Goal: Task Accomplishment & Management: Complete application form

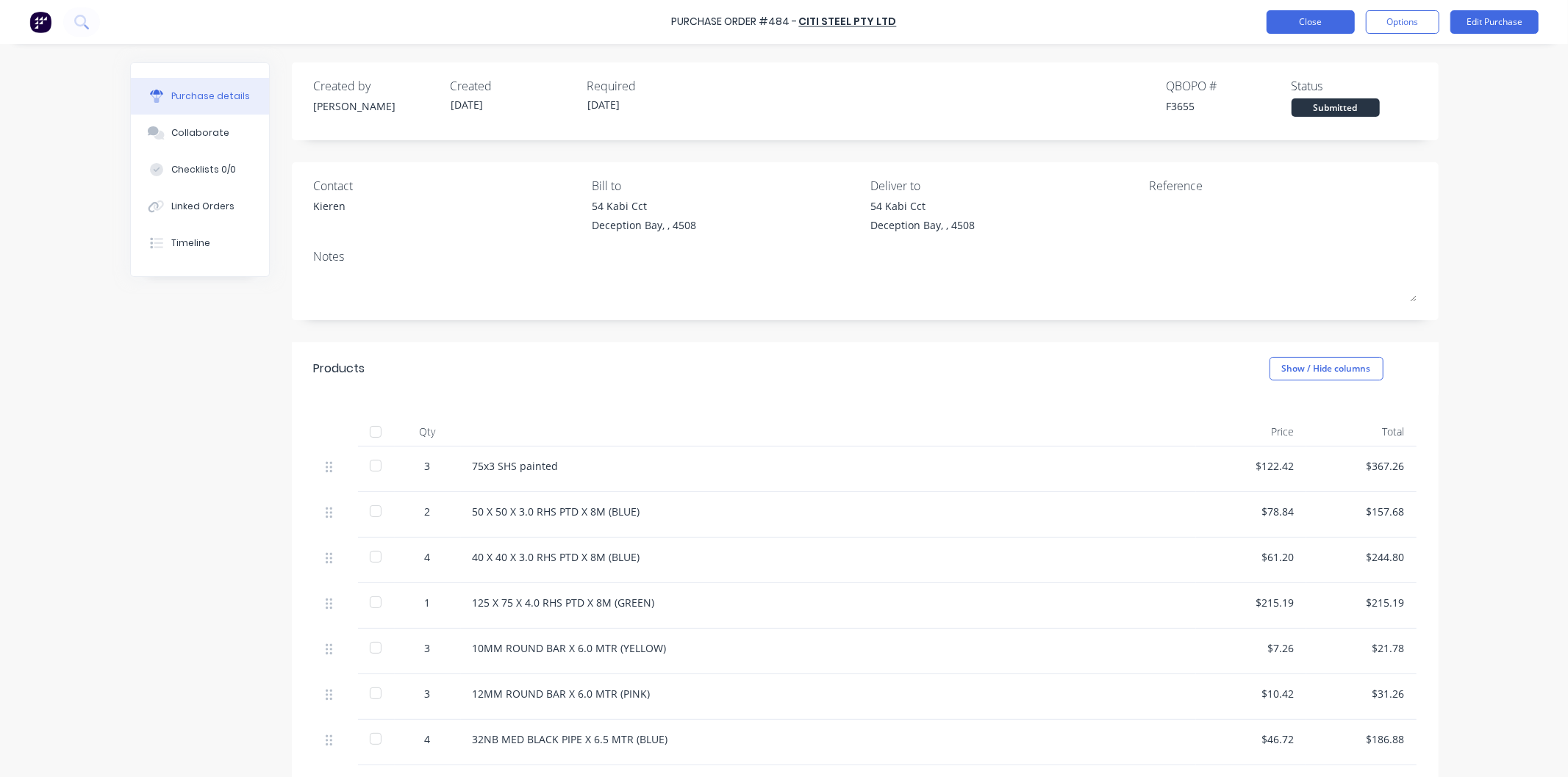
click at [1314, 18] on button "Close" at bounding box center [1310, 22] width 88 height 24
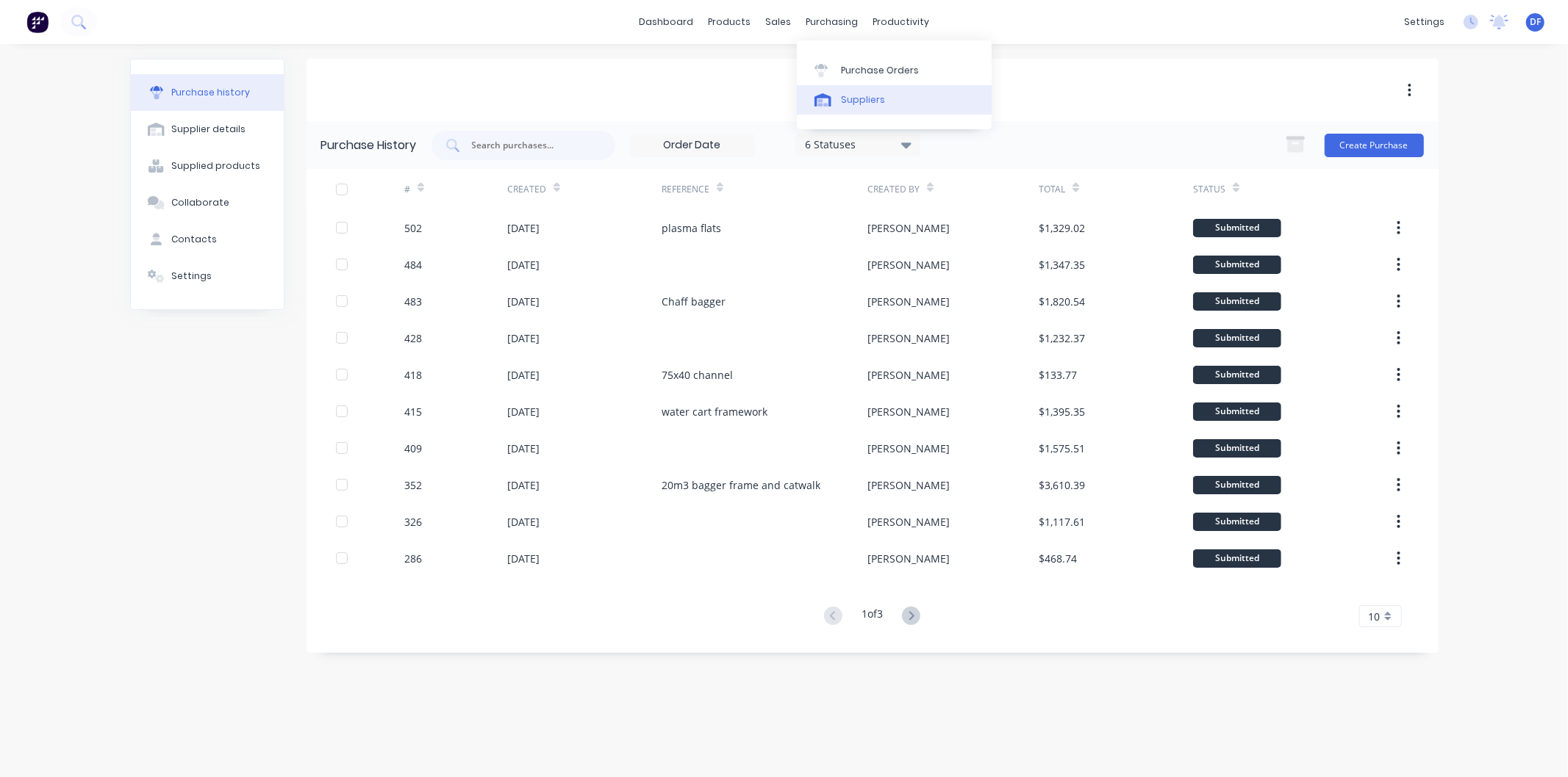
click at [853, 96] on div "Suppliers" at bounding box center [863, 100] width 44 height 13
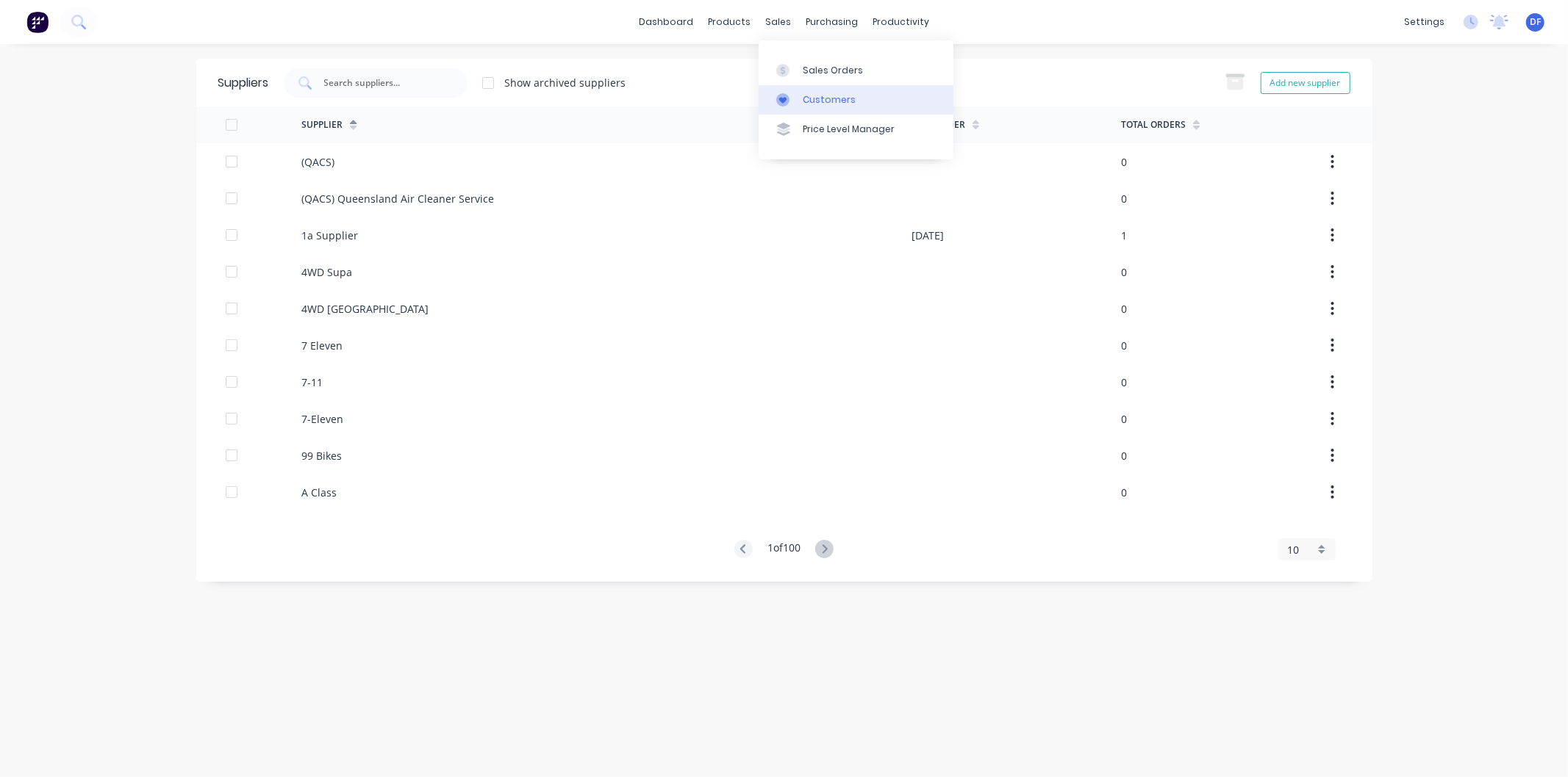
click at [809, 103] on div "Customers" at bounding box center [829, 100] width 53 height 13
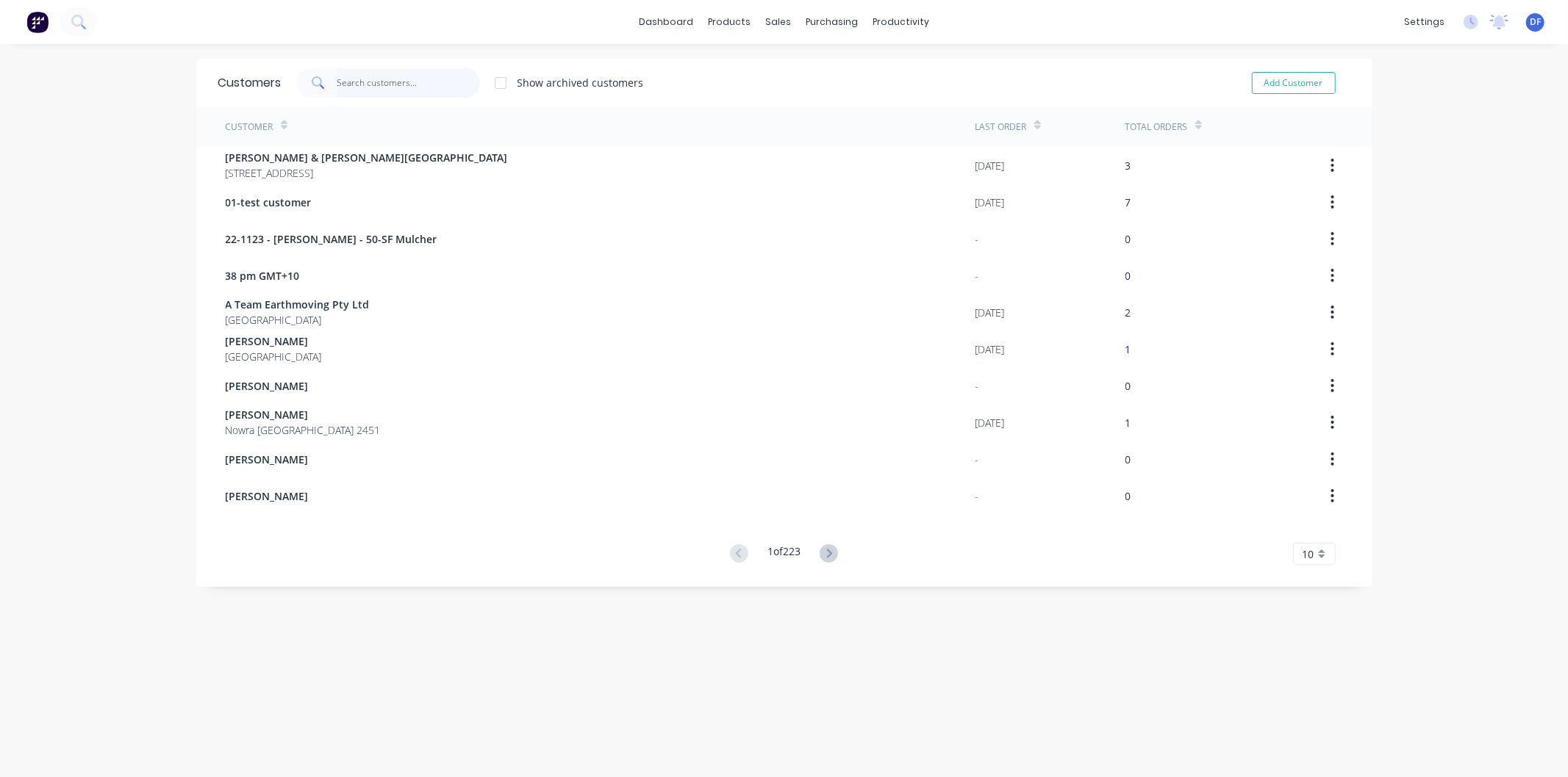
click at [378, 80] on input "text" at bounding box center [408, 83] width 143 height 30
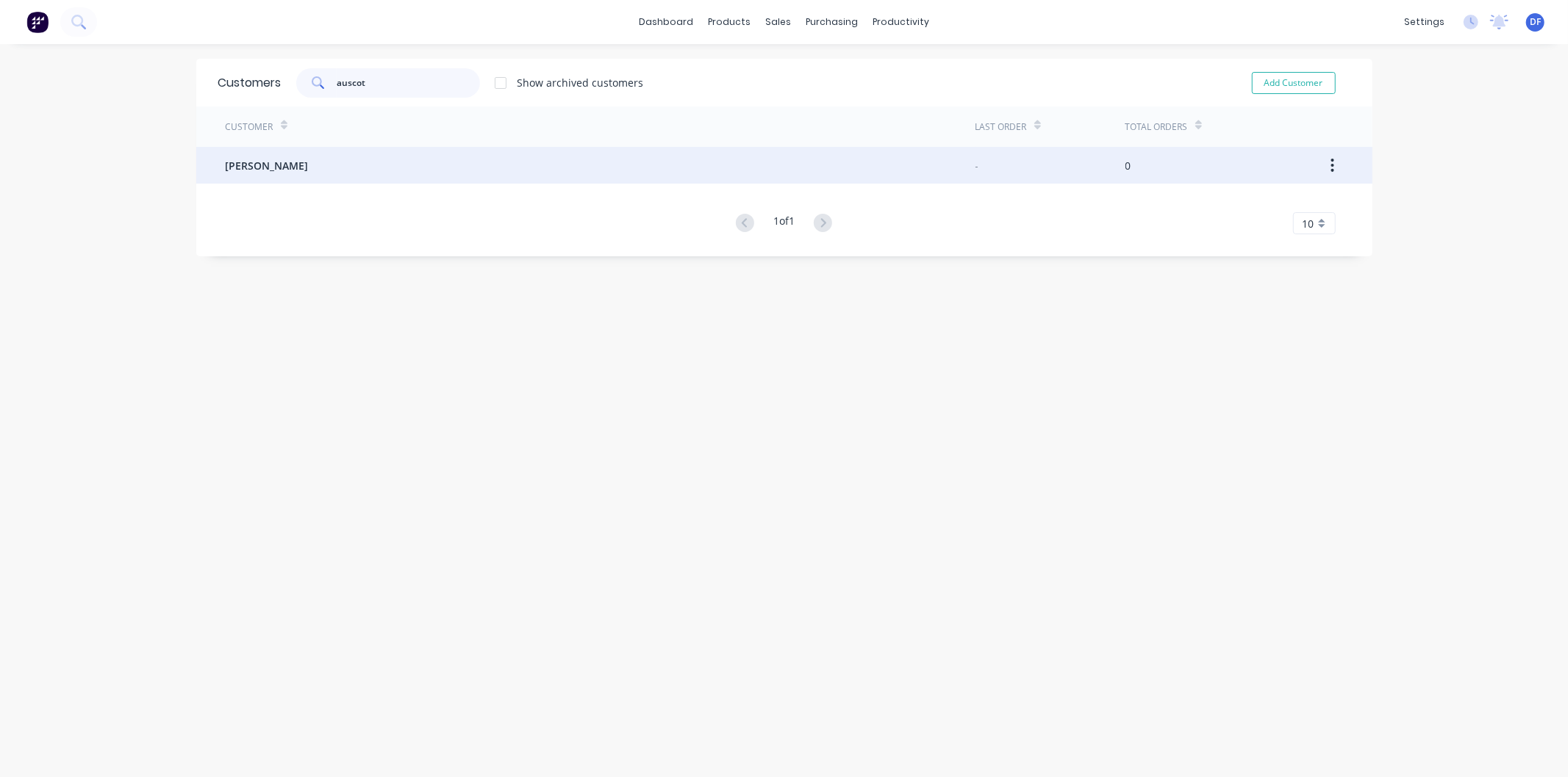
type input "auscot"
click at [281, 162] on span "[PERSON_NAME]" at bounding box center [267, 165] width 83 height 16
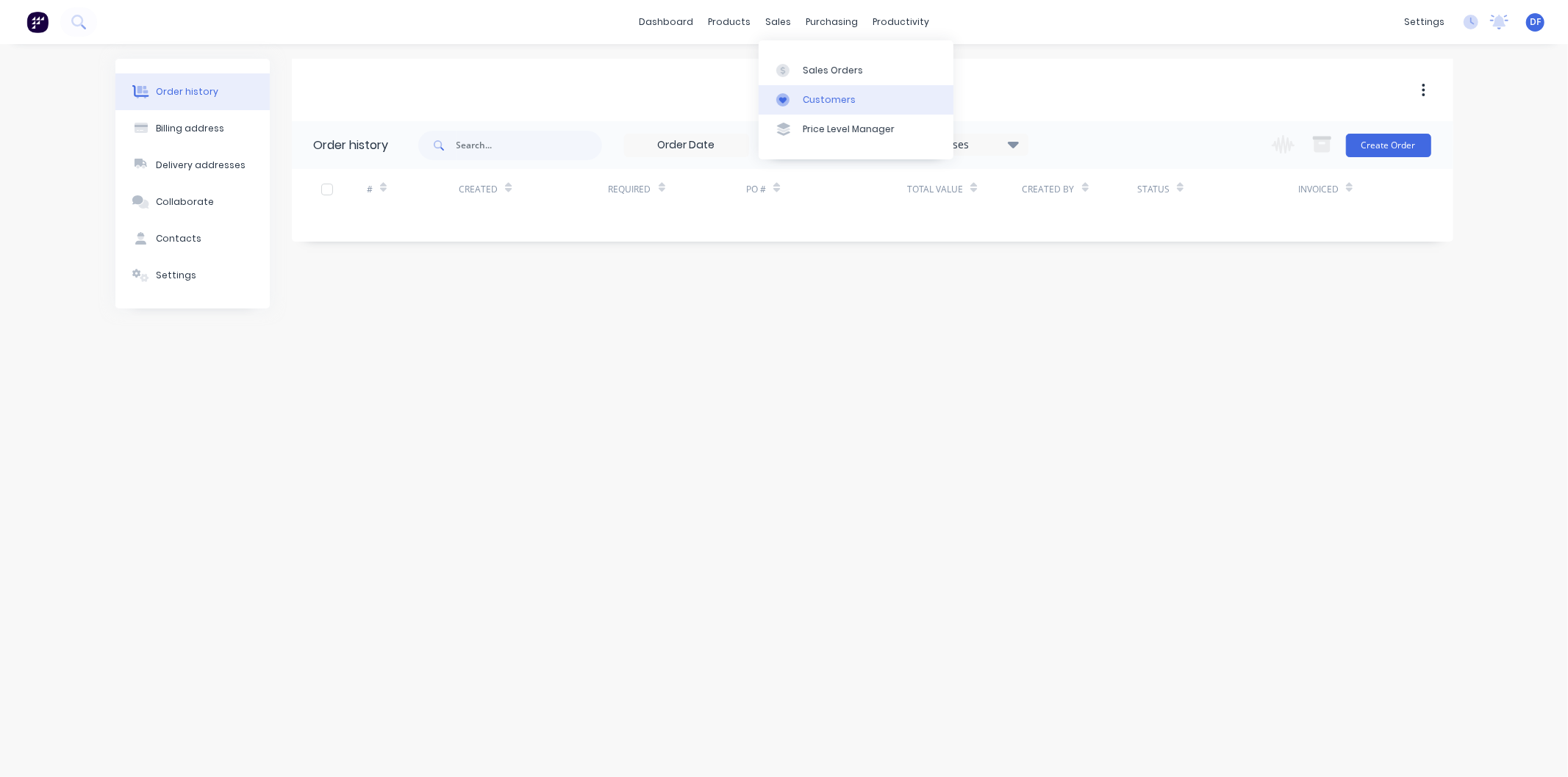
click at [820, 98] on div "Customers" at bounding box center [829, 100] width 53 height 13
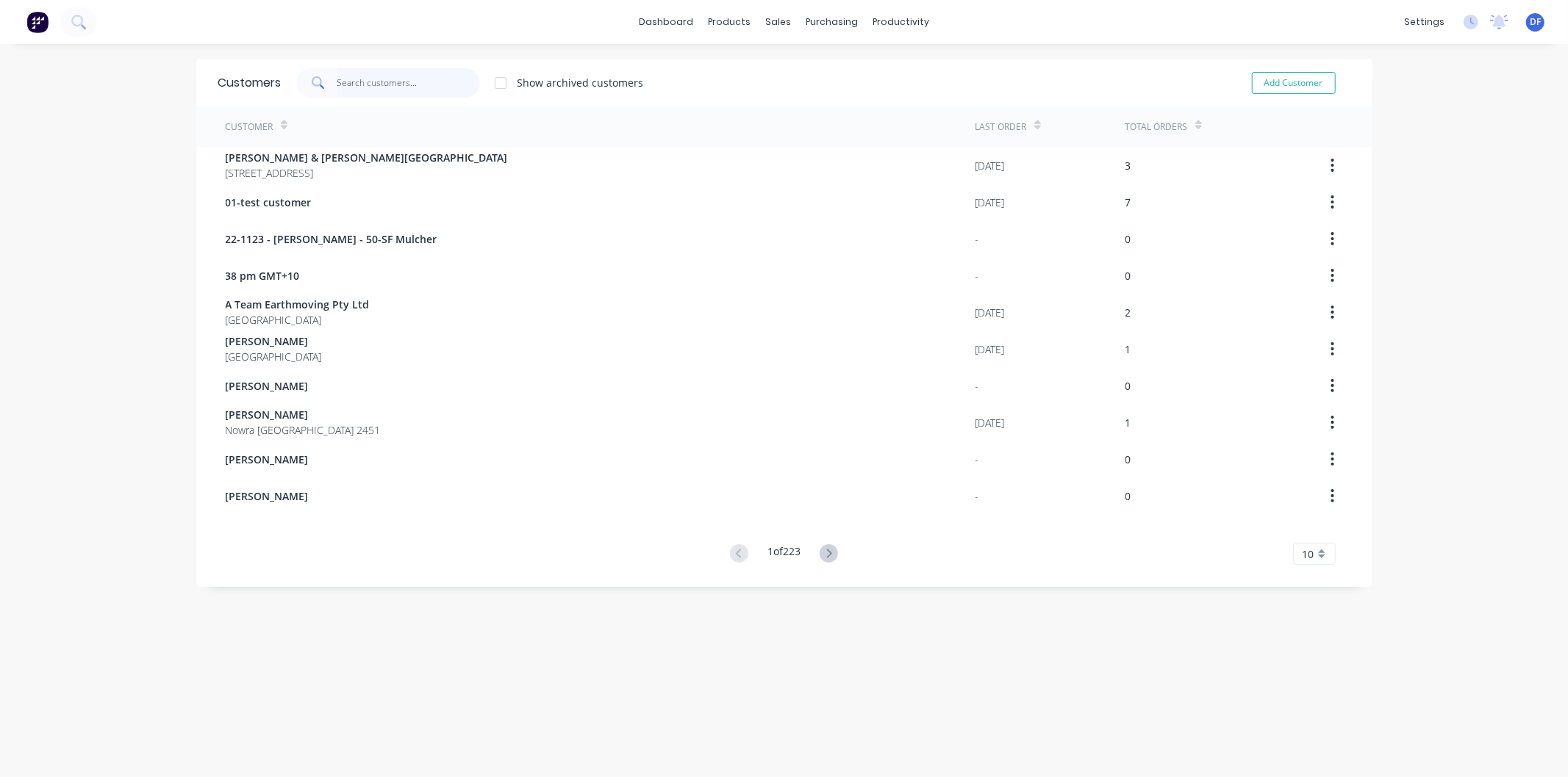
click at [380, 88] on input "text" at bounding box center [408, 83] width 143 height 30
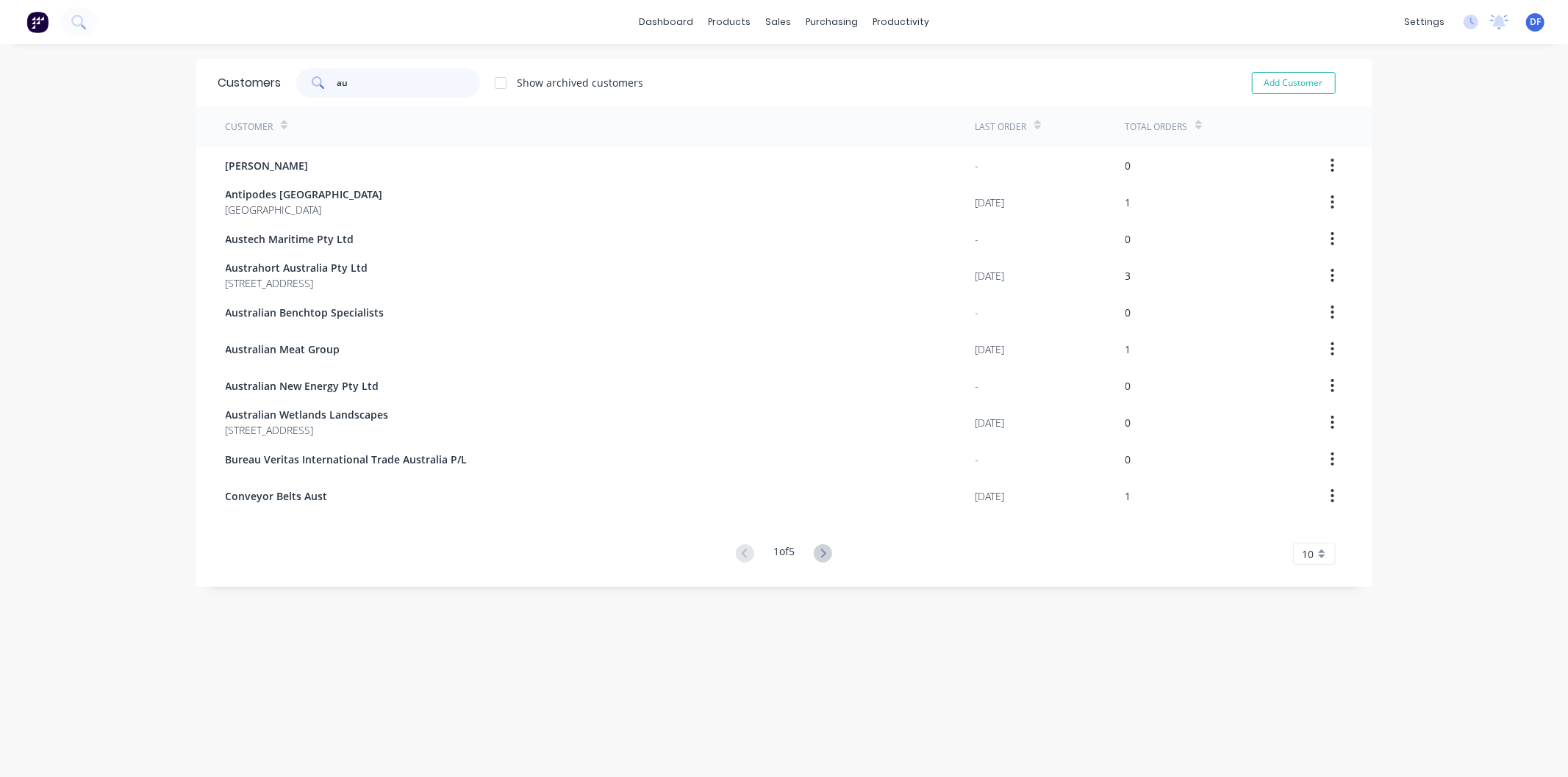
type input "a"
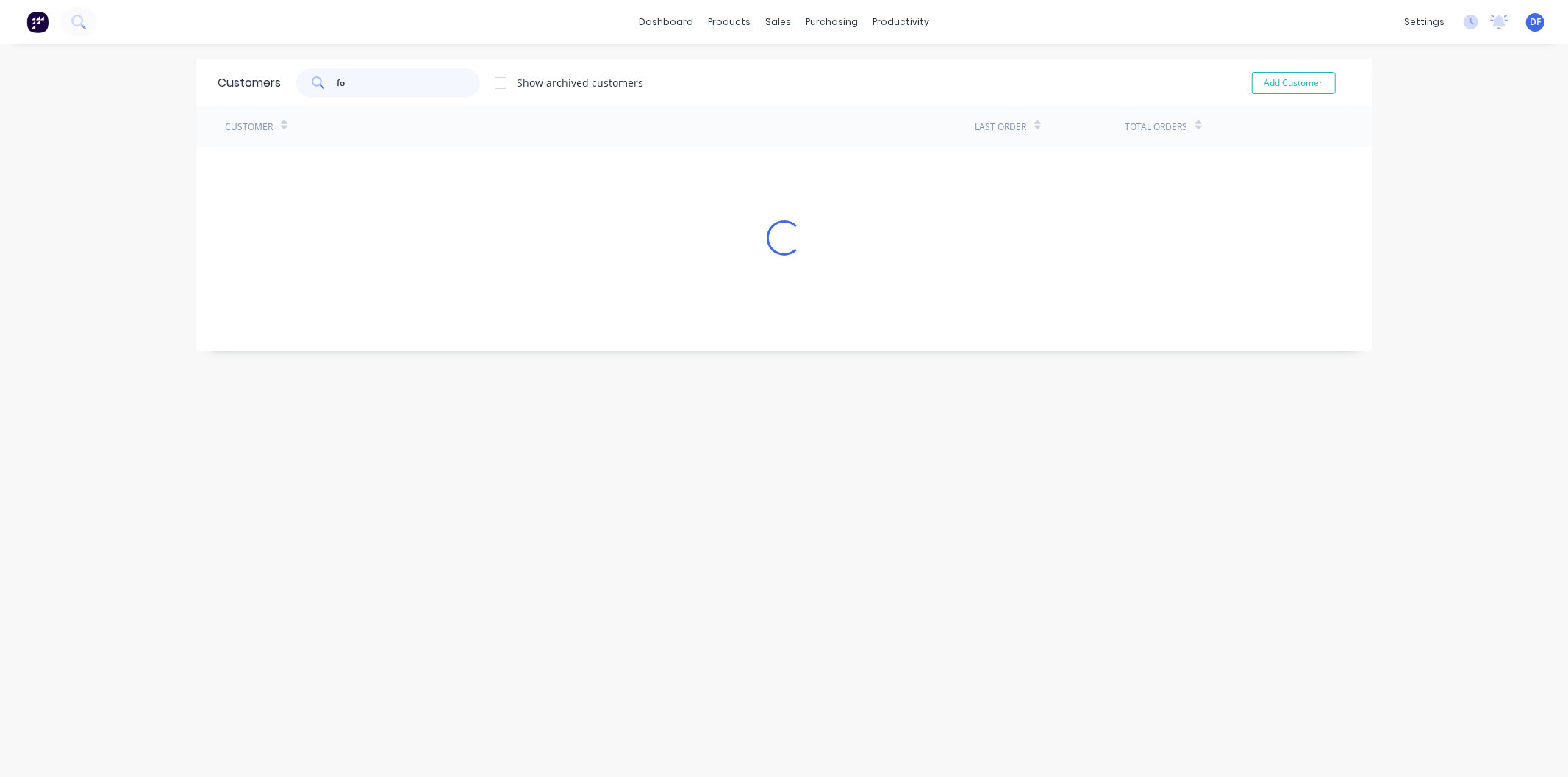
type input "f"
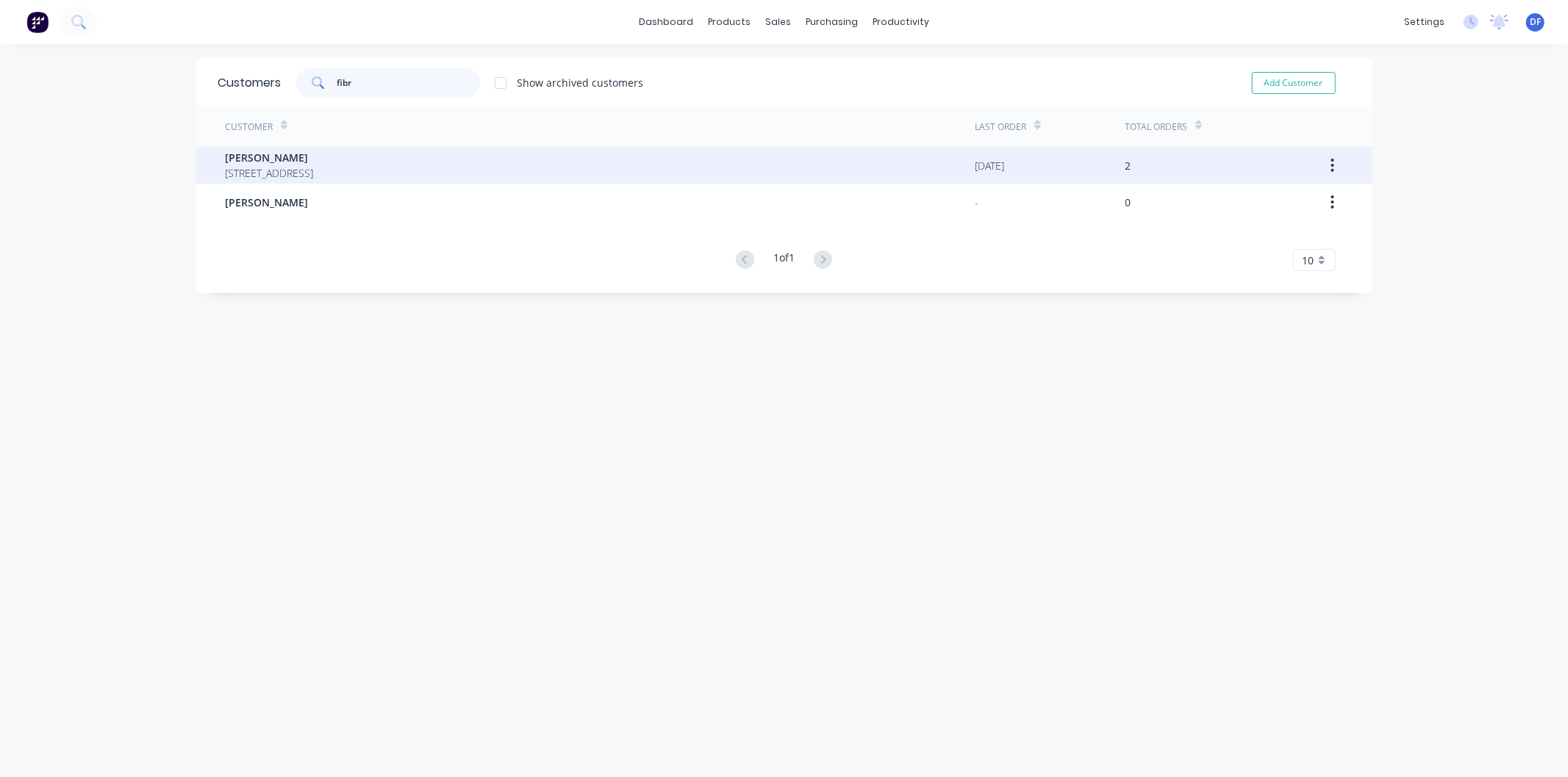
type input "fibr"
click at [261, 168] on span "[STREET_ADDRESS]" at bounding box center [270, 172] width 88 height 16
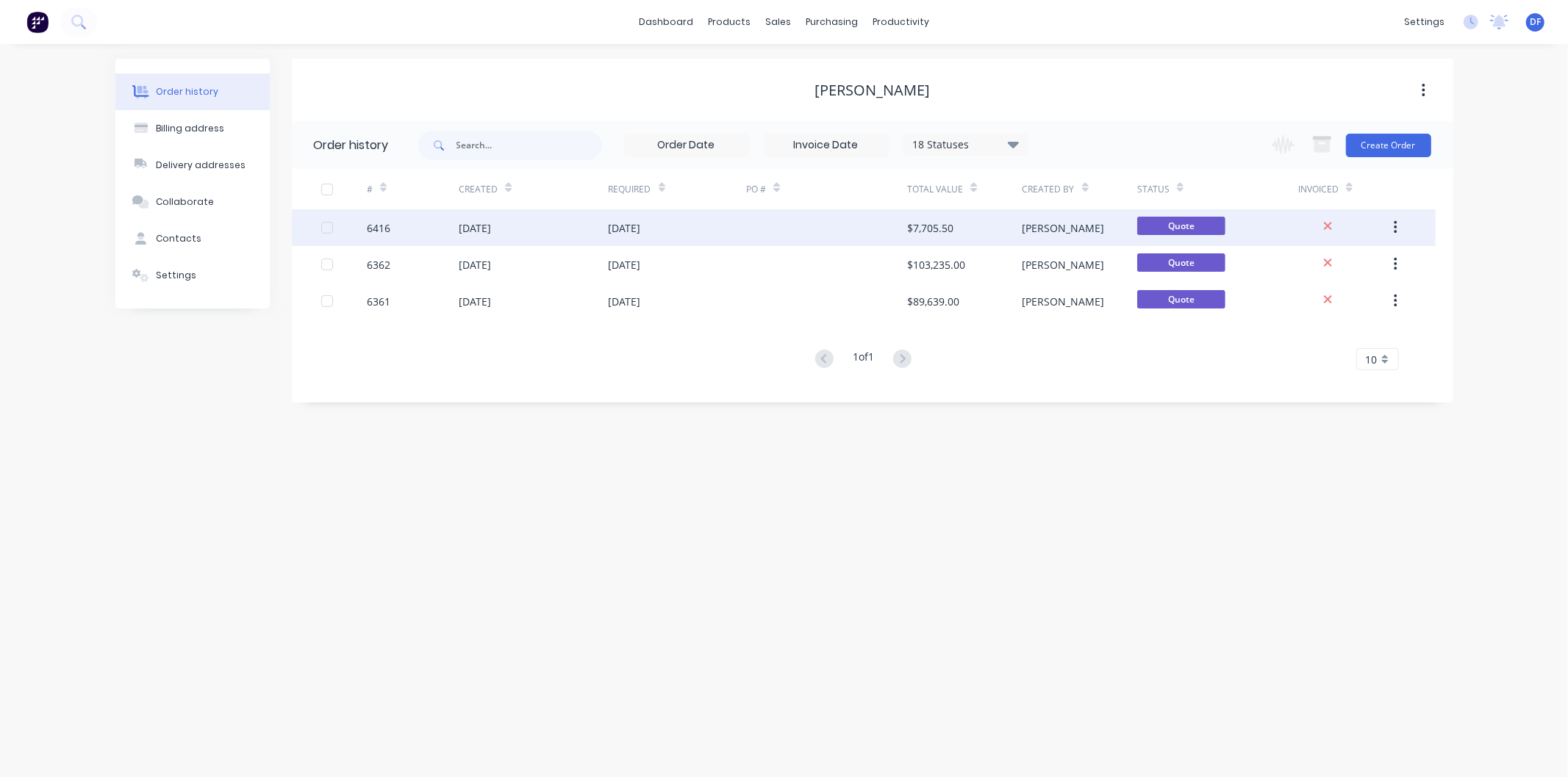
click at [923, 227] on div "$7,705.50" at bounding box center [930, 228] width 46 height 16
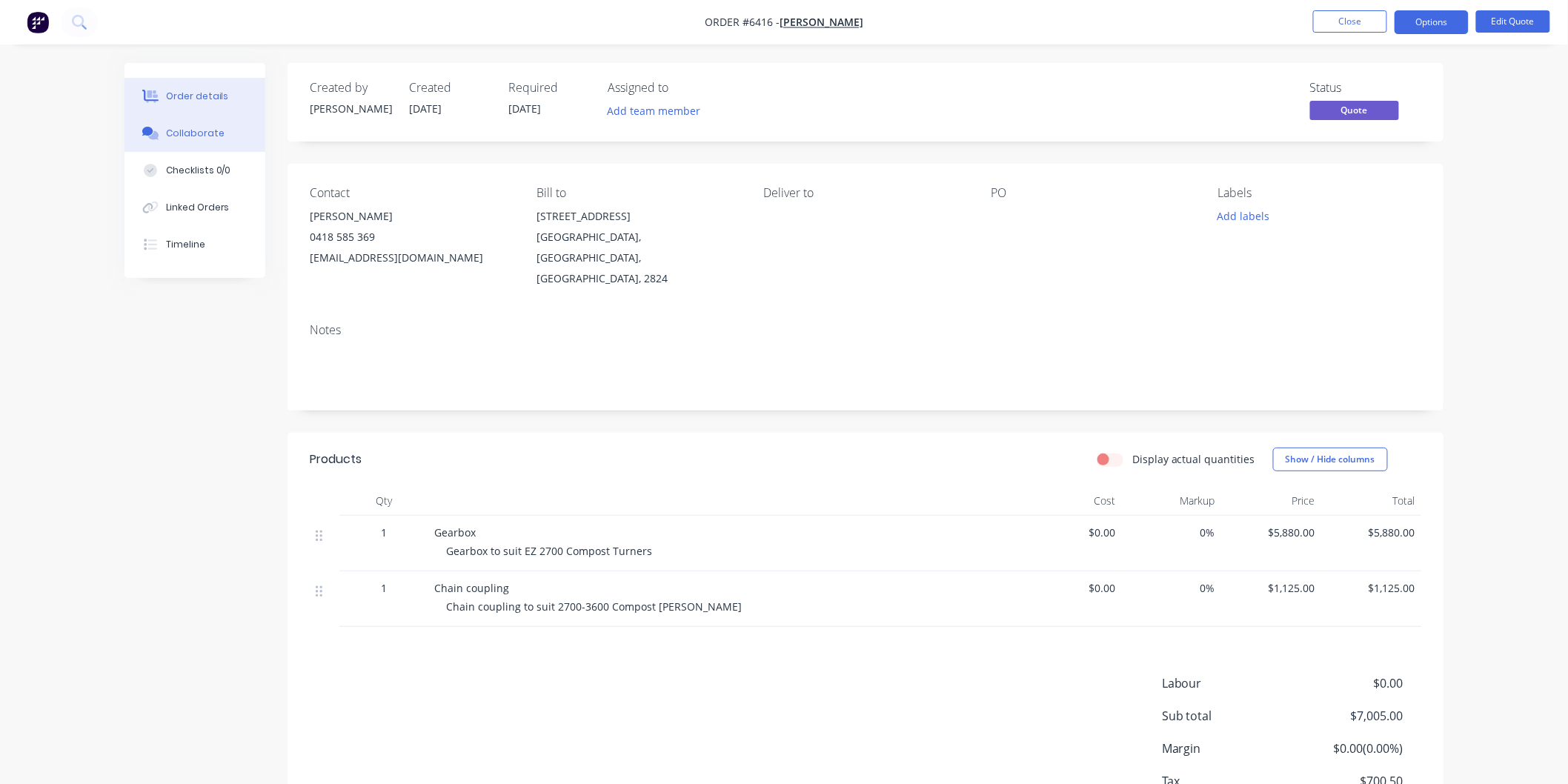
click at [199, 131] on div "Collaborate" at bounding box center [195, 133] width 59 height 13
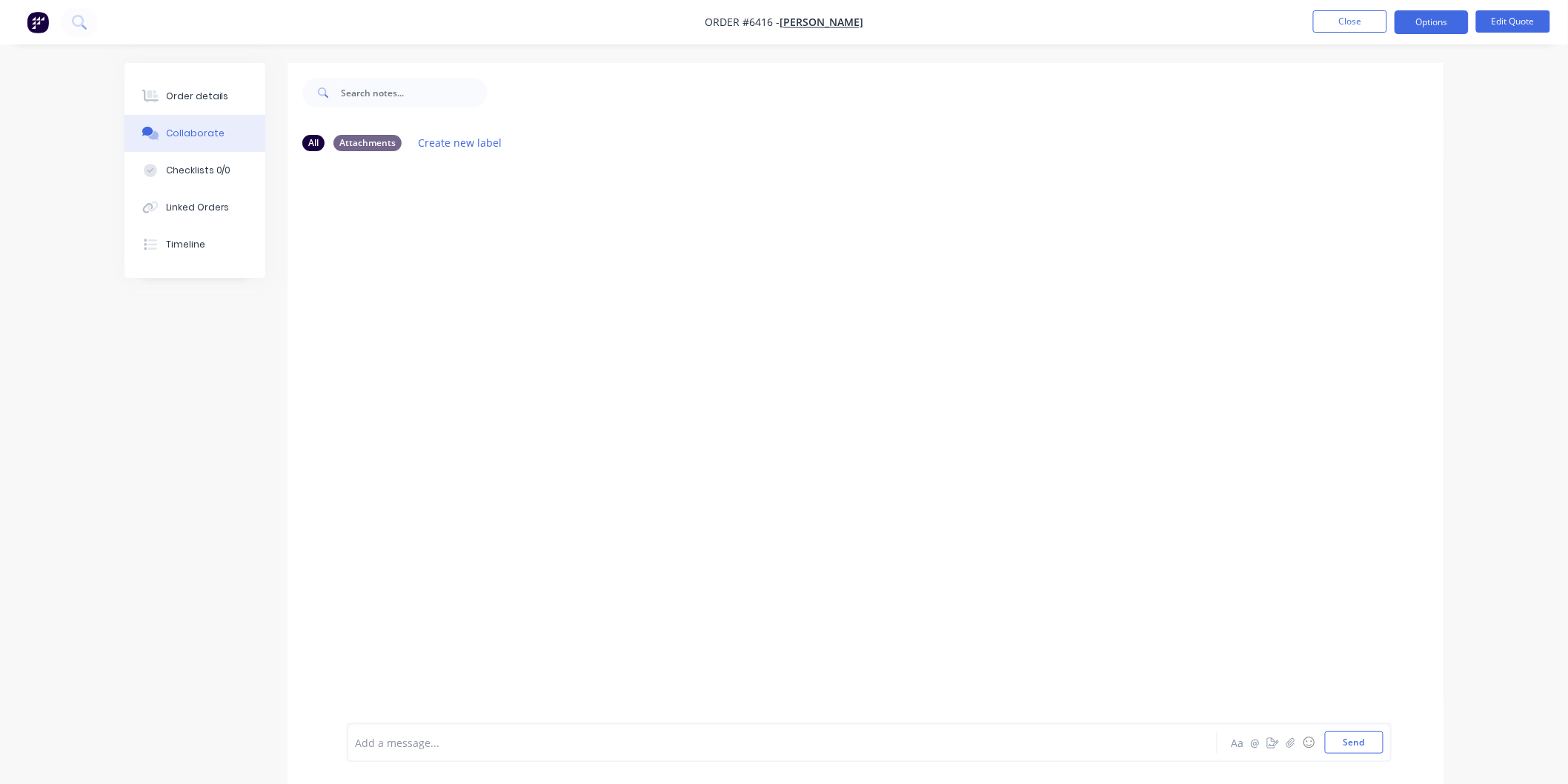
click at [483, 743] on div at bounding box center [741, 743] width 770 height 16
click at [1351, 747] on button "Send" at bounding box center [1353, 743] width 59 height 22
click at [1347, 17] on button "Close" at bounding box center [1349, 22] width 74 height 22
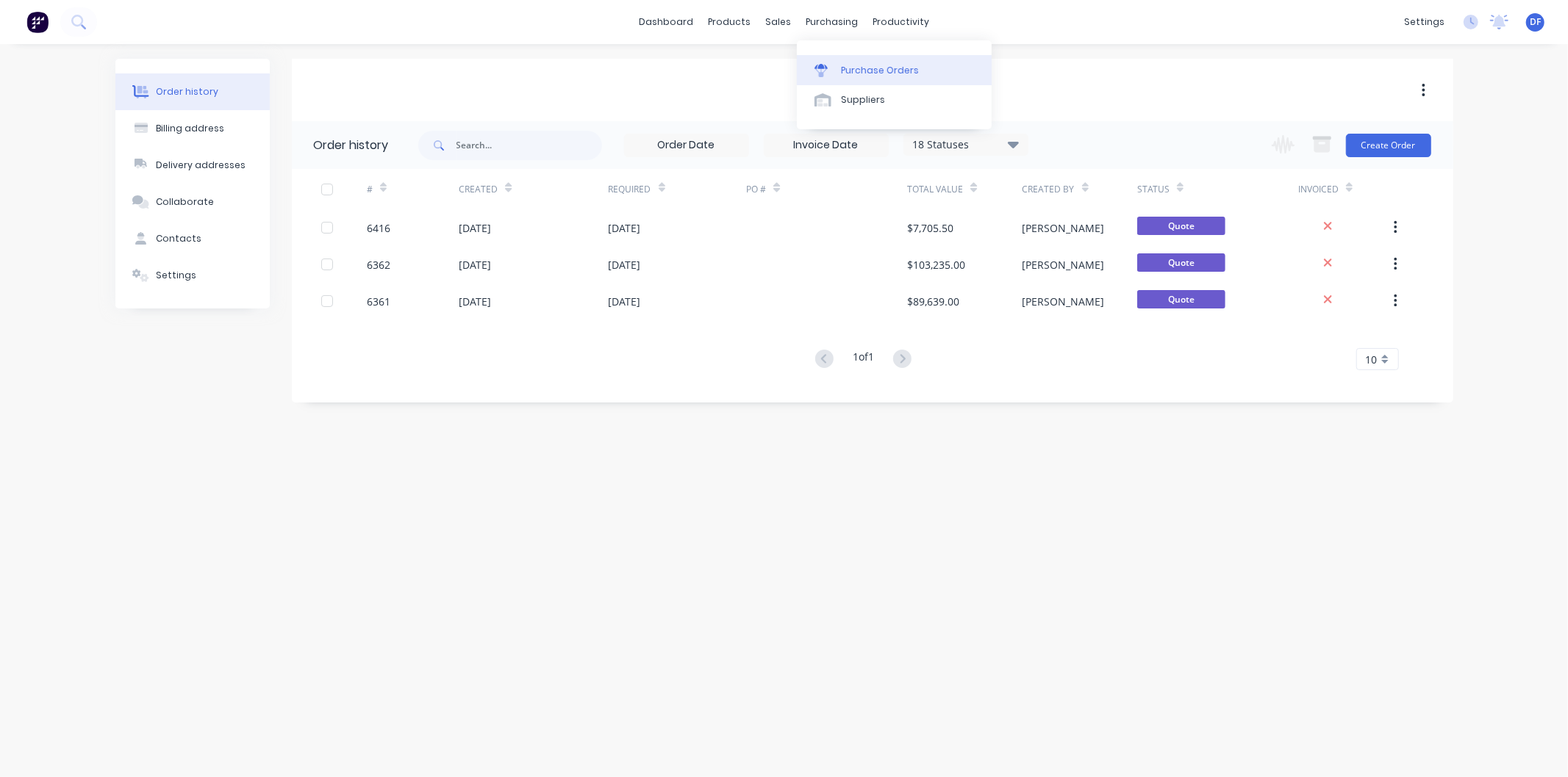
click at [861, 72] on div "Purchase Orders" at bounding box center [879, 71] width 78 height 13
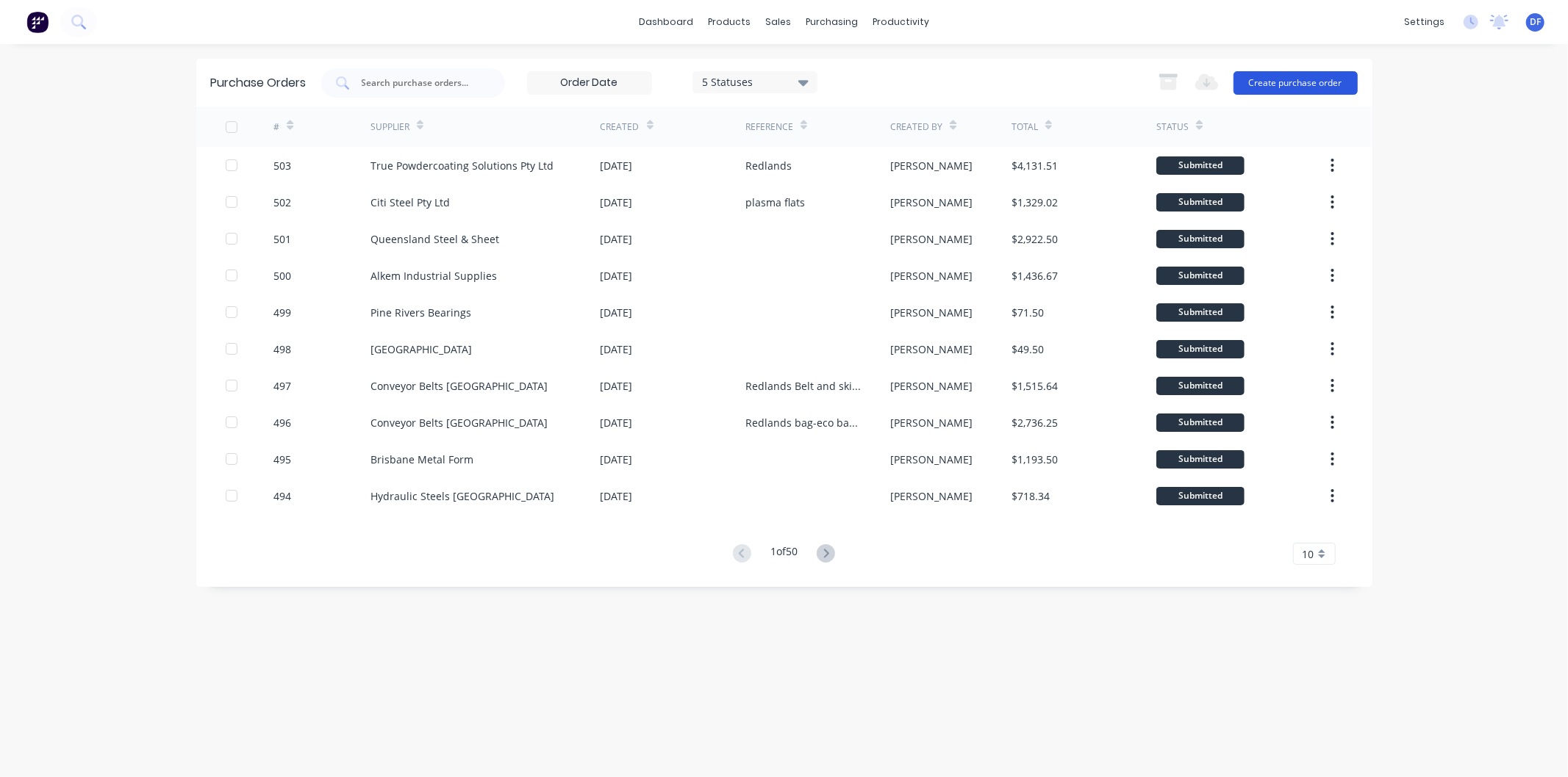
click at [1272, 85] on button "Create purchase order" at bounding box center [1295, 83] width 124 height 24
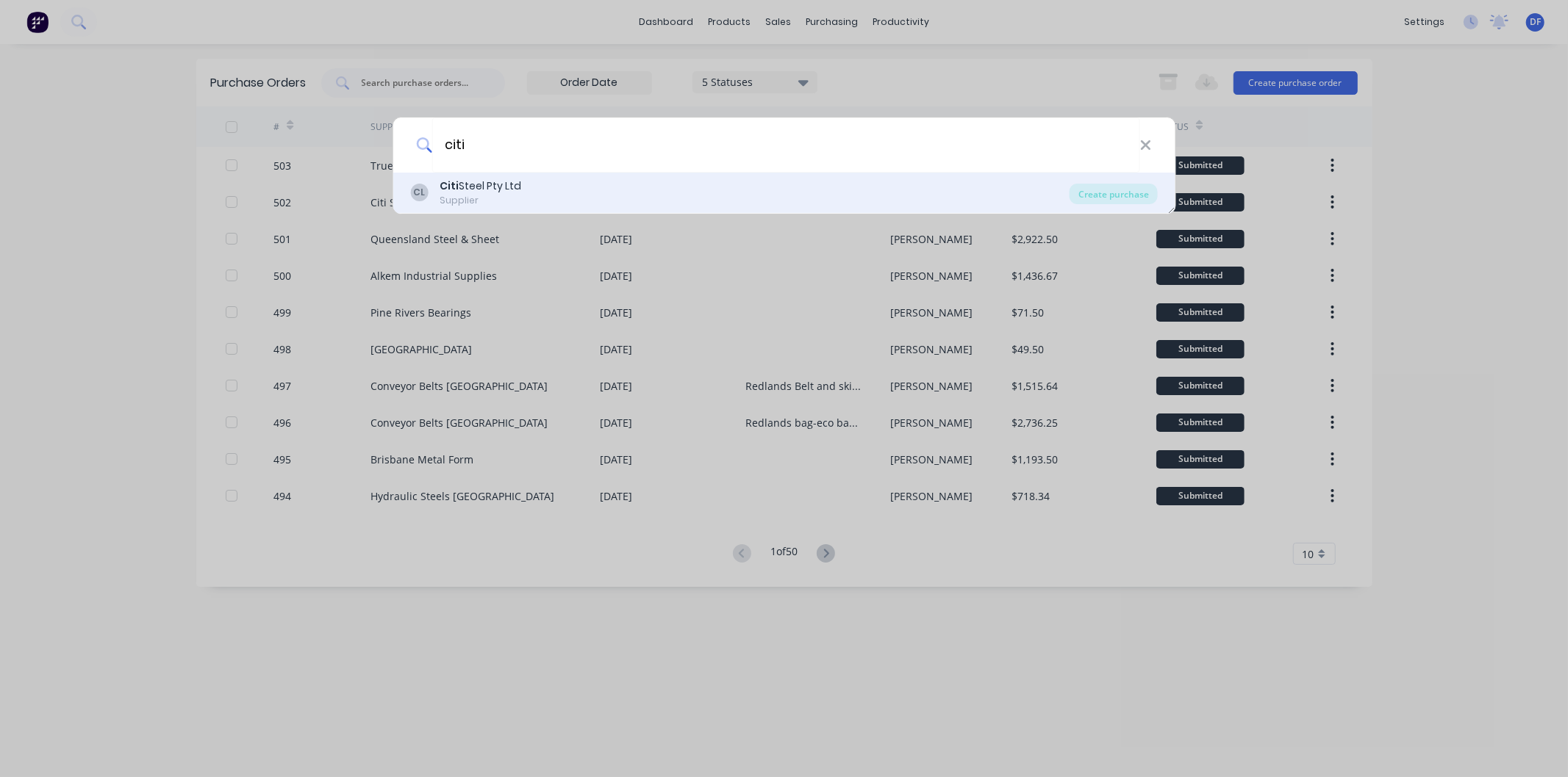
type input "citi"
click at [478, 185] on div "Citi Steel Pty Ltd" at bounding box center [480, 186] width 81 height 16
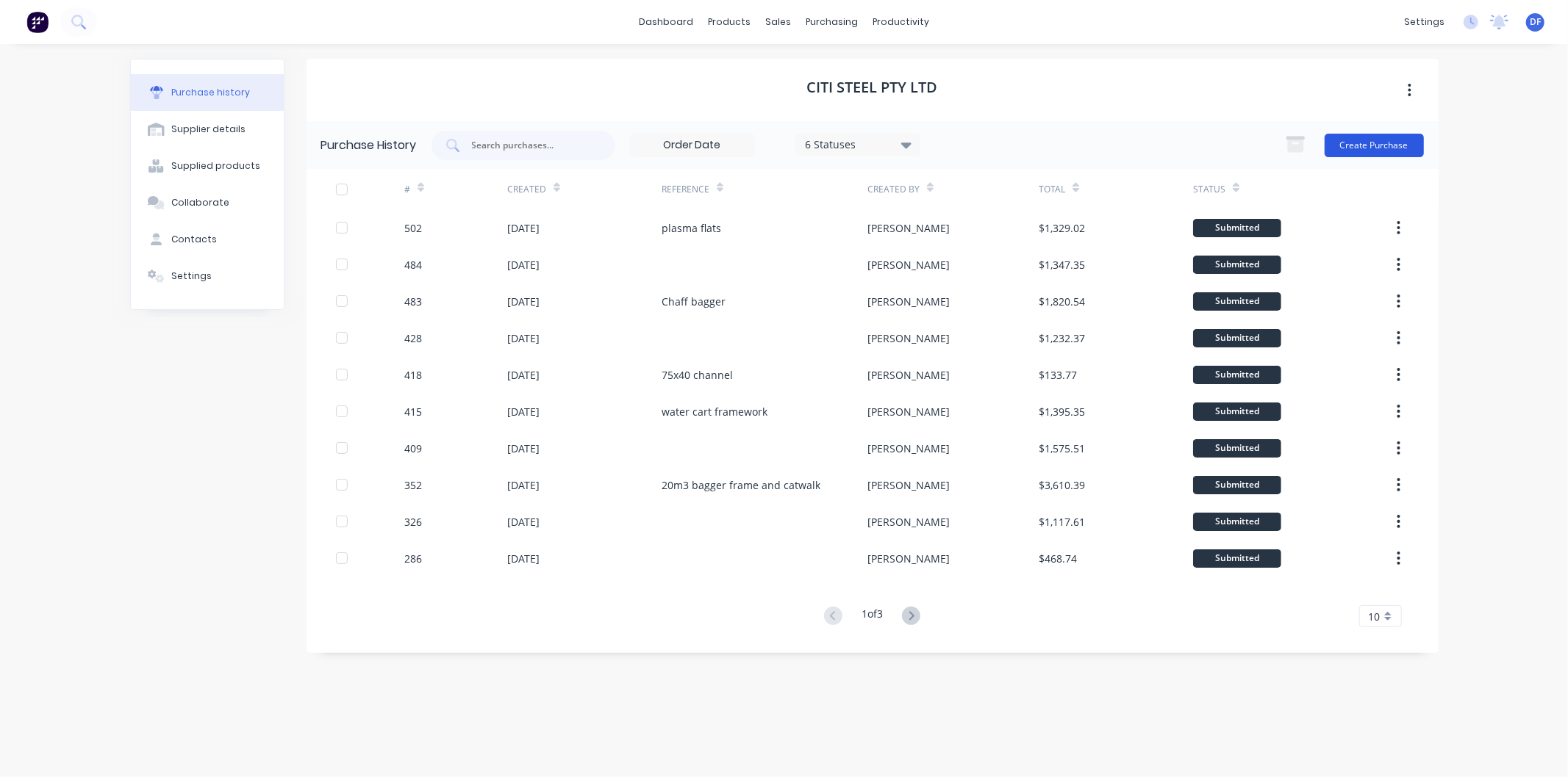
click at [1366, 143] on button "Create Purchase" at bounding box center [1374, 145] width 99 height 24
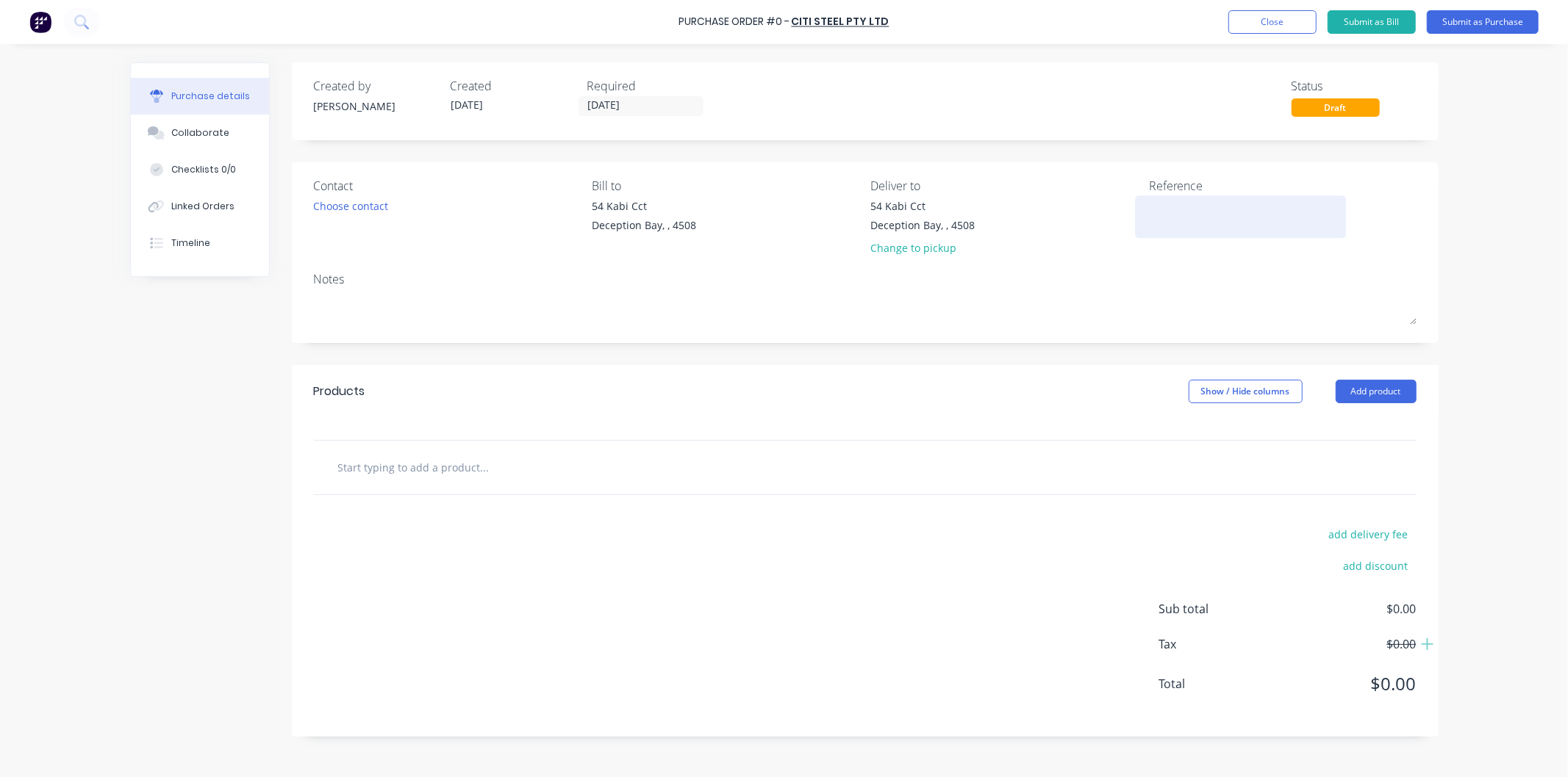
click at [1162, 201] on textarea at bounding box center [1241, 215] width 184 height 33
type textarea "b"
type textarea "[PERSON_NAME] section"
type textarea "x"
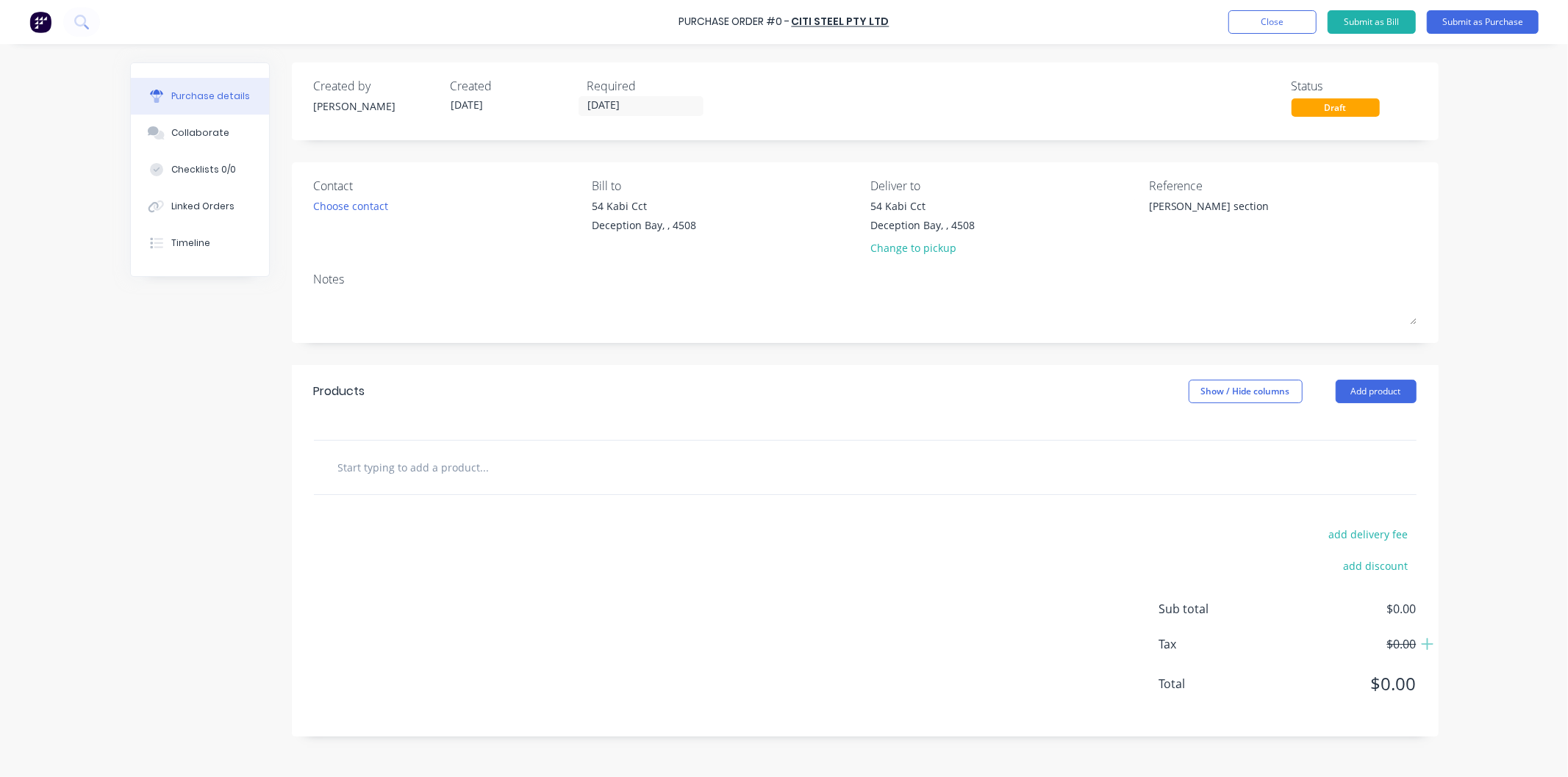
type textarea "[PERSON_NAME] section"
click at [415, 476] on input "text" at bounding box center [485, 467] width 294 height 30
type textarea "x"
type input "S"
type textarea "x"
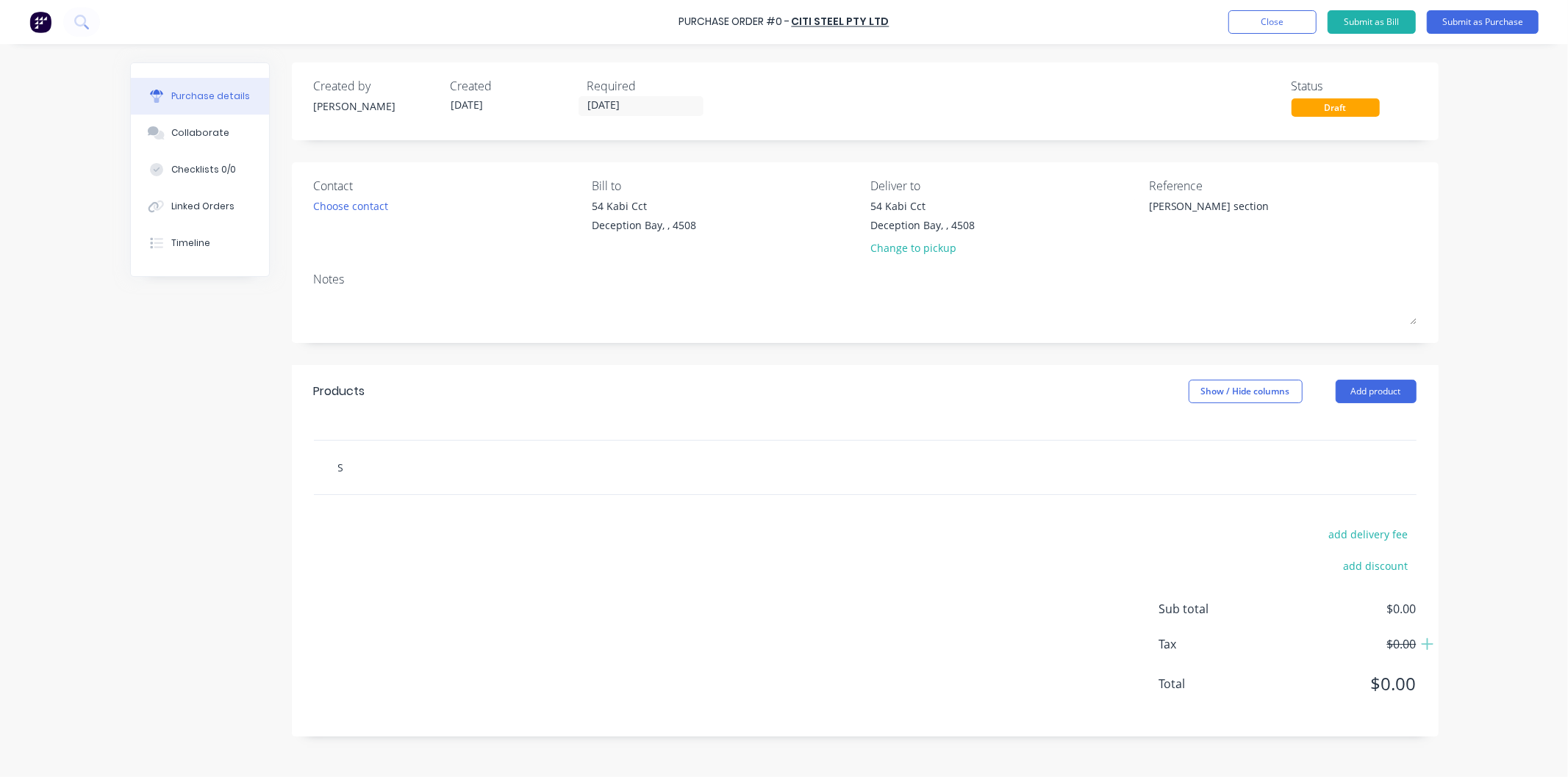
type input "Su"
type textarea "x"
type input "Sup"
type textarea "x"
type input "Supp"
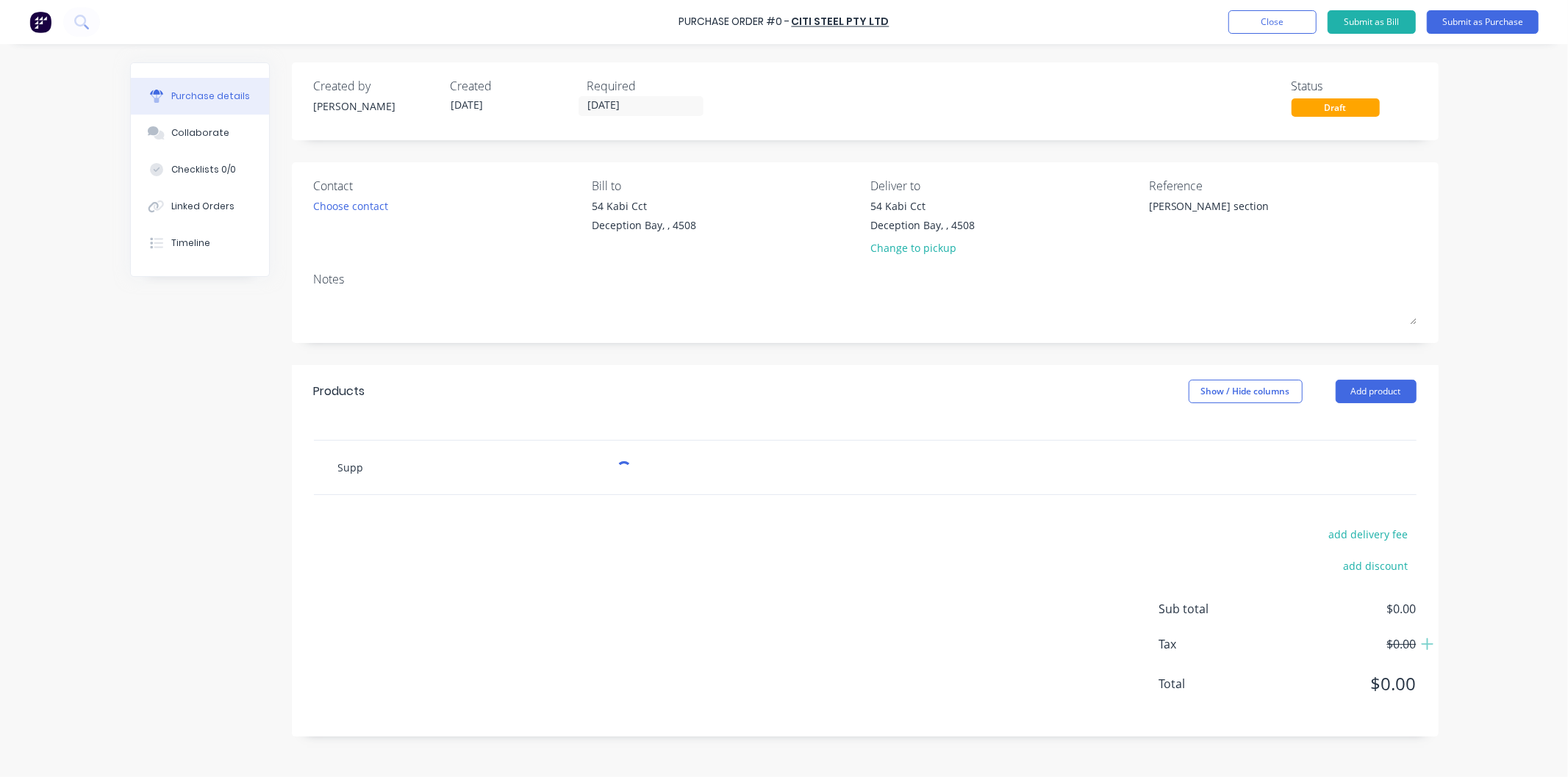
type textarea "x"
type input "Suppl"
type textarea "x"
type input "Supply"
type textarea "x"
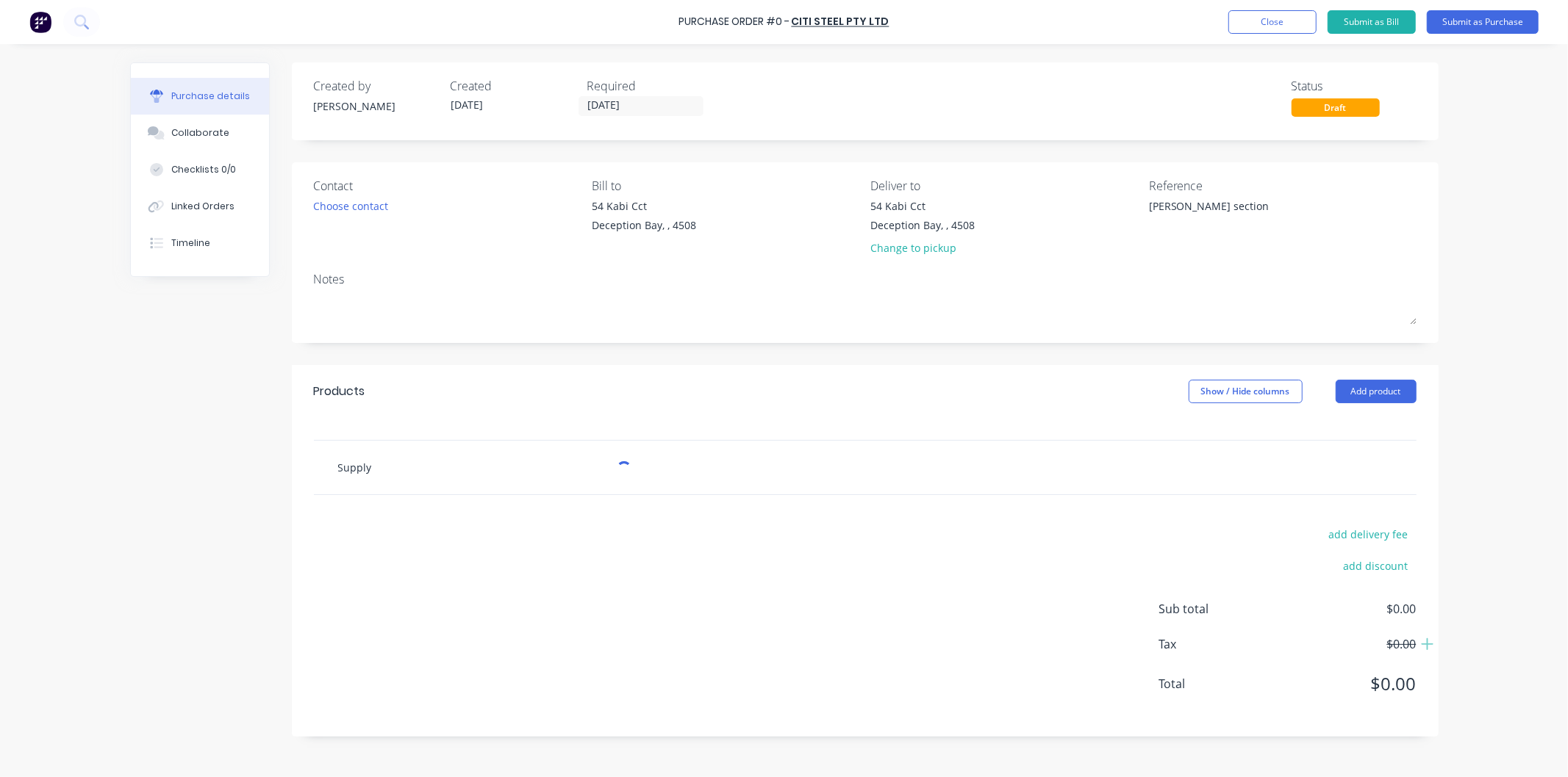
type input "Supply"
type textarea "x"
type input "Supply a"
type textarea "x"
type input "Supply an"
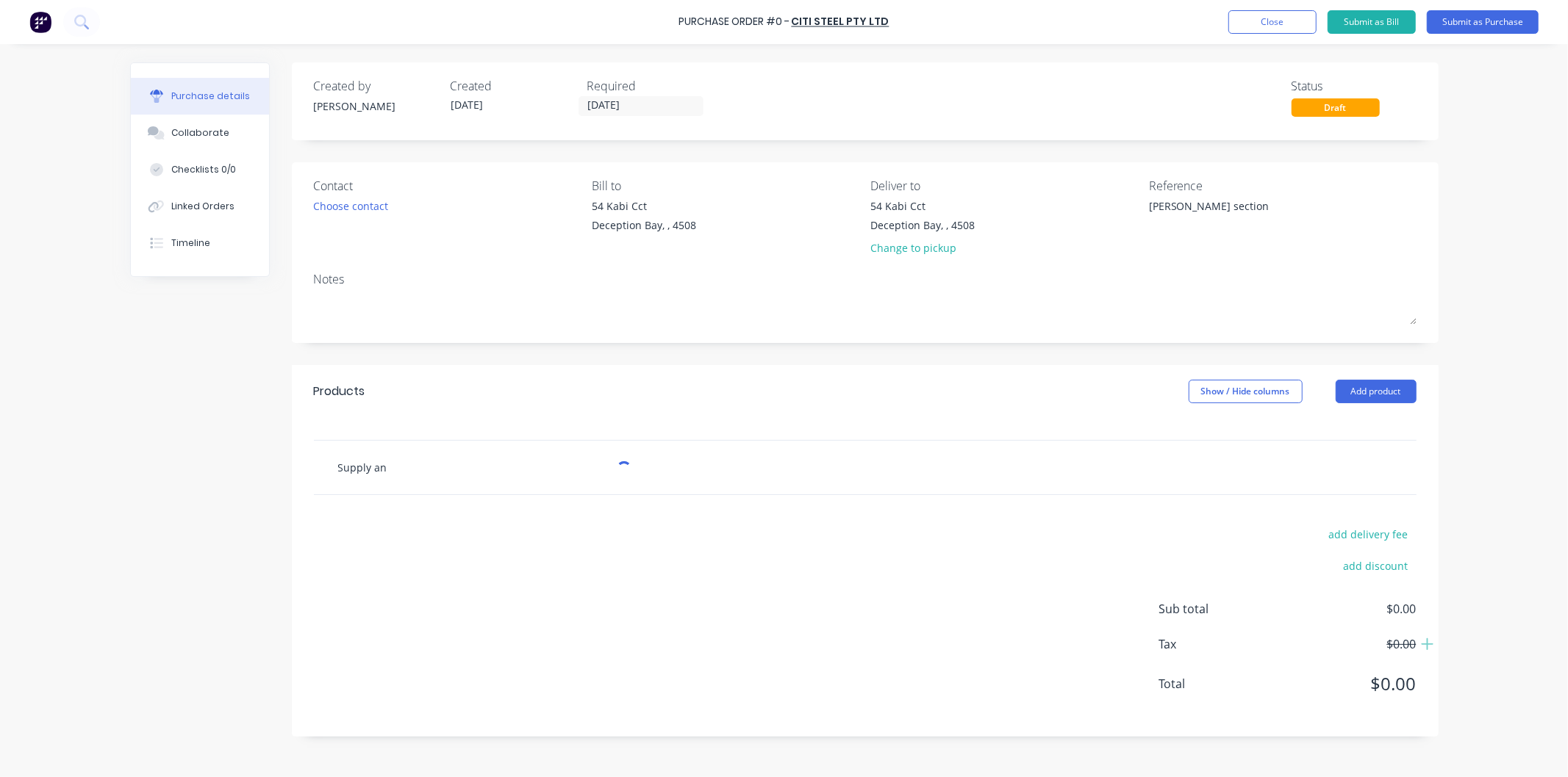
type textarea "x"
type input "Supply and"
type textarea "x"
type input "Supply and"
type textarea "x"
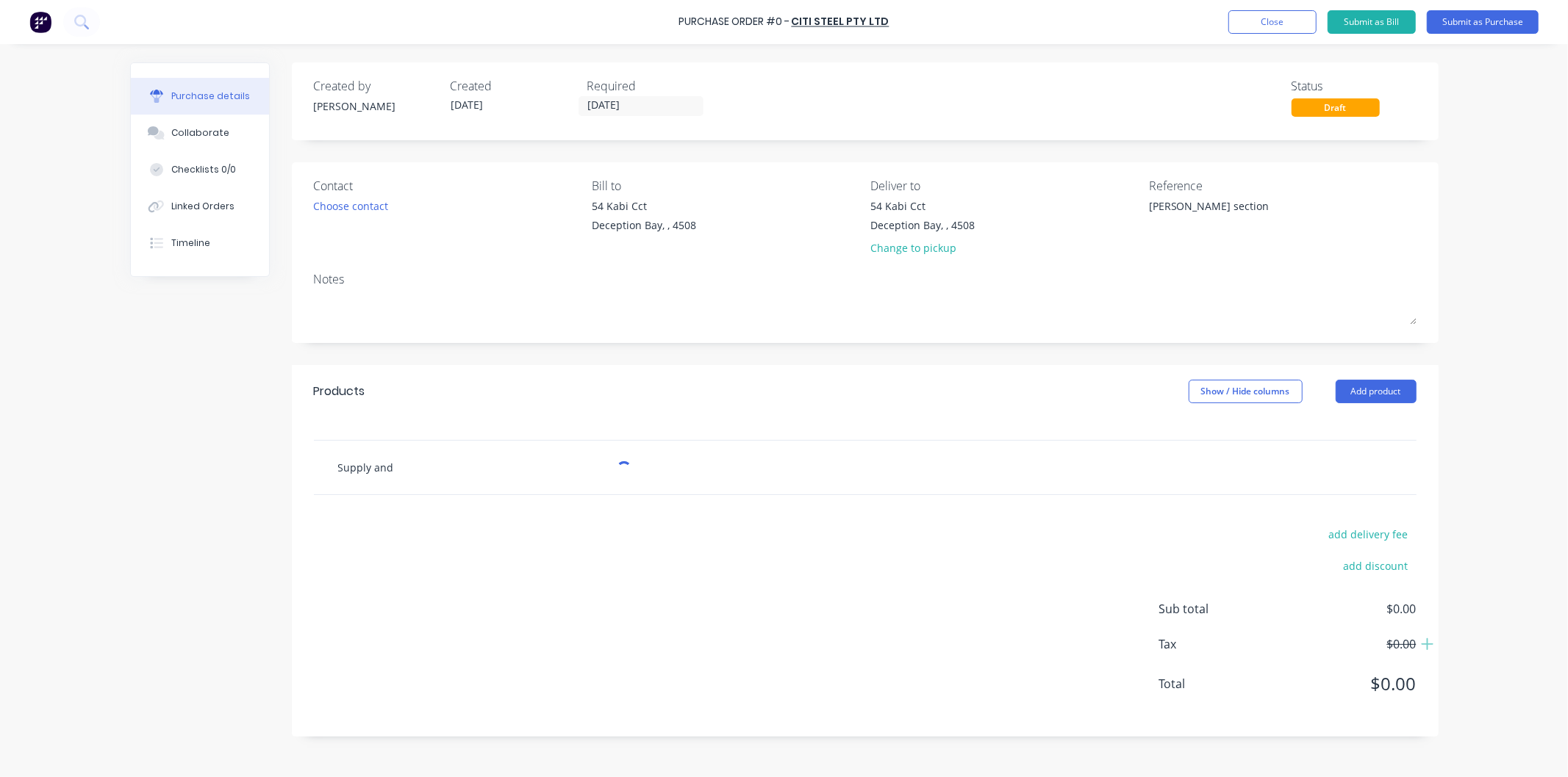
type input "Supply and c"
type textarea "x"
type input "Supply and cu"
type textarea "x"
type input "Supply and cut"
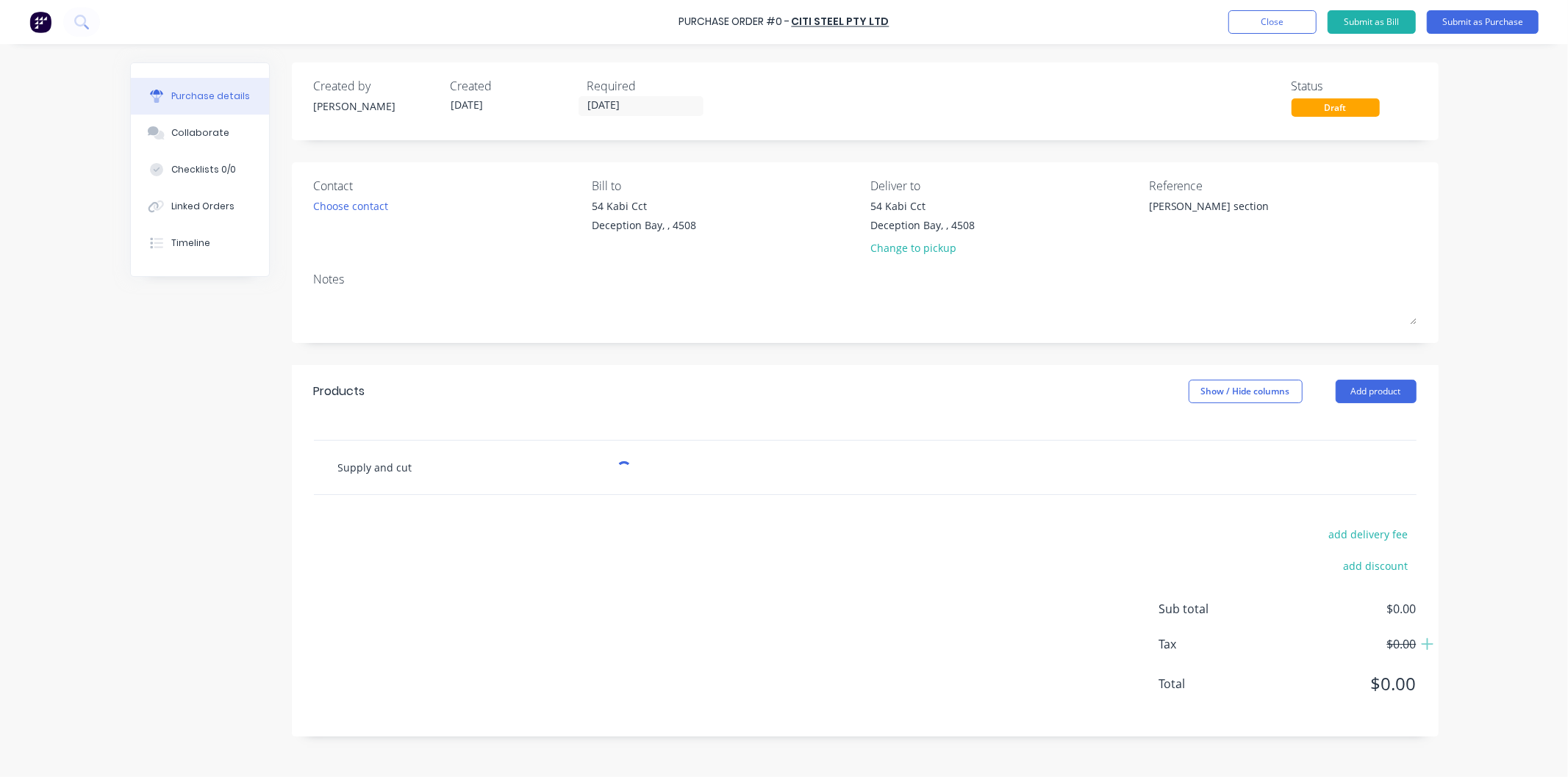
type textarea "x"
type input "Supply and cut"
type textarea "x"
type input "Supply and cut S"
type textarea "x"
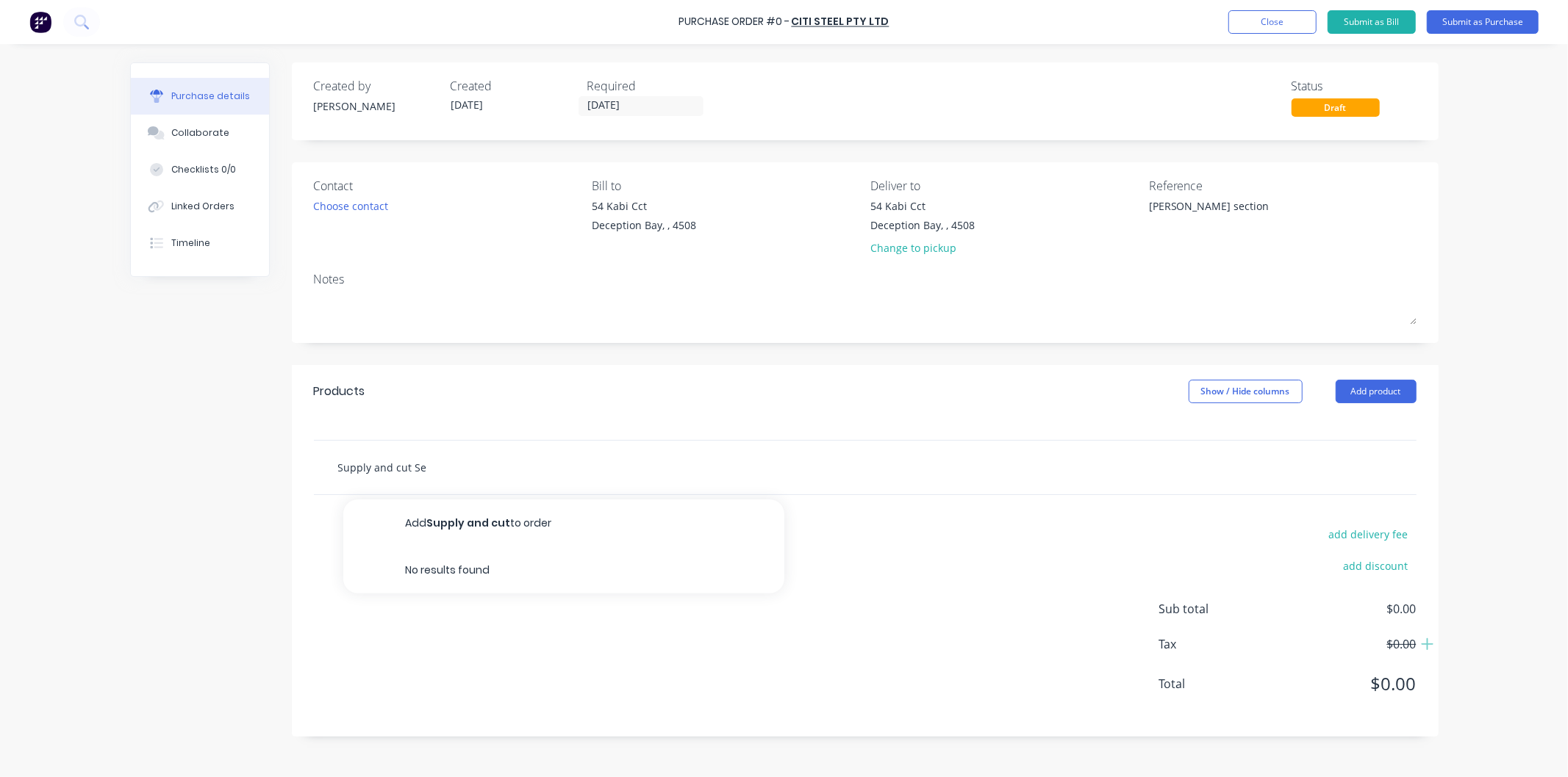
type input "Supply and cut Sec"
type textarea "x"
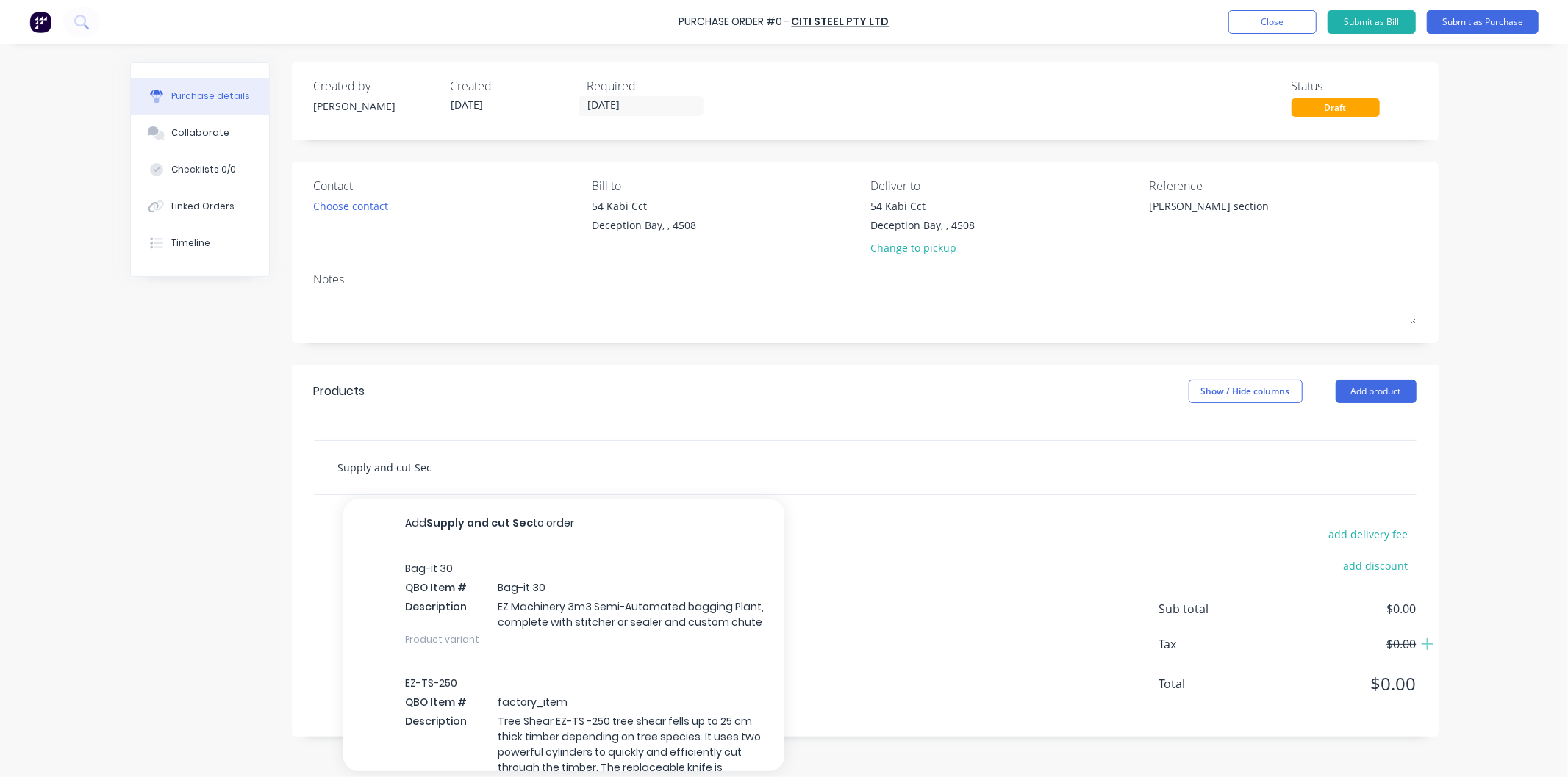
type input "Supply and cut Sect"
type textarea "x"
type input "Supply and cut Secti"
type textarea "x"
type input "Supply and cut Sectio"
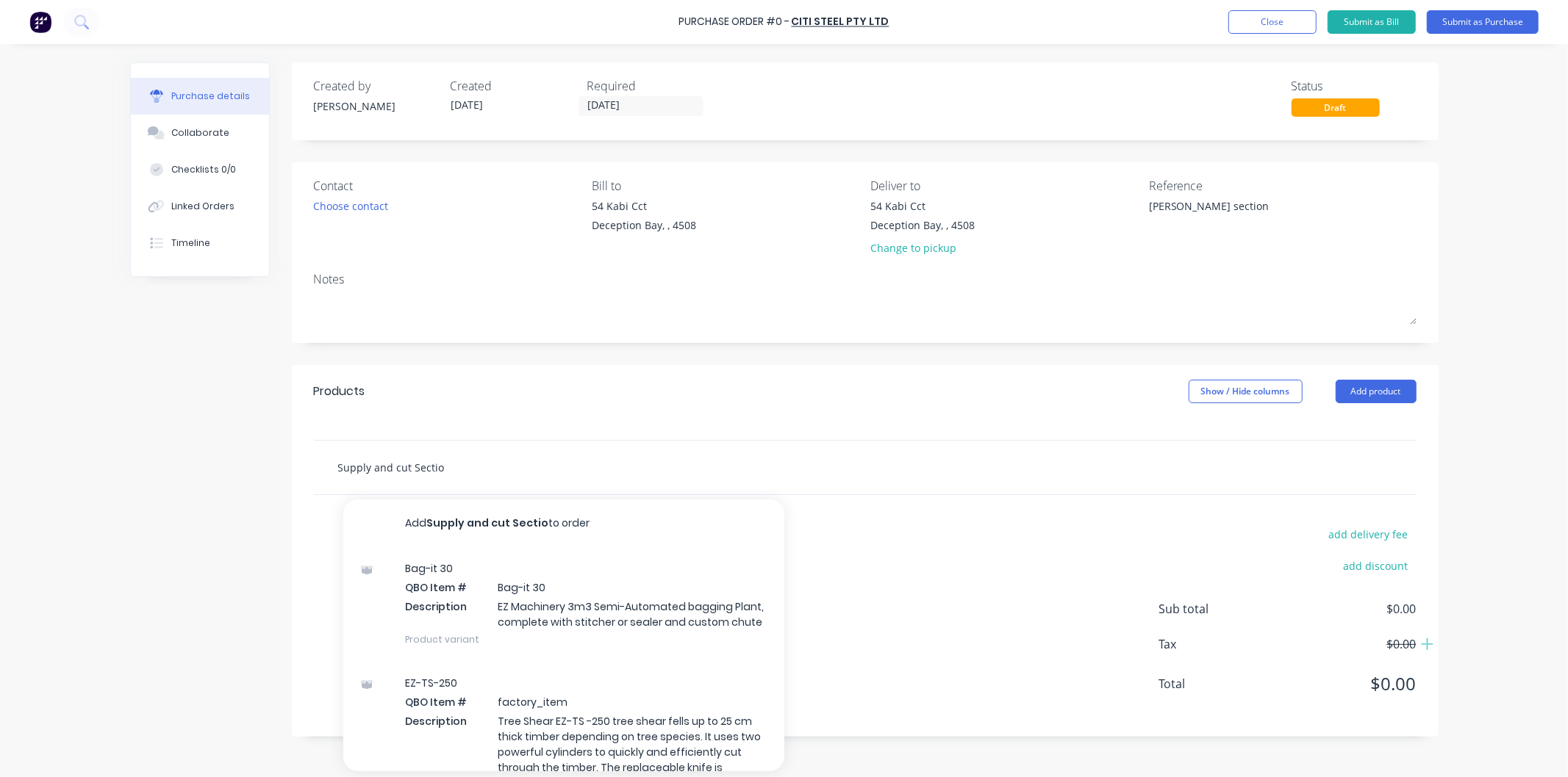
type textarea "x"
type input "Supply and cut Section"
type textarea "x"
type input "Supply and cut Section"
type textarea "x"
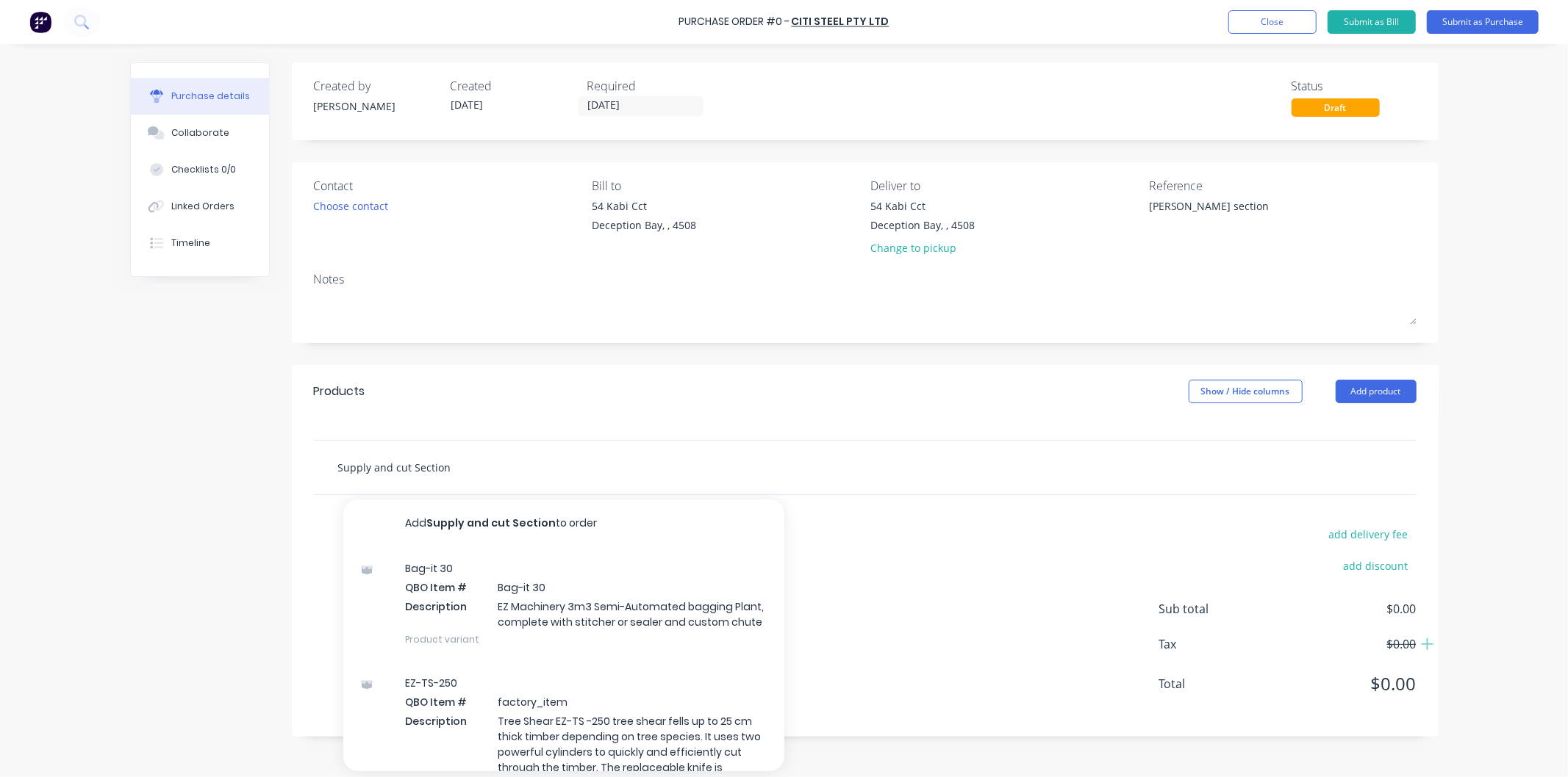
type input "Supply and cut Section s"
type textarea "x"
type input "Supply and cut Section ste"
type textarea "x"
type input "Supply and cut Section stee"
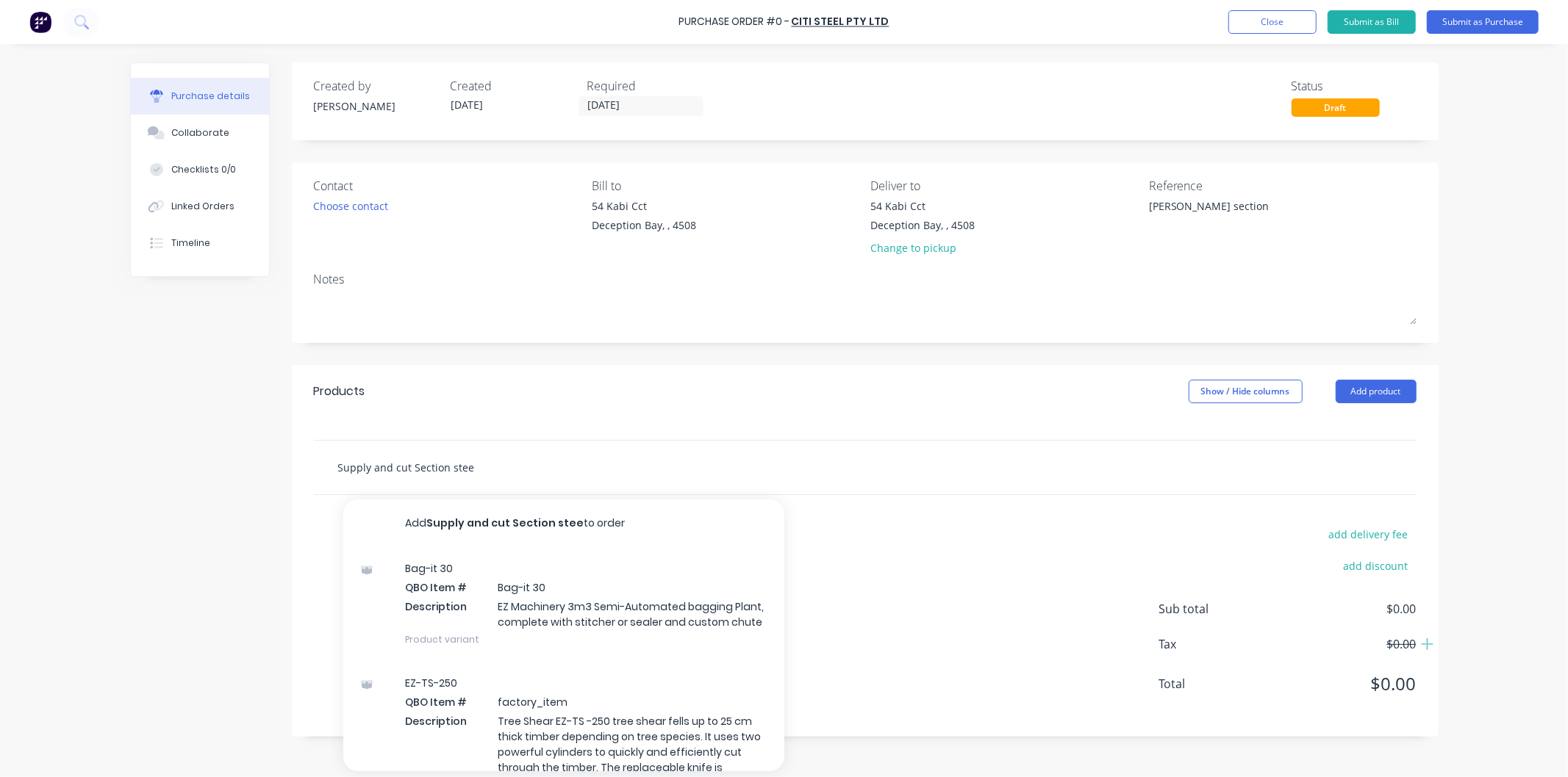
type textarea "x"
type input "Supply and cut Section steel"
type textarea "x"
type input "Supply and cut Section steel a"
type textarea "x"
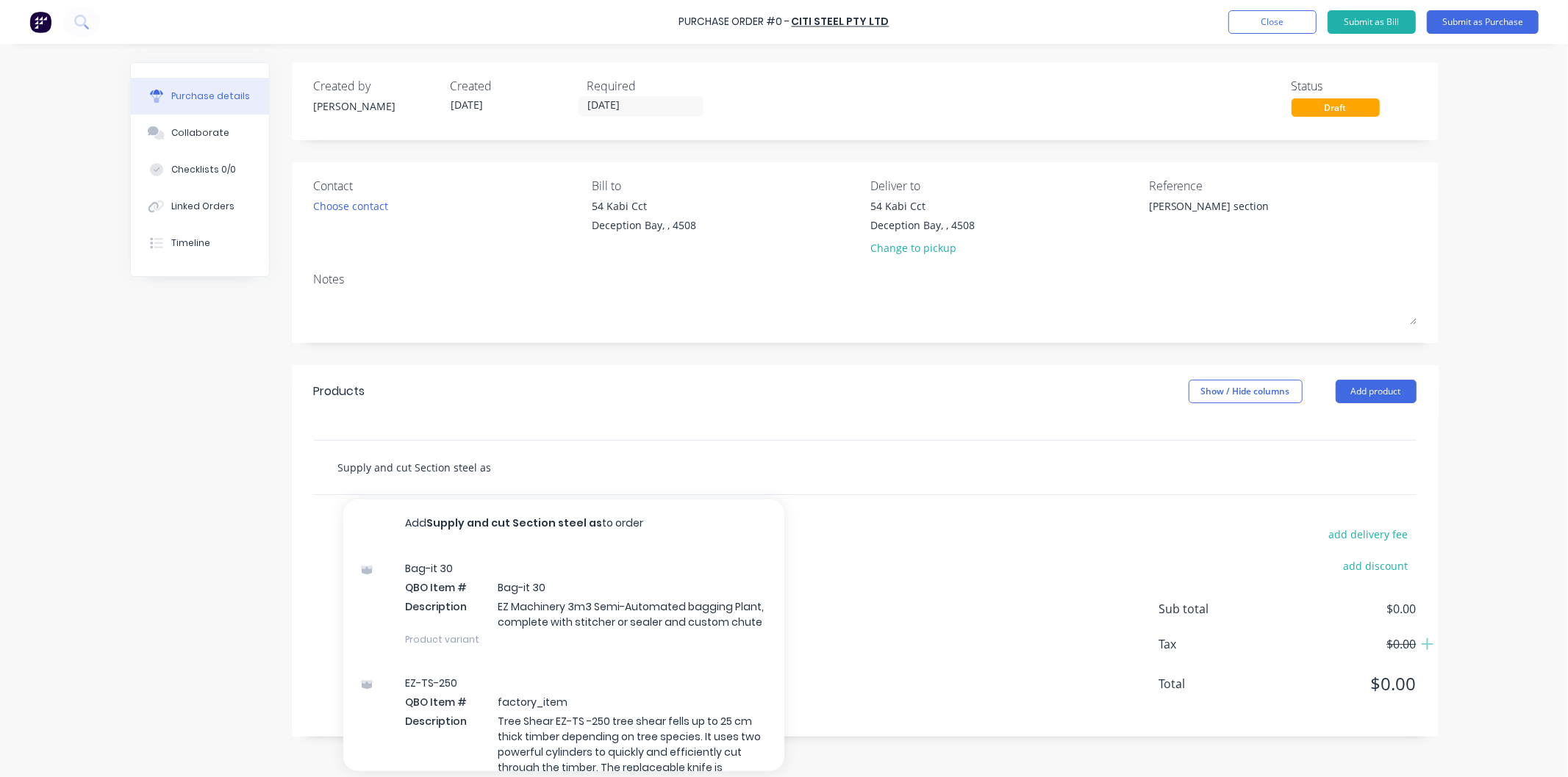
type input "Supply and cut Section steel as"
type textarea "x"
type input "Supply and cut Section steel as pe"
type textarea "x"
type input "Supply and cut Section steel as per"
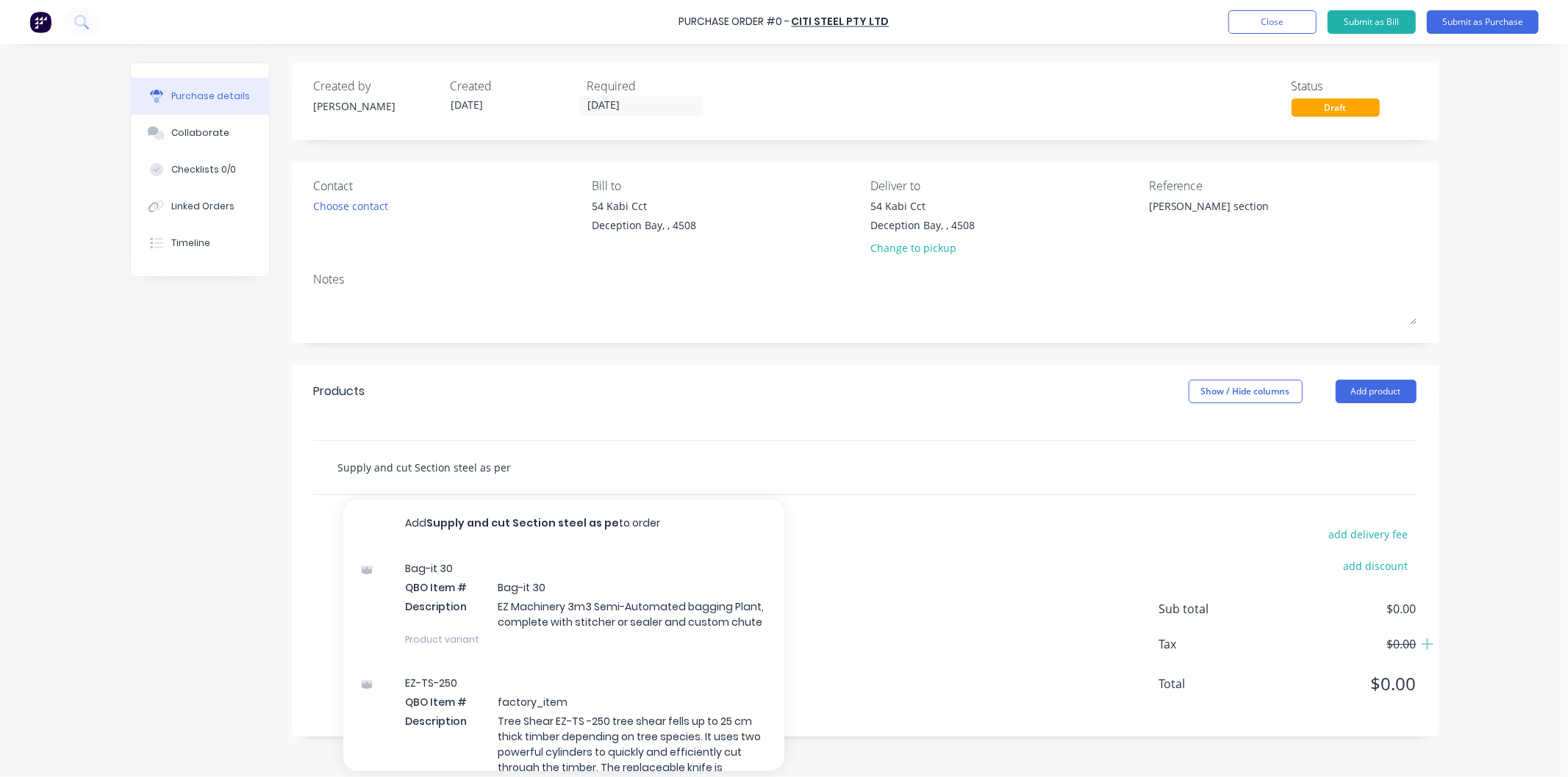
type textarea "x"
type input "Supply and cut Section steel as per"
type textarea "x"
type input "Supply and cut Section steel as per qu"
type textarea "x"
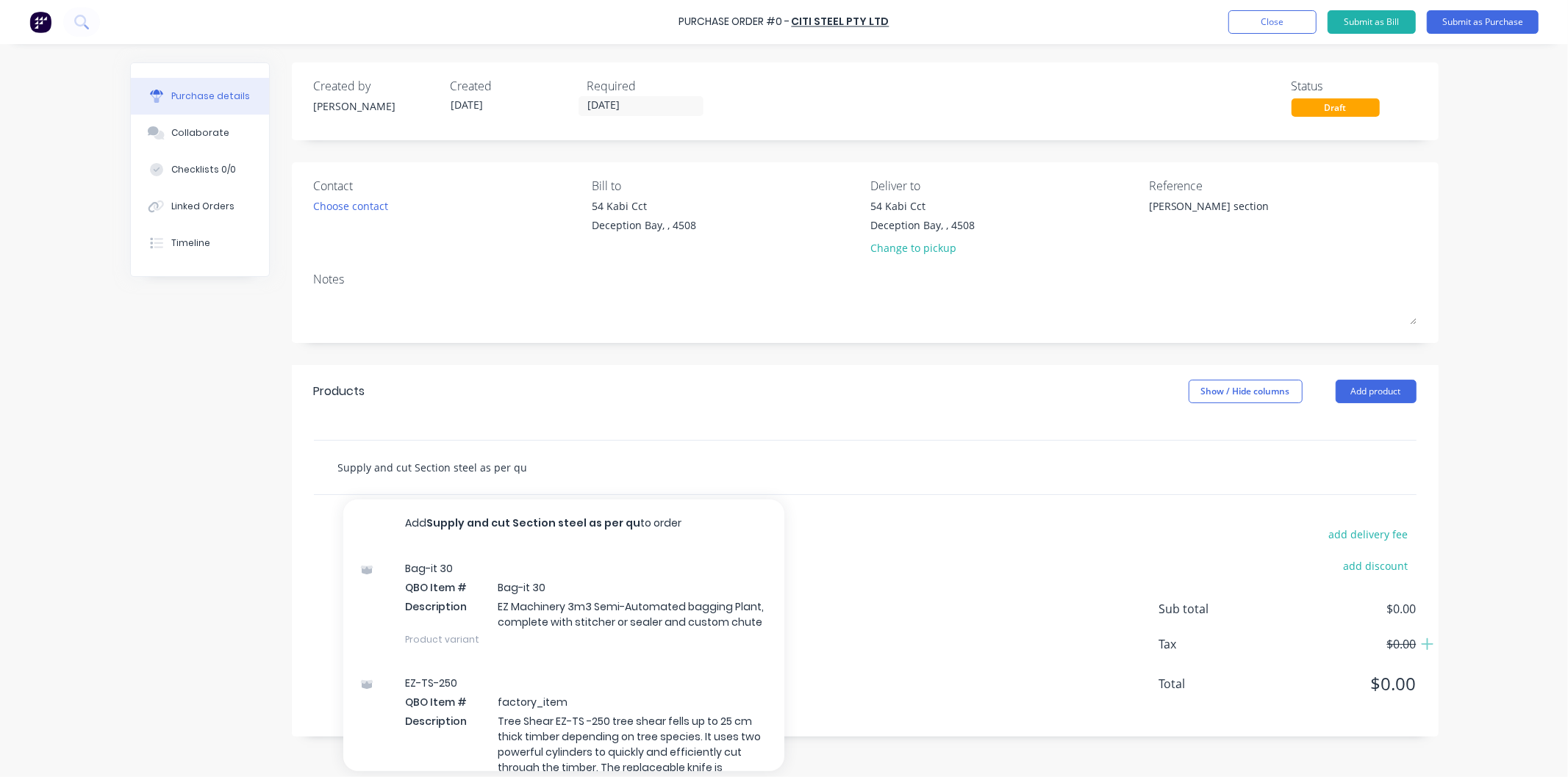
type input "Supply and cut Section steel as per quo"
type textarea "x"
type input "Supply and cut Section steel as per quot"
type textarea "x"
type input "Supply and cut Section steel as per quote"
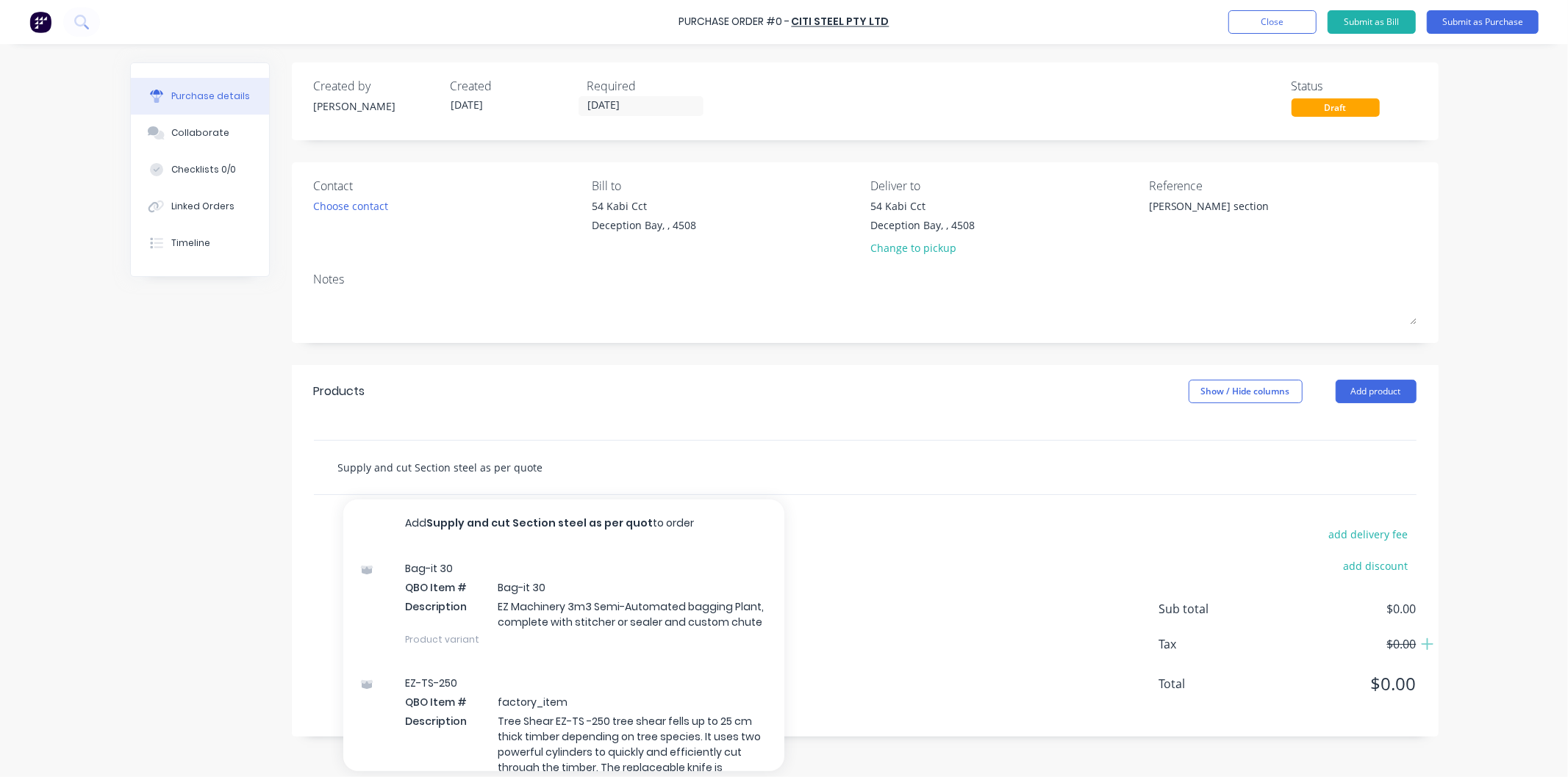
type textarea "x"
type input "Supply and cut Section steel as per quote"
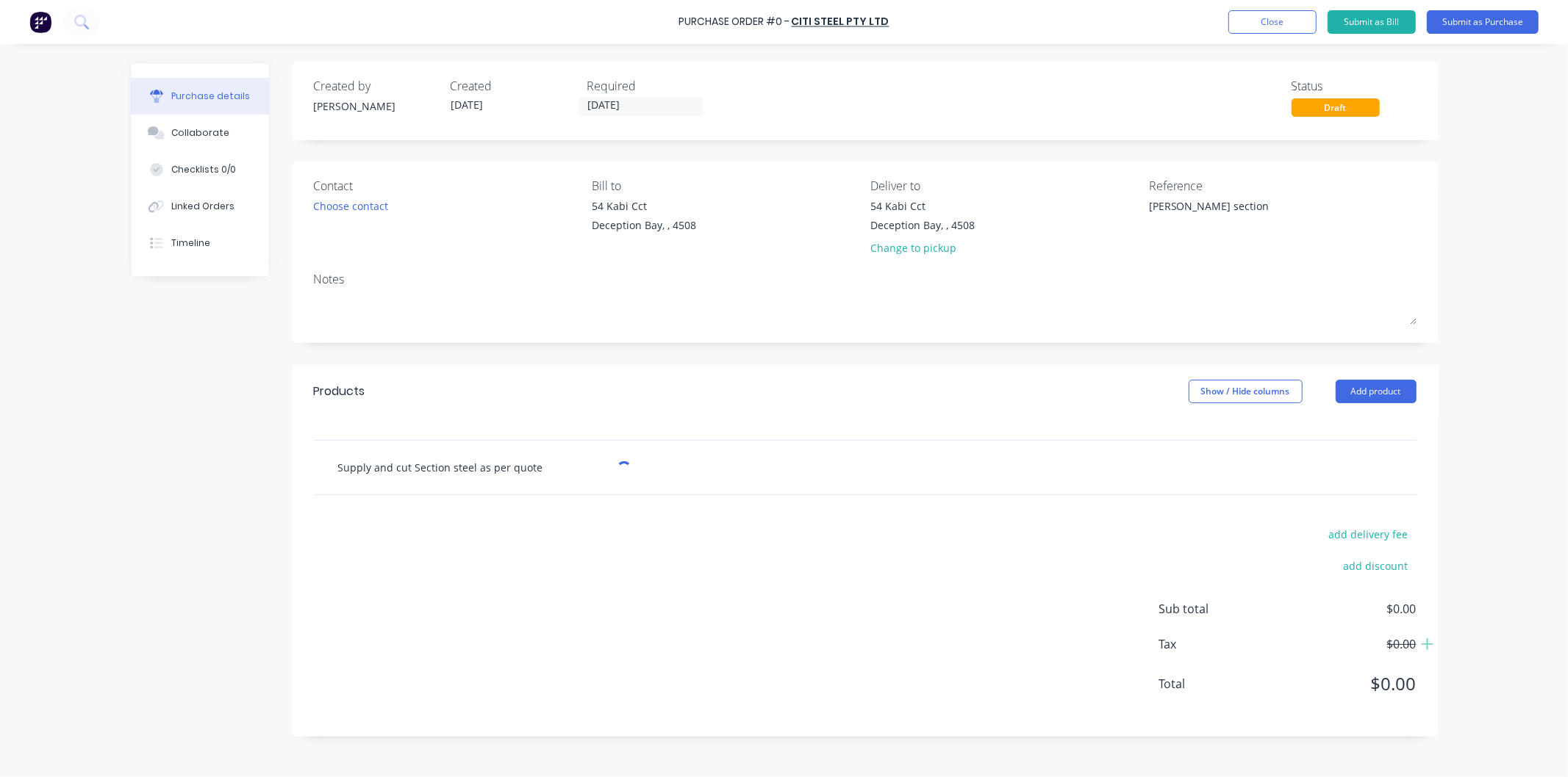
type textarea "x"
type input "Supply and cut Section steel as per quote"
paste input "725699"
type textarea "x"
type input "Supply and cut Section steel as per quote 725699"
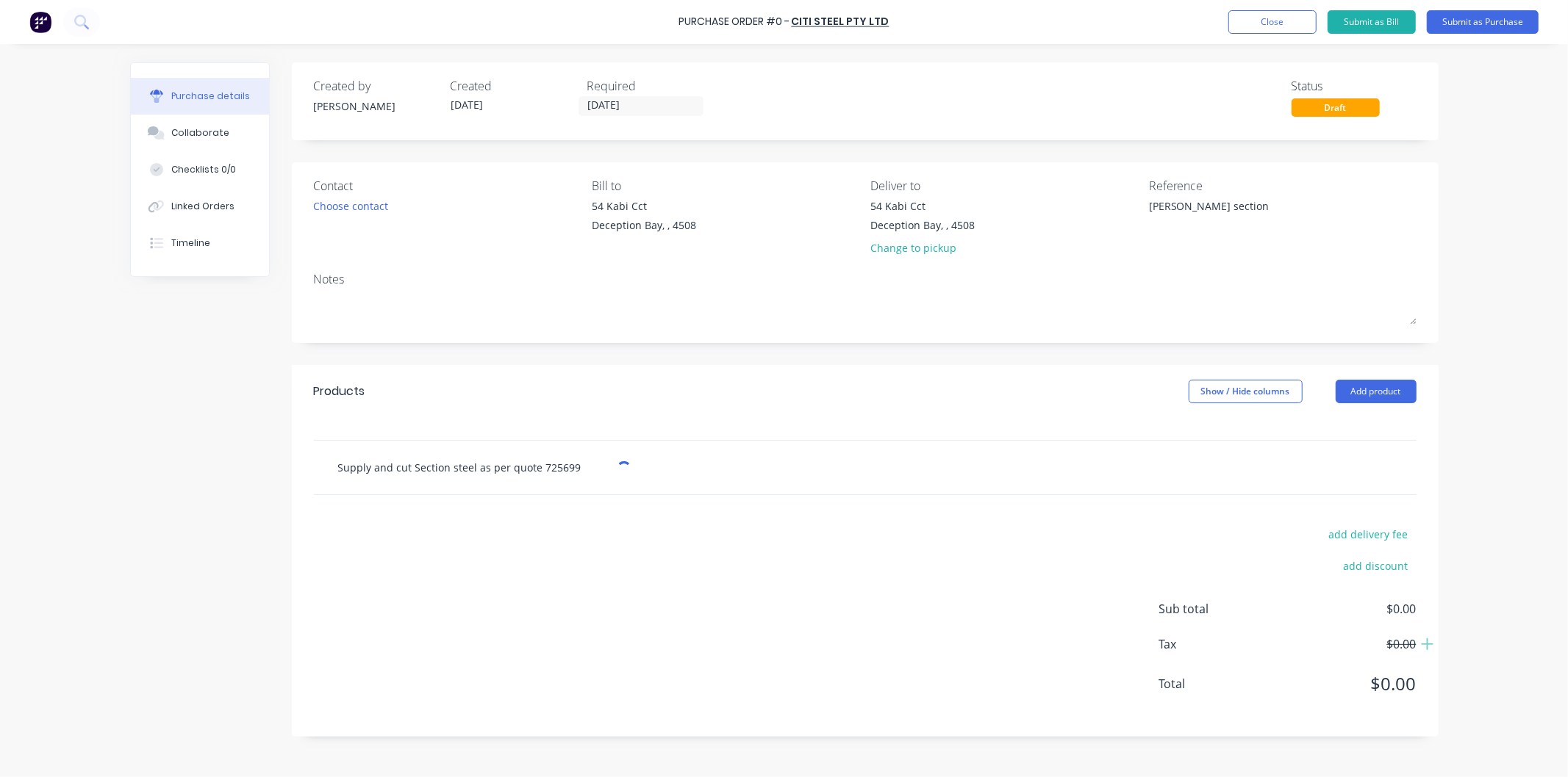
type textarea "x"
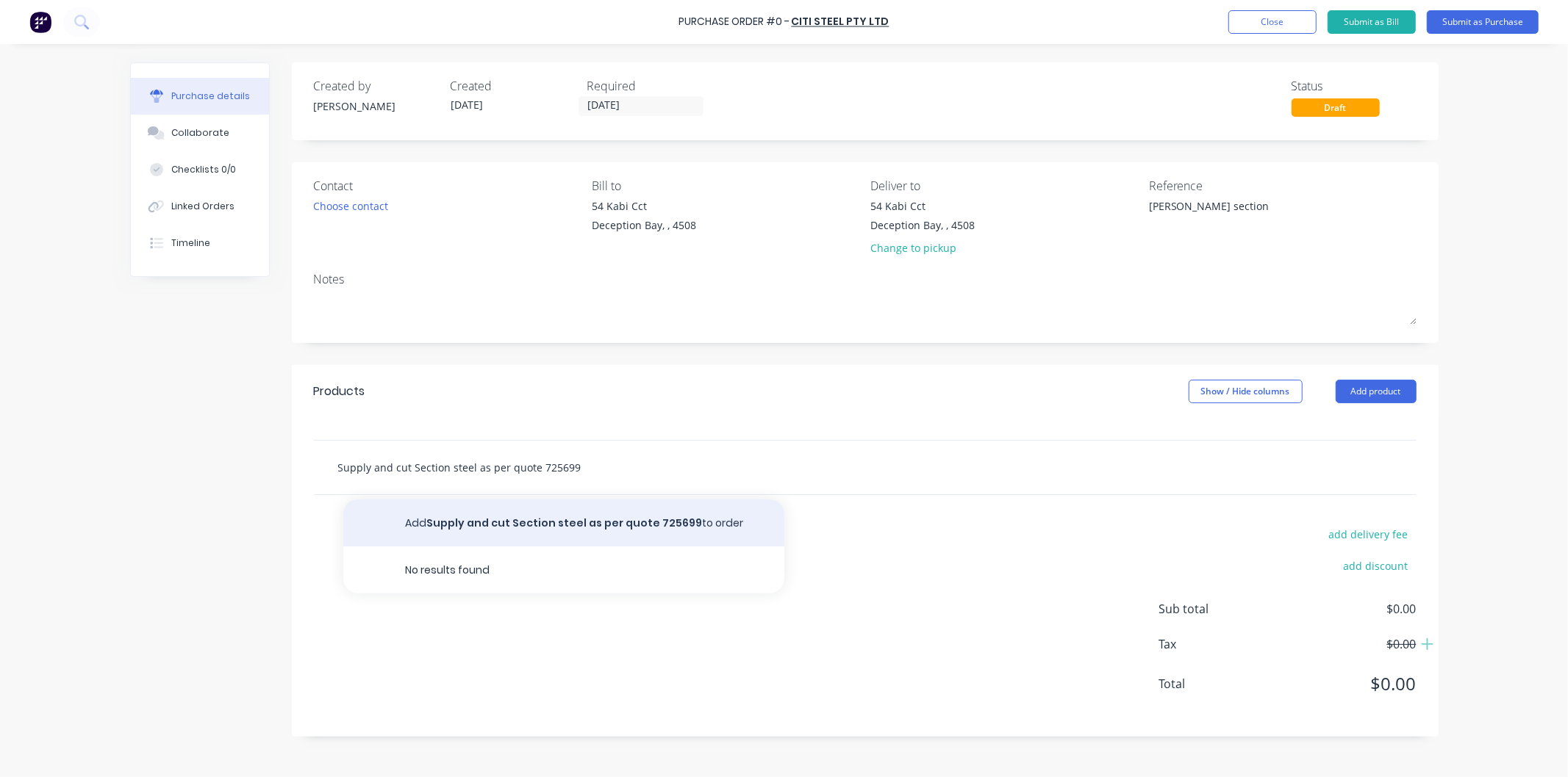
type input "Supply and cut Section steel as per quote 725699"
click at [541, 524] on button "Add Supply and cut Section steel as per quote 725699 to order" at bounding box center [564, 522] width 441 height 47
type textarea "x"
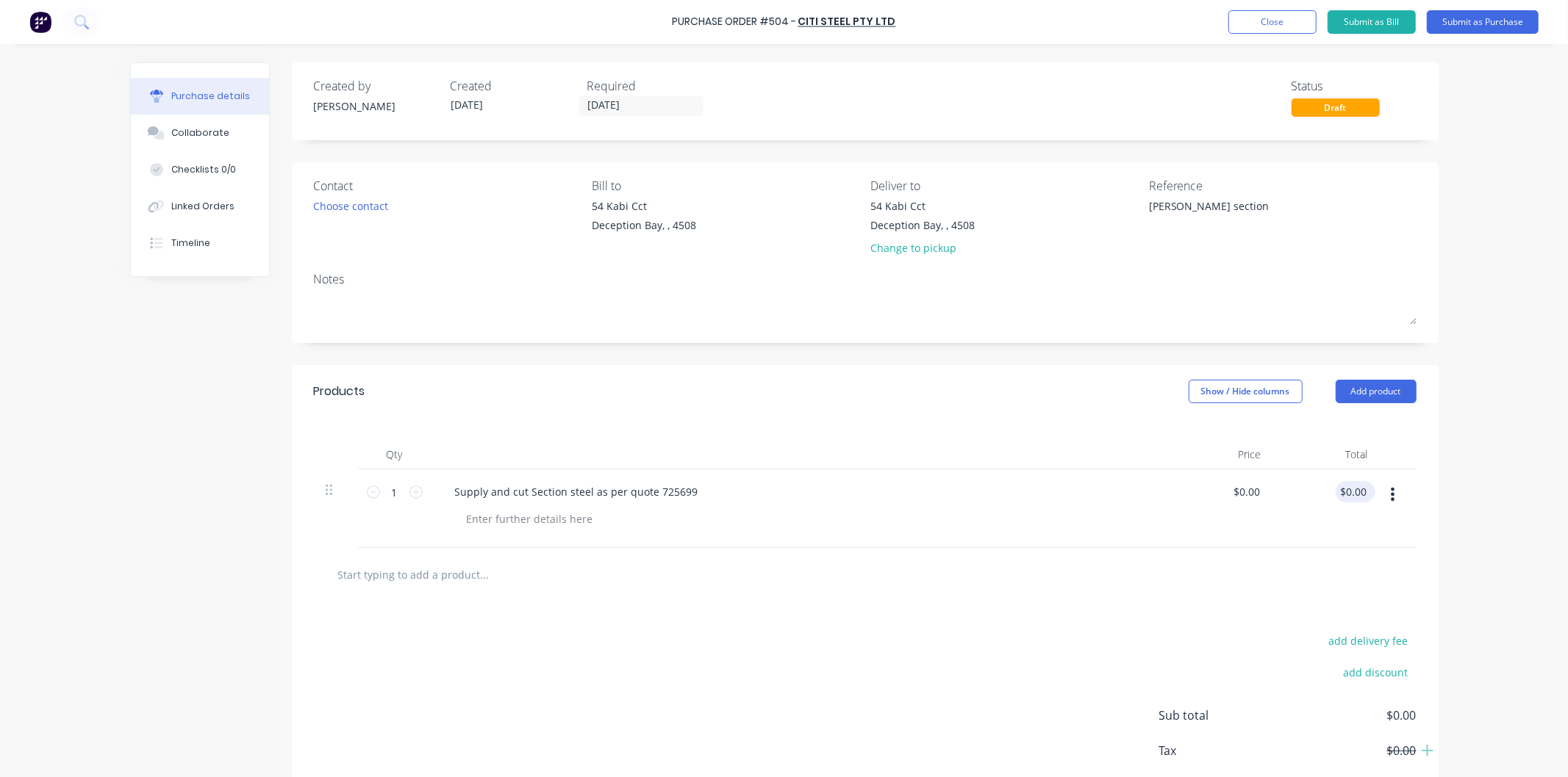
type textarea "x"
type input "0.00"
click at [1342, 485] on input "0.00" at bounding box center [1352, 492] width 34 height 21
type textarea "x"
type input "0.002200.95"
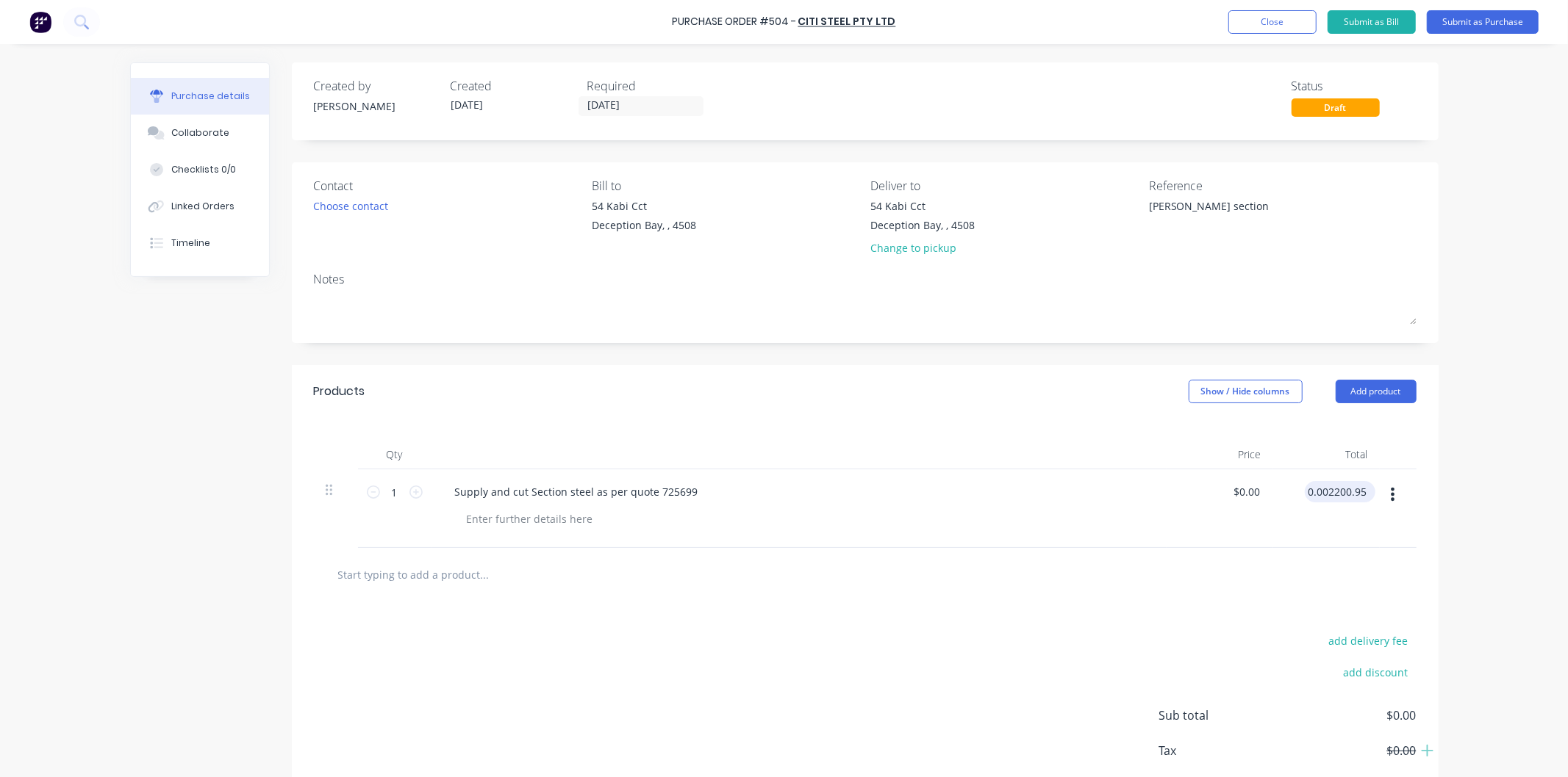
type textarea "x"
drag, startPoint x: 1321, startPoint y: 493, endPoint x: 1297, endPoint y: 492, distance: 24.0
click at [1297, 492] on div "0.002200.95 0.002200.95" at bounding box center [1326, 509] width 107 height 79
type input "2200.95"
type textarea "x"
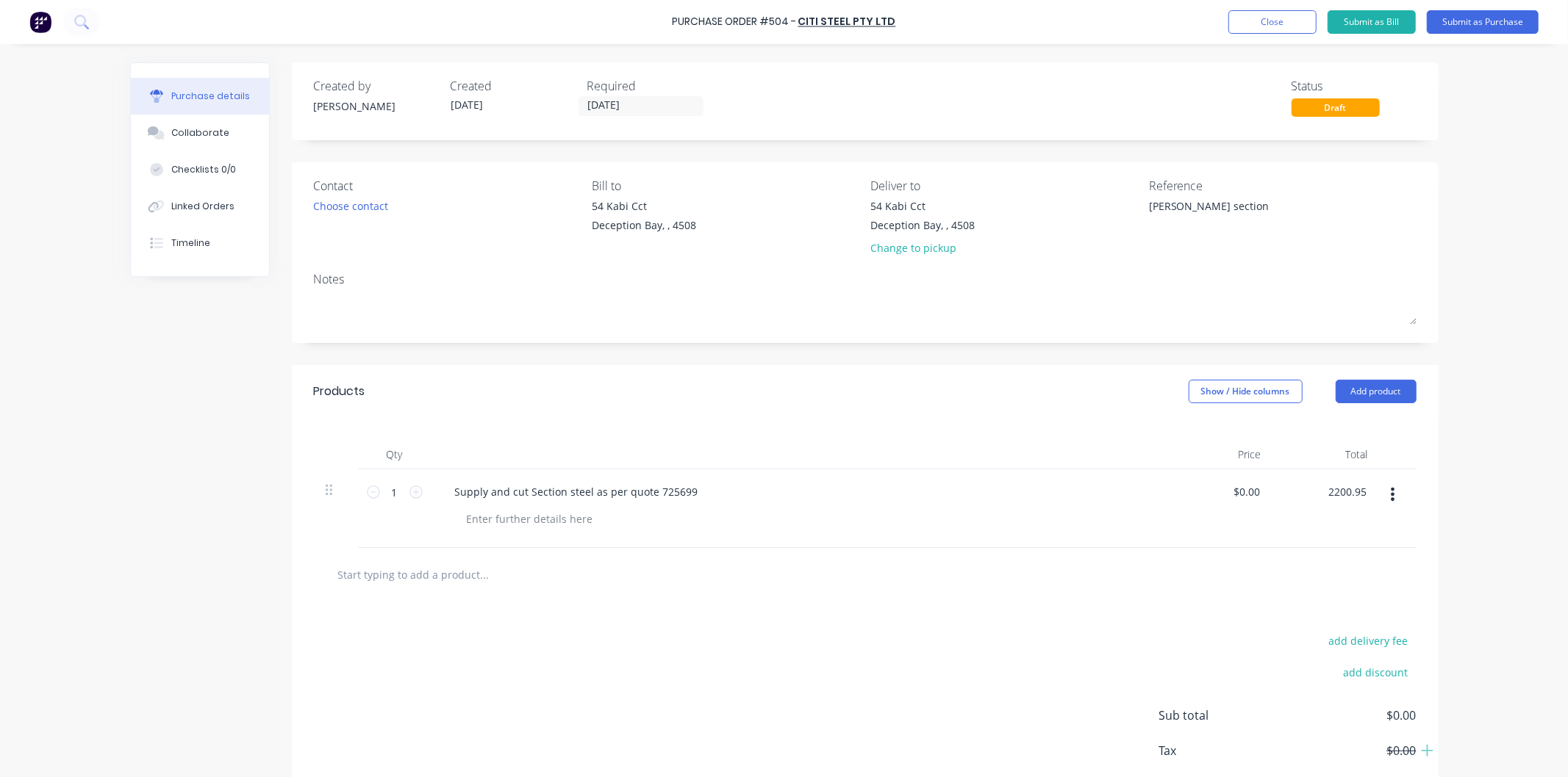
type input "$2,200.95"
click at [1364, 530] on div "$2,200.95 2200.95" at bounding box center [1326, 509] width 107 height 79
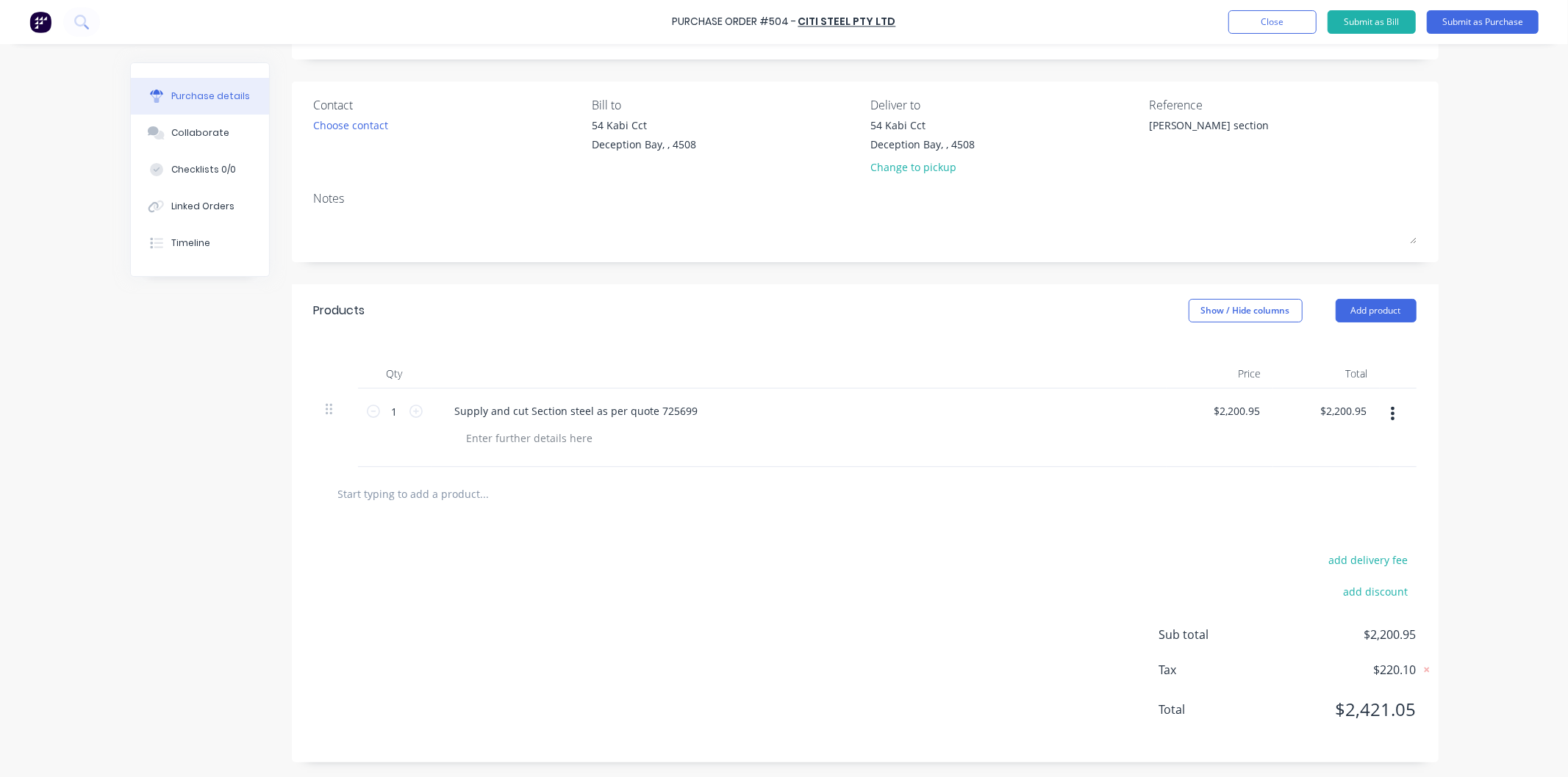
scroll to position [82, 0]
click at [1470, 18] on button "Submit as Purchase" at bounding box center [1483, 22] width 112 height 24
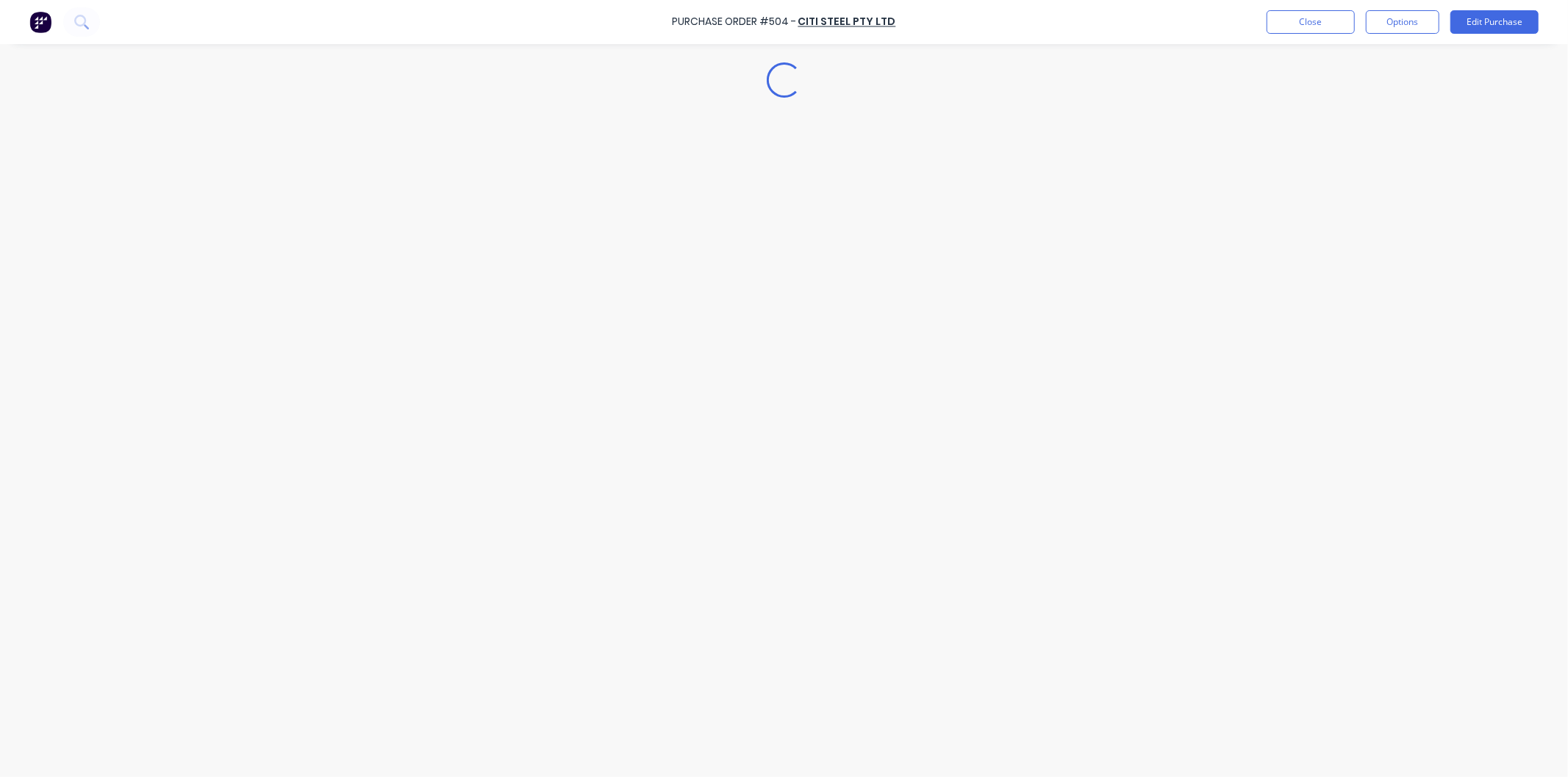
scroll to position [0, 0]
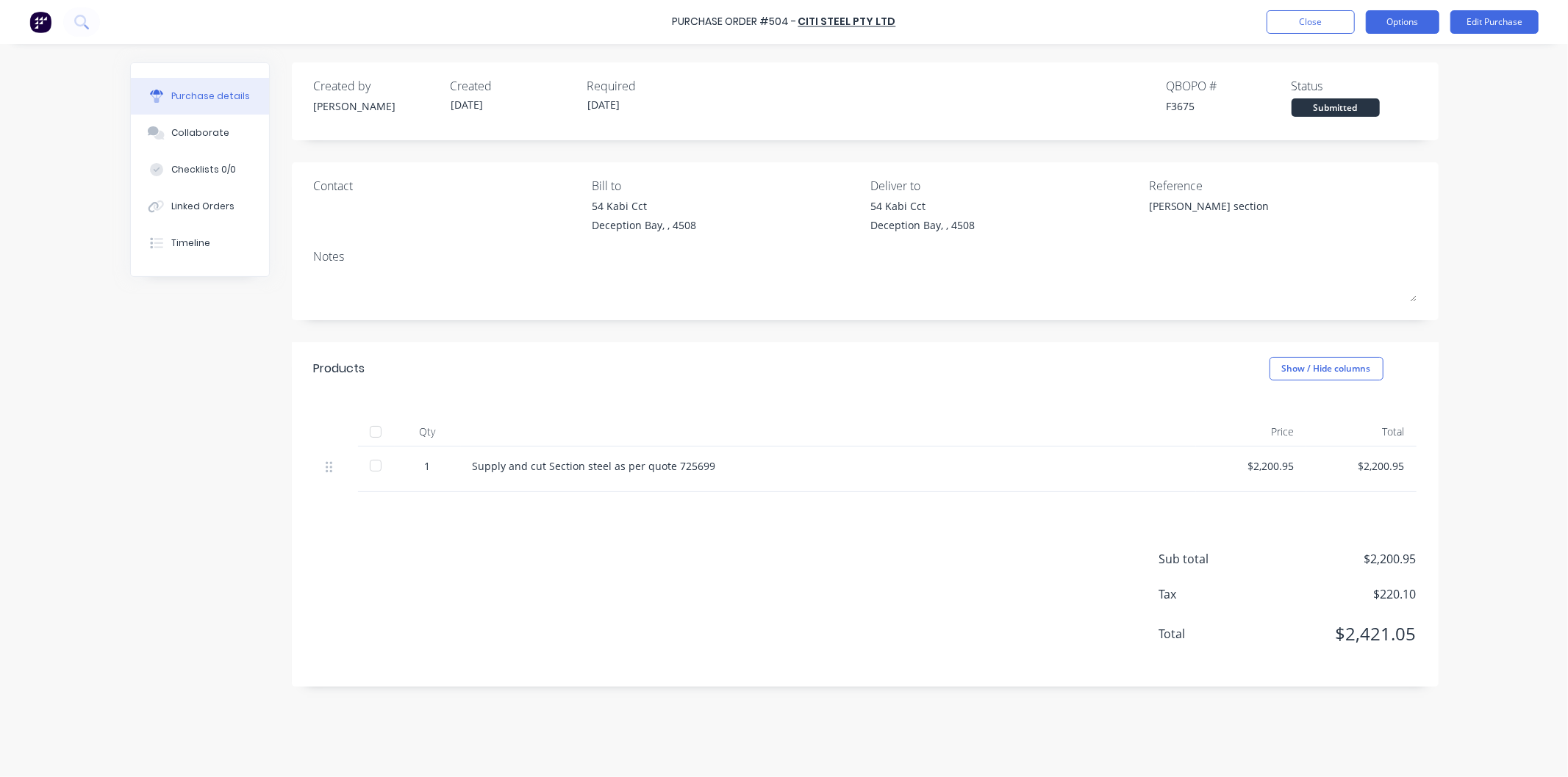
click at [1403, 19] on button "Options" at bounding box center [1402, 22] width 73 height 24
click at [1358, 57] on div "Print / Email" at bounding box center [1370, 60] width 113 height 21
click at [1340, 82] on div "With pricing" at bounding box center [1370, 90] width 113 height 21
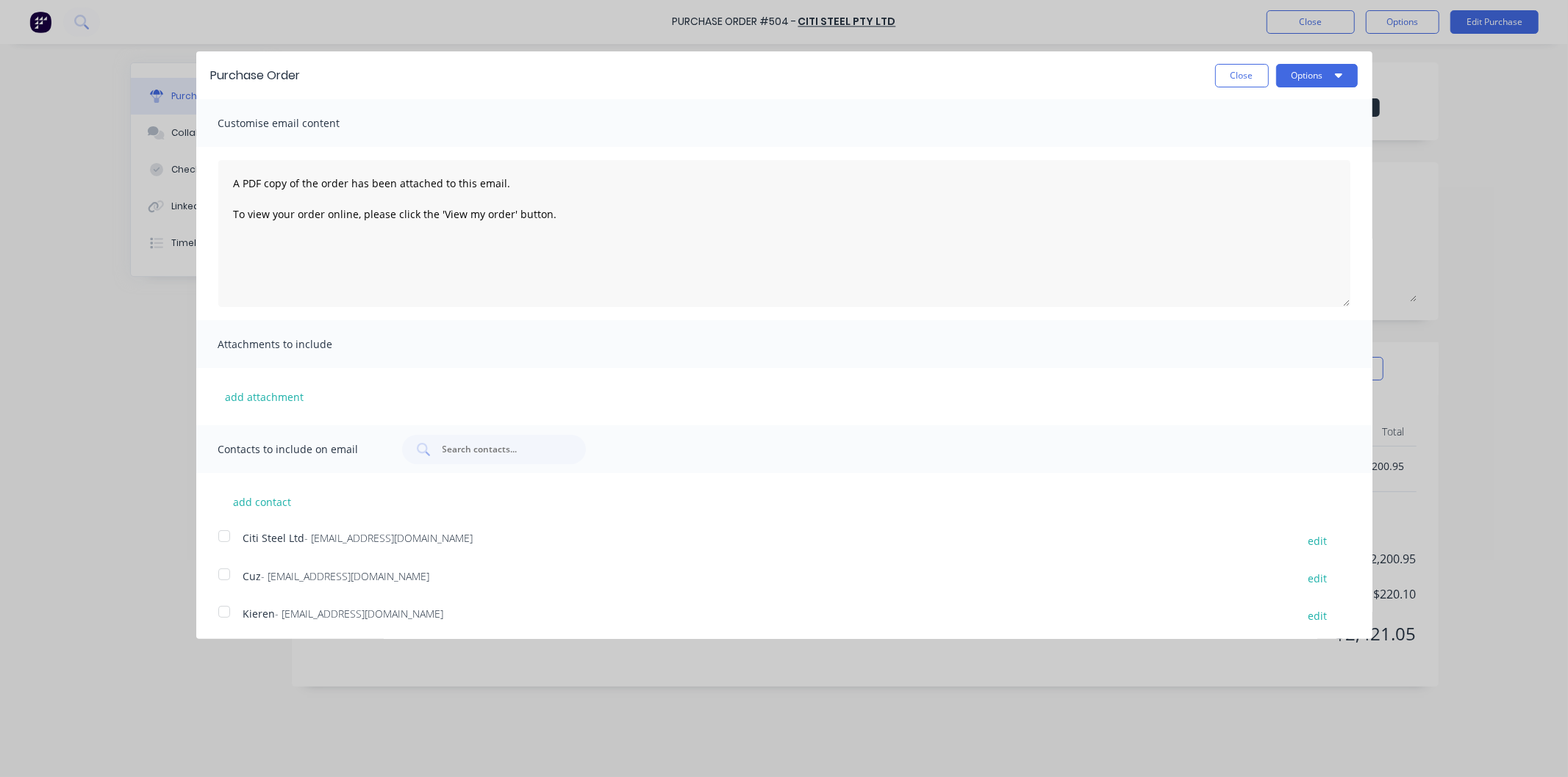
click at [219, 613] on div at bounding box center [224, 612] width 30 height 30
click at [231, 538] on div at bounding box center [224, 536] width 30 height 30
click at [1310, 74] on button "Options" at bounding box center [1317, 76] width 81 height 24
click at [1238, 136] on div "Email" at bounding box center [1288, 142] width 113 height 21
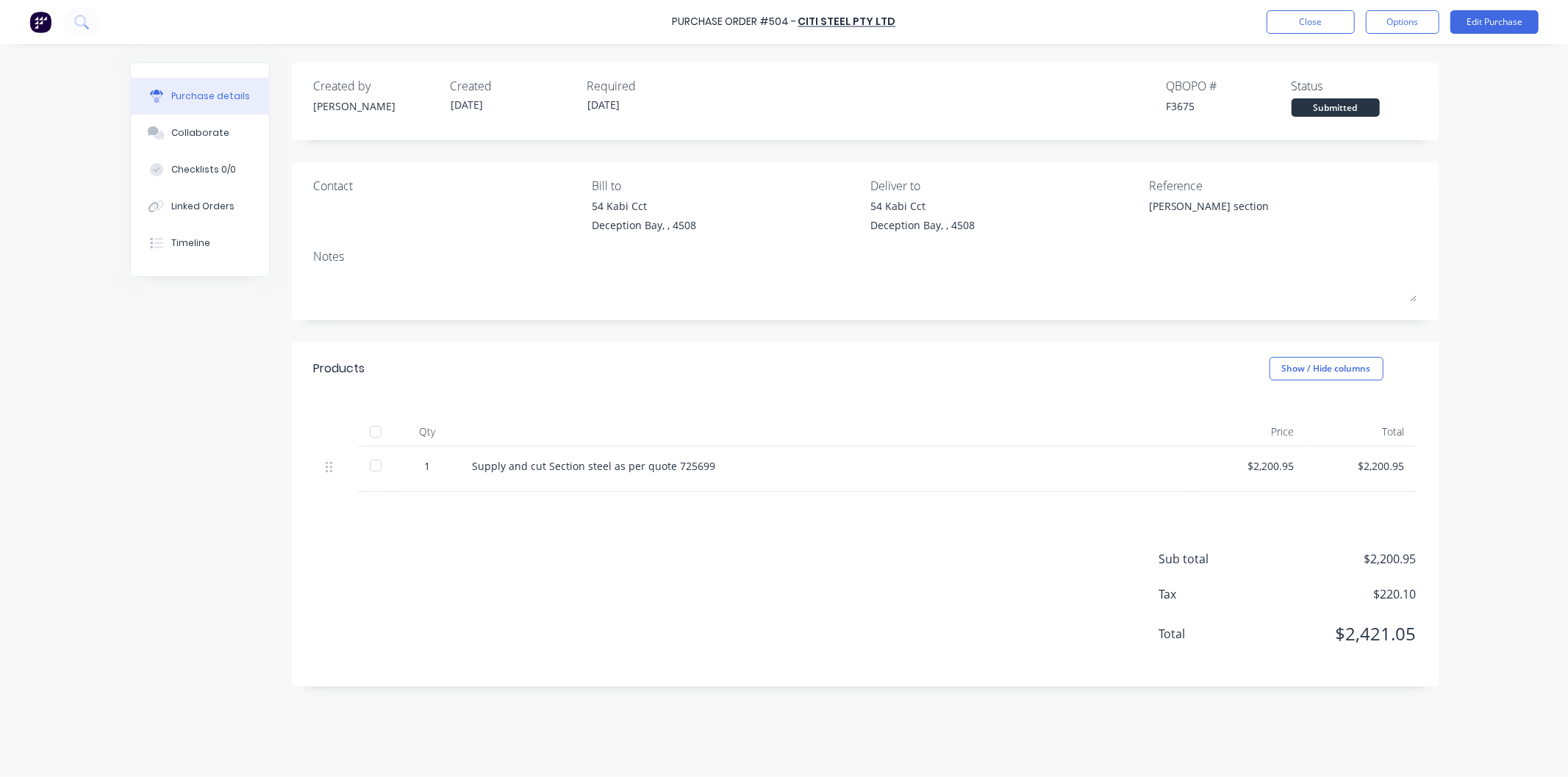
type textarea "x"
click at [1303, 16] on button "Close" at bounding box center [1310, 22] width 88 height 24
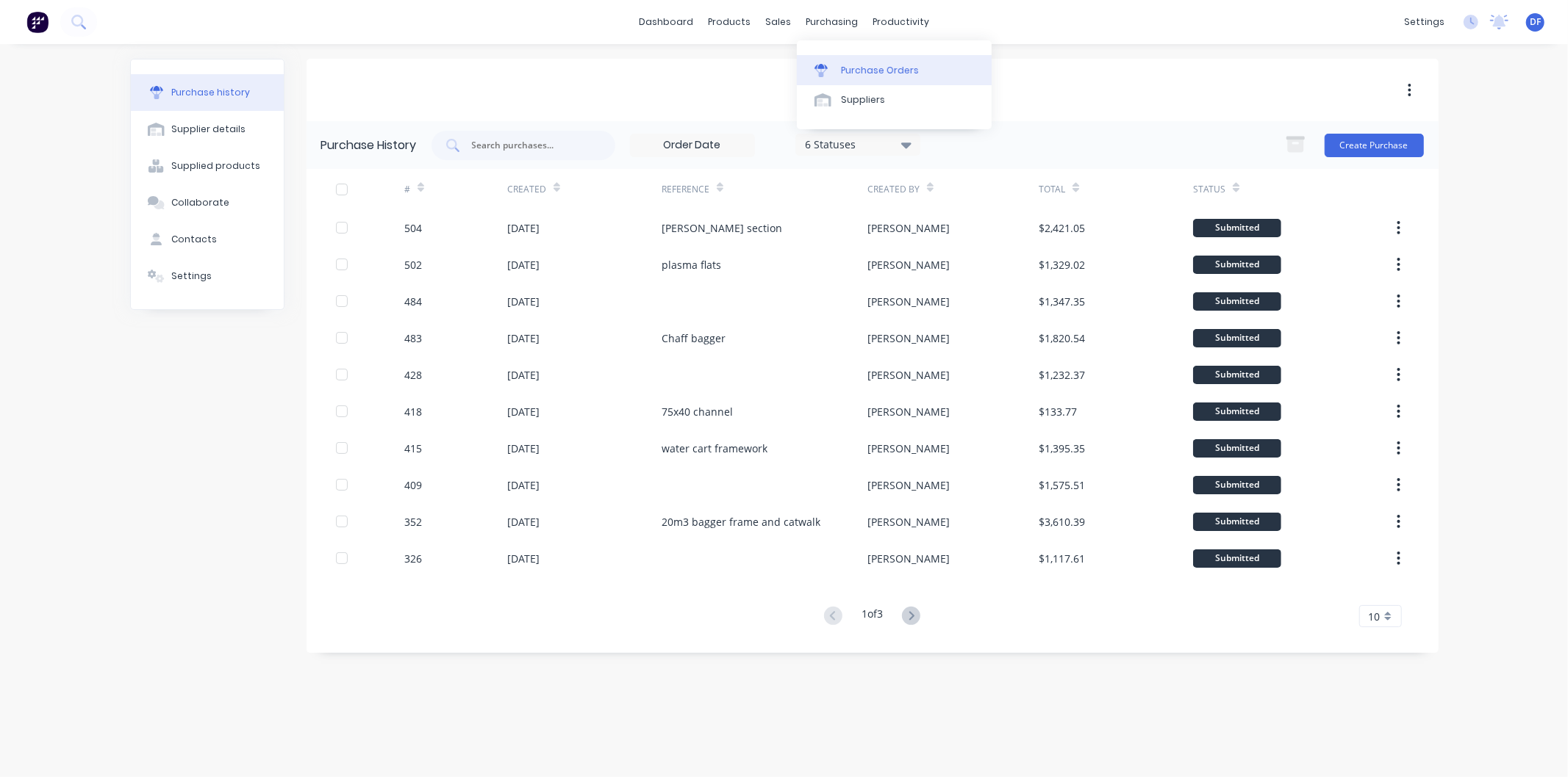
click at [859, 67] on div "Purchase Orders" at bounding box center [879, 71] width 78 height 13
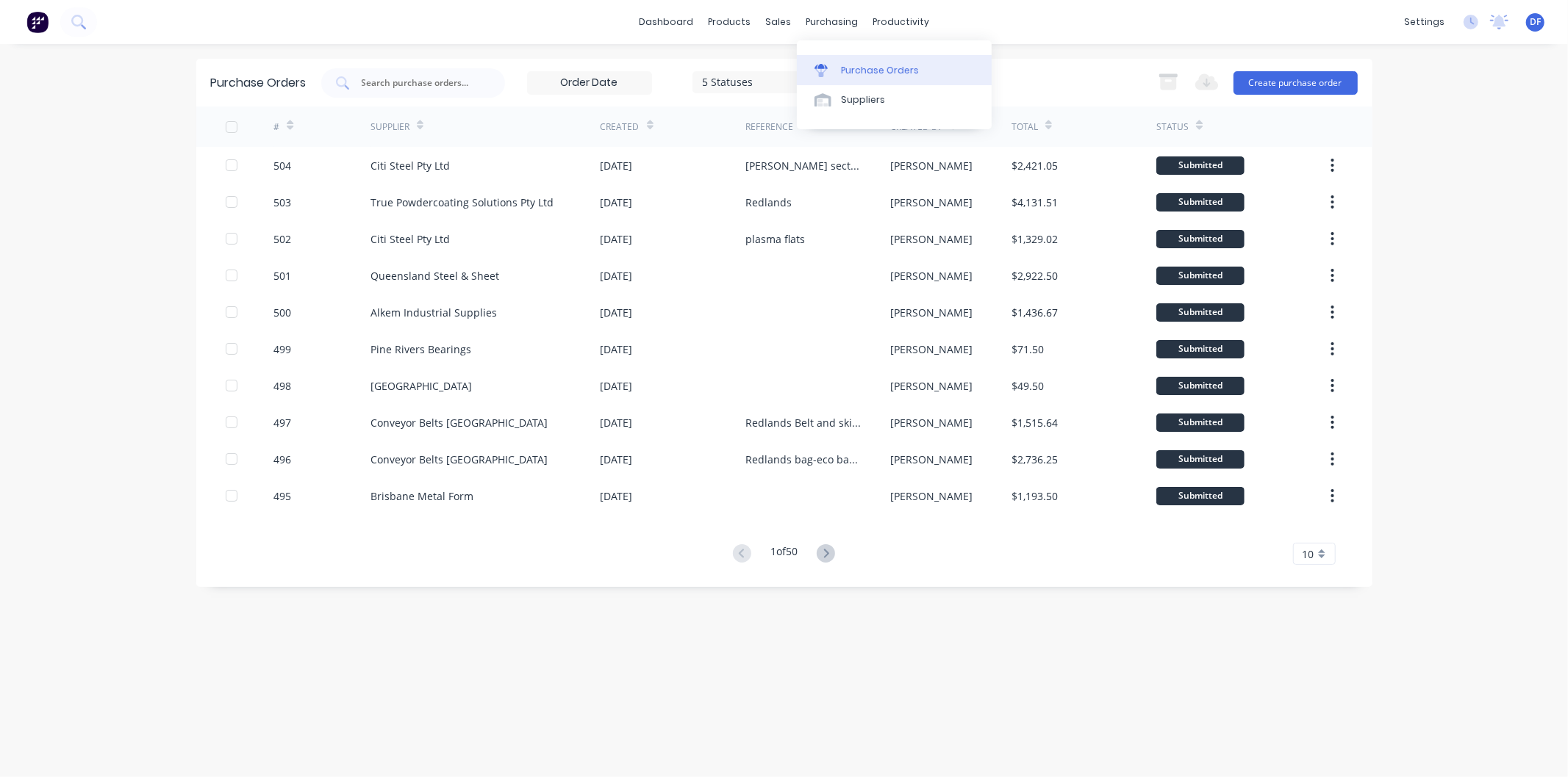
click at [860, 68] on div "Purchase Orders" at bounding box center [879, 71] width 78 height 13
click at [872, 67] on div "Purchase Orders" at bounding box center [879, 71] width 78 height 13
click at [1299, 84] on button "Create purchase order" at bounding box center [1295, 83] width 124 height 24
click at [1278, 79] on button "Create purchase order" at bounding box center [1295, 83] width 124 height 24
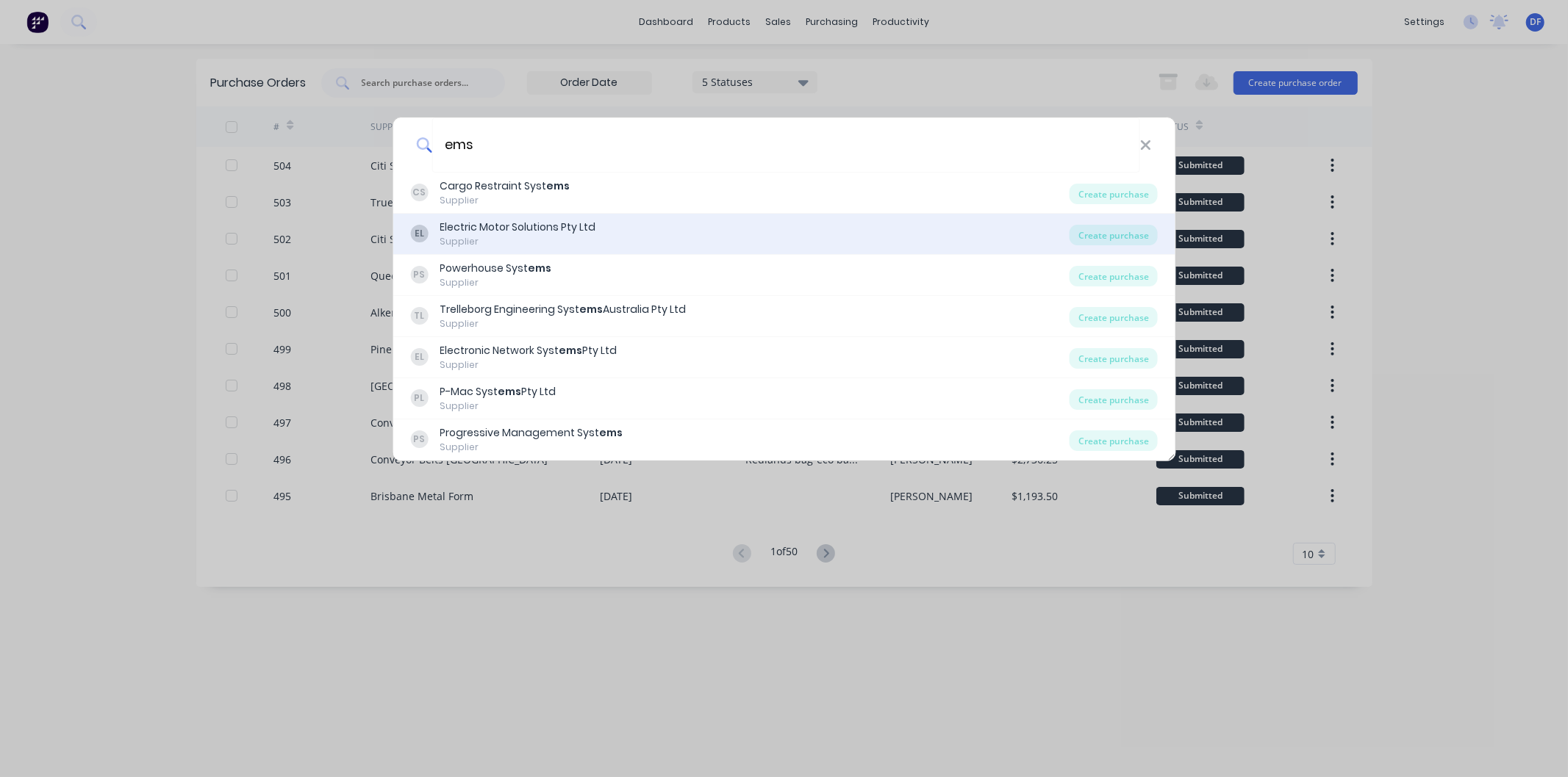
type input "ems"
click at [483, 231] on div "Electric Motor Solutions Pty Ltd" at bounding box center [518, 227] width 156 height 16
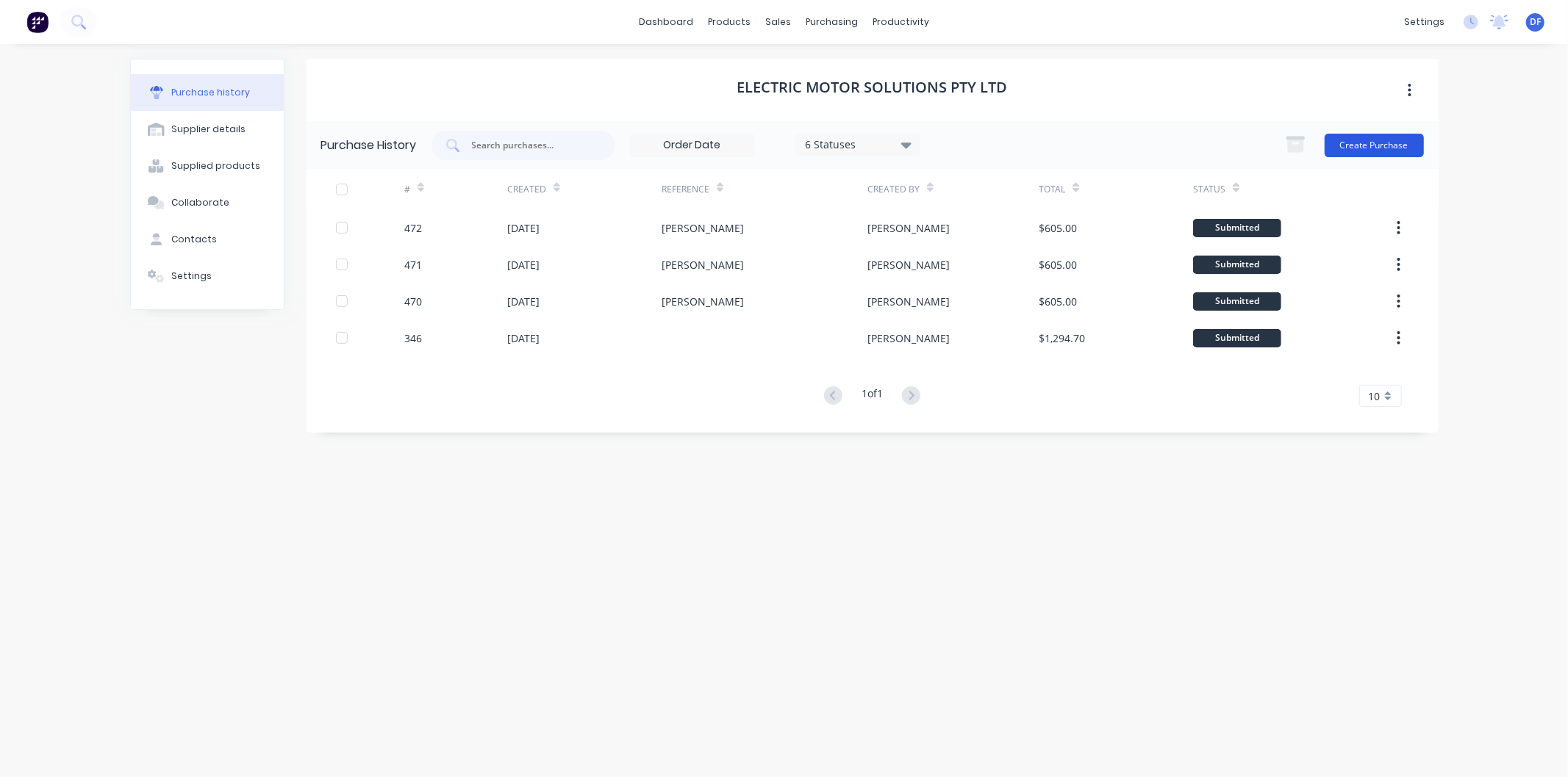
click at [1363, 138] on button "Create Purchase" at bounding box center [1374, 145] width 99 height 24
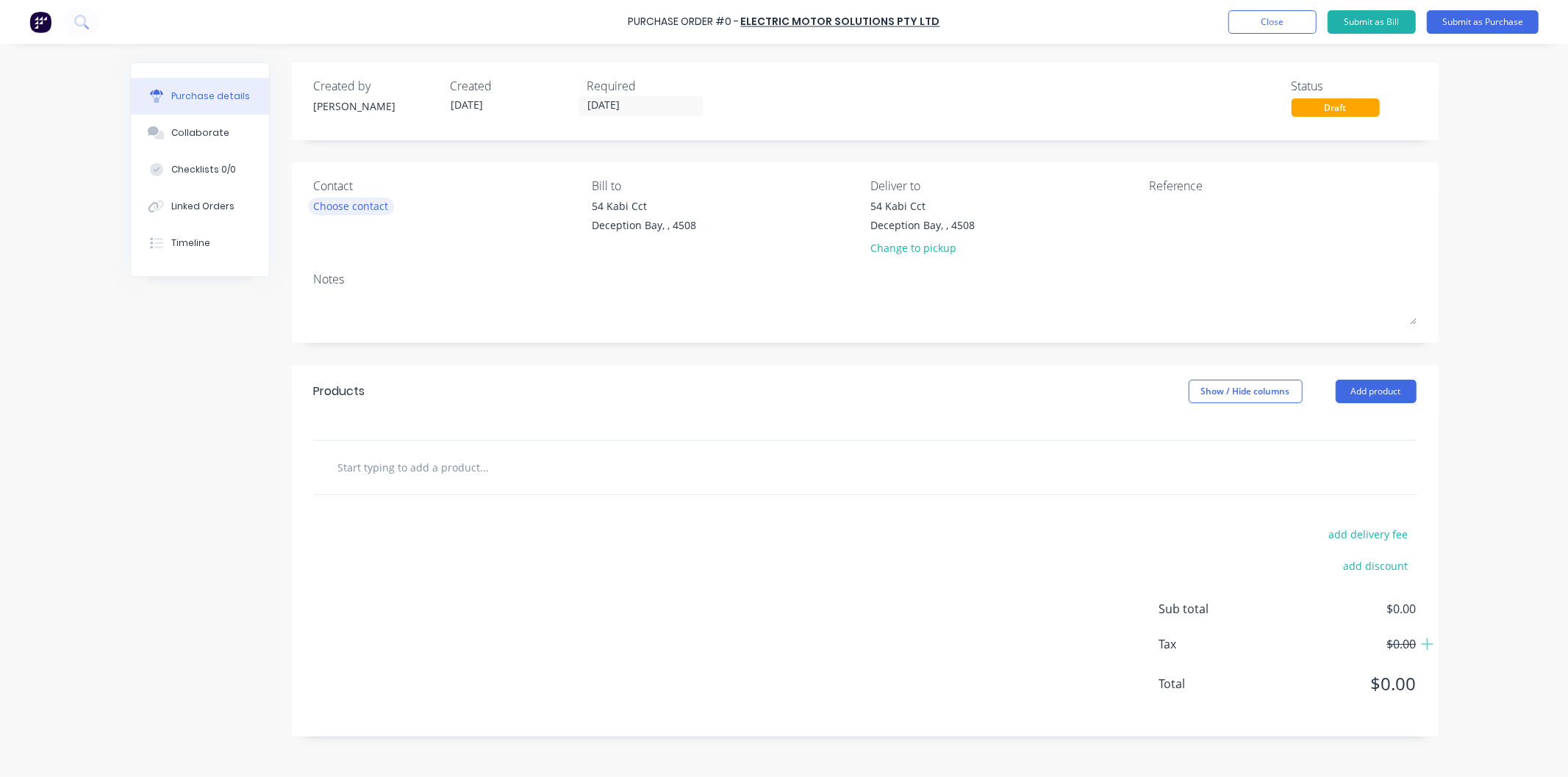
click at [371, 202] on div "Choose contact" at bounding box center [351, 206] width 75 height 16
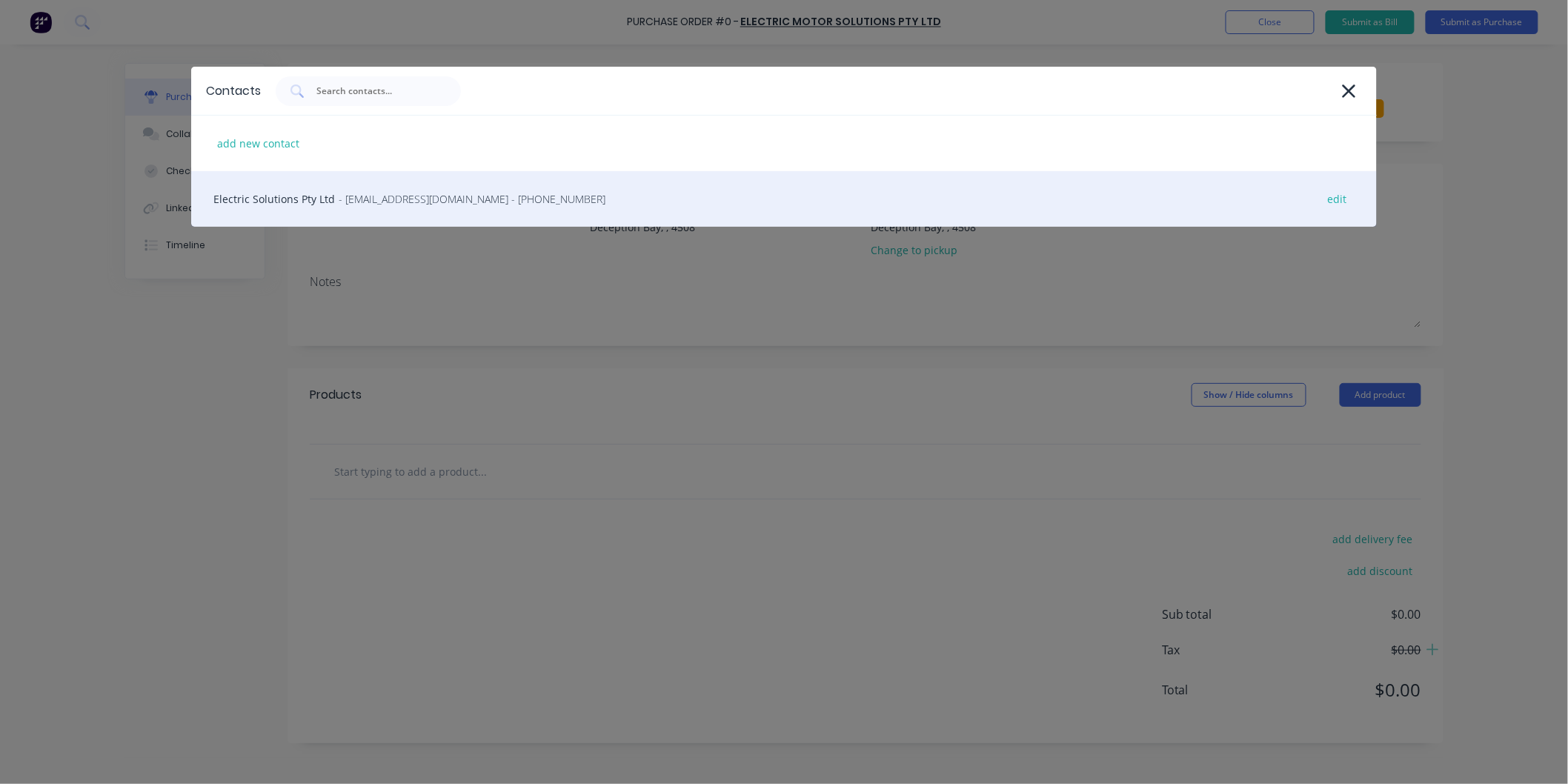
click at [381, 197] on span "- [EMAIL_ADDRESS][DOMAIN_NAME] - [PHONE_NUMBER]" at bounding box center [472, 199] width 267 height 16
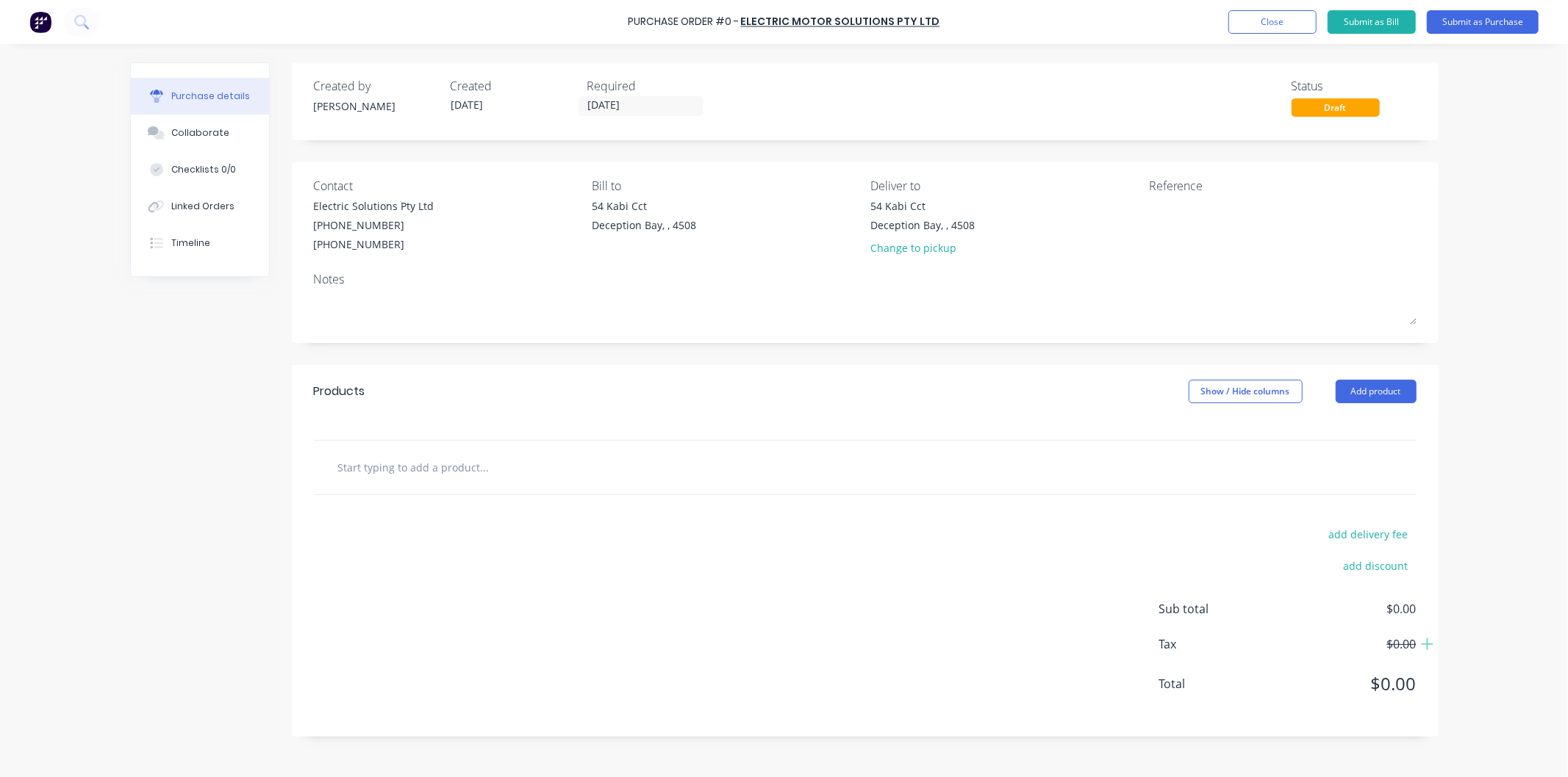
click at [429, 471] on input "text" at bounding box center [485, 467] width 294 height 30
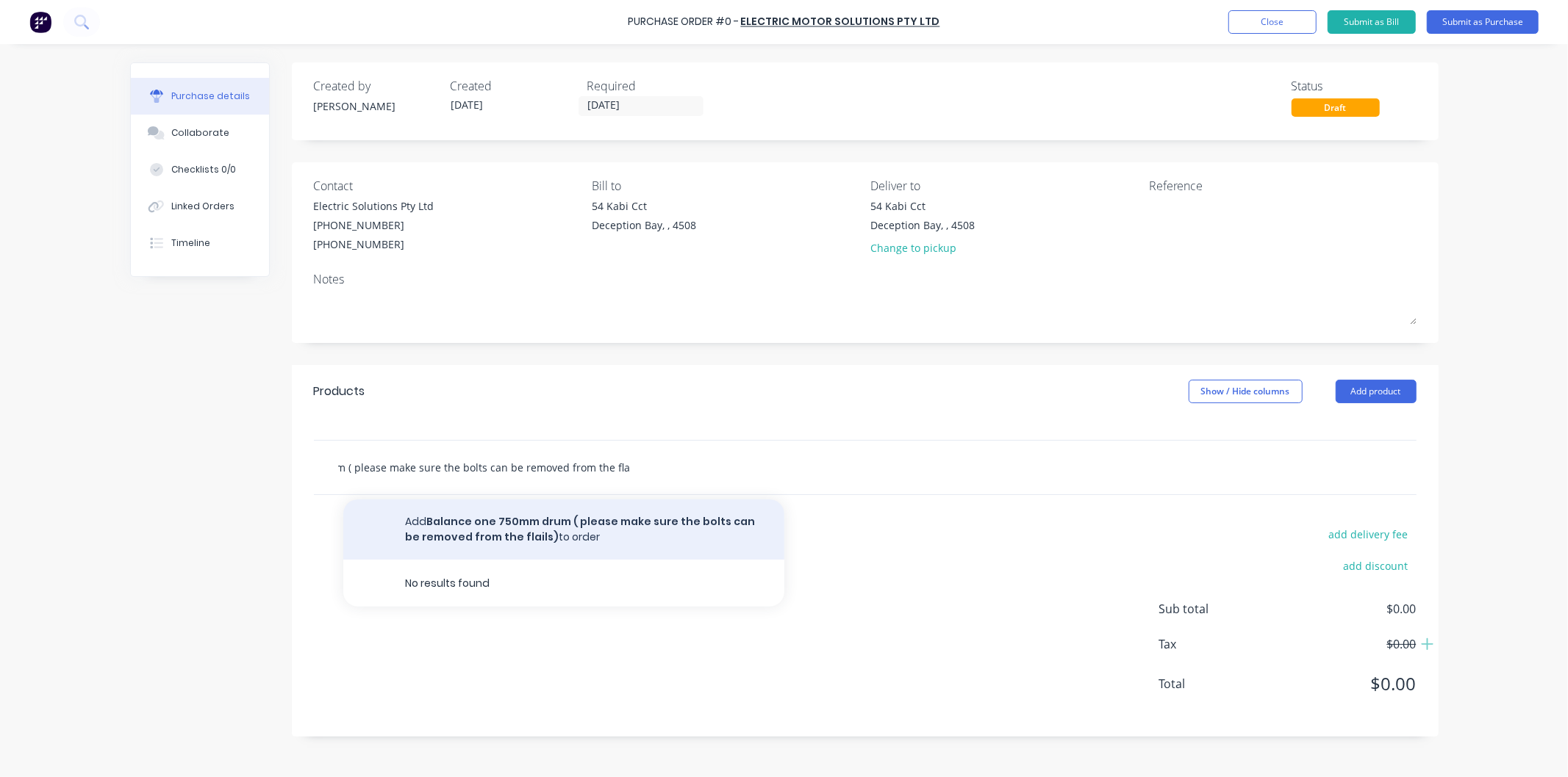
type input "Balance one 750mm drum ( please make sure the bolts can be removed from the fla…"
click at [496, 531] on button "Add Balance one 750mm drum ( please make sure the bolts can be removed from the…" at bounding box center [564, 529] width 441 height 60
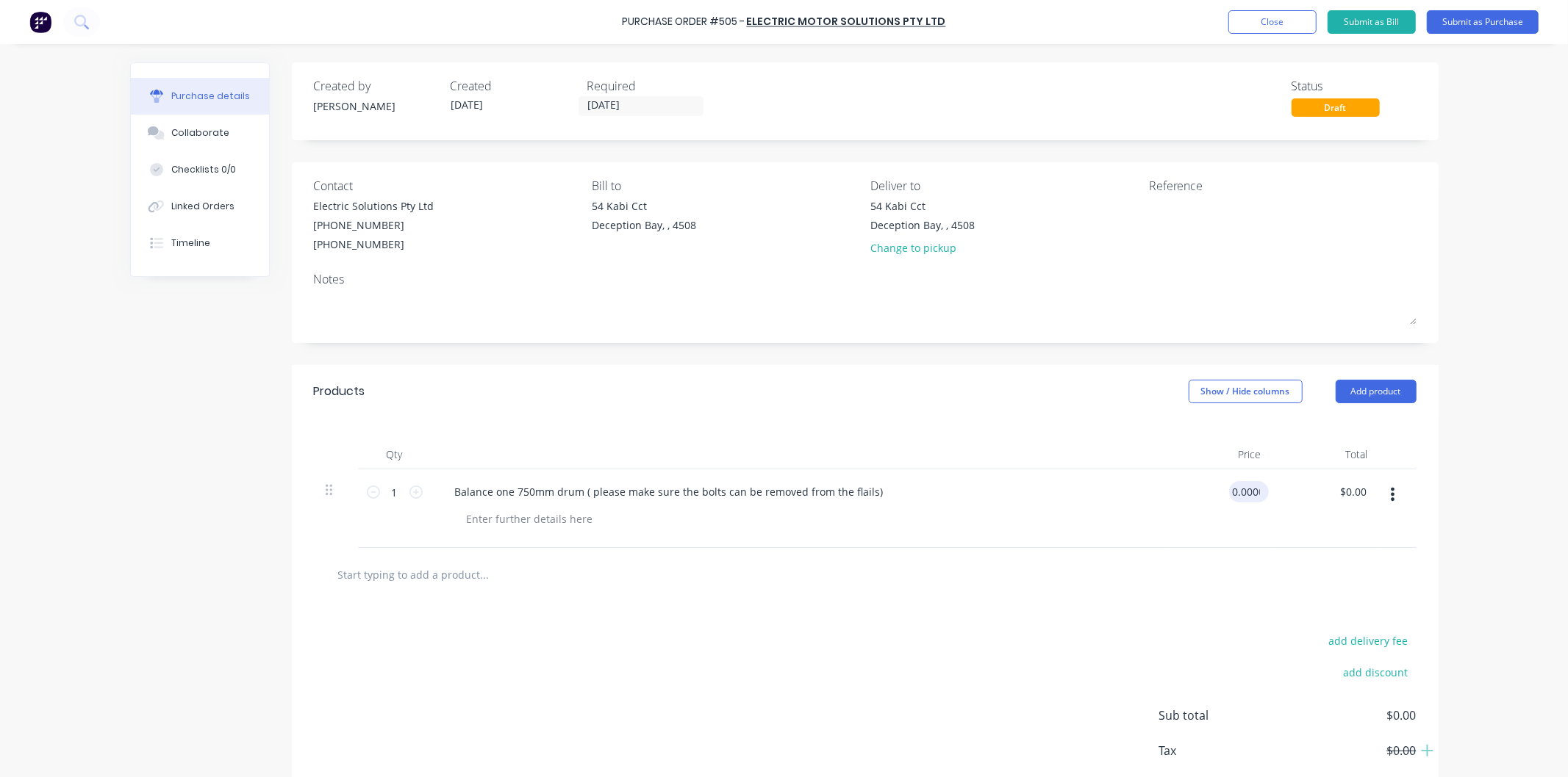
click at [1244, 492] on input "0.0000" at bounding box center [1246, 492] width 34 height 21
drag, startPoint x: 1288, startPoint y: 531, endPoint x: 1268, endPoint y: 503, distance: 34.4
click at [1283, 522] on div "$0.00 $0.00" at bounding box center [1326, 509] width 107 height 79
click at [1252, 492] on input "0" at bounding box center [1252, 492] width 21 height 21
type input "$980.00"
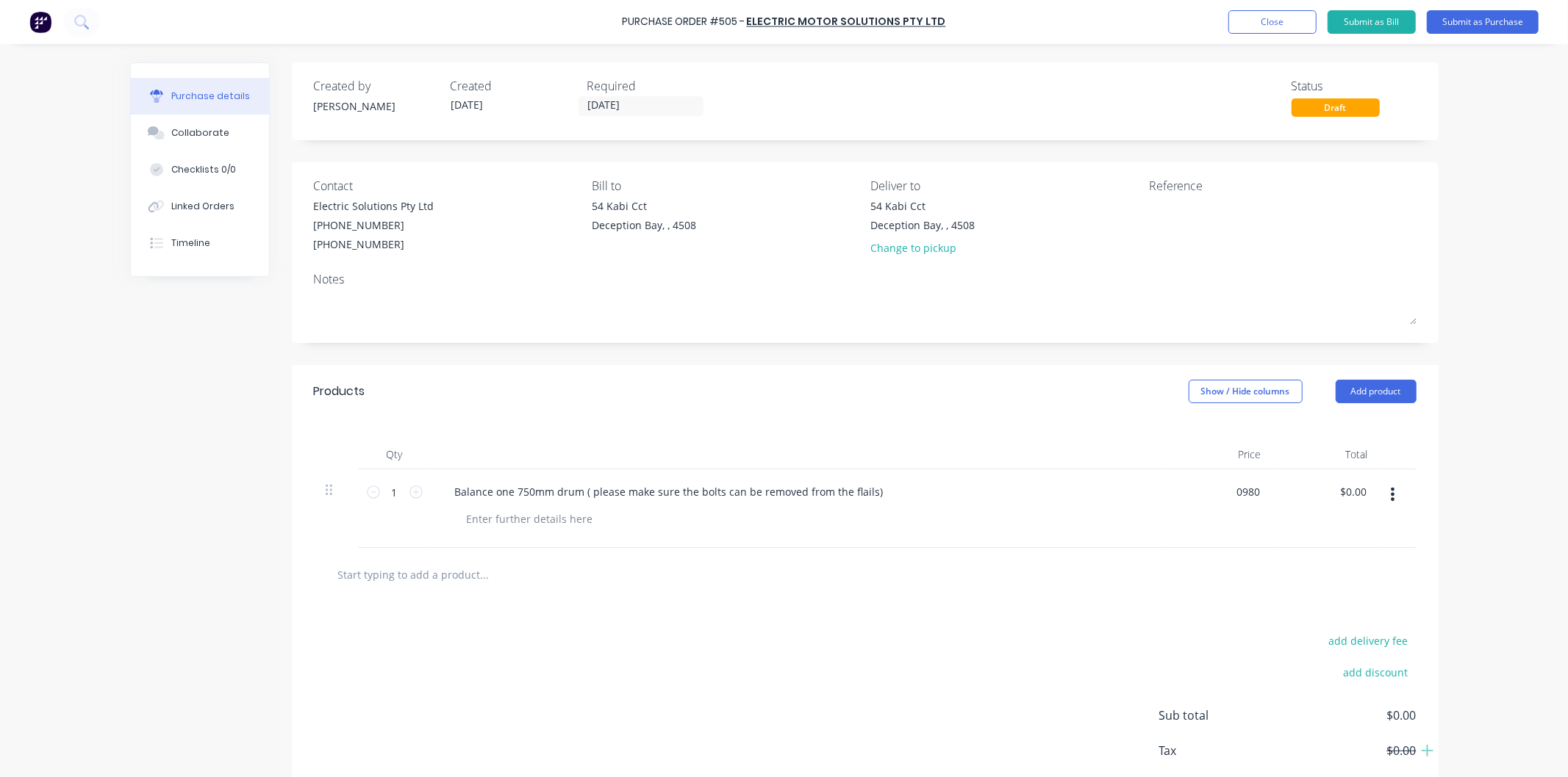
type input "$980.00"
click at [1167, 519] on div "$980.00 0980" at bounding box center [1220, 509] width 107 height 79
click at [473, 573] on input "text" at bounding box center [485, 575] width 294 height 30
drag, startPoint x: 916, startPoint y: 492, endPoint x: 542, endPoint y: 492, distance: 374.0
click at [542, 492] on div "Balance one 750mm drum ( please make sure the bolts can be removed from the fla…" at bounding box center [799, 492] width 712 height 21
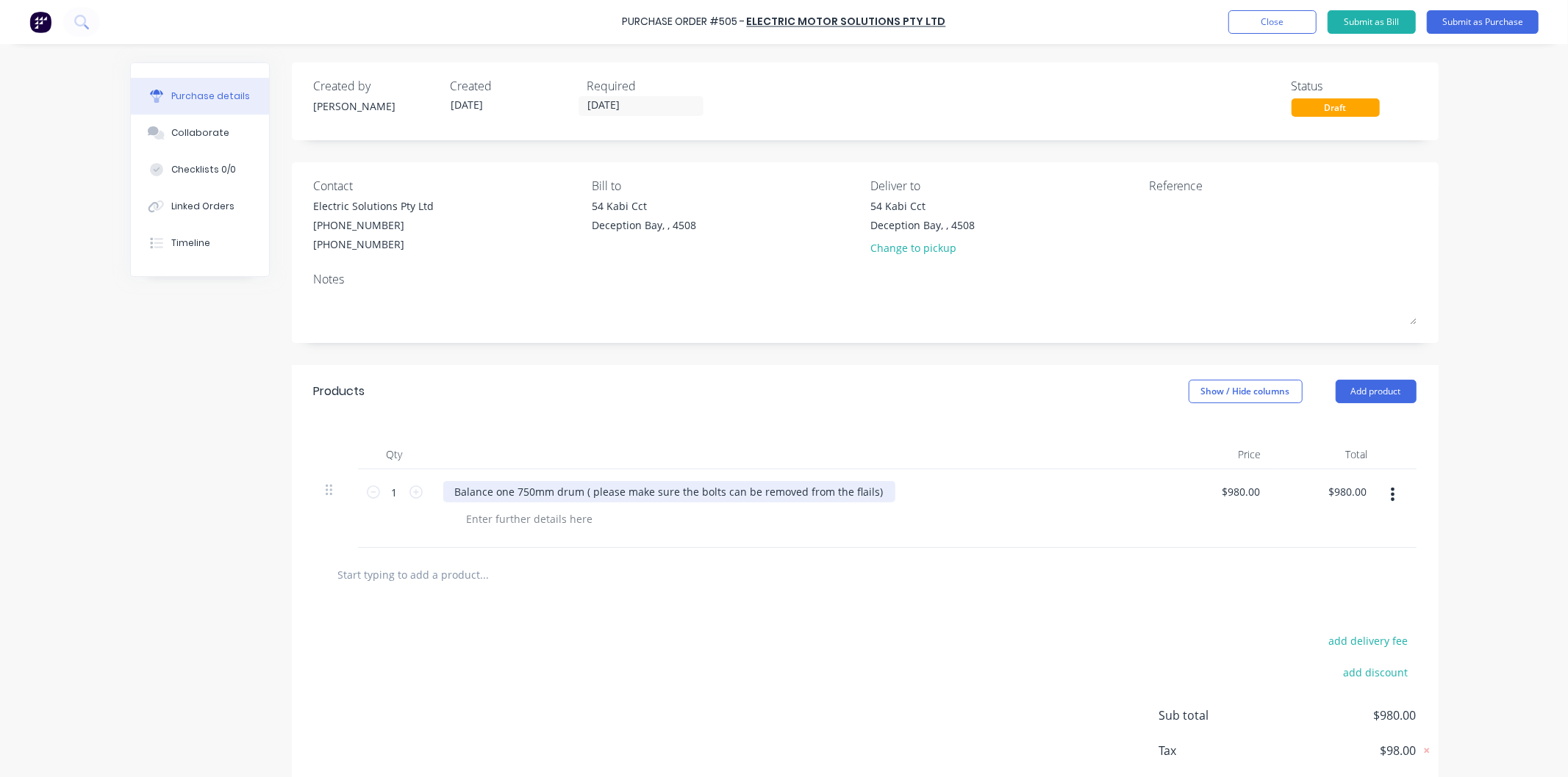
drag, startPoint x: 541, startPoint y: 492, endPoint x: 463, endPoint y: 485, distance: 78.3
click at [466, 479] on div "Balance one 750mm drum ( please make sure the bolts can be removed from the fla…" at bounding box center [799, 509] width 736 height 79
drag, startPoint x: 459, startPoint y: 491, endPoint x: 717, endPoint y: 505, distance: 258.4
click at [685, 522] on div at bounding box center [805, 519] width 700 height 21
drag, startPoint x: 888, startPoint y: 485, endPoint x: 443, endPoint y: 485, distance: 445.0
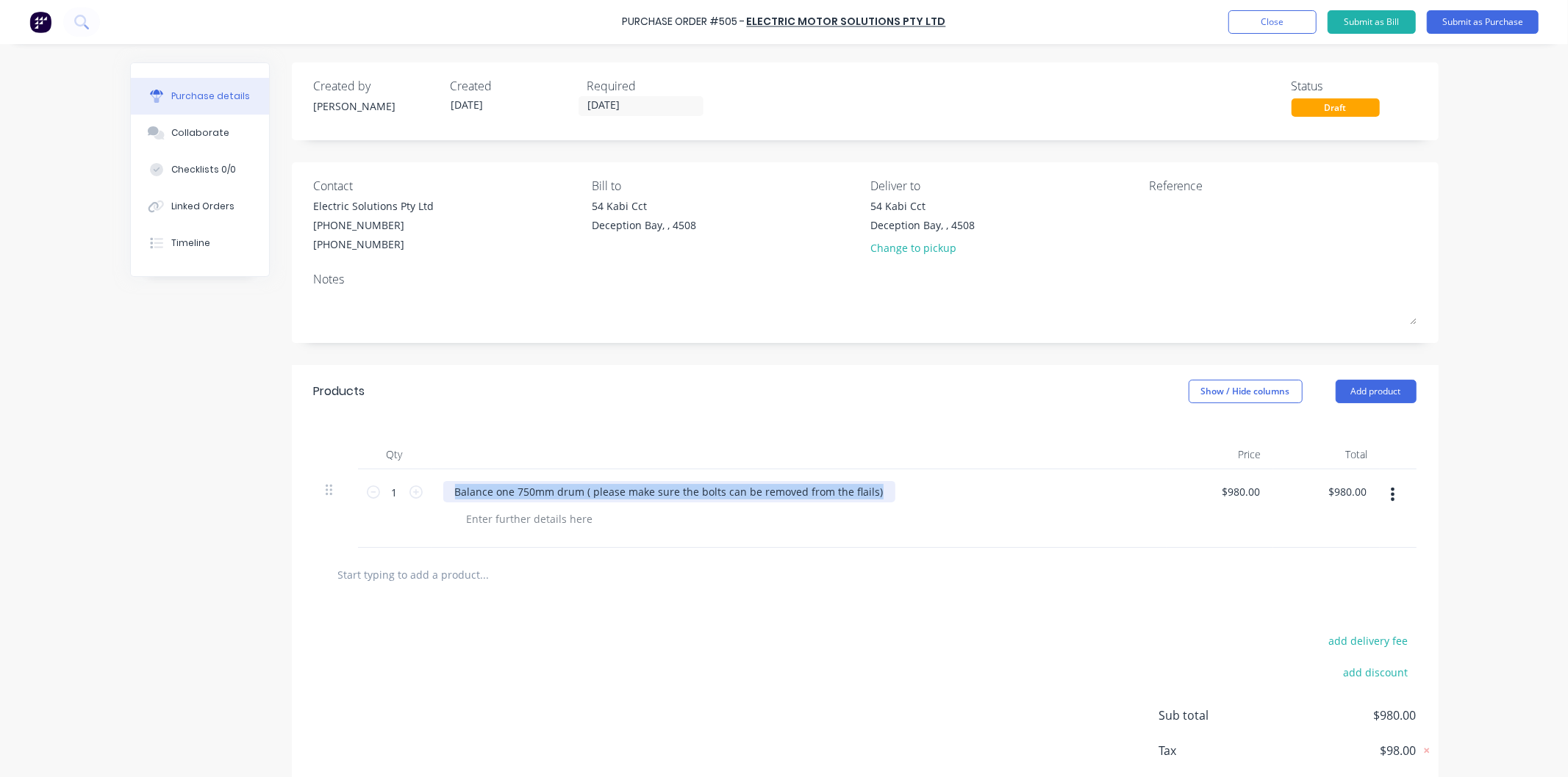
click at [443, 485] on div "Balance one 750mm drum ( please make sure the bolts can be removed from the fla…" at bounding box center [799, 492] width 712 height 21
copy div "Balance one 750mm drum ( please make sure the bolts can be removed from the fla…"
click at [449, 573] on input "text" at bounding box center [485, 575] width 294 height 30
paste input "Balance one 750mm drum ( please make sure the bolts can be removed from the fla…"
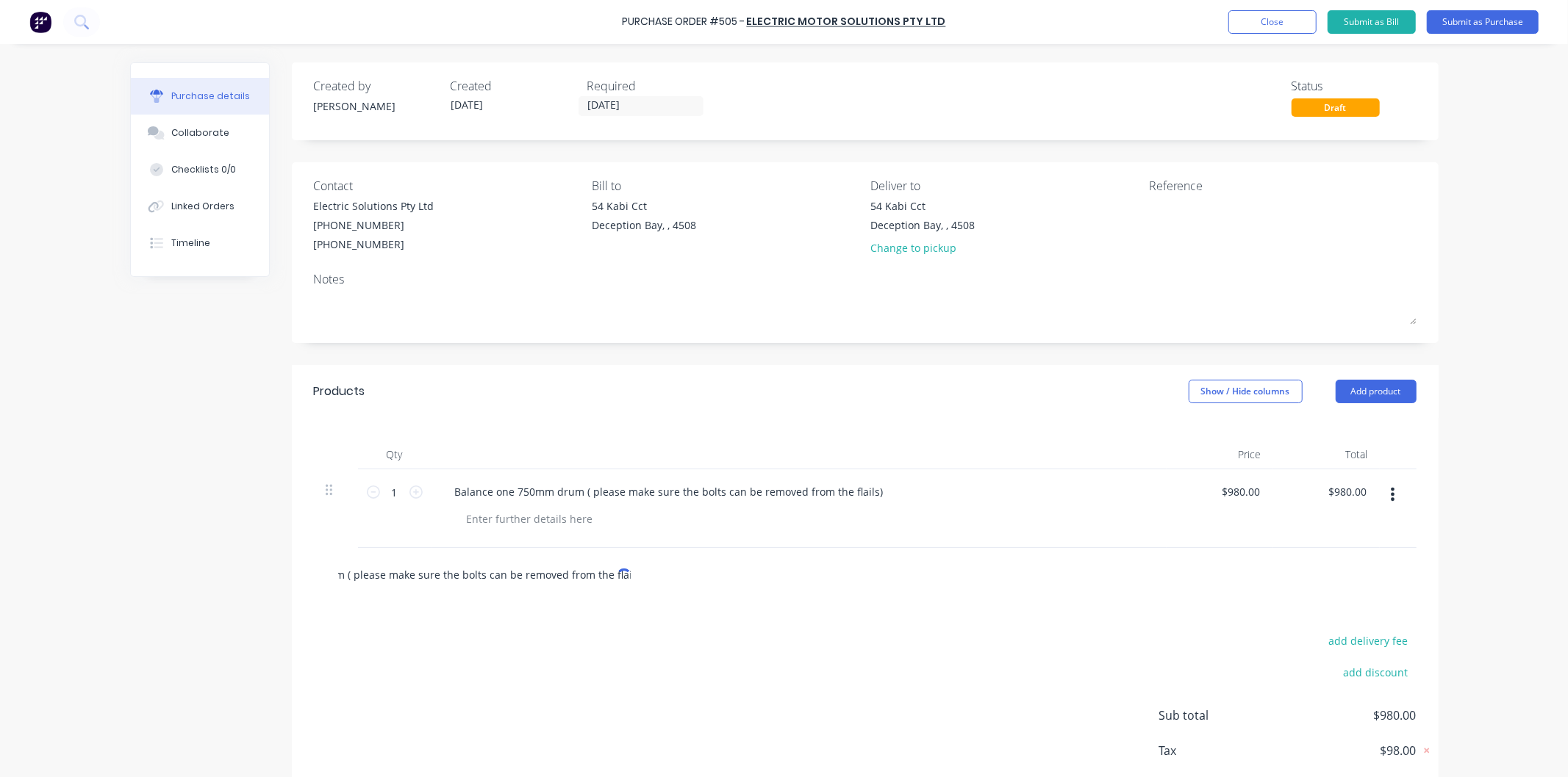
type input "Balance one 750mm drum ( please make sure the bolts can be removed from the fla…"
click at [487, 621] on div "add delivery fee add discount Sub total $980.00 Tax $98.00 Total $1,078.00" at bounding box center [865, 723] width 1146 height 241
click at [625, 582] on div "Balance one 750mm drum ( please make sure the bolts can be removed from the fla…" at bounding box center [546, 575] width 441 height 30
click at [395, 591] on div "Balance one 750mm drum ( please make sure the bolts can be removed from the fla…" at bounding box center [865, 574] width 1103 height 53
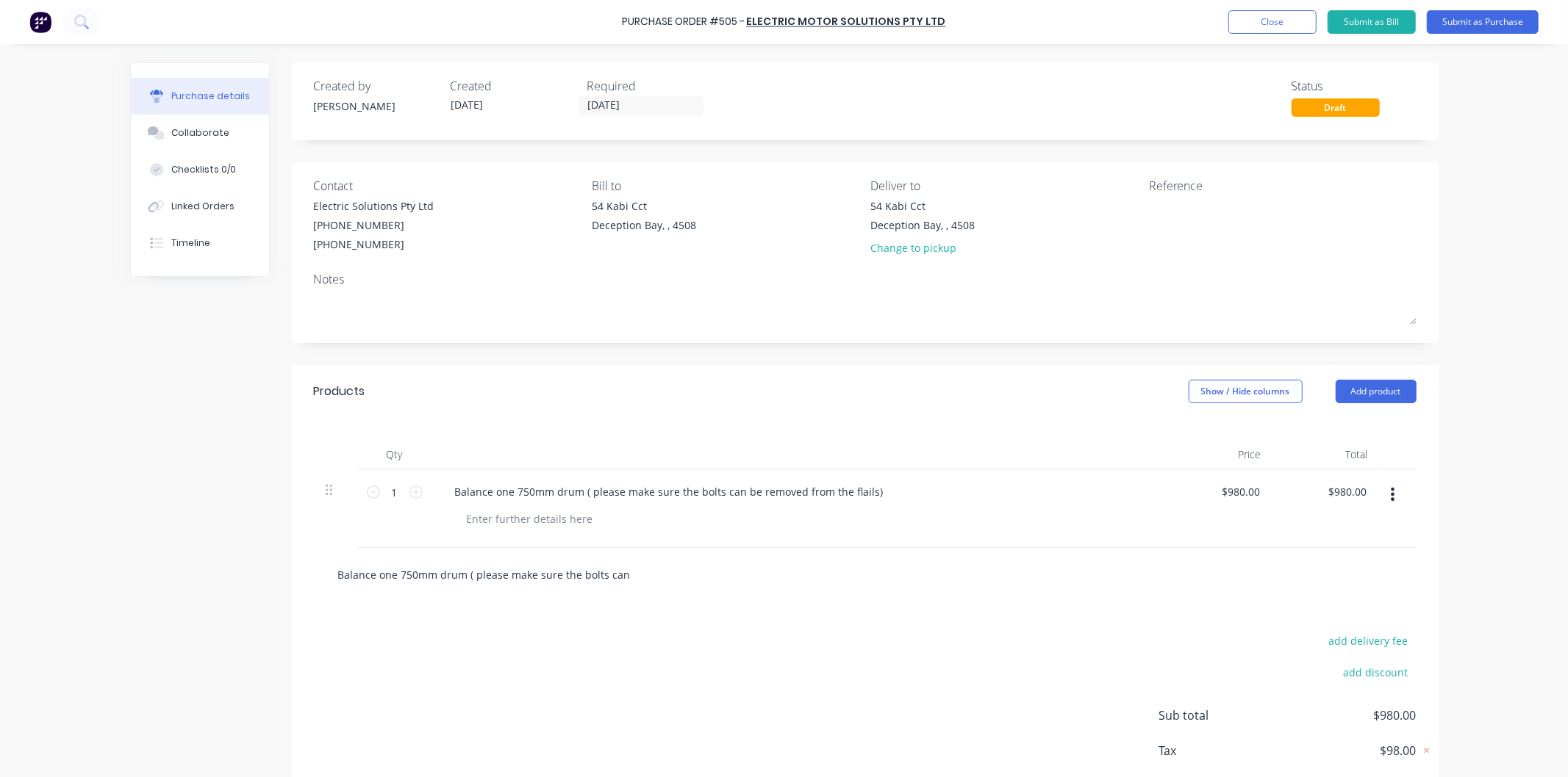
click at [384, 579] on input "Balance one 750mm drum ( please make sure the bolts can be removed from the fla…" at bounding box center [485, 575] width 294 height 30
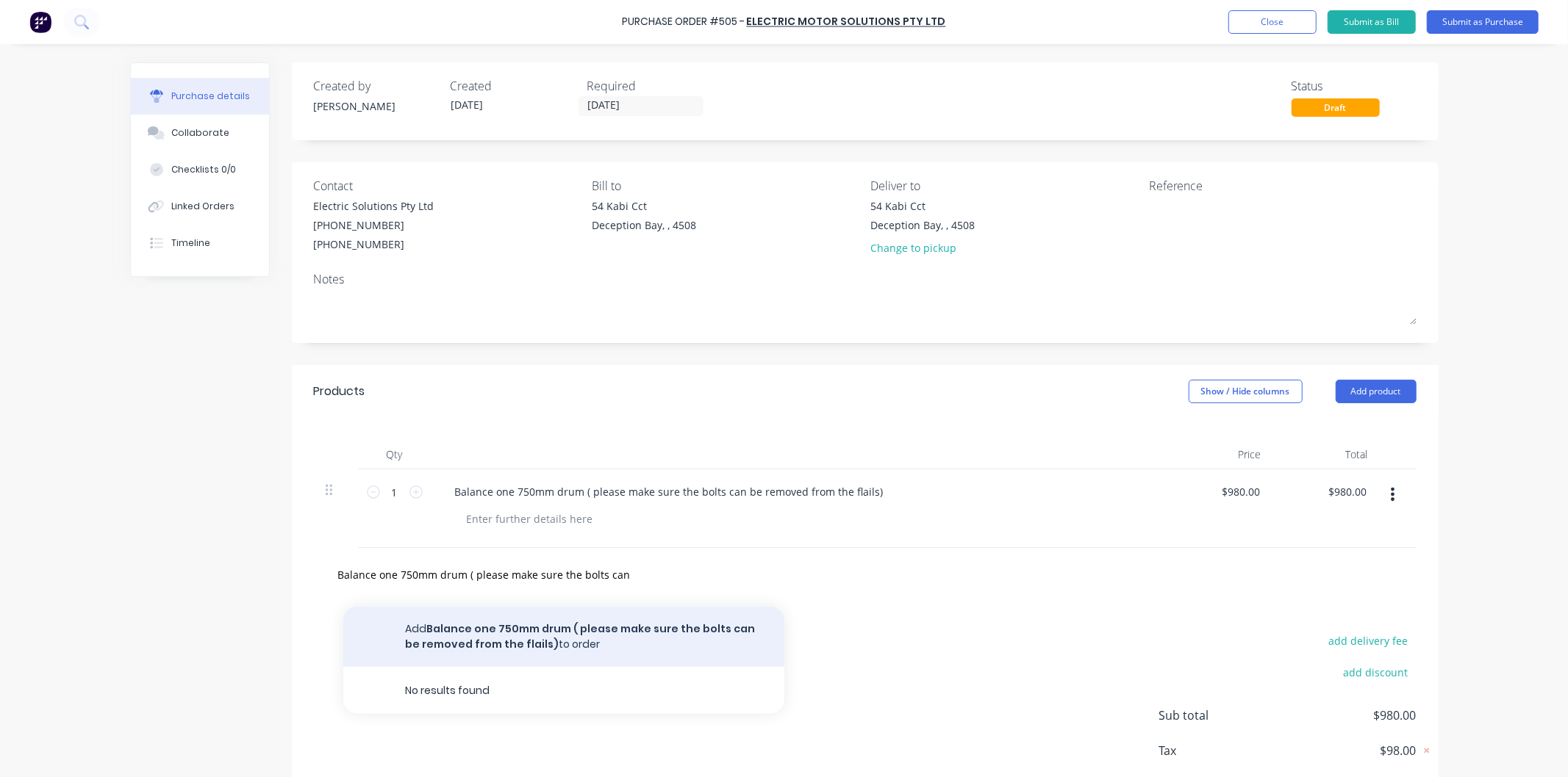
click at [450, 629] on button "Add Balance one 750mm drum ( please make sure the bolts can be removed from the…" at bounding box center [564, 637] width 441 height 60
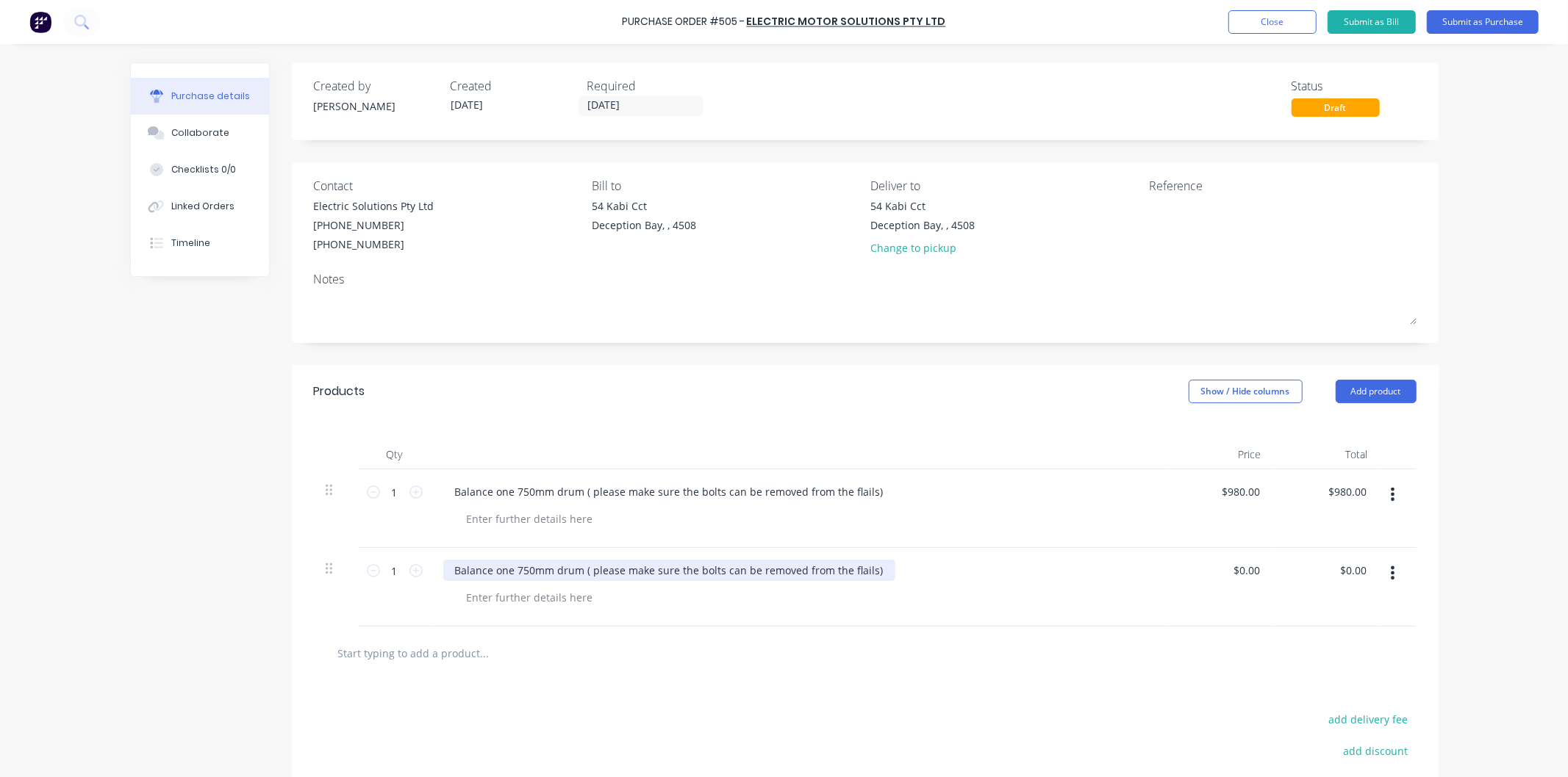
click at [525, 568] on div "Balance one 750mm drum ( please make sure the bolts can be removed from the fla…" at bounding box center [669, 571] width 452 height 21
click at [1250, 568] on input "0.00" at bounding box center [1246, 571] width 34 height 21
type input "$0.0098"
type input "$0.01"
click at [1183, 612] on div "$0.0098 0.00980" at bounding box center [1220, 587] width 107 height 79
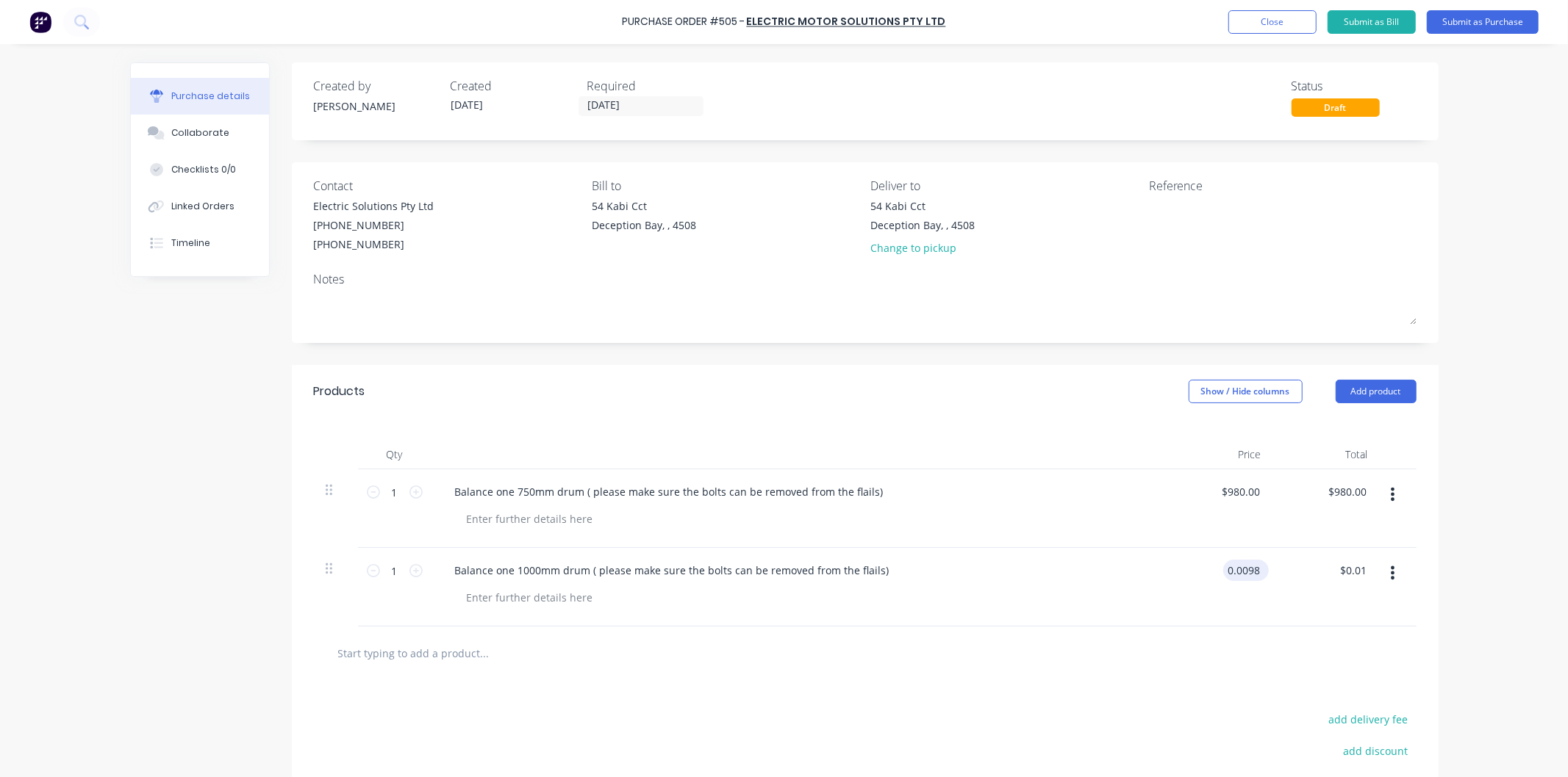
click at [1240, 571] on input "0.0098" at bounding box center [1243, 571] width 39 height 21
type input "0"
type input "$980.00"
click at [1191, 606] on div "$980.00 980" at bounding box center [1220, 587] width 107 height 79
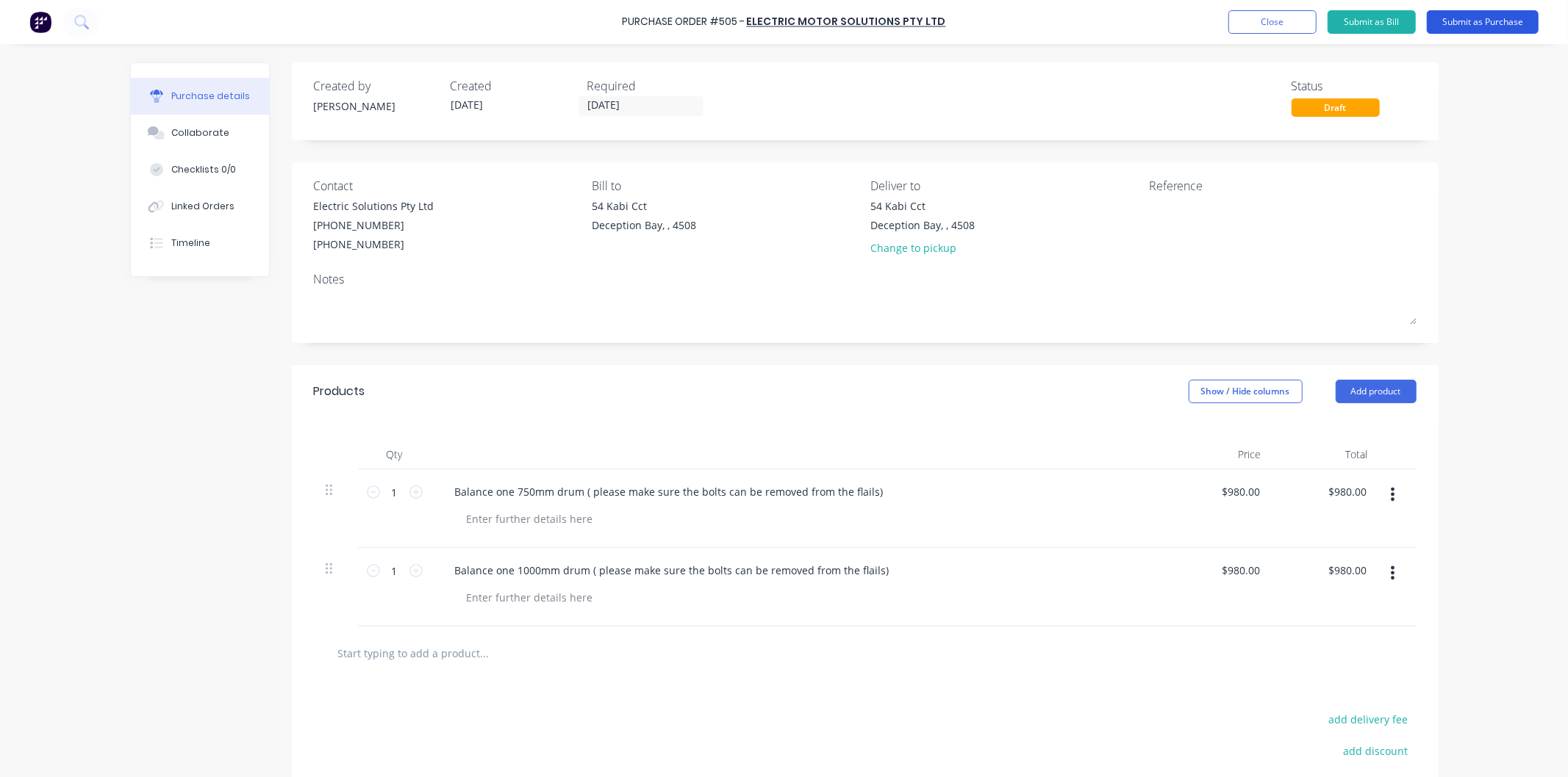
click at [1478, 18] on button "Submit as Purchase" at bounding box center [1483, 22] width 112 height 24
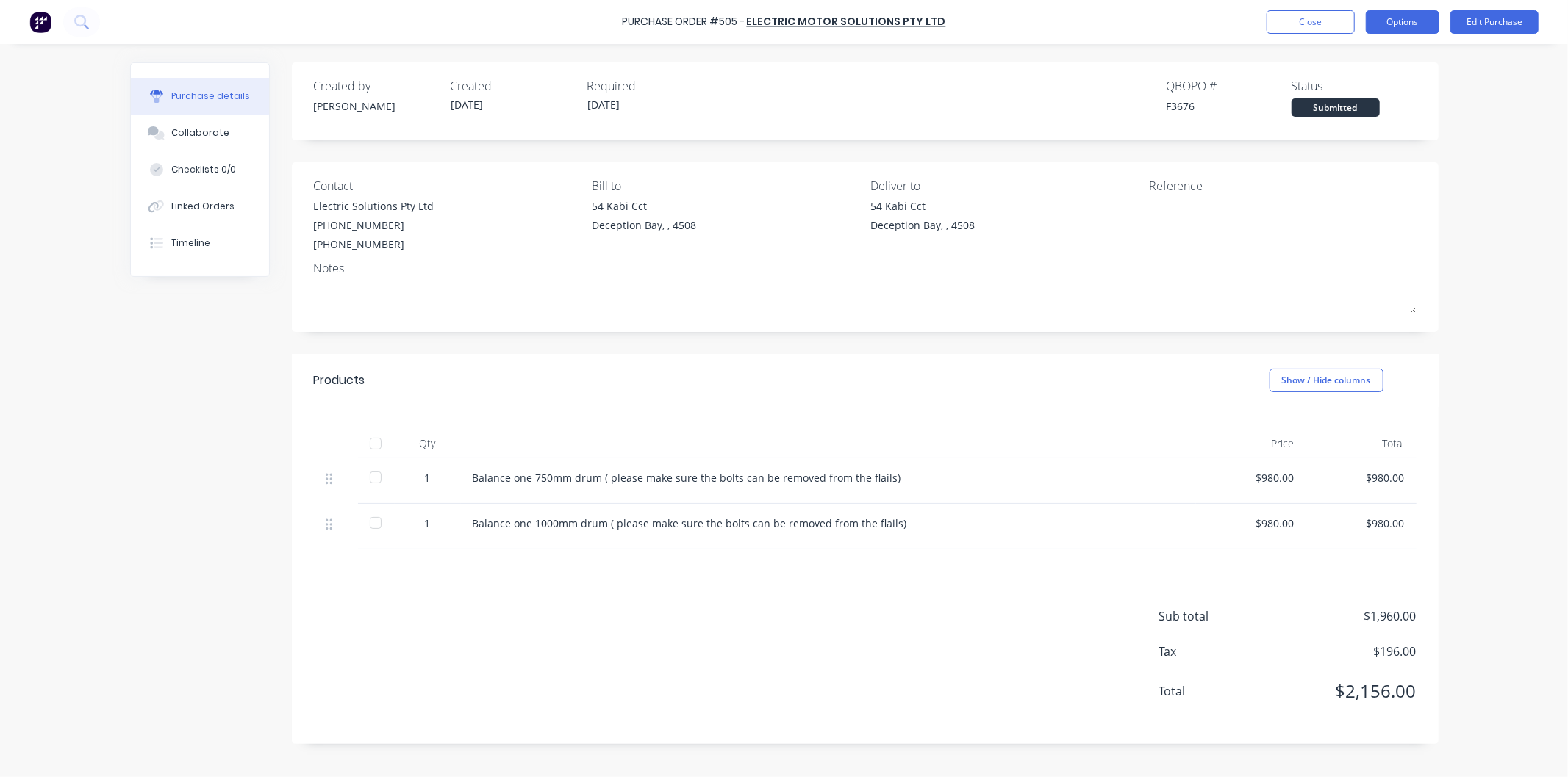
click at [1405, 17] on button "Options" at bounding box center [1402, 22] width 73 height 24
click at [1348, 59] on div "Print / Email" at bounding box center [1370, 60] width 113 height 21
click at [1331, 87] on div "With pricing" at bounding box center [1370, 90] width 113 height 21
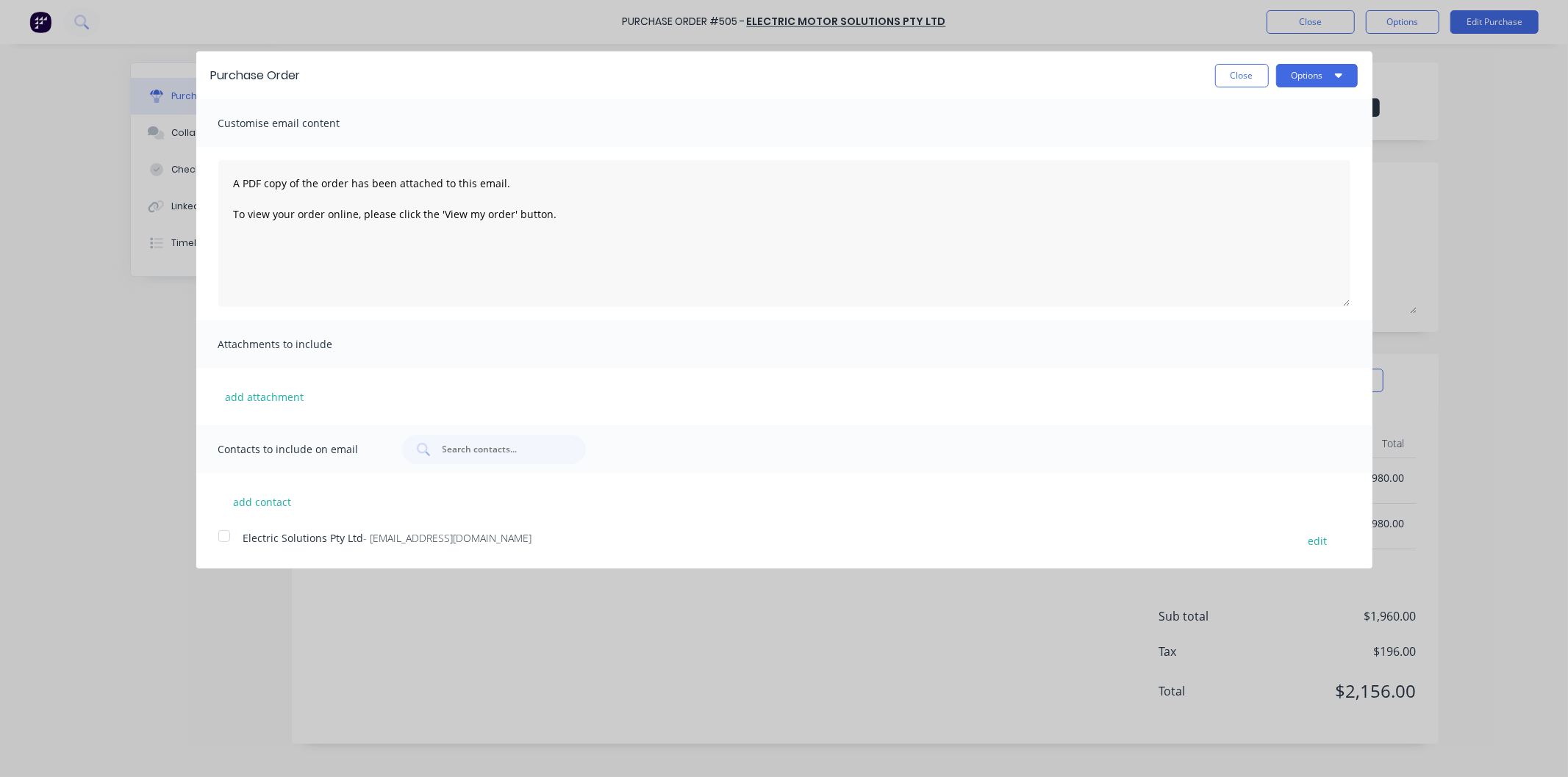
click at [228, 540] on div at bounding box center [224, 536] width 30 height 30
click at [1297, 67] on button "Options" at bounding box center [1317, 76] width 81 height 24
click at [1243, 138] on div "Email" at bounding box center [1288, 142] width 113 height 21
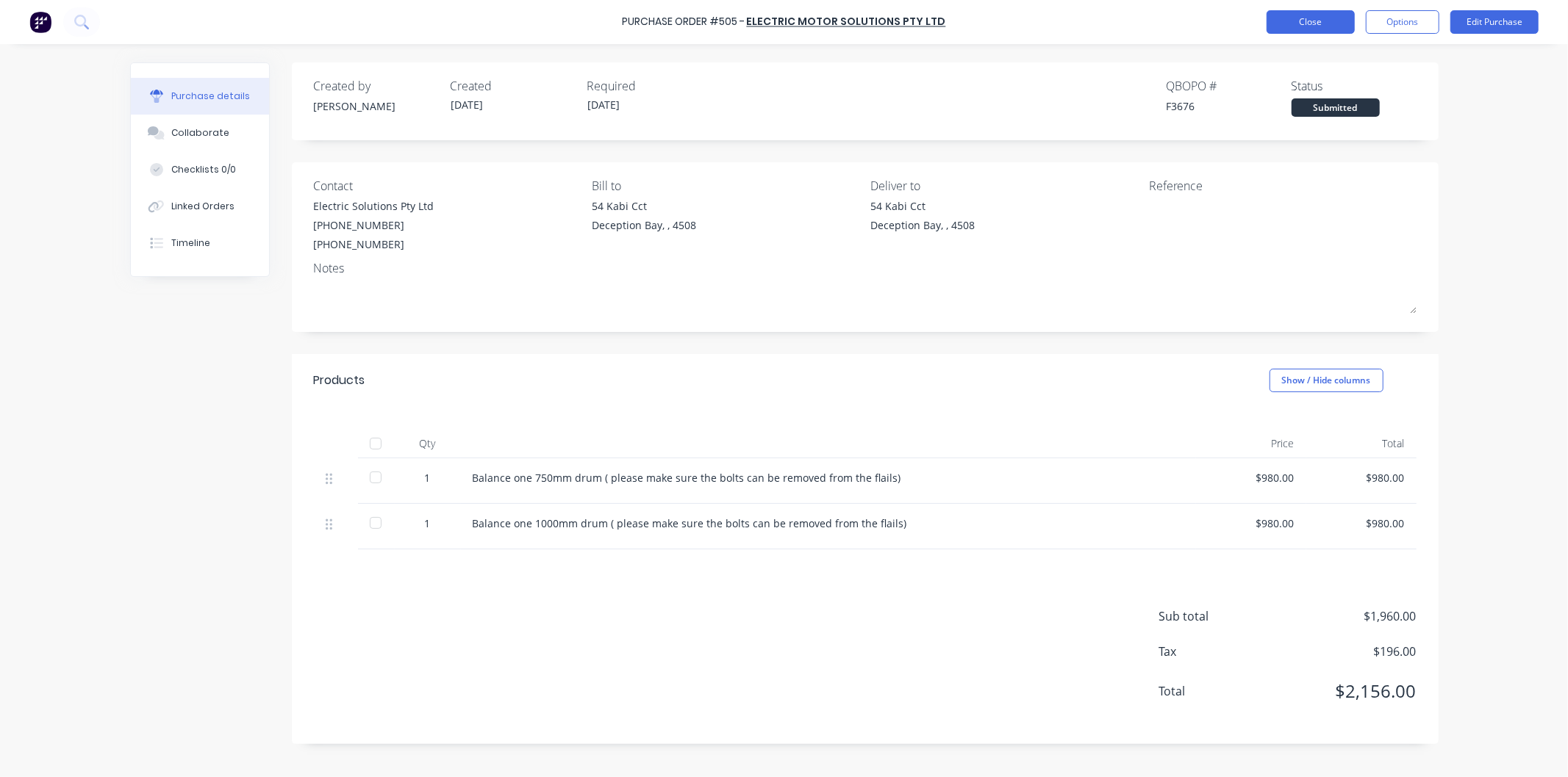
click at [1307, 17] on button "Close" at bounding box center [1310, 22] width 88 height 24
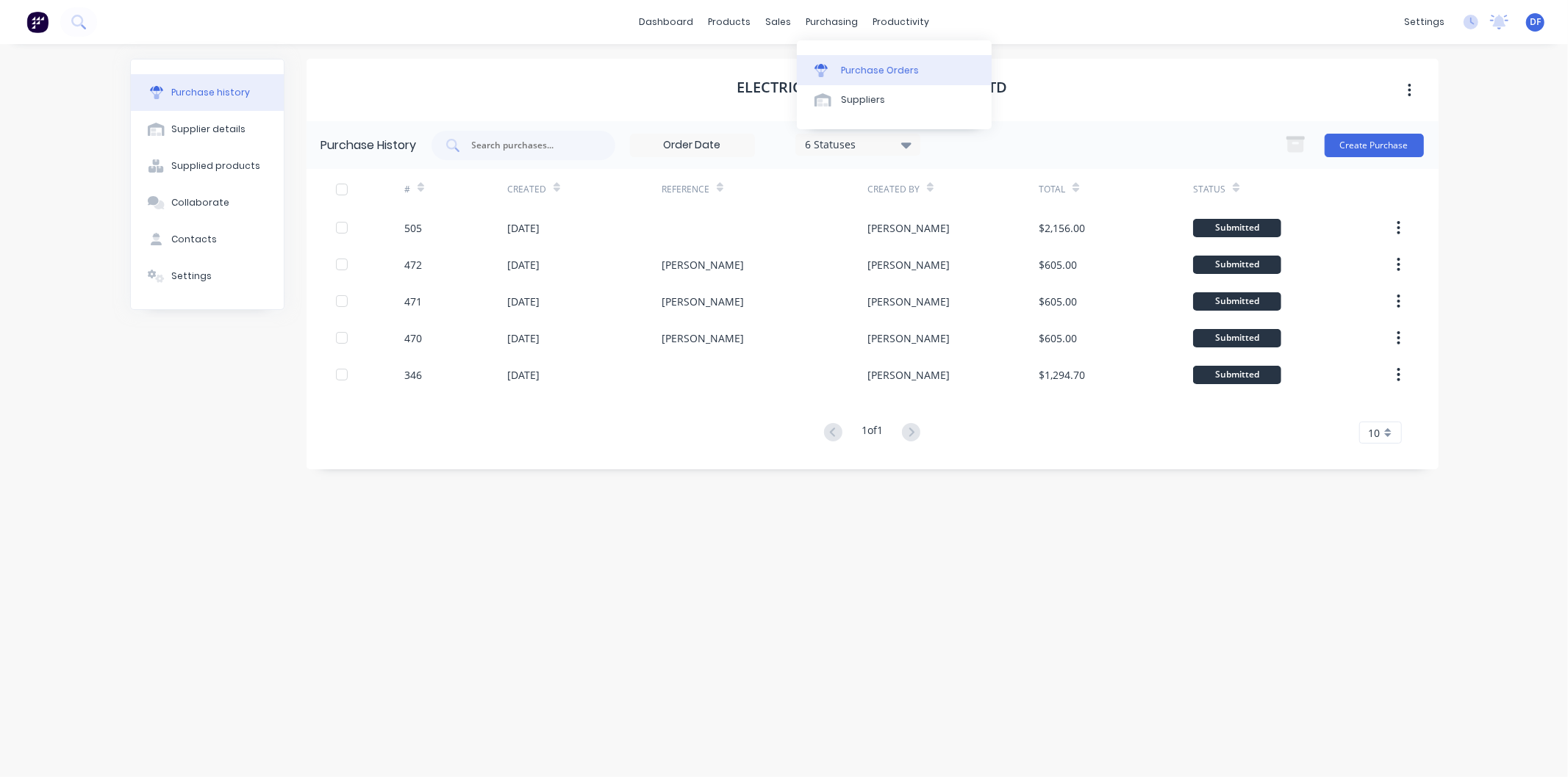
click at [858, 67] on div "Purchase Orders" at bounding box center [879, 71] width 78 height 13
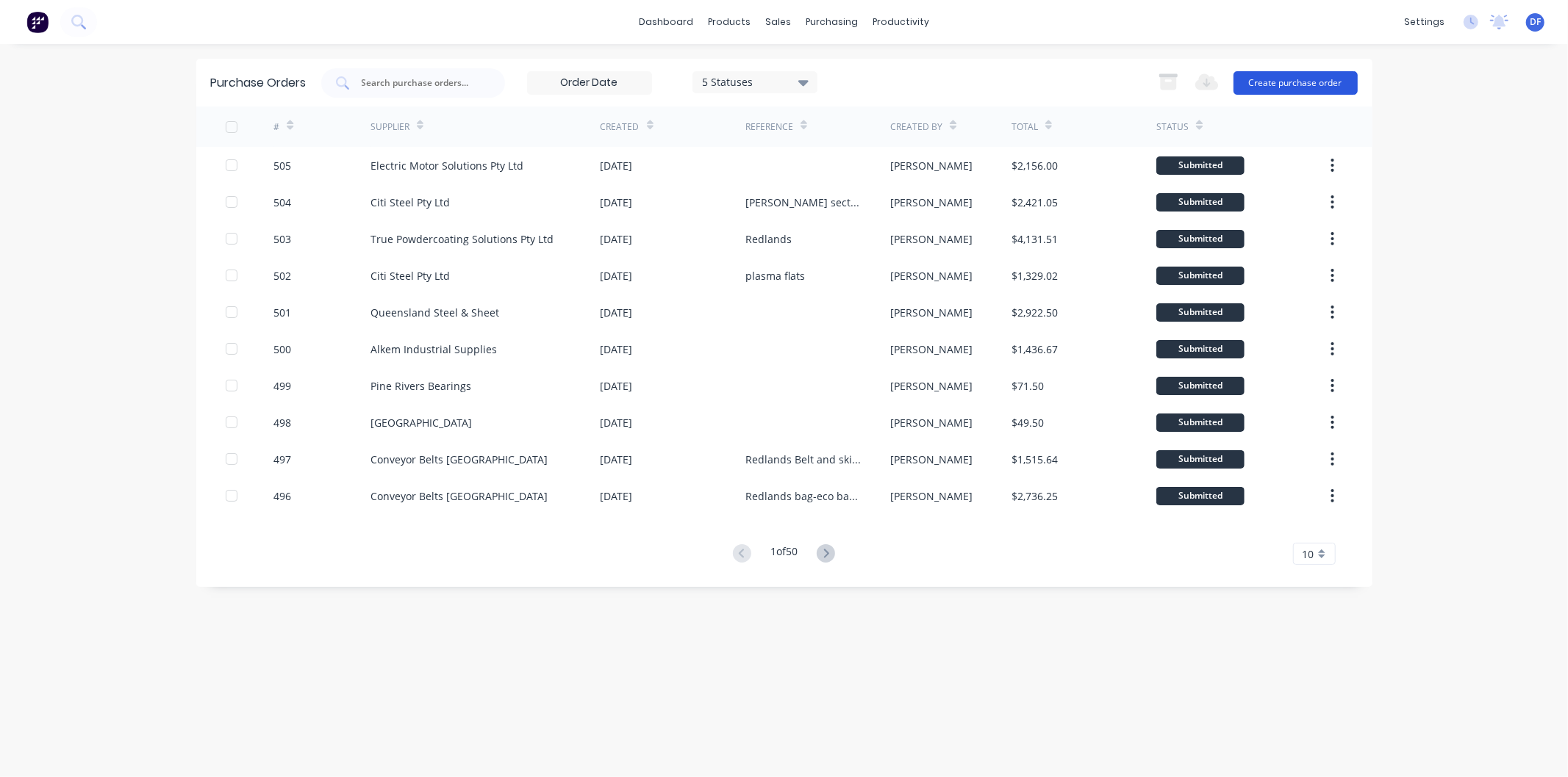
click at [1293, 79] on button "Create purchase order" at bounding box center [1295, 83] width 124 height 24
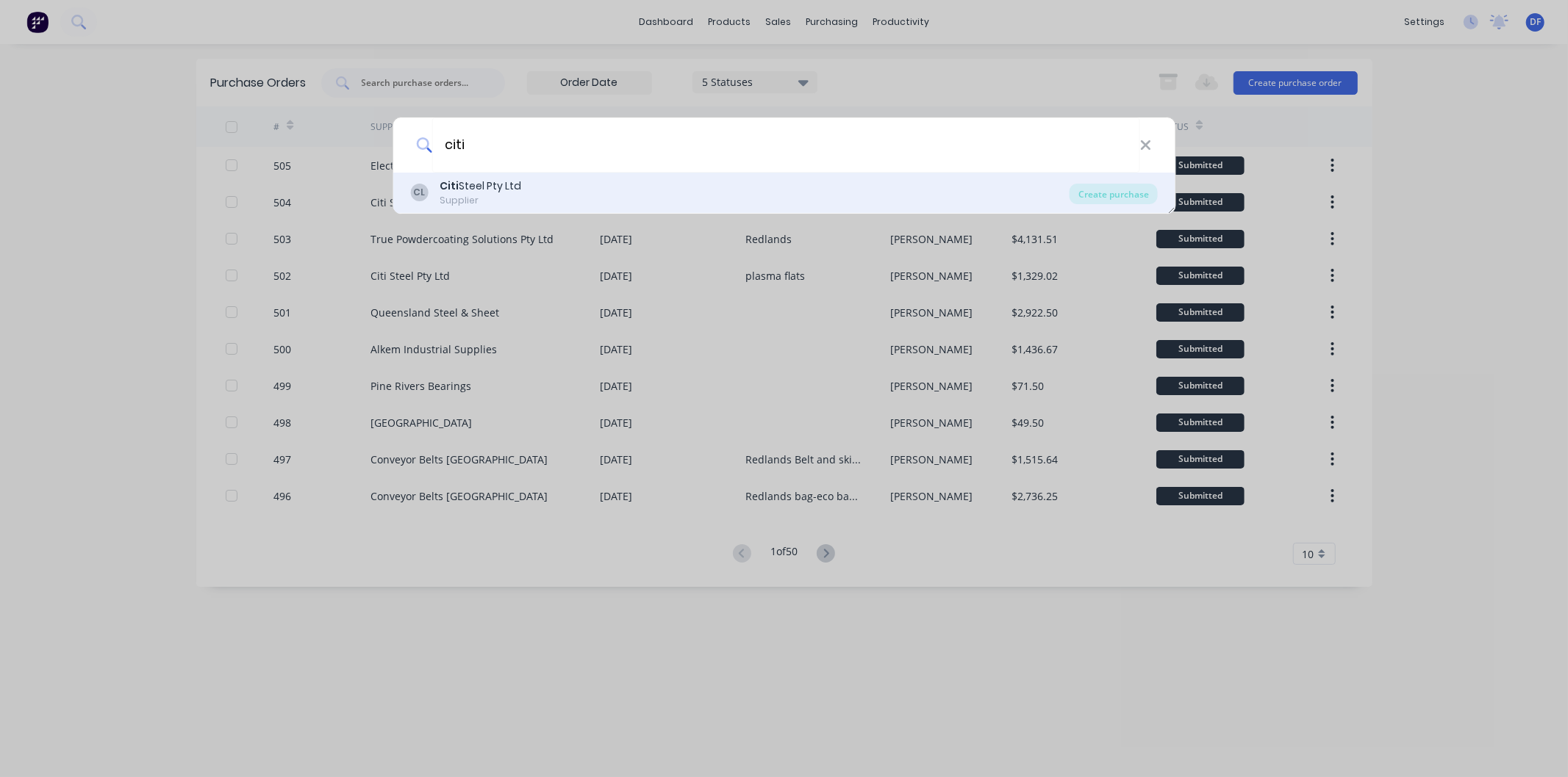
type input "citi"
click at [487, 190] on div "Citi Steel Pty Ltd" at bounding box center [480, 186] width 81 height 16
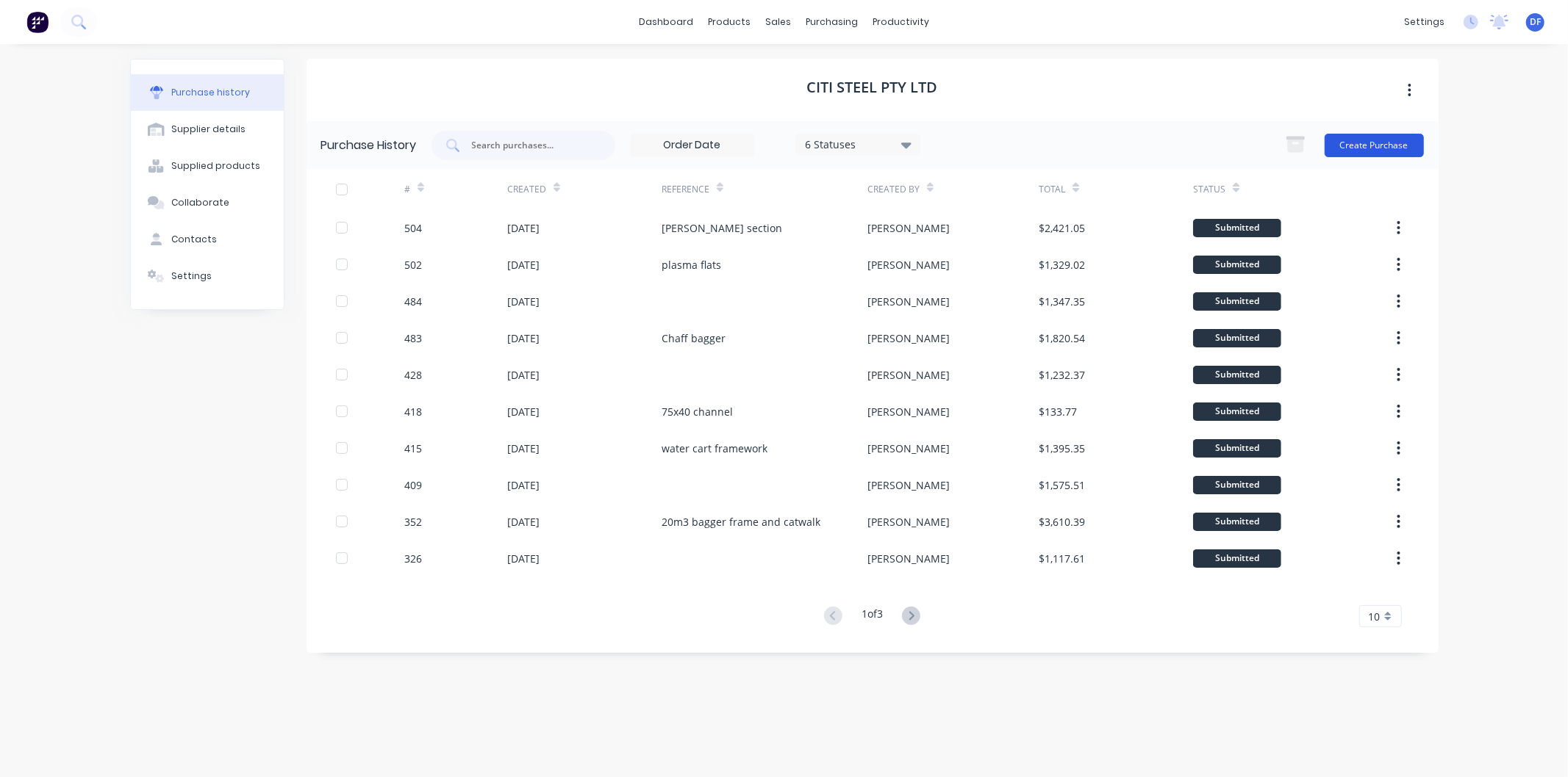
click at [1363, 134] on button "Create Purchase" at bounding box center [1374, 145] width 99 height 24
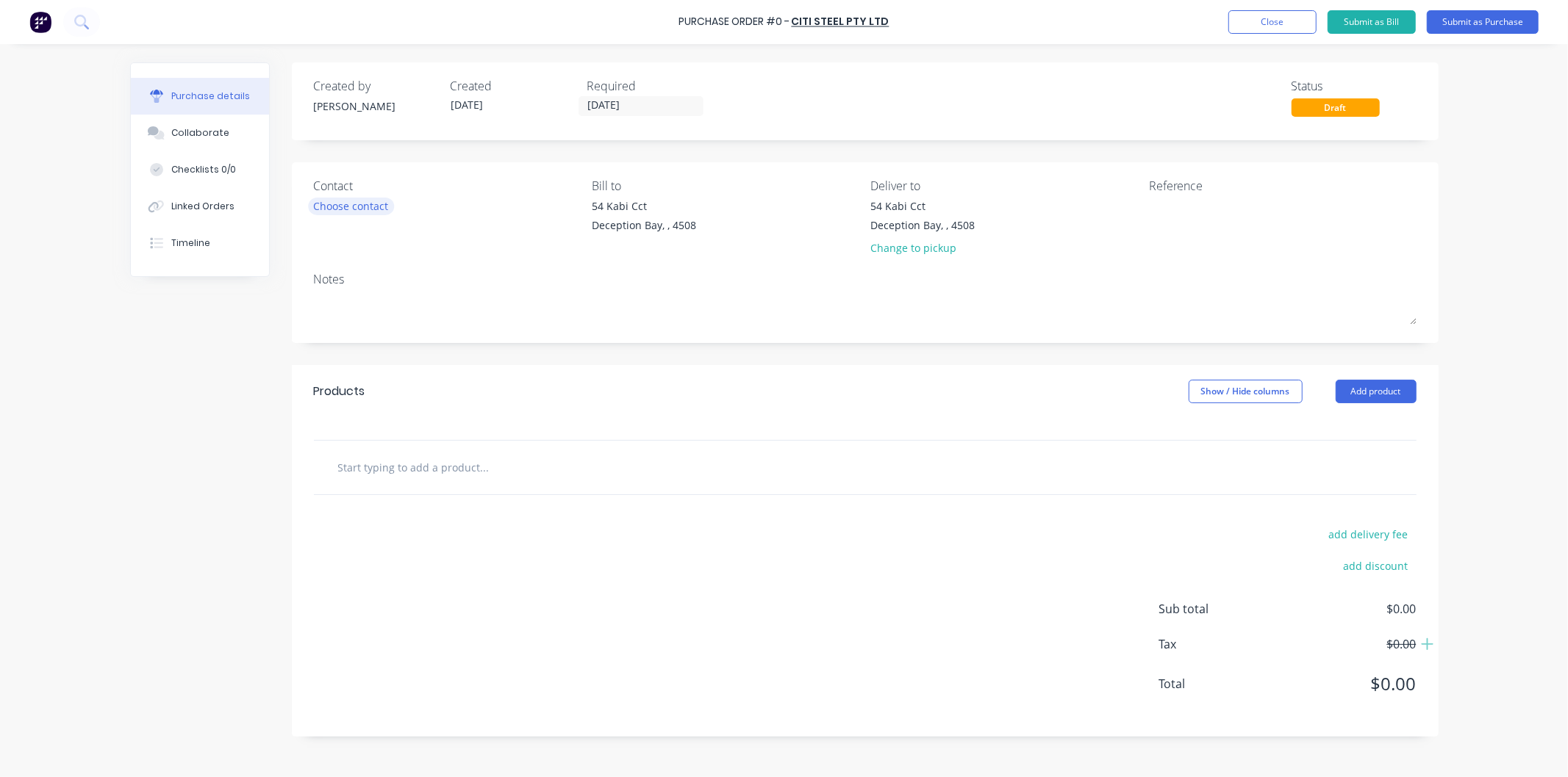
click at [360, 206] on div "Choose contact" at bounding box center [351, 206] width 75 height 16
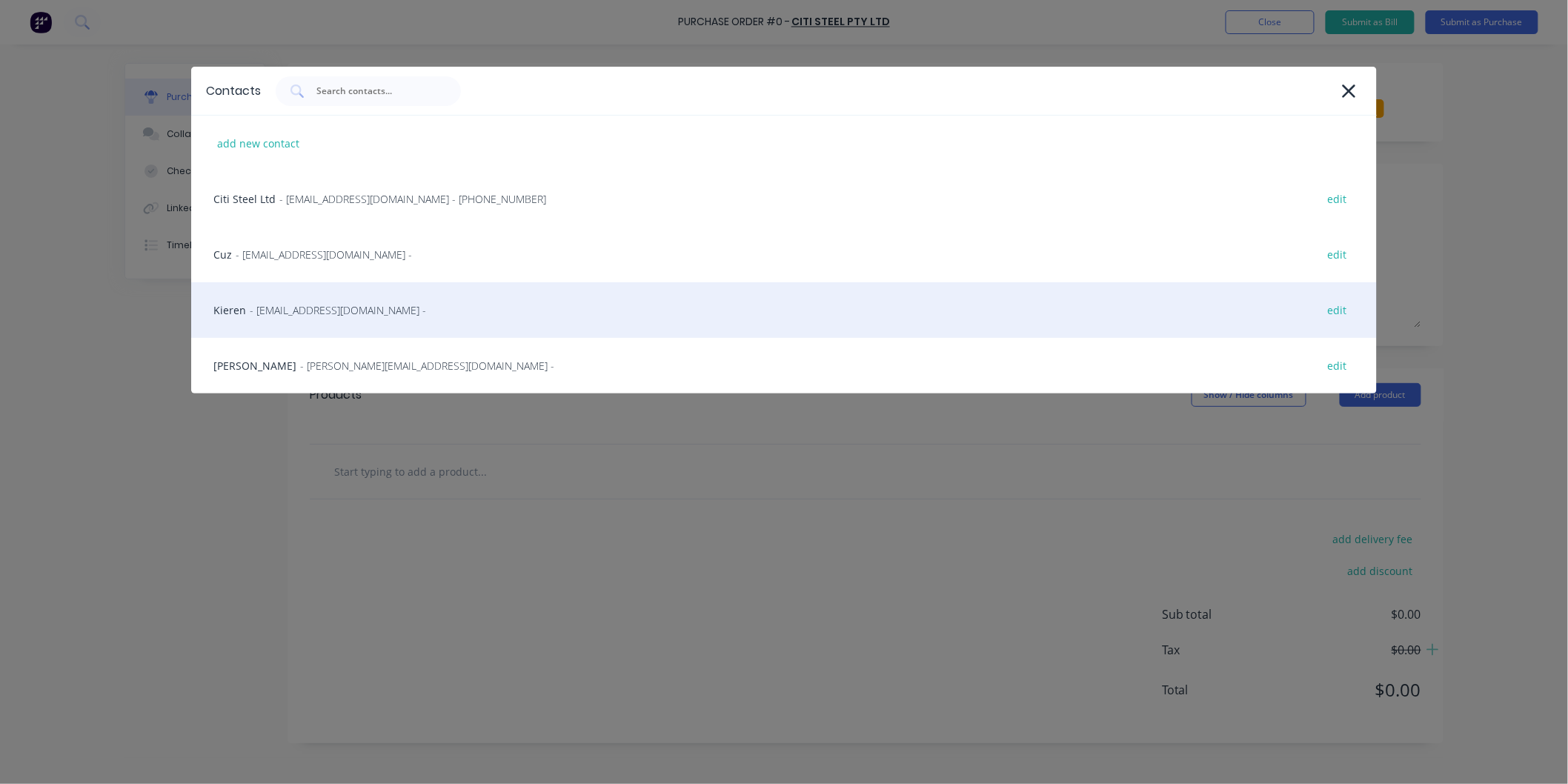
click at [264, 306] on span "- [EMAIL_ADDRESS][DOMAIN_NAME] -" at bounding box center [337, 310] width 176 height 16
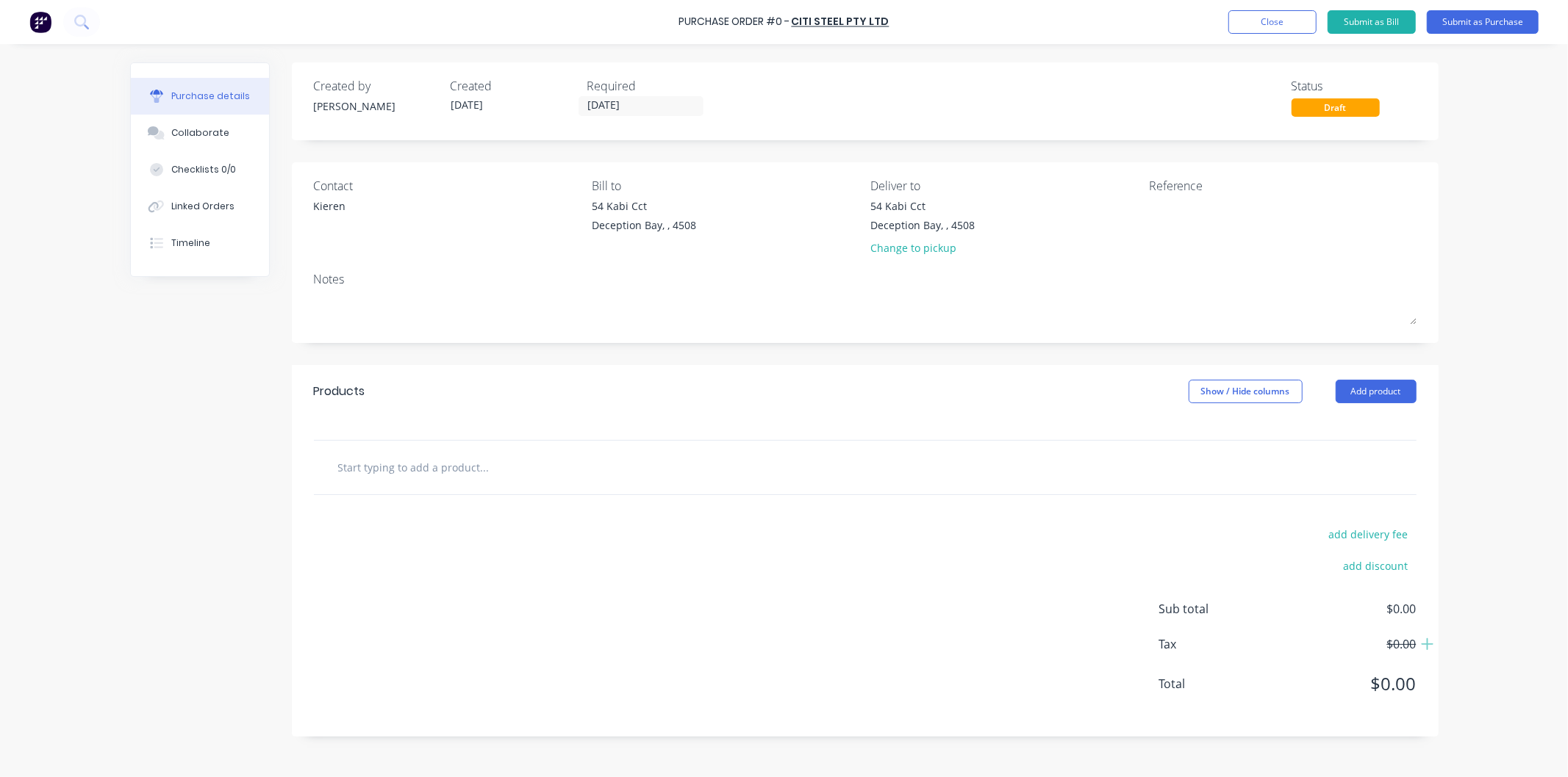
click at [434, 465] on input "text" at bounding box center [485, 467] width 294 height 30
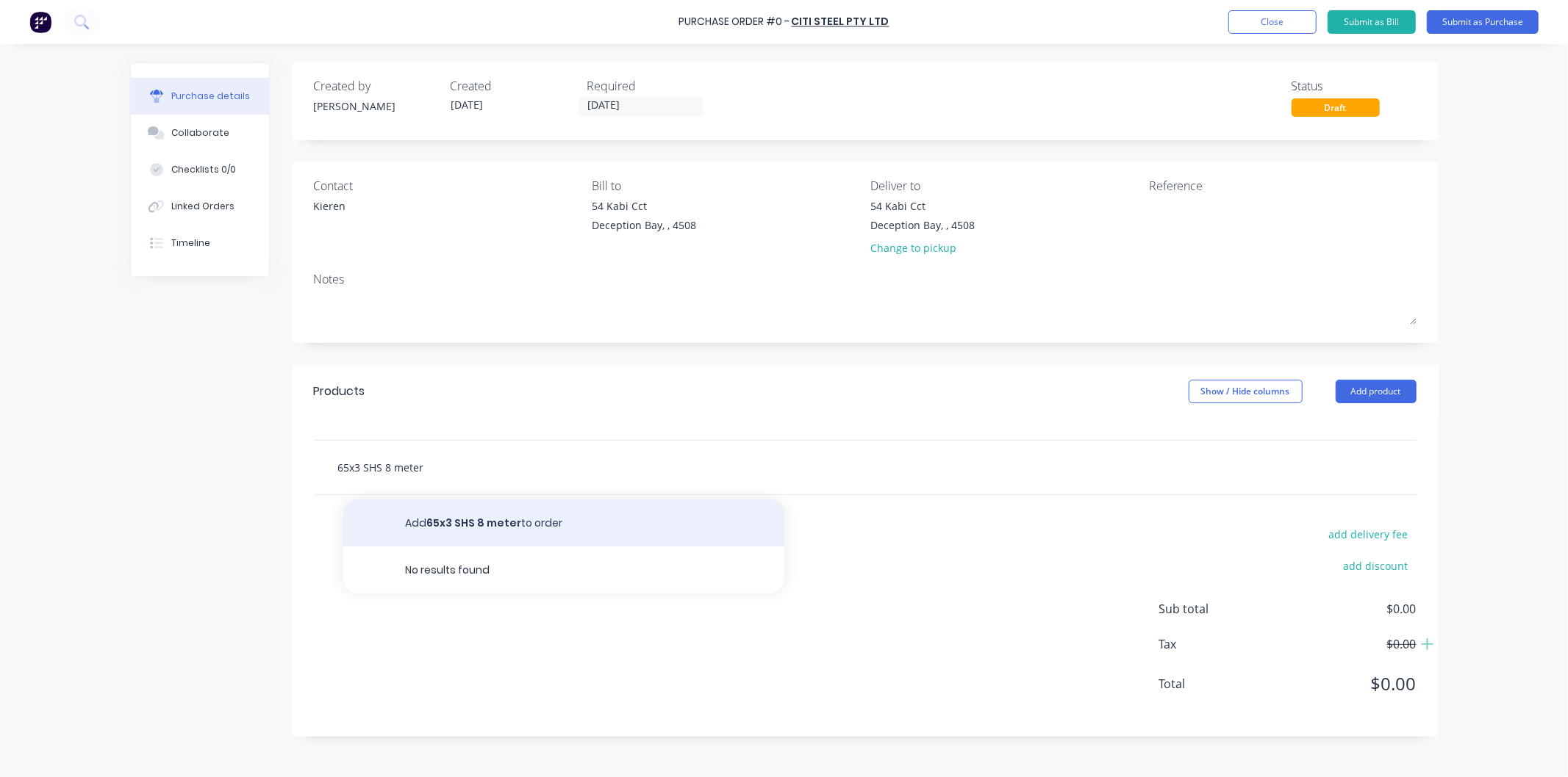
type input "65x3 SHS 8 meter"
click at [483, 522] on button "Add 65x3 SHS 8 meter to order" at bounding box center [564, 522] width 441 height 47
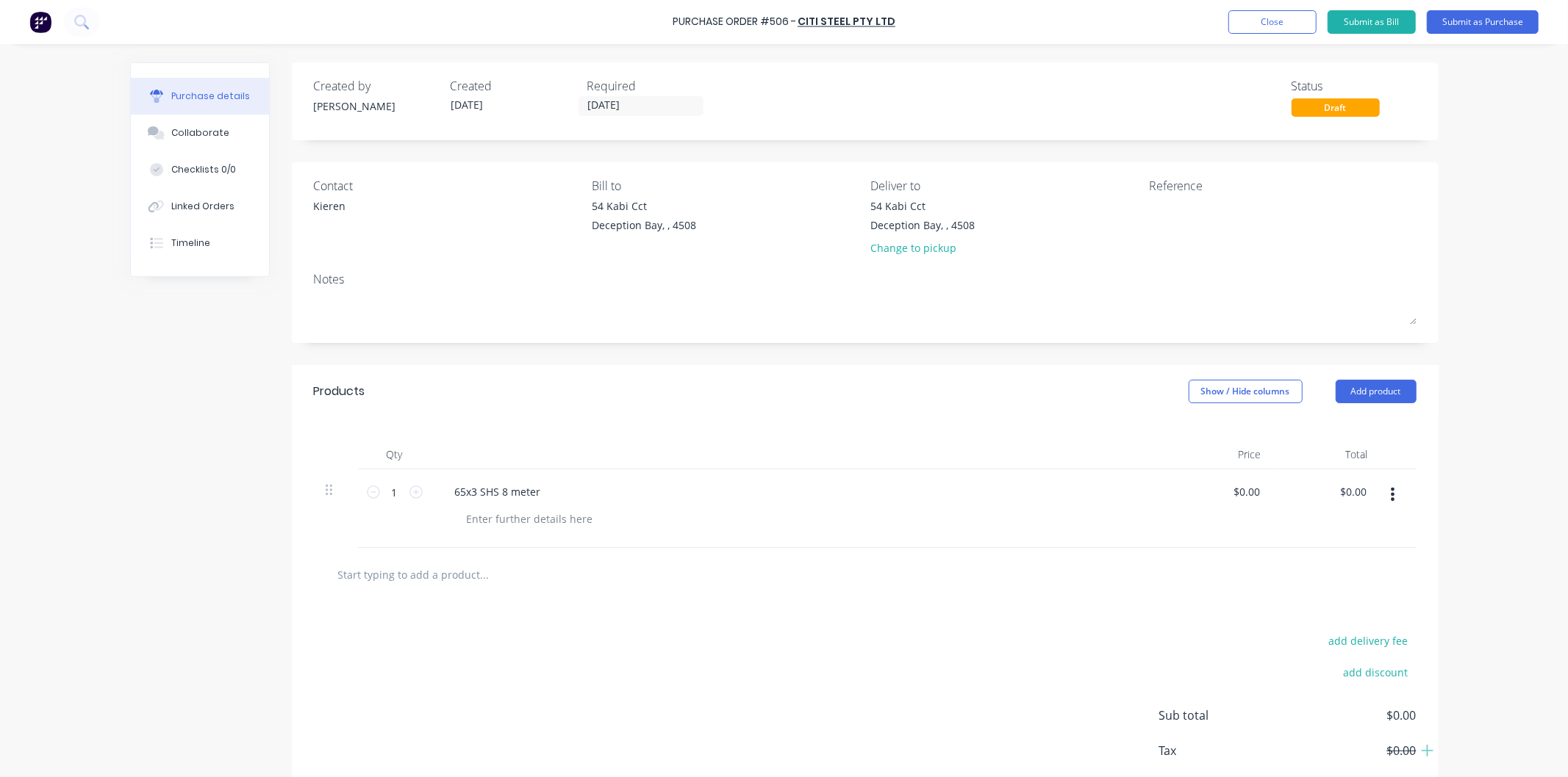
click at [438, 568] on input "text" at bounding box center [485, 575] width 294 height 30
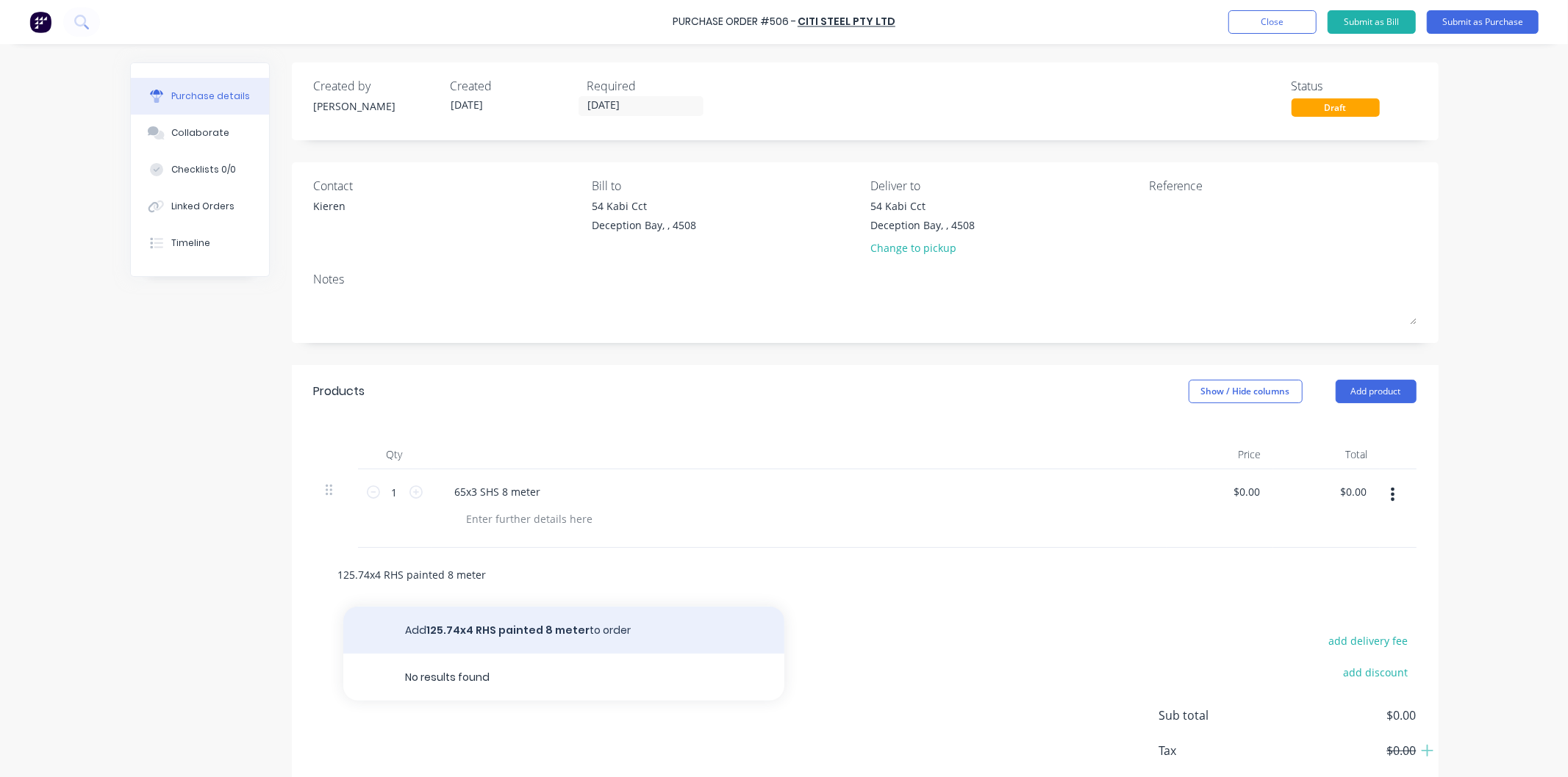
type input "125.74x4 RHS painted 8 meter"
click at [491, 632] on button "Add 125.74x4 RHS painted 8 meter to order" at bounding box center [564, 630] width 441 height 47
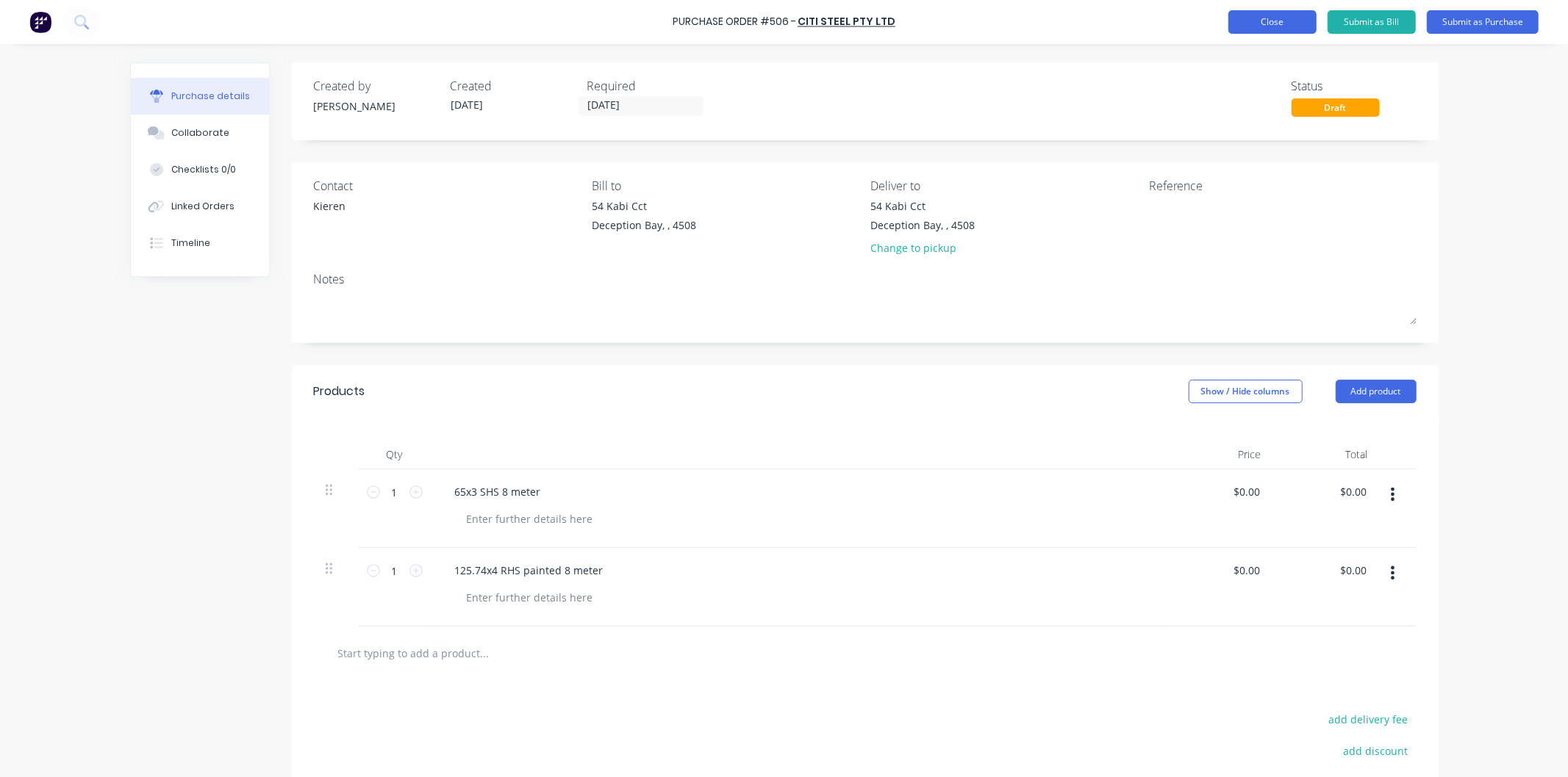
click at [1268, 21] on button "Close" at bounding box center [1272, 22] width 88 height 24
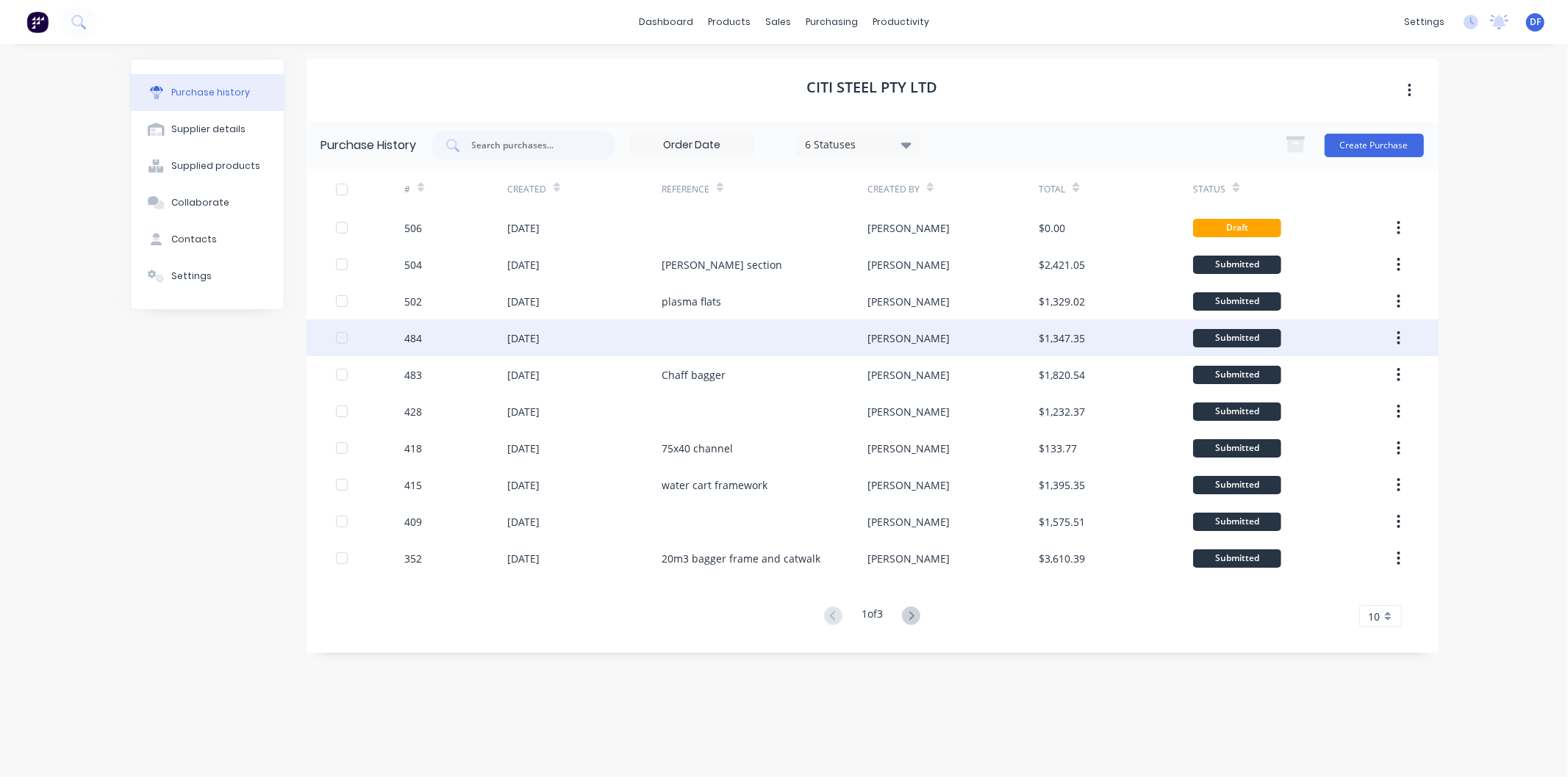
click at [567, 336] on div "[DATE]" at bounding box center [584, 338] width 154 height 37
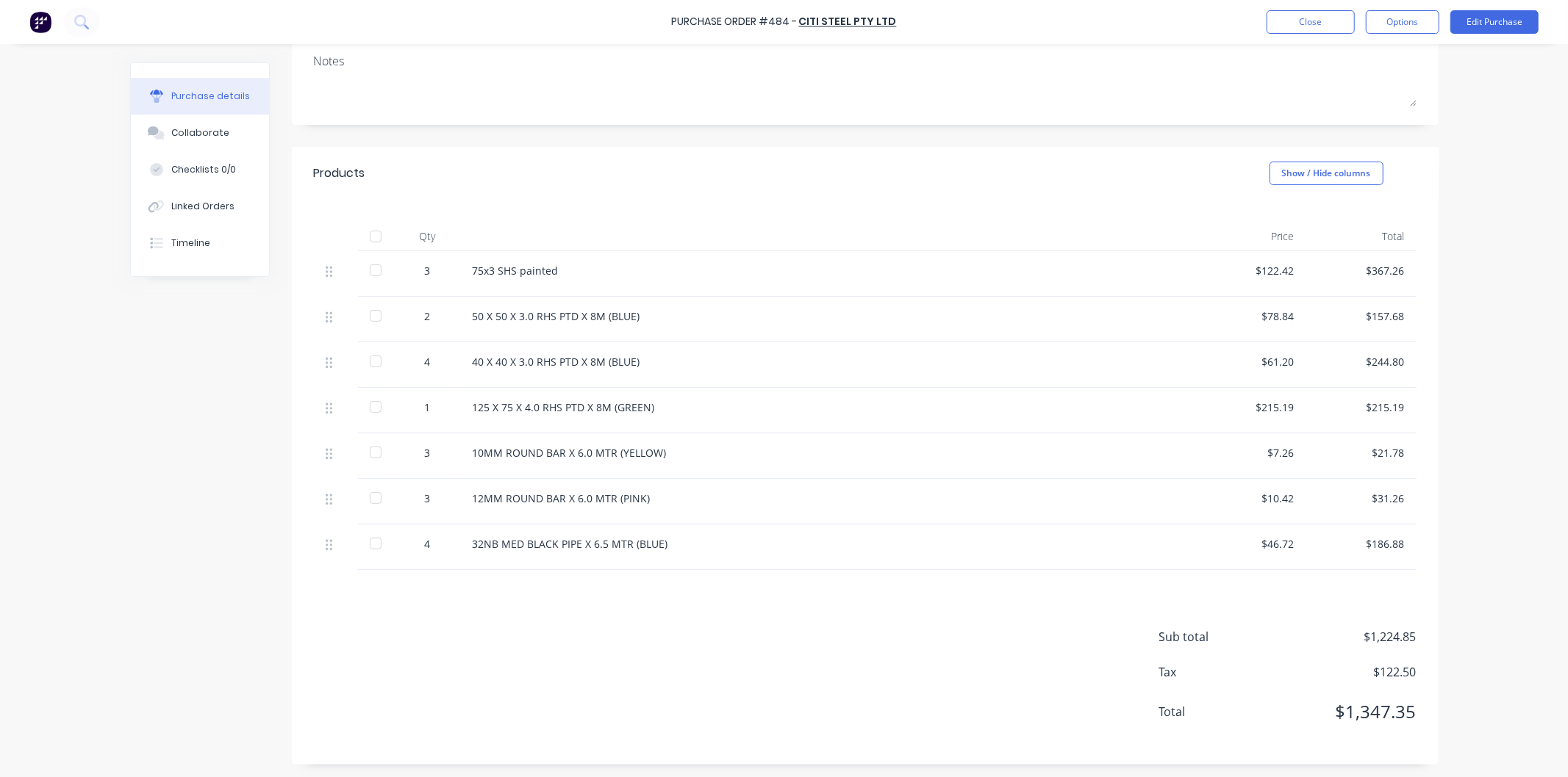
scroll to position [199, 0]
click at [1320, 19] on button "Close" at bounding box center [1310, 22] width 88 height 24
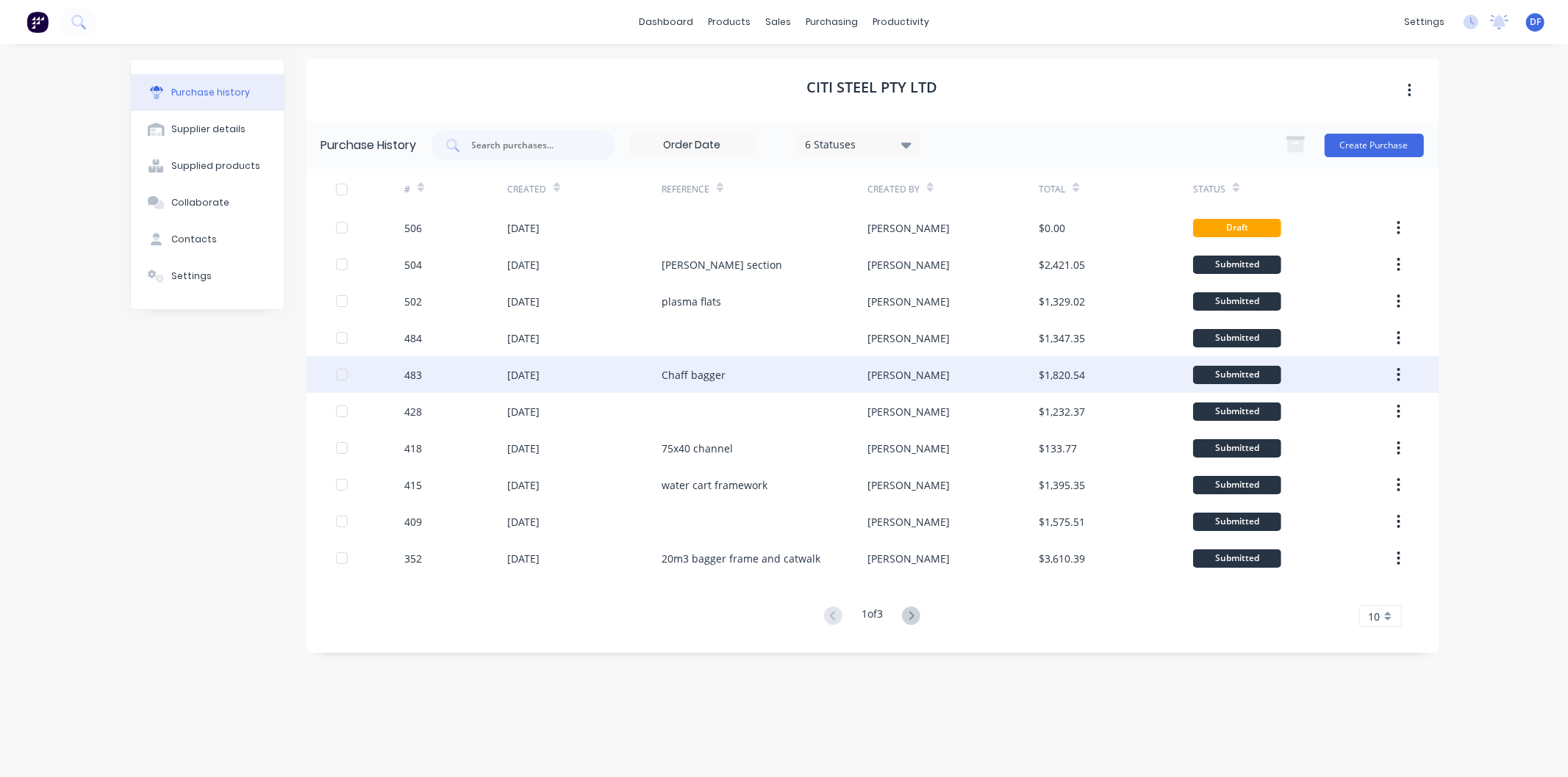
click at [529, 376] on div "[DATE]" at bounding box center [523, 375] width 32 height 16
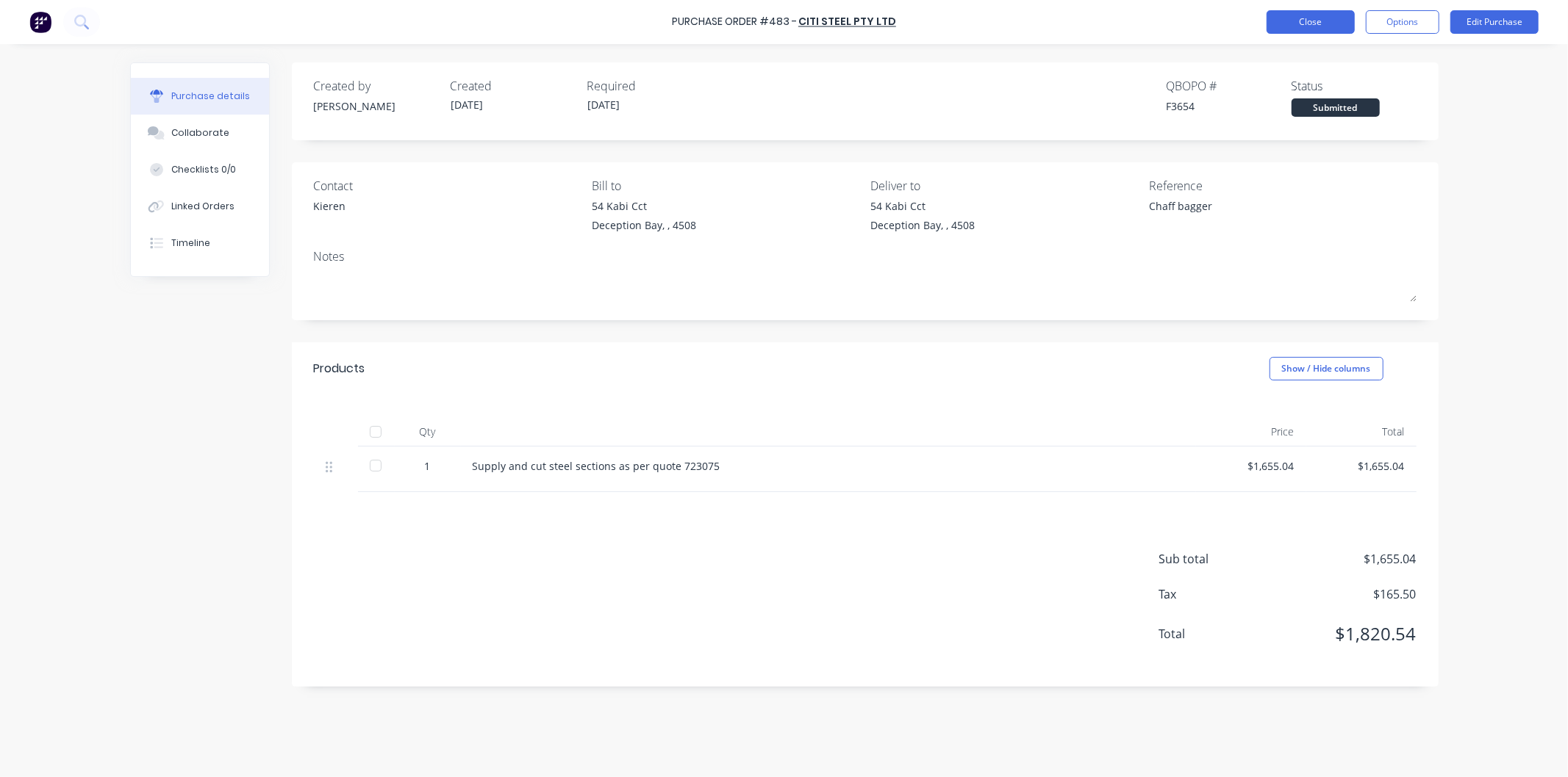
click at [1307, 24] on button "Close" at bounding box center [1310, 22] width 88 height 24
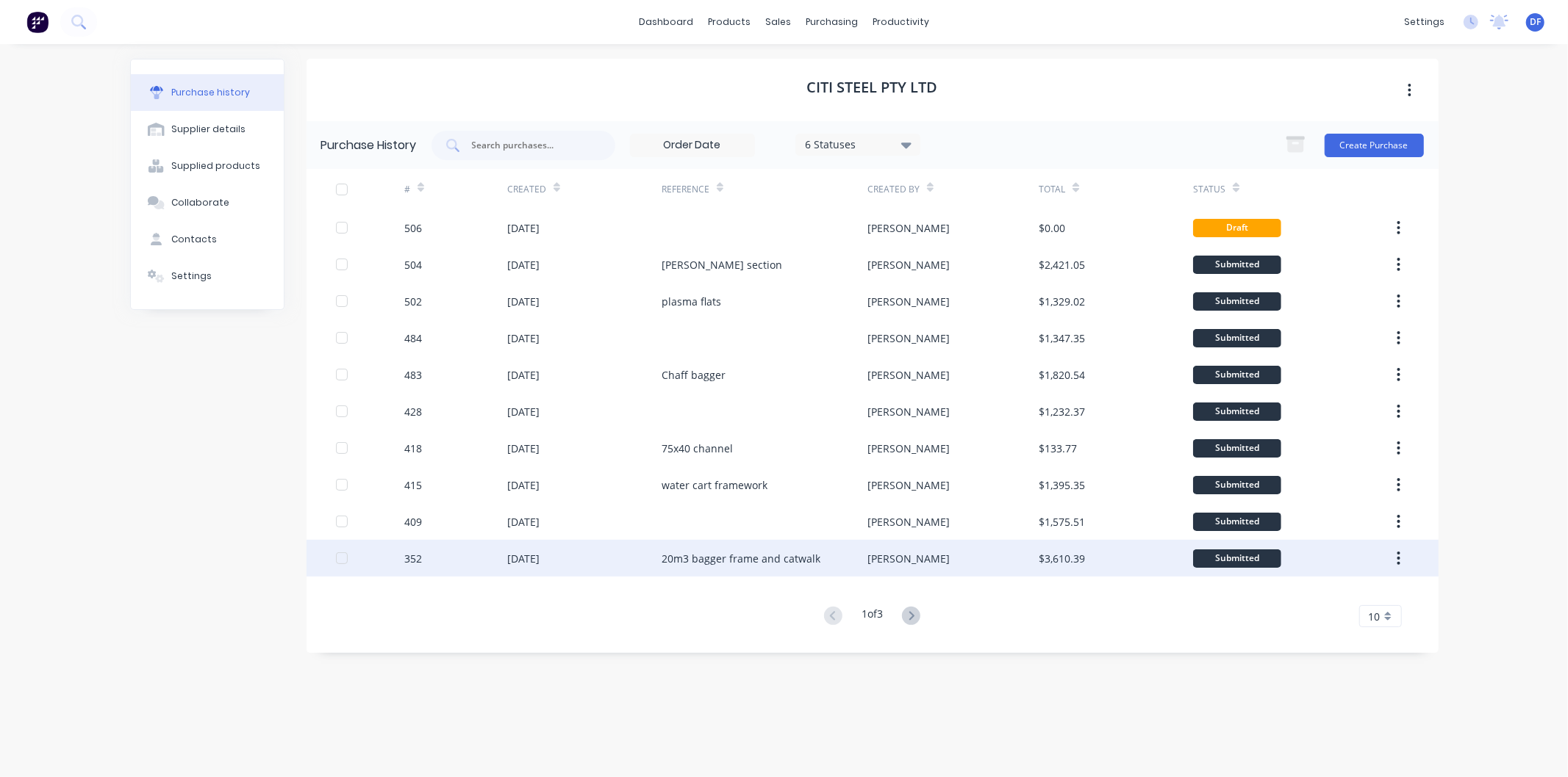
click at [672, 553] on div "20m3 bagger frame and catwalk" at bounding box center [740, 559] width 159 height 16
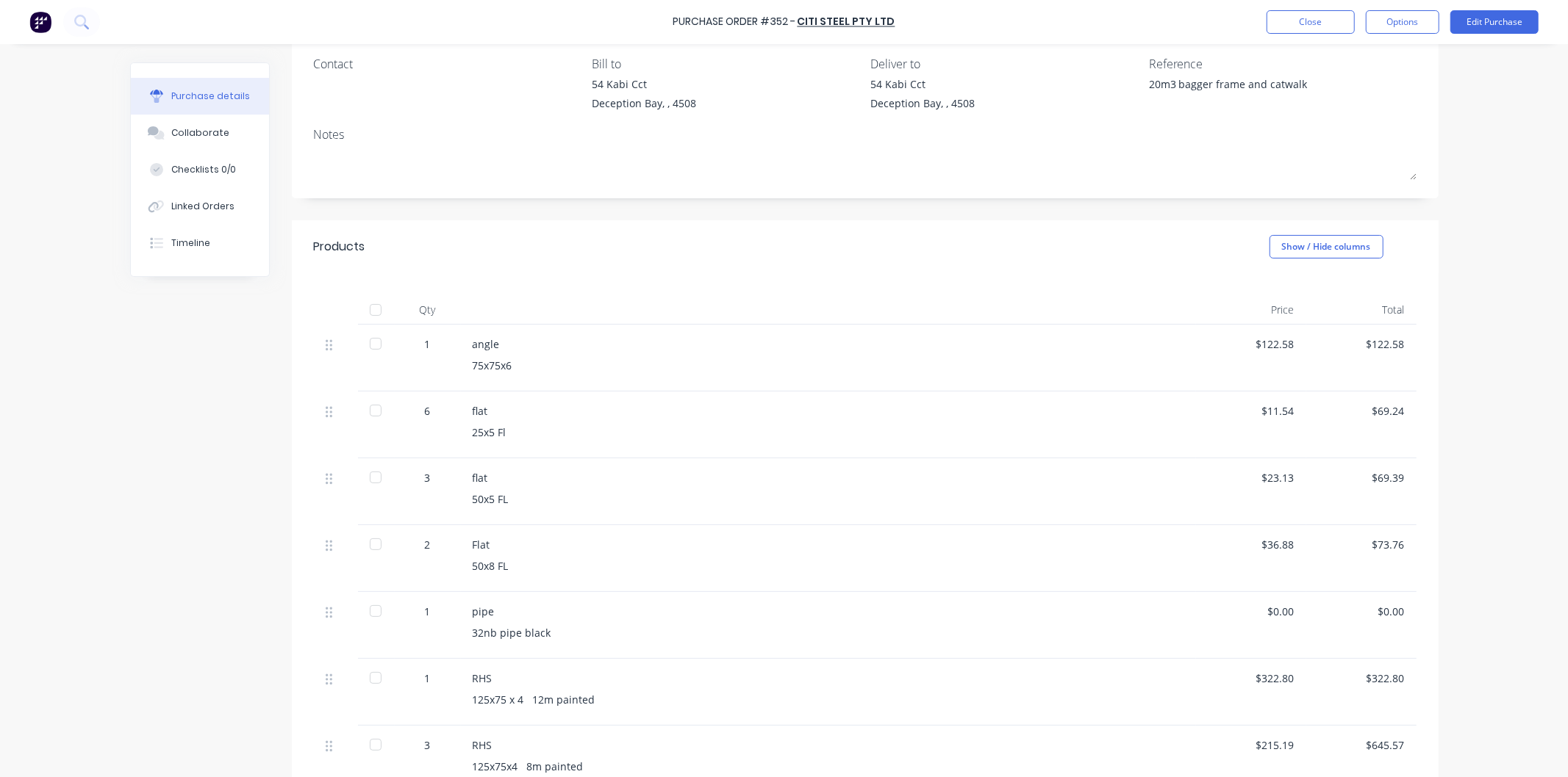
scroll to position [81, 0]
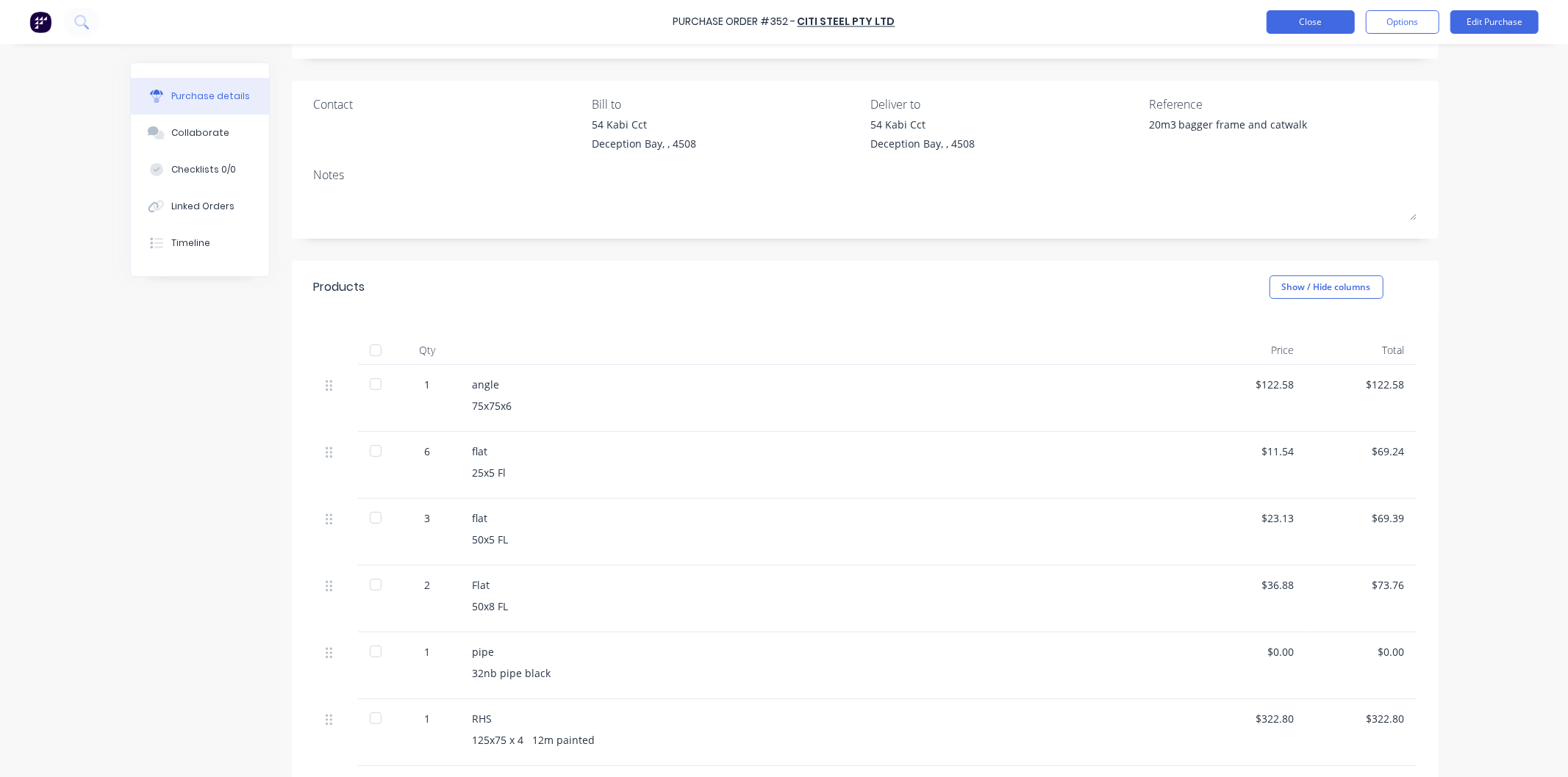
click at [1325, 21] on button "Close" at bounding box center [1310, 22] width 88 height 24
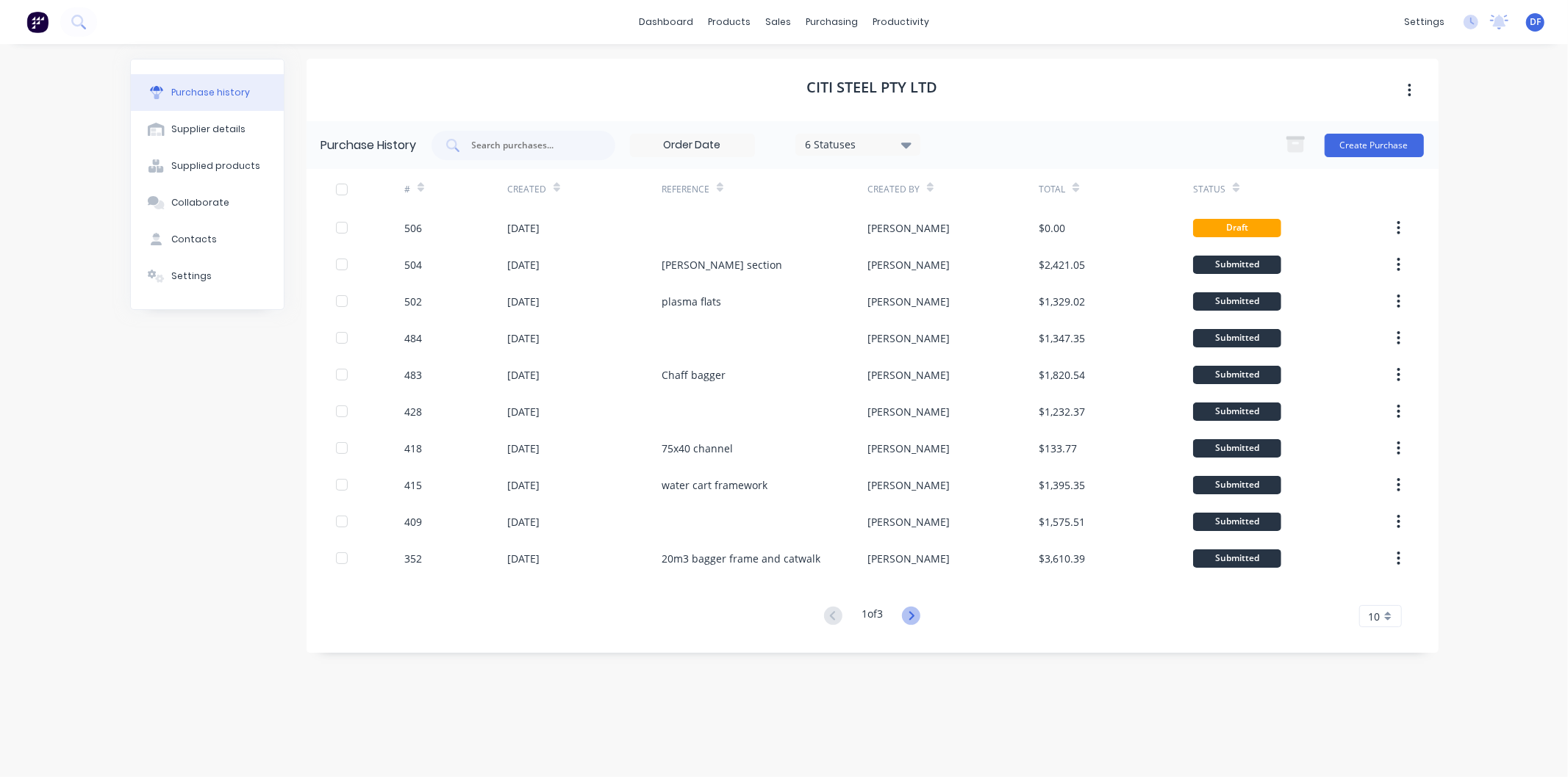
click at [910, 615] on icon at bounding box center [911, 616] width 18 height 18
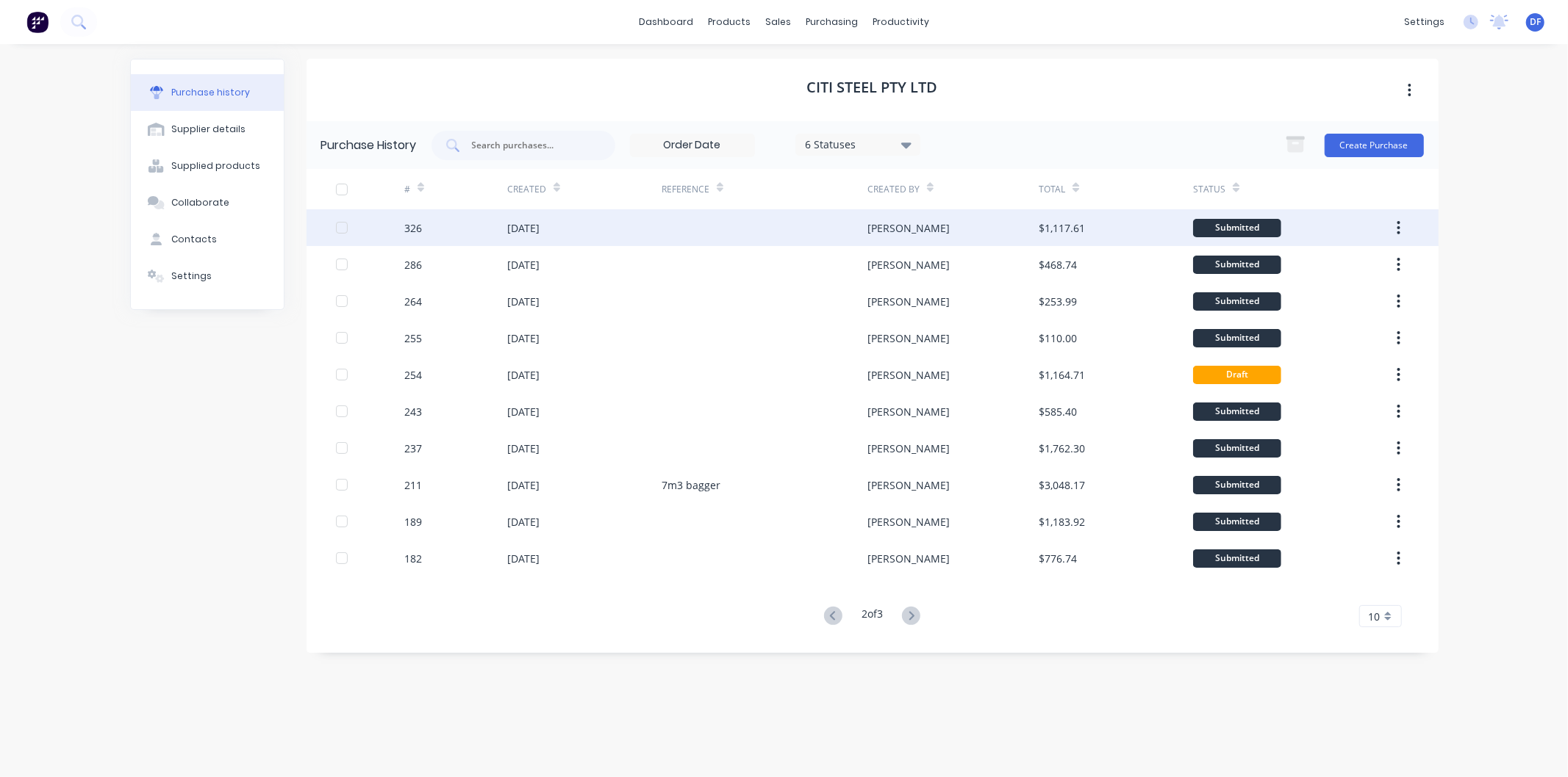
click at [533, 226] on div "[DATE]" at bounding box center [523, 228] width 32 height 16
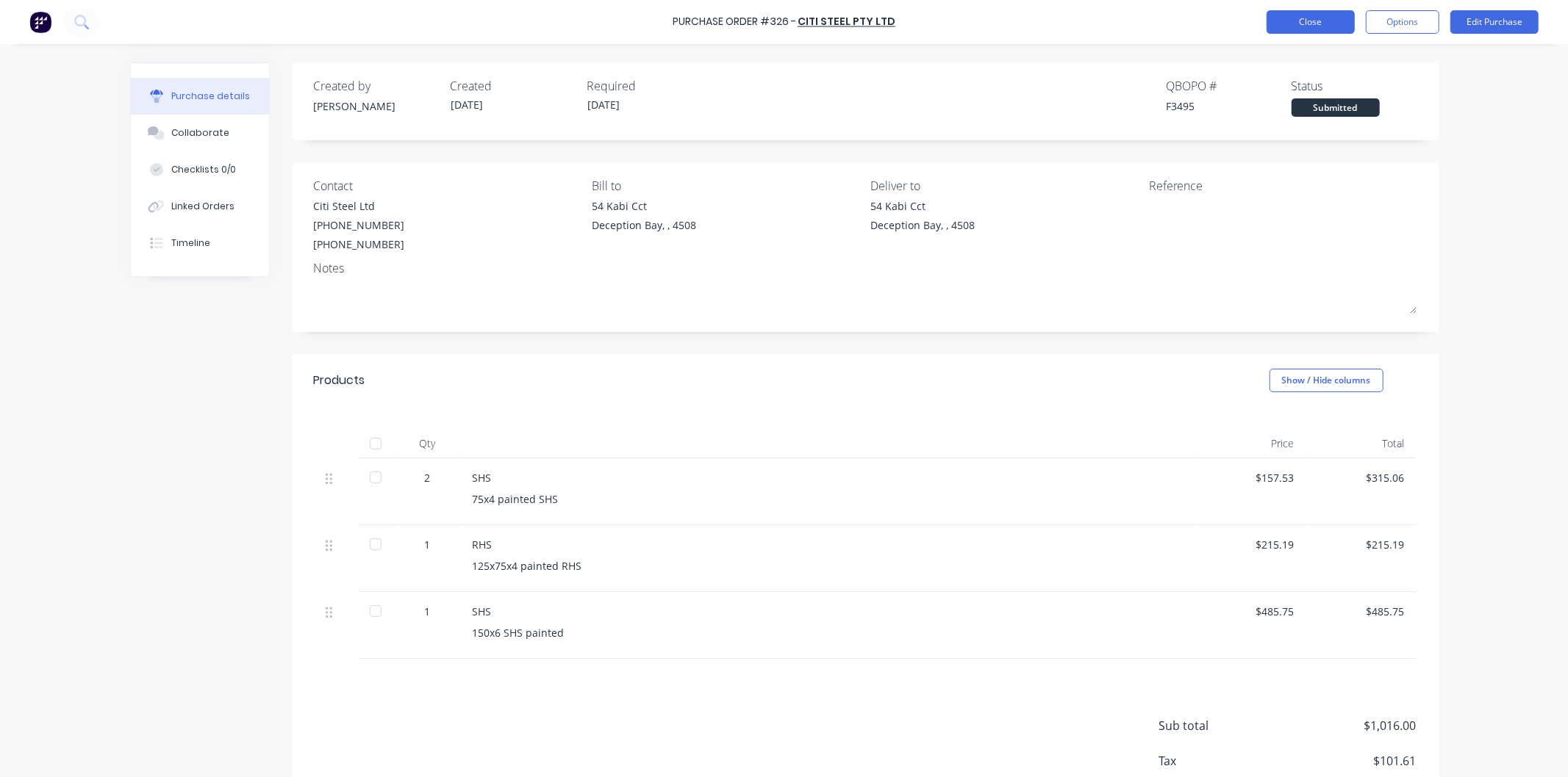
click at [1314, 19] on button "Close" at bounding box center [1310, 22] width 88 height 24
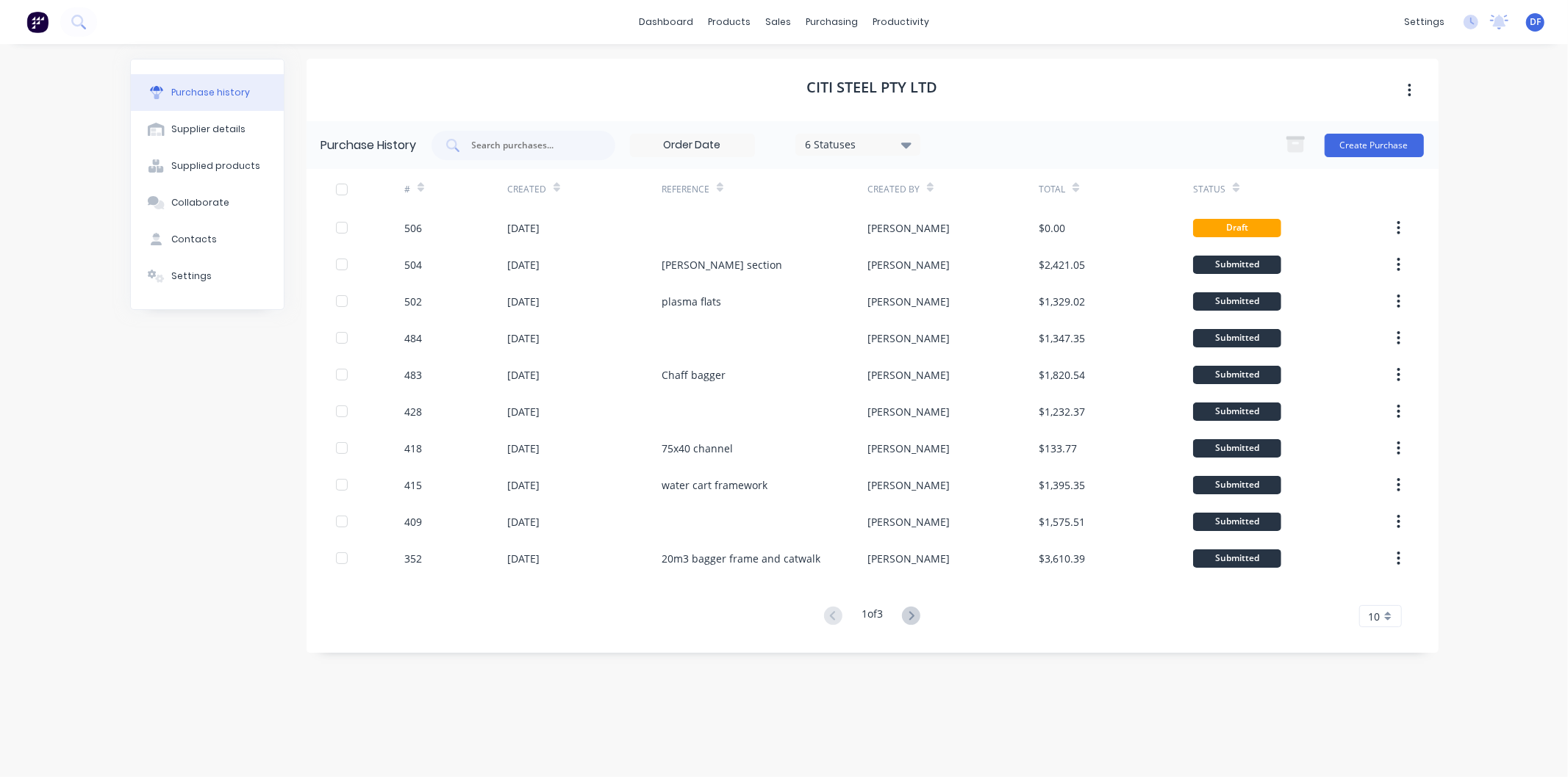
click at [909, 618] on icon at bounding box center [911, 616] width 18 height 18
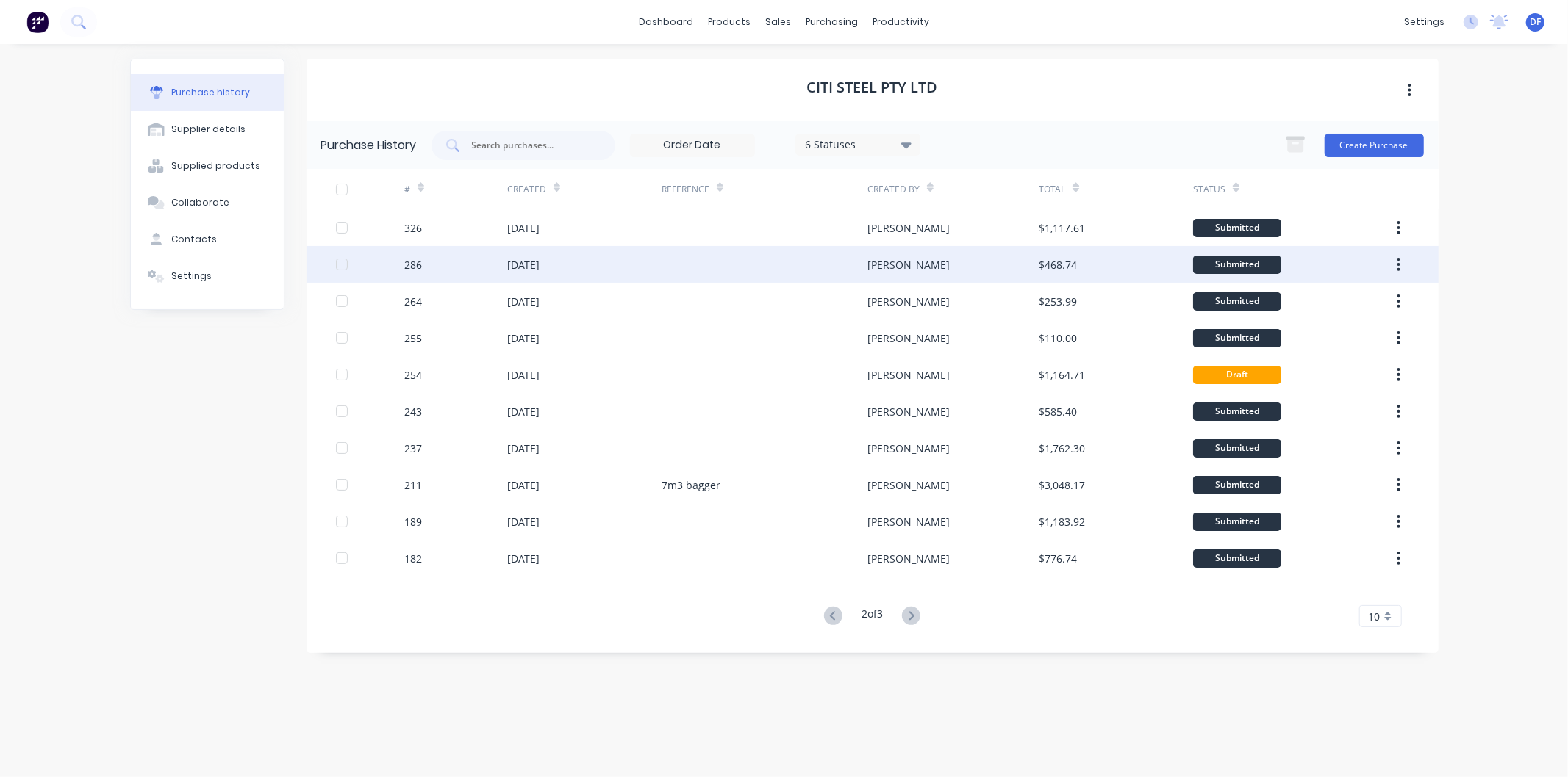
click at [525, 258] on div "[DATE]" at bounding box center [523, 264] width 32 height 16
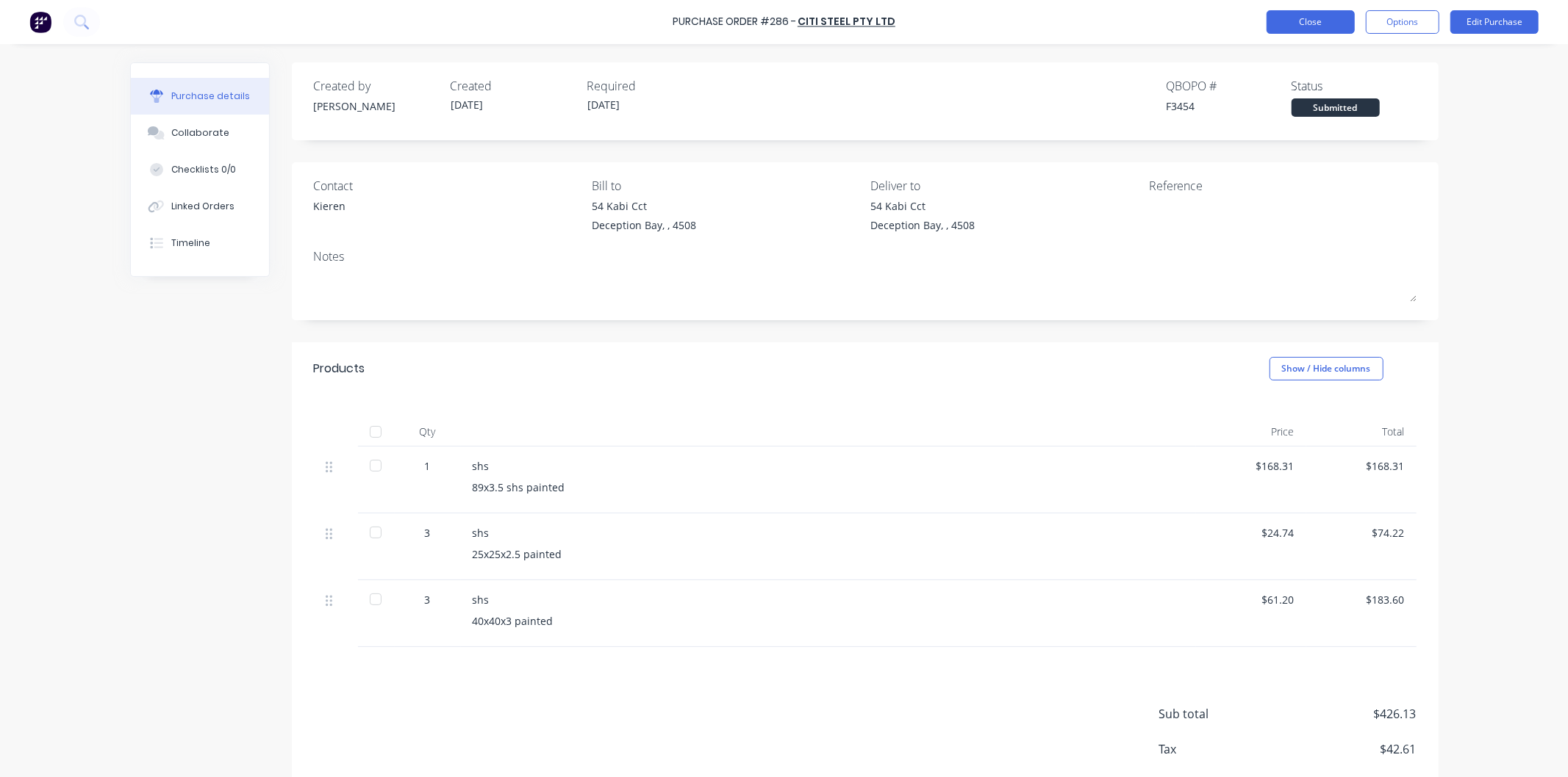
click at [1302, 26] on button "Close" at bounding box center [1310, 22] width 88 height 24
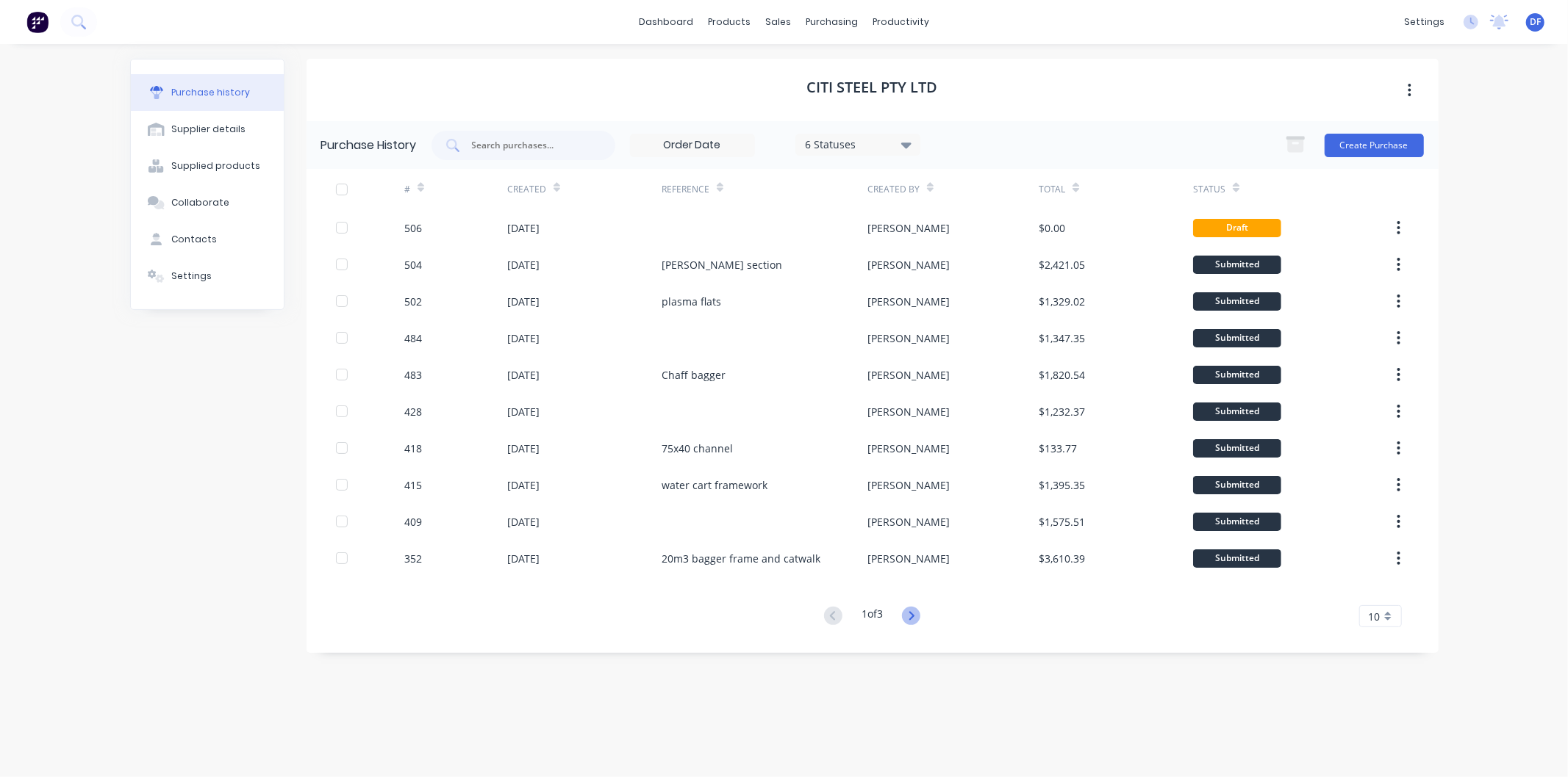
click at [913, 612] on icon at bounding box center [912, 615] width 5 height 9
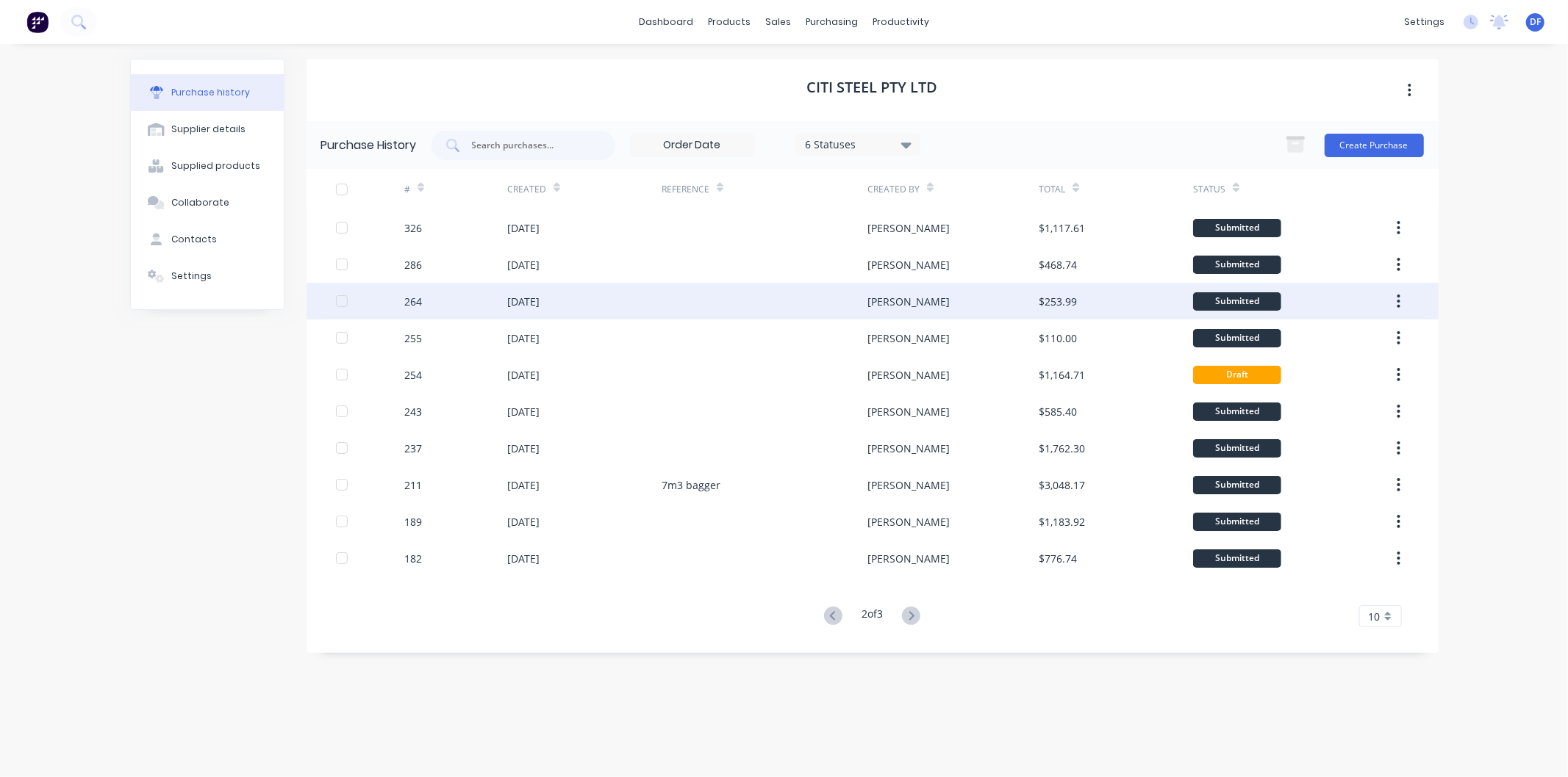
click at [519, 301] on div "[DATE]" at bounding box center [523, 301] width 32 height 16
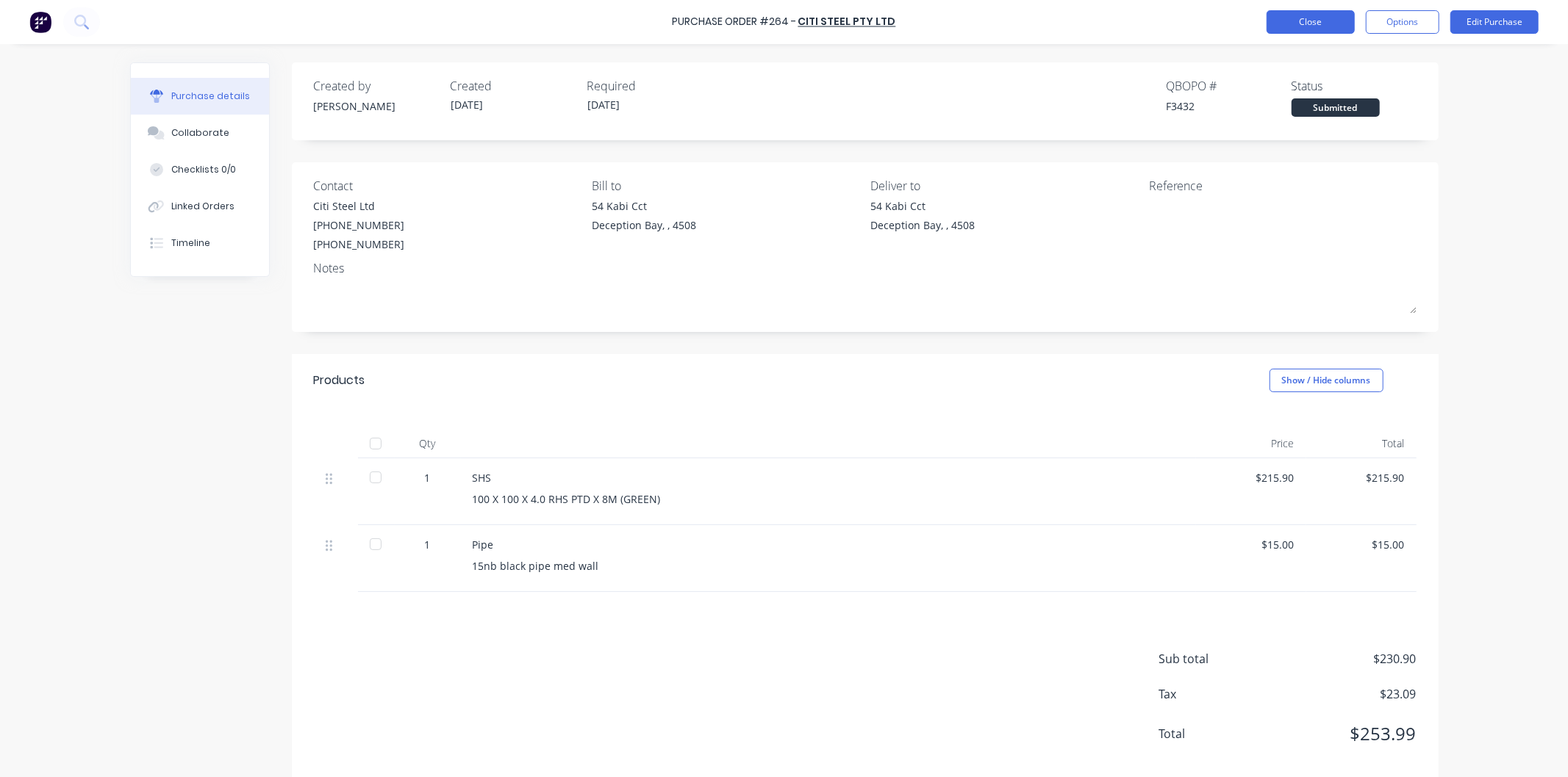
click at [1321, 17] on button "Close" at bounding box center [1310, 22] width 88 height 24
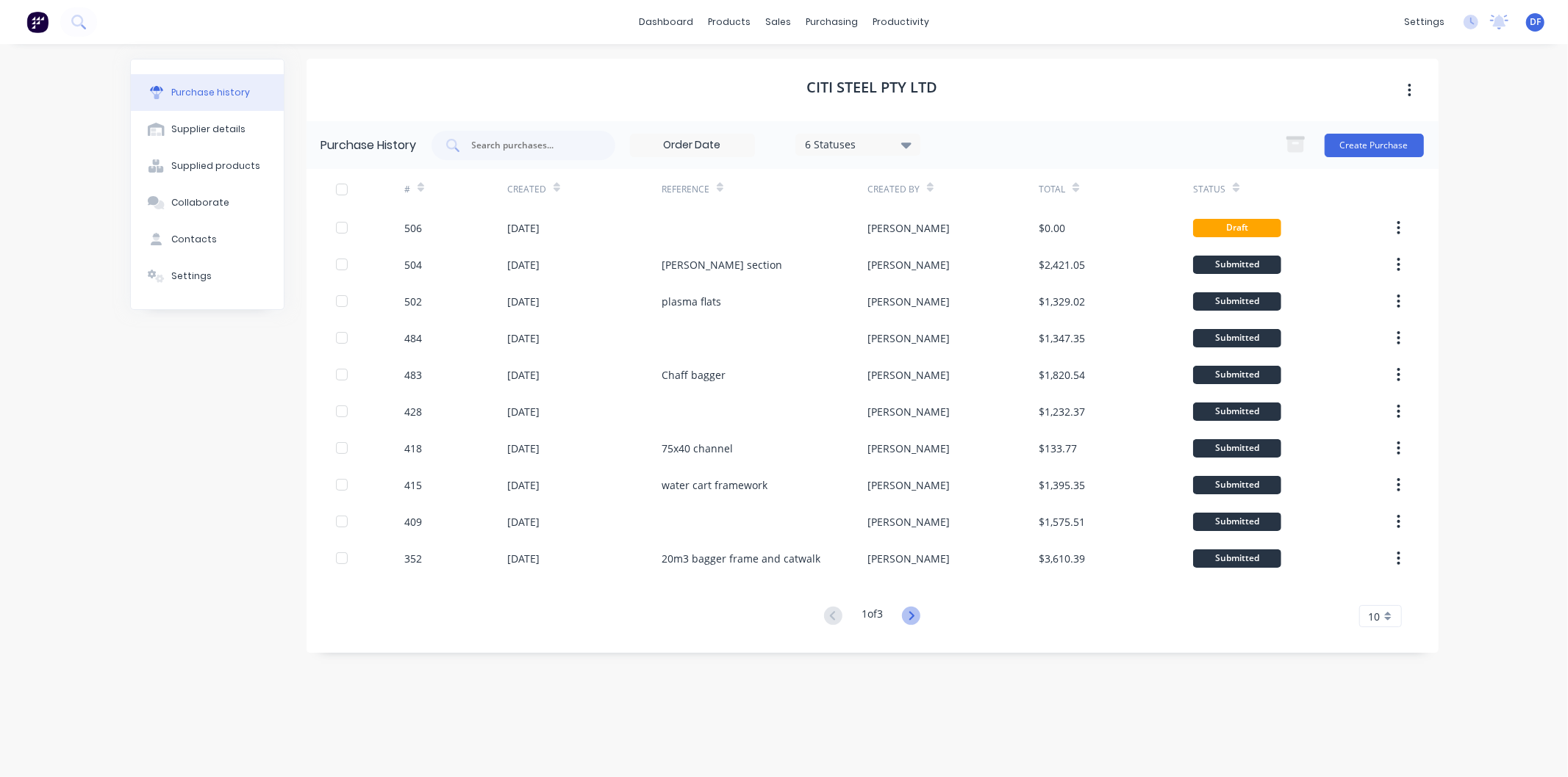
click at [911, 618] on icon at bounding box center [911, 616] width 18 height 18
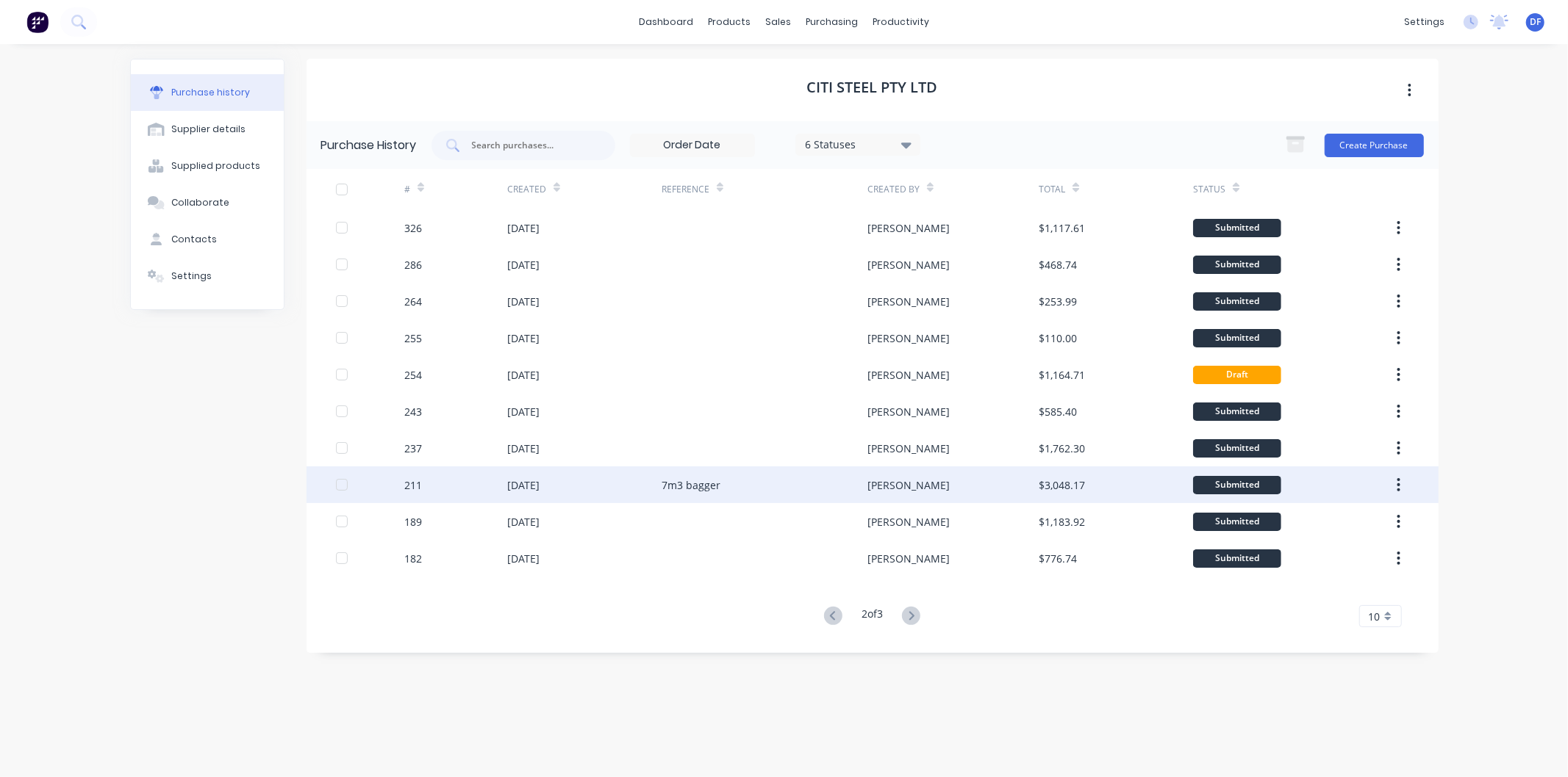
click at [527, 484] on div "[DATE]" at bounding box center [523, 485] width 32 height 16
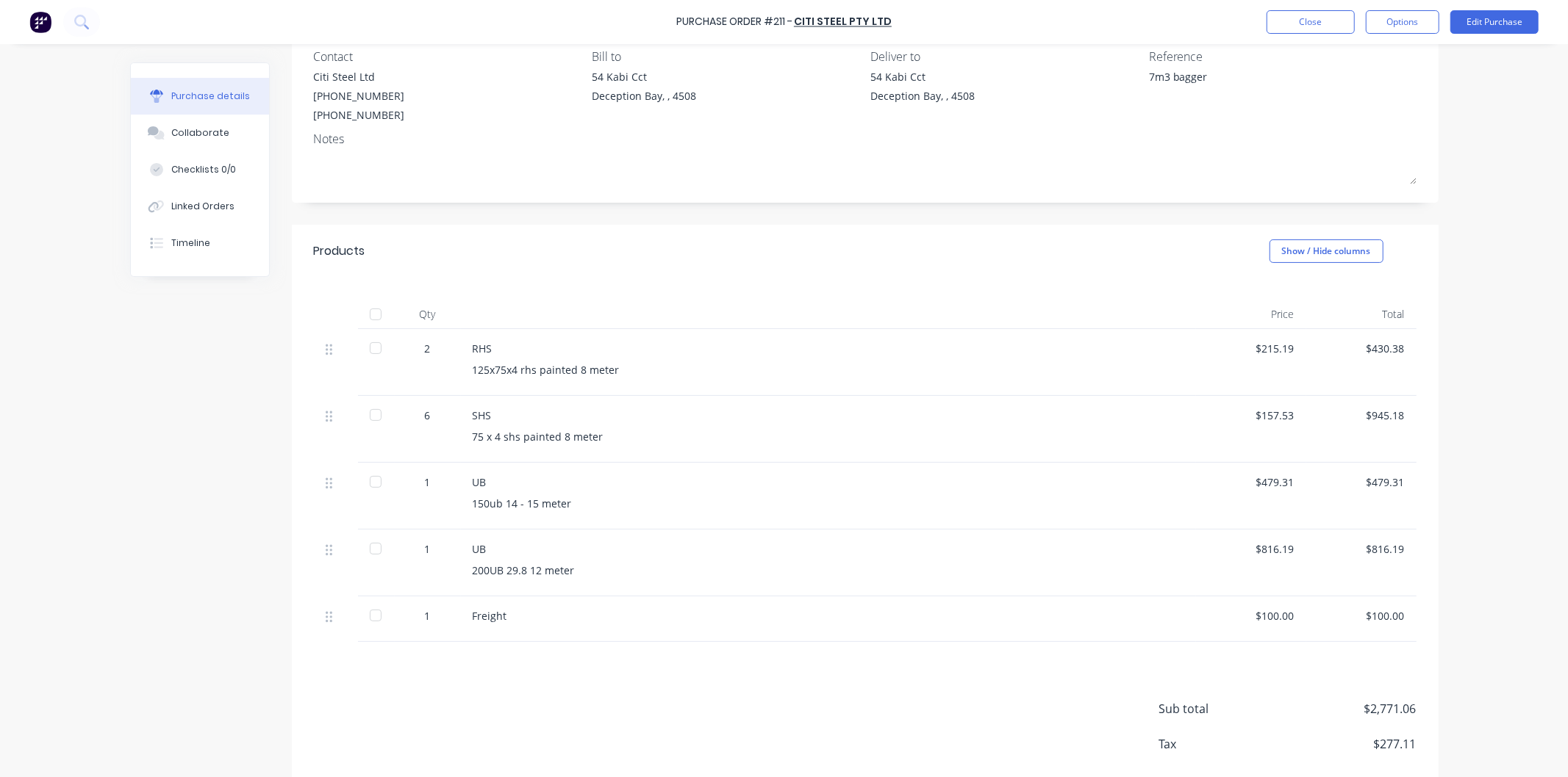
scroll to position [163, 0]
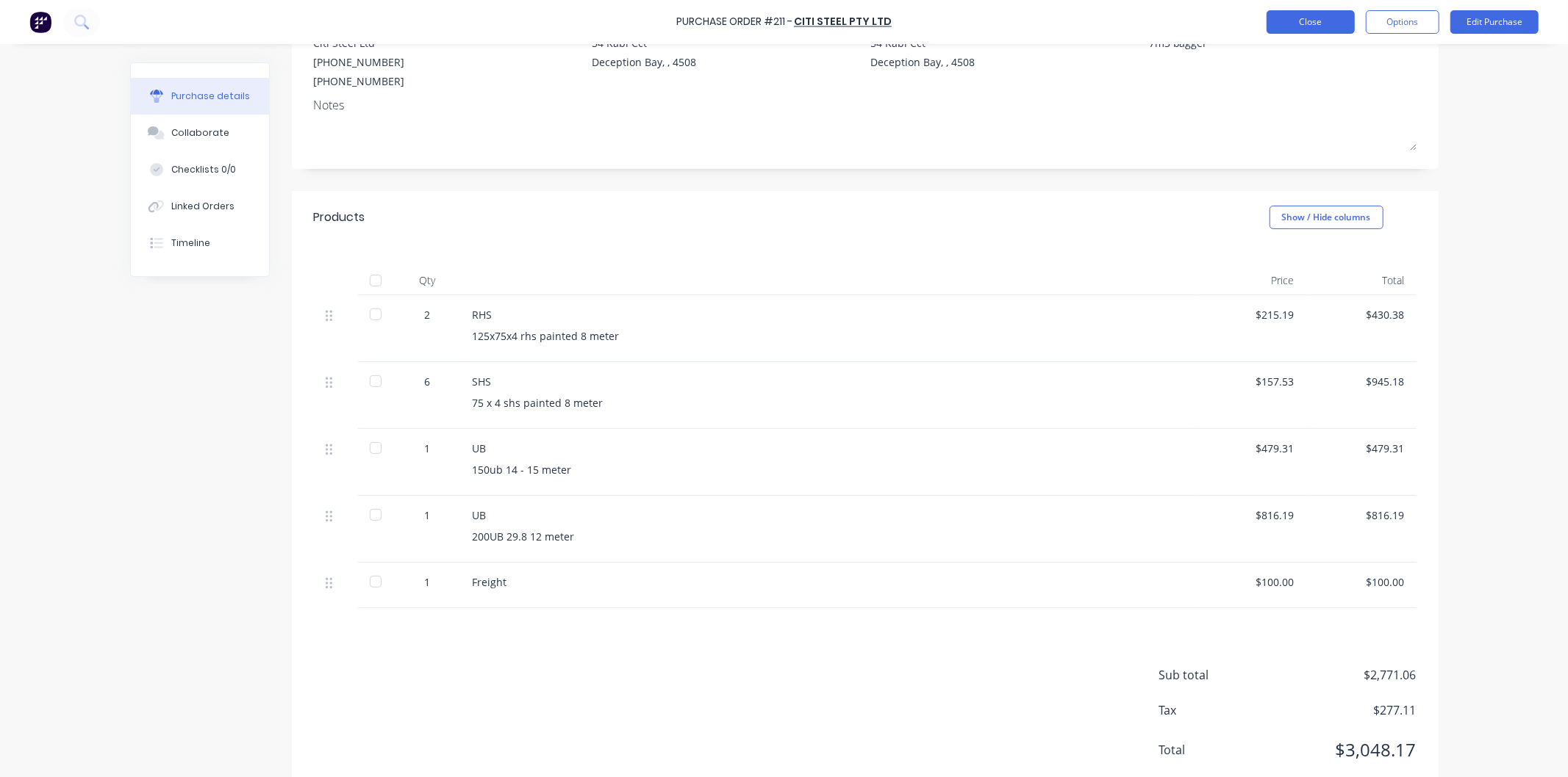
click at [1313, 26] on button "Close" at bounding box center [1310, 22] width 88 height 24
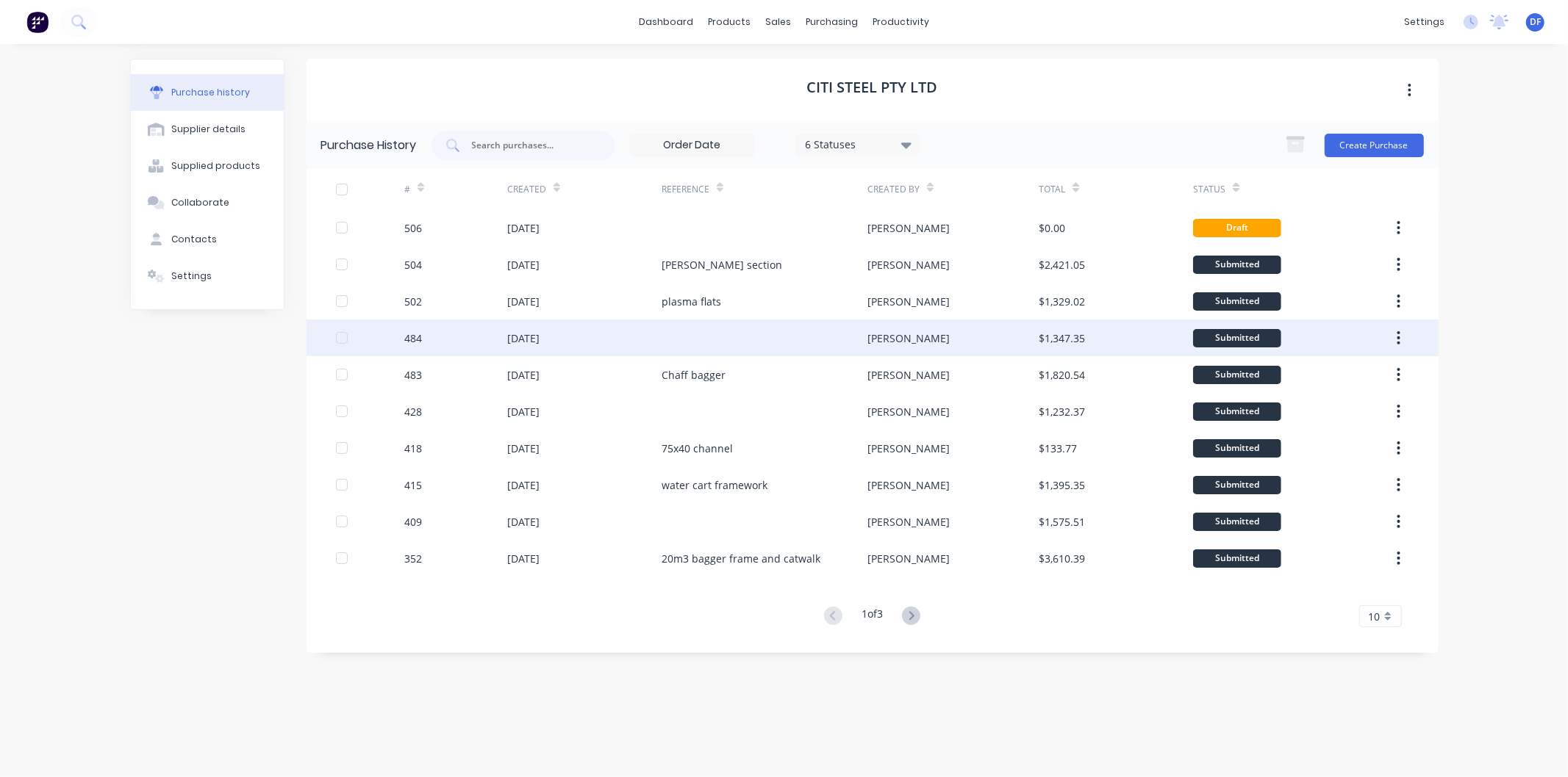
click at [531, 336] on div "[DATE]" at bounding box center [523, 338] width 32 height 16
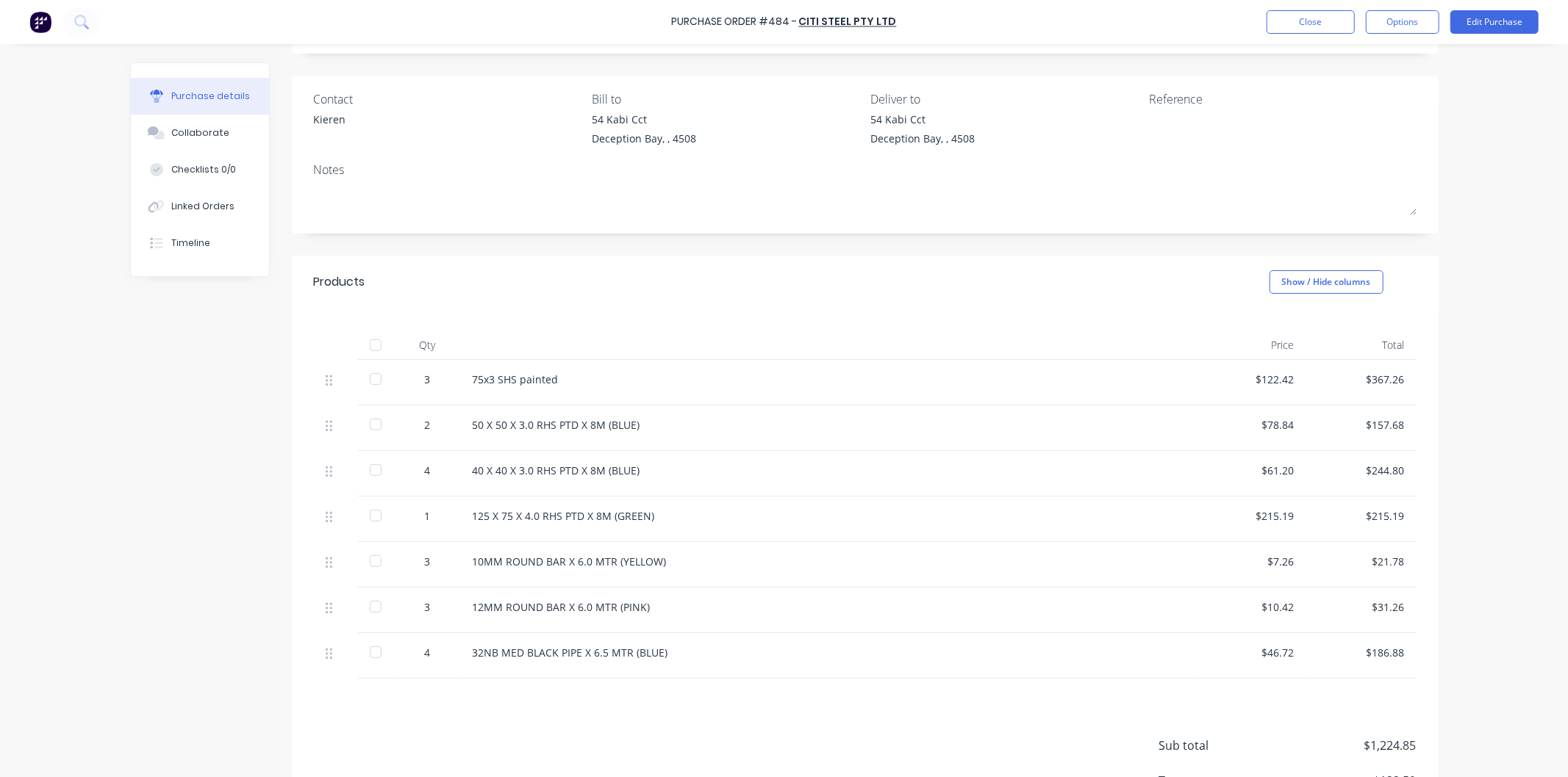
scroll to position [163, 0]
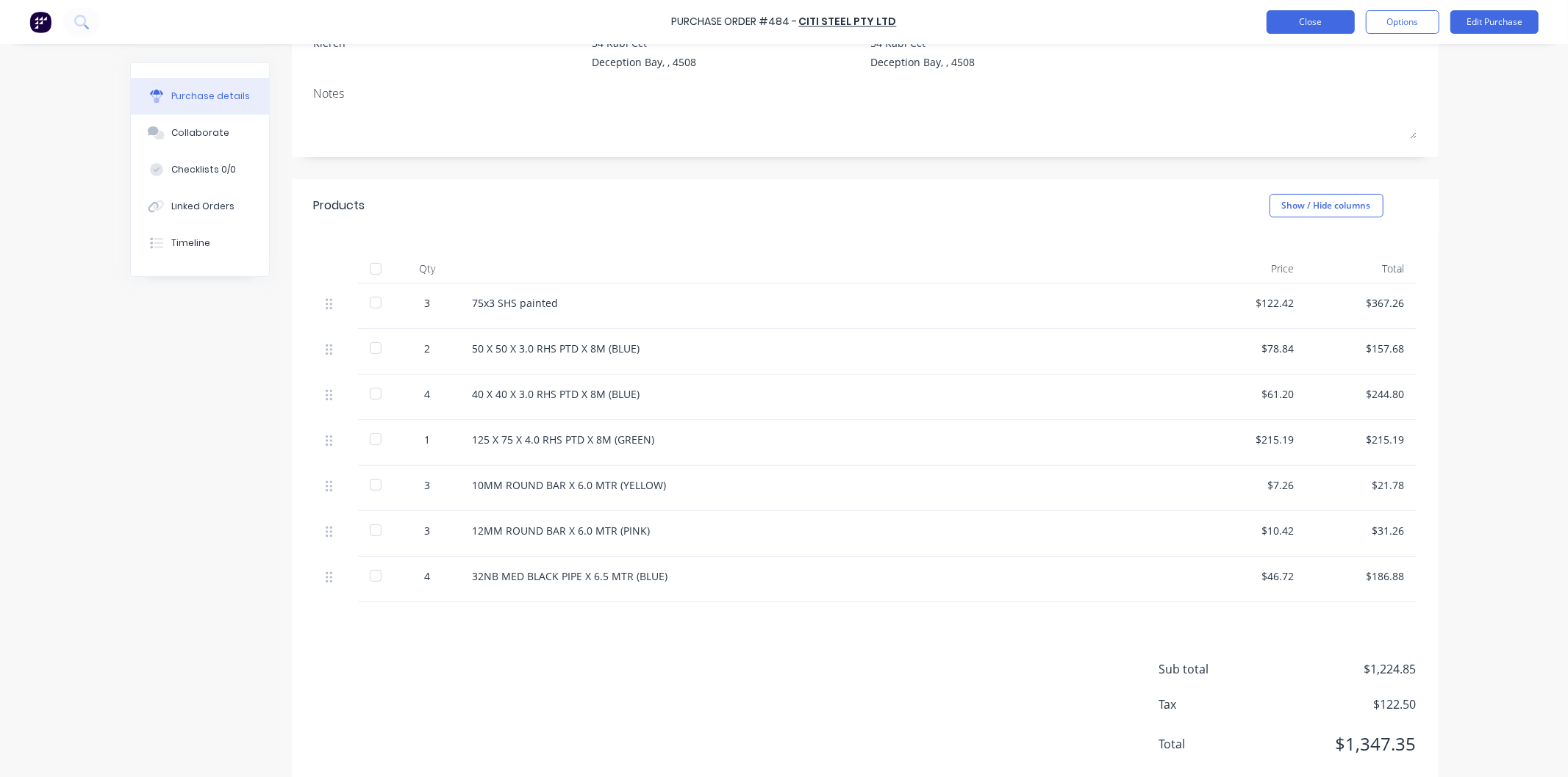
click at [1306, 25] on button "Close" at bounding box center [1310, 22] width 88 height 24
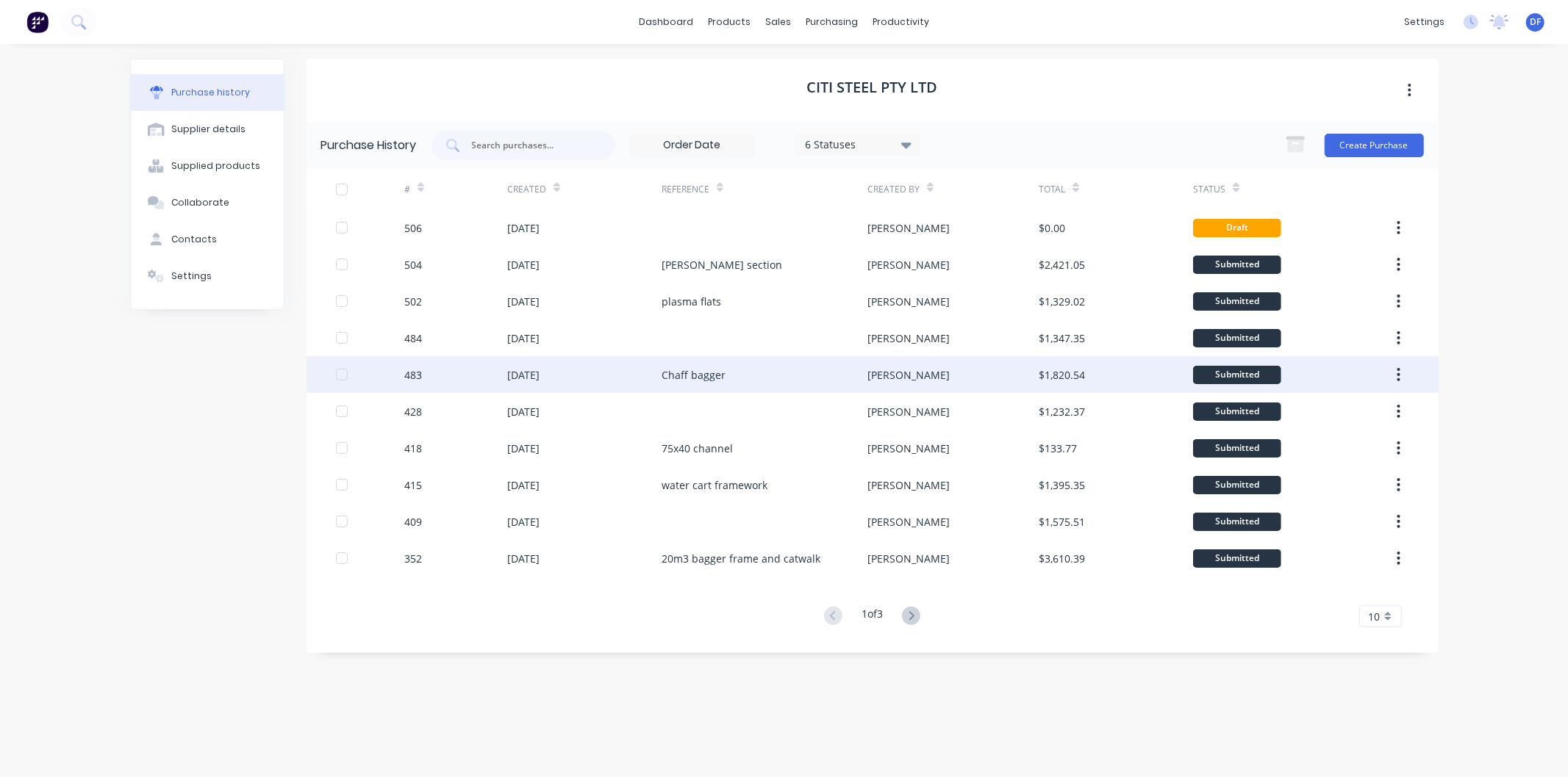
click at [523, 373] on div "[DATE]" at bounding box center [523, 375] width 32 height 16
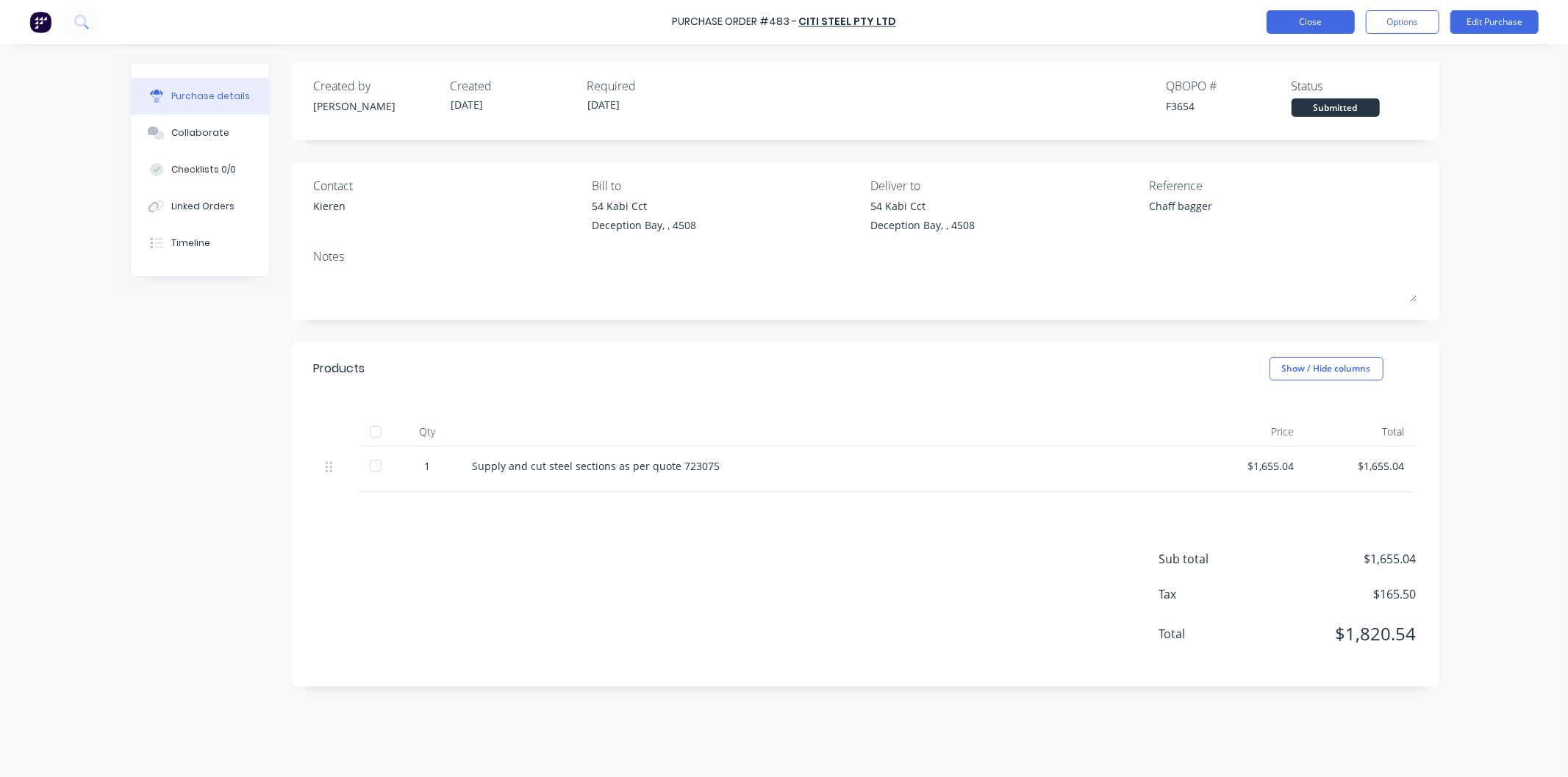
click at [1312, 20] on button "Close" at bounding box center [1310, 22] width 88 height 24
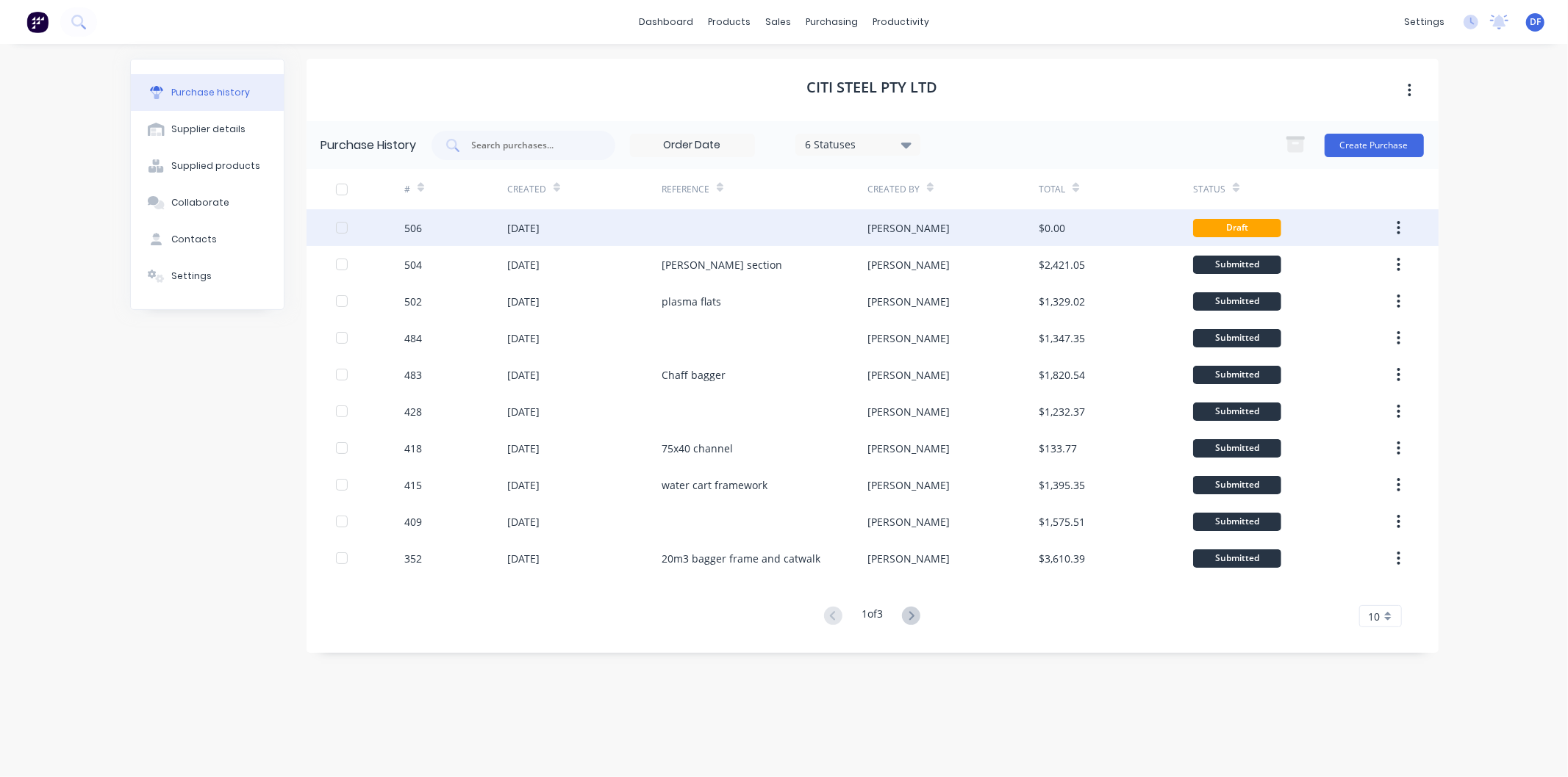
click at [540, 229] on div "[DATE]" at bounding box center [523, 228] width 32 height 16
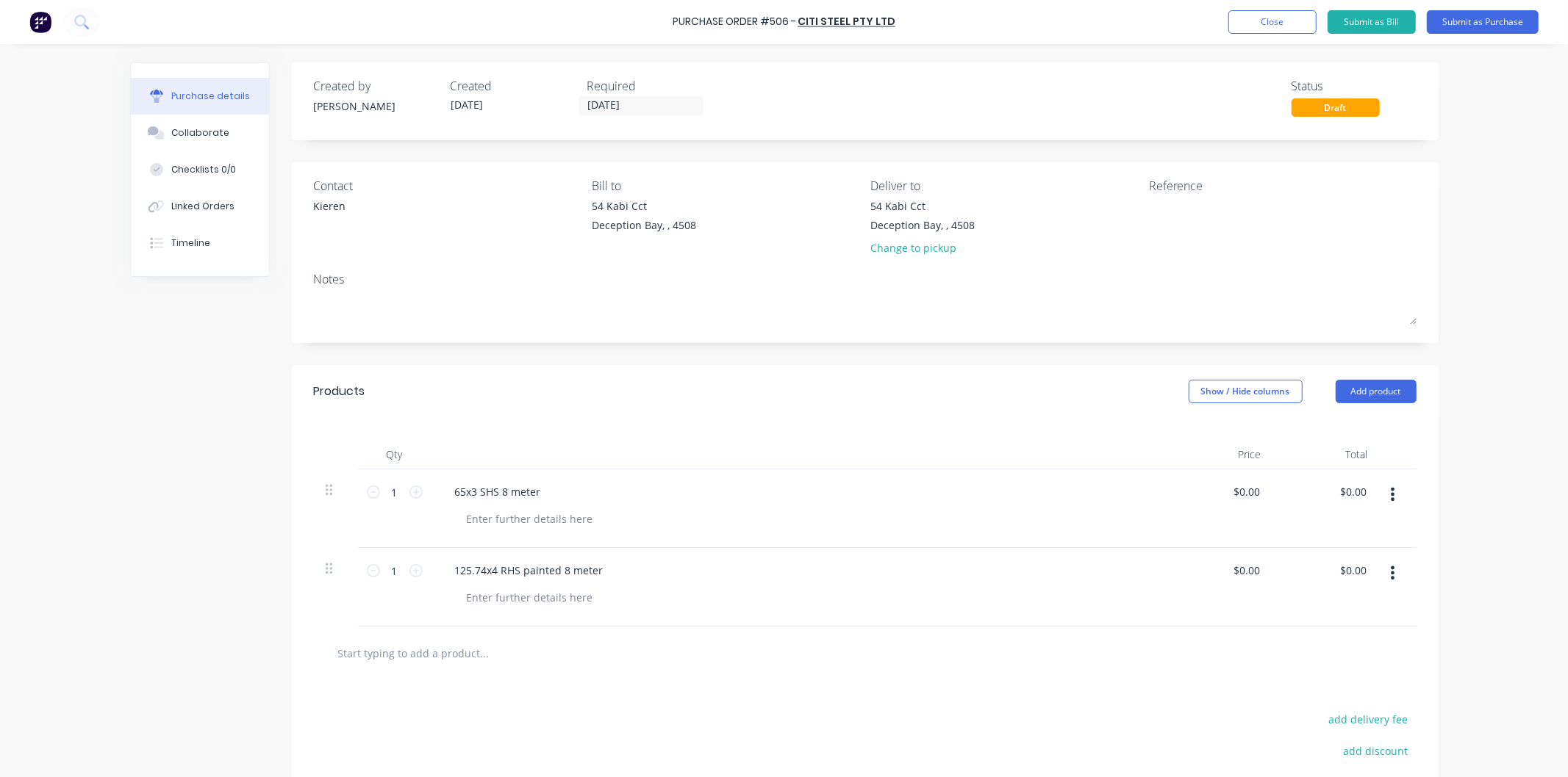
click at [422, 652] on input "text" at bounding box center [485, 653] width 294 height 30
click at [1186, 208] on textarea at bounding box center [1241, 215] width 184 height 33
type textarea "x"
type textarea "s"
type textarea "x"
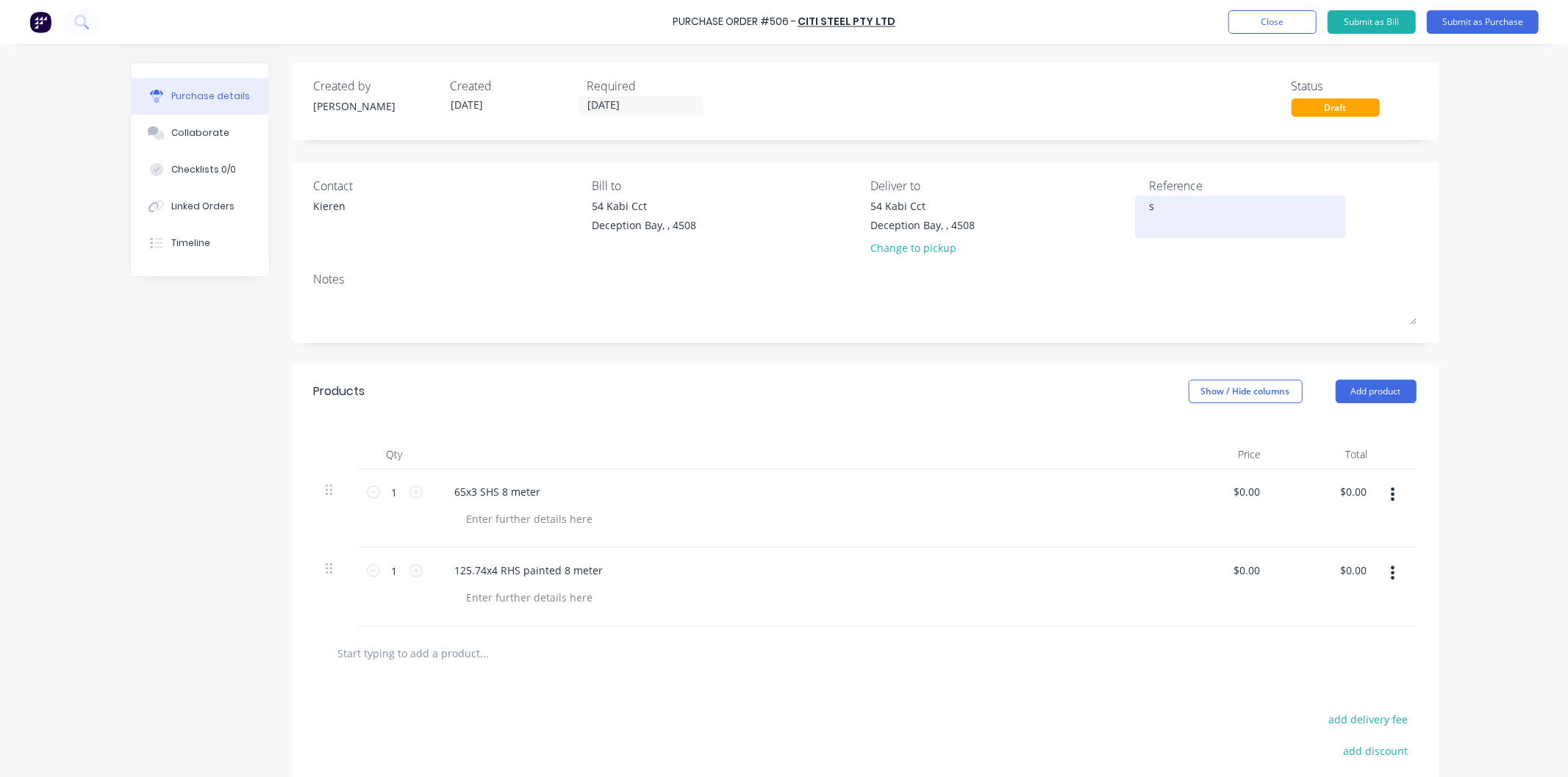
type textarea "st"
type textarea "x"
type textarea "sto"
type textarea "x"
type textarea "stoc"
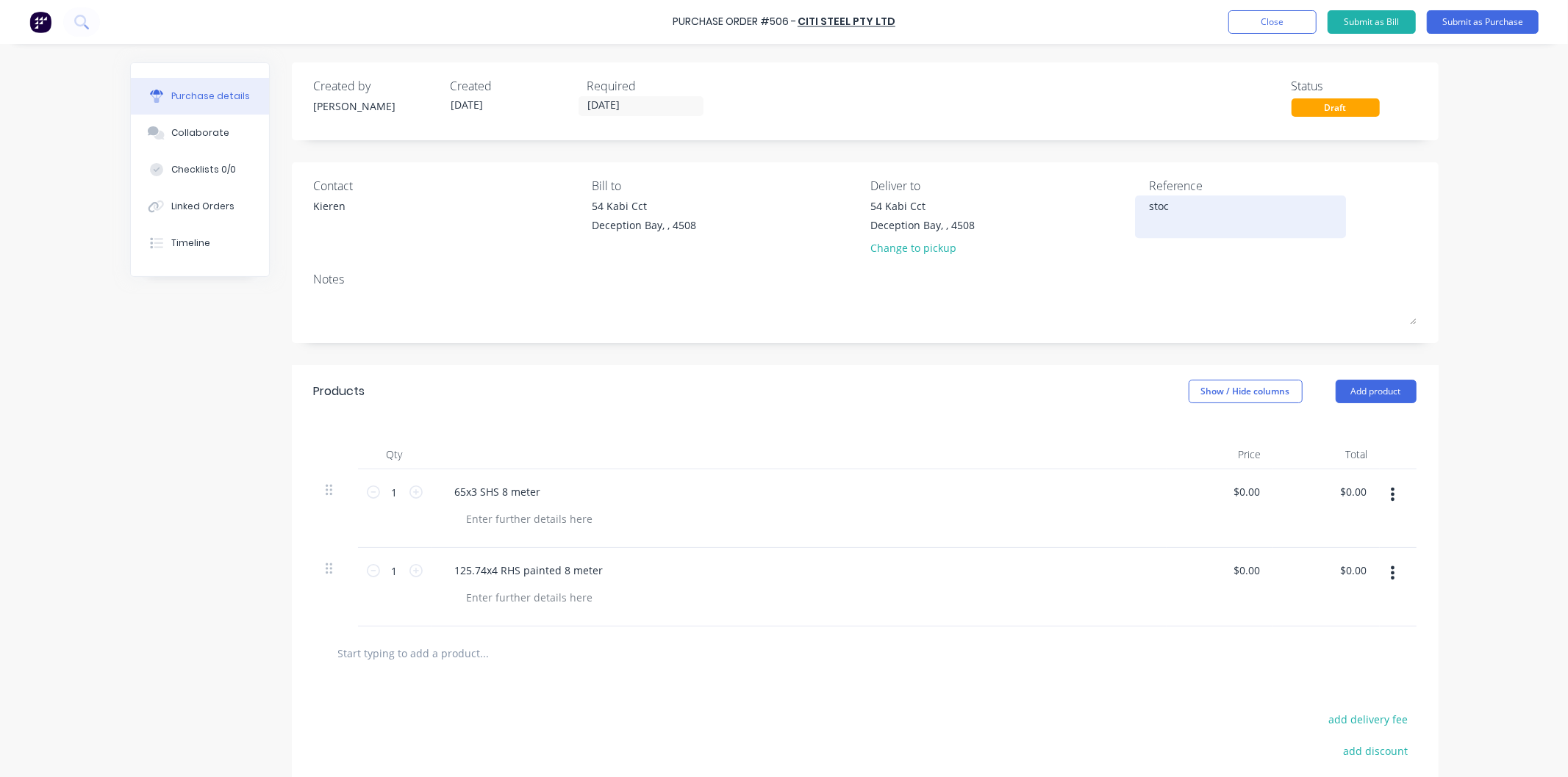
type textarea "x"
type textarea "stock"
type textarea "x"
type textarea "stock"
click at [1253, 505] on div "$0.00 $0.00" at bounding box center [1220, 509] width 107 height 79
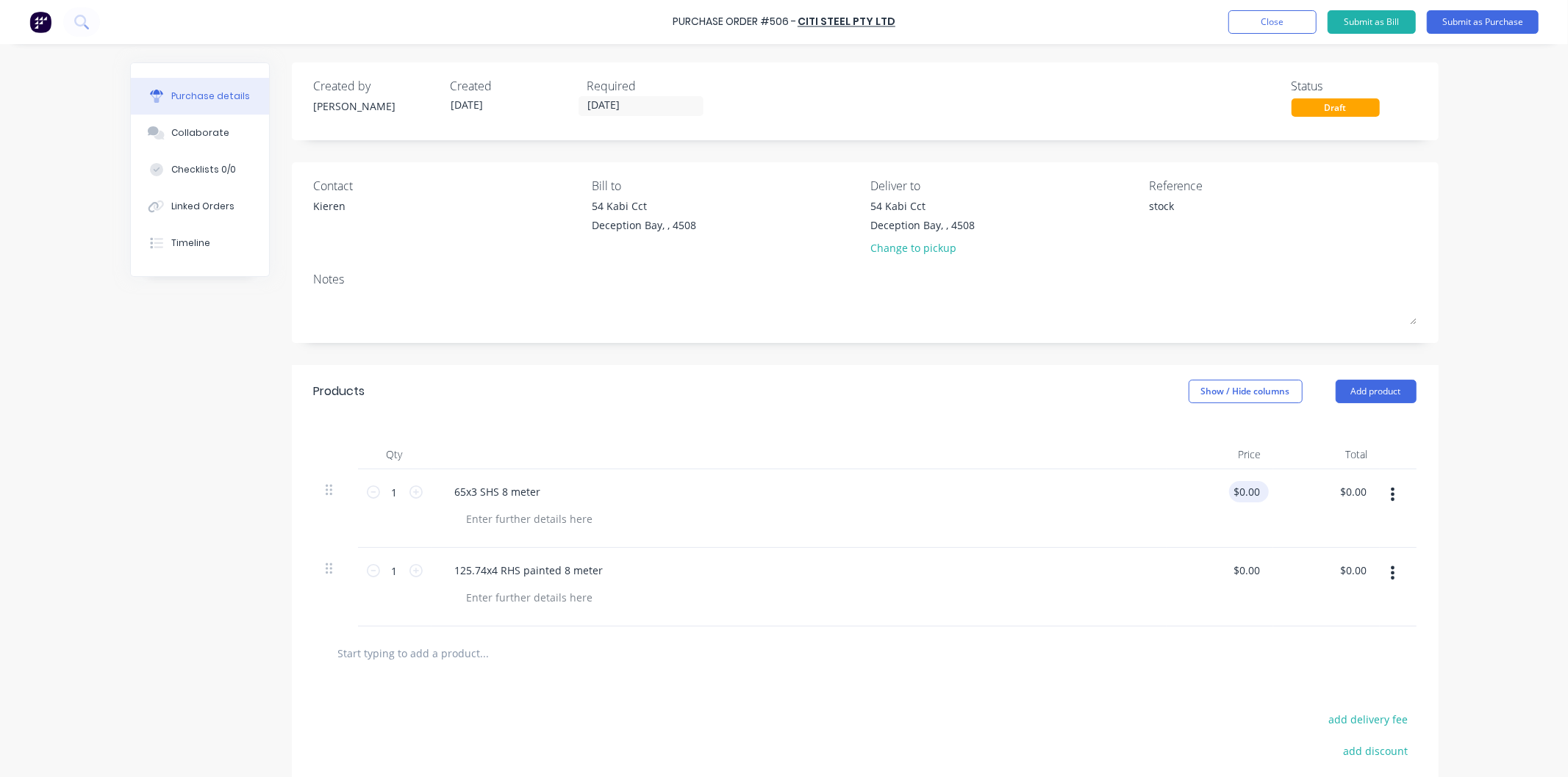
type textarea "x"
click at [1231, 490] on input "0.0000" at bounding box center [1246, 492] width 34 height 21
type input "0144.15.0000"
type textarea "x"
drag, startPoint x: 1201, startPoint y: 494, endPoint x: 1206, endPoint y: 485, distance: 10.3
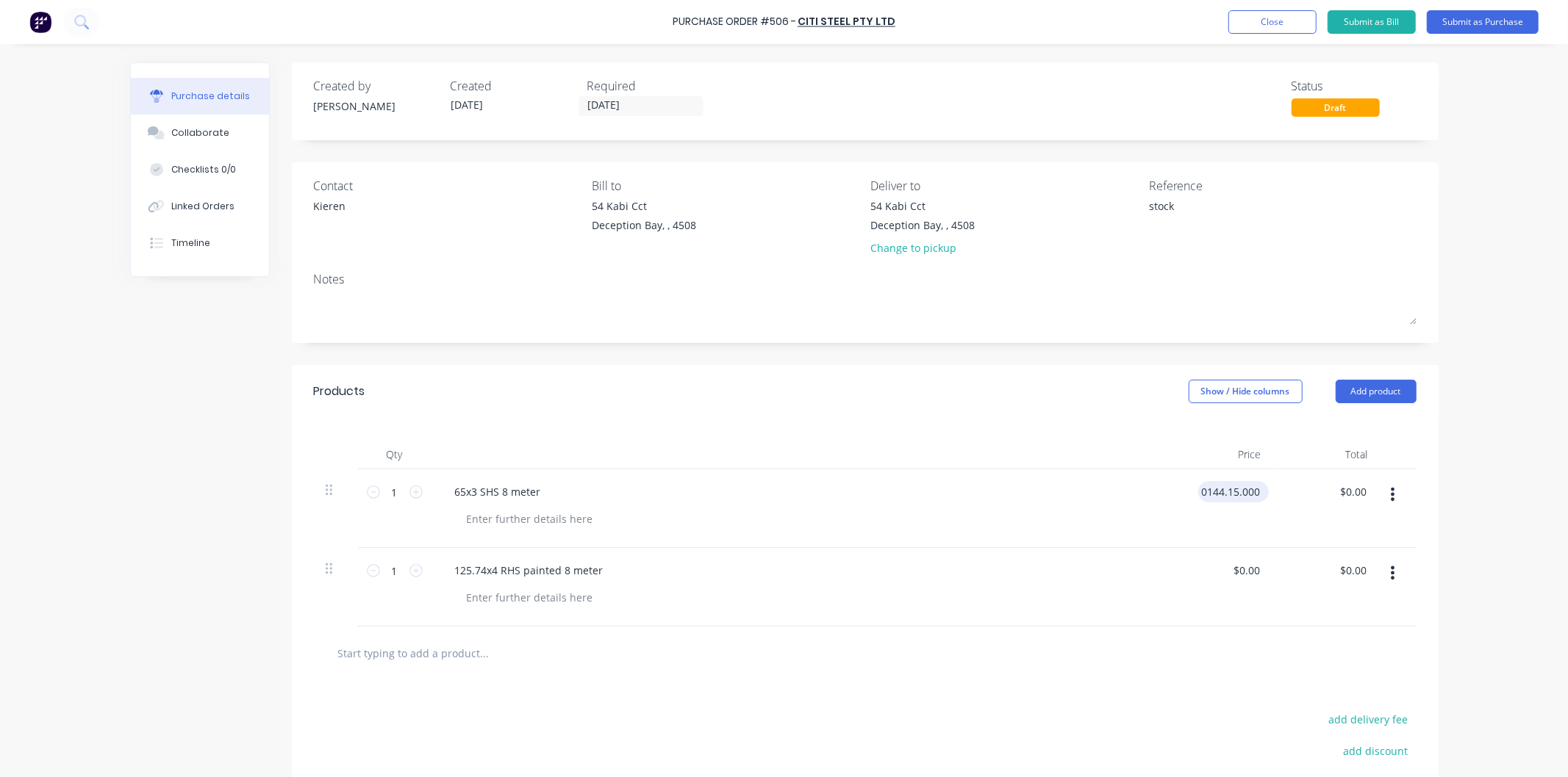
click at [1202, 492] on input "0144.15.0000" at bounding box center [1230, 492] width 65 height 21
type input "144.15.0000"
type textarea "x"
click at [1261, 492] on div "$0.00 144.15.0000" at bounding box center [1234, 492] width 71 height 21
click at [1252, 492] on input "$0.00" at bounding box center [1246, 492] width 34 height 21
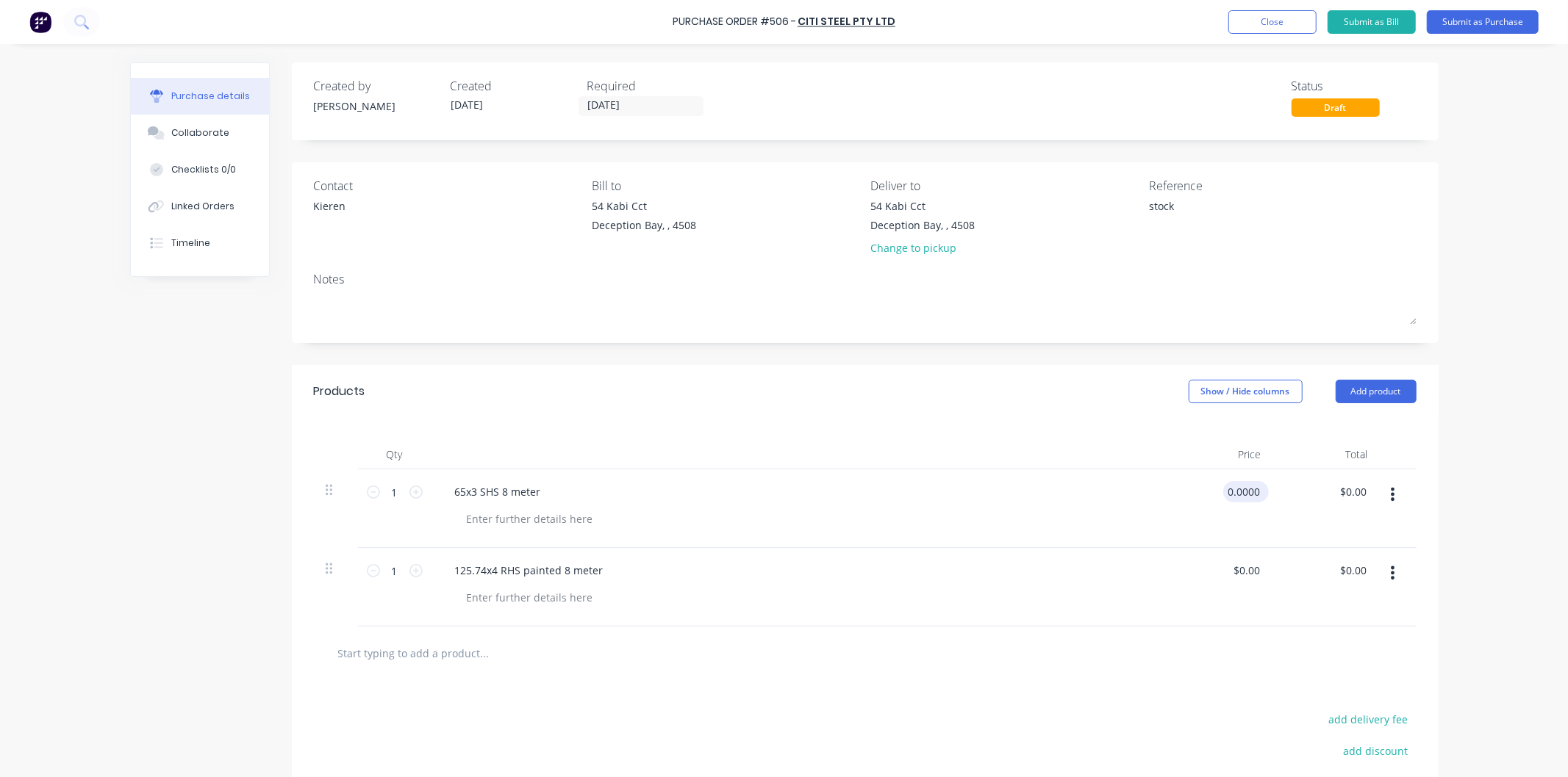
drag, startPoint x: 1252, startPoint y: 492, endPoint x: 1219, endPoint y: 490, distance: 33.1
click at [1216, 494] on div "0.0000 0.0000" at bounding box center [1220, 509] width 107 height 79
type input "$144.15"
click at [1143, 510] on div at bounding box center [805, 519] width 700 height 21
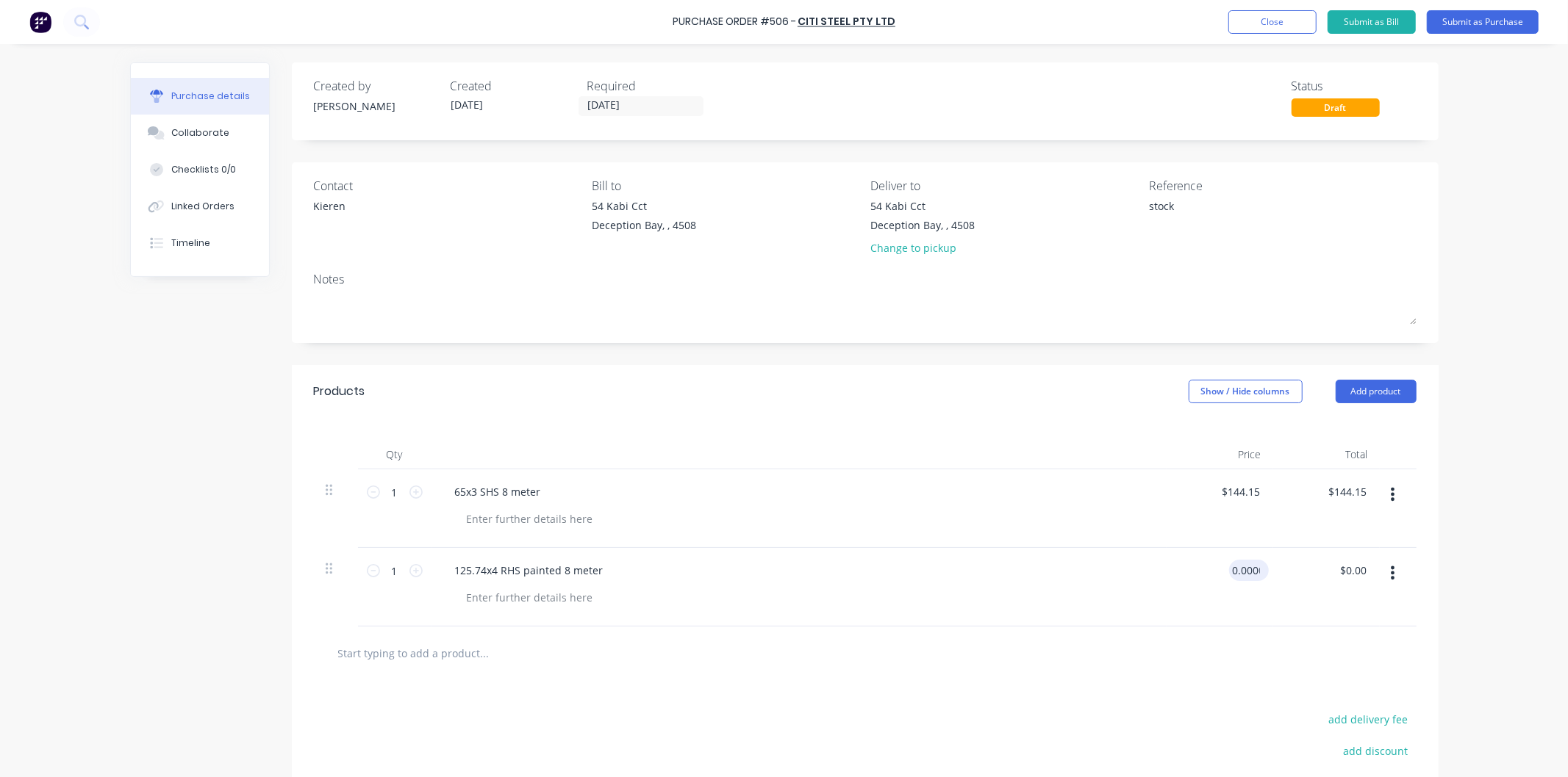
click at [1238, 562] on input "0.0000" at bounding box center [1246, 571] width 34 height 21
drag, startPoint x: 1262, startPoint y: 572, endPoint x: 1219, endPoint y: 575, distance: 43.1
click at [1219, 575] on div "$0.00 $0.00" at bounding box center [1220, 587] width 107 height 79
click at [1247, 574] on input "0" at bounding box center [1252, 571] width 21 height 21
drag, startPoint x: 1224, startPoint y: 571, endPoint x: 1241, endPoint y: 556, distance: 22.7
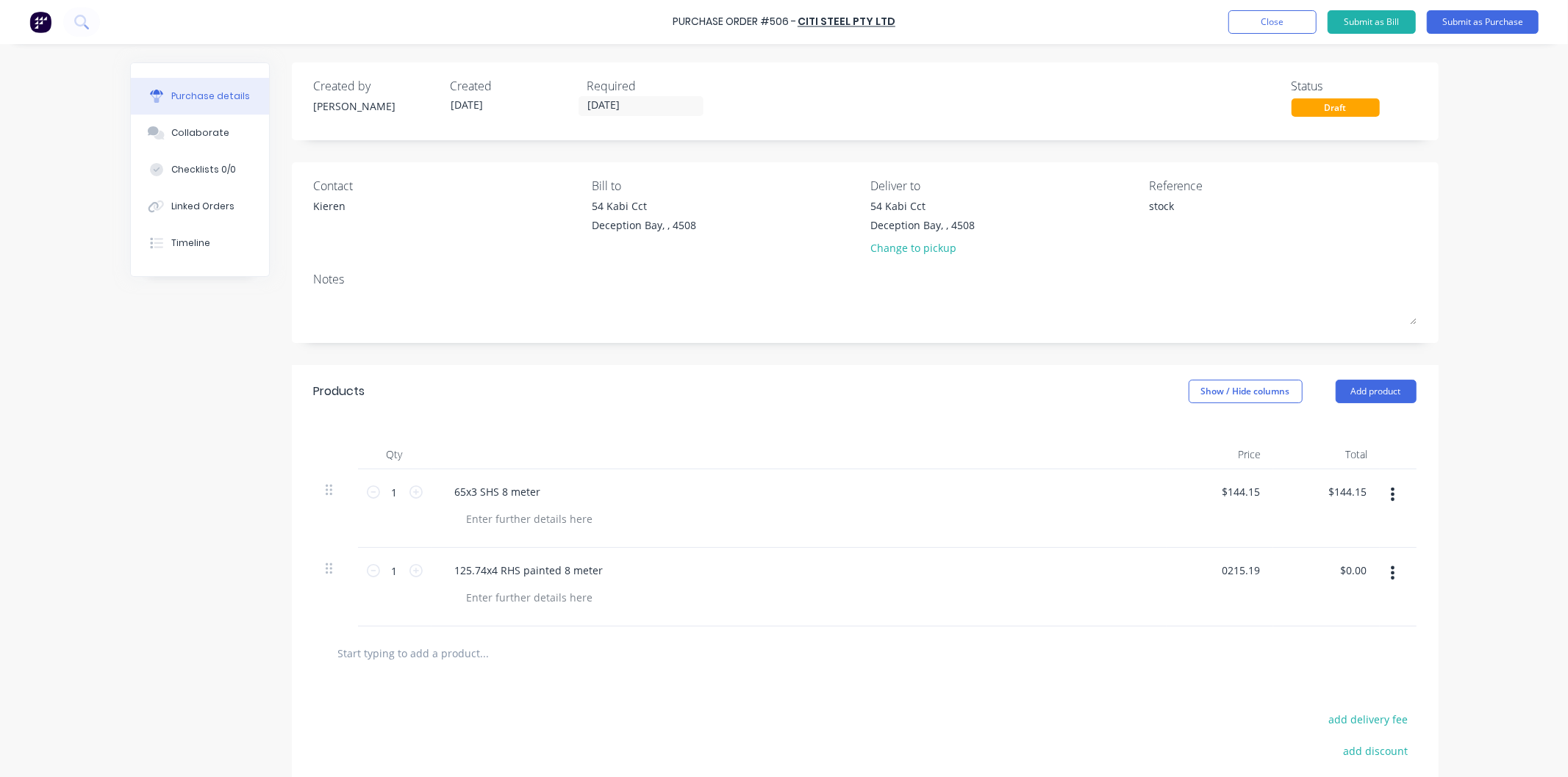
click at [1224, 568] on input "0215.19" at bounding box center [1239, 571] width 45 height 21
type input "$215.19"
click at [1194, 608] on div "$215.19 215.19" at bounding box center [1220, 587] width 107 height 79
click at [1467, 23] on button "Submit as Purchase" at bounding box center [1483, 22] width 112 height 24
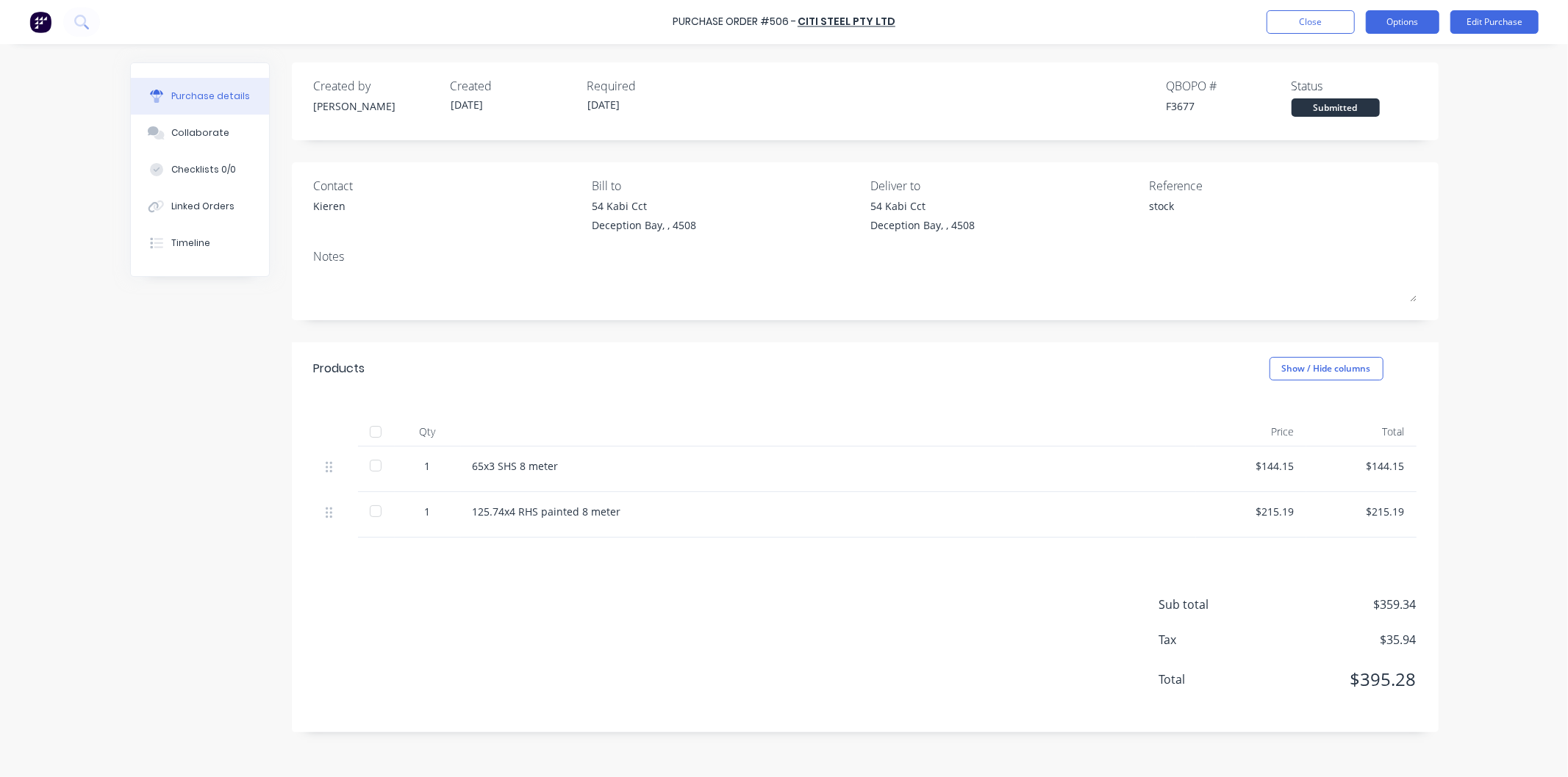
click at [1403, 17] on button "Options" at bounding box center [1402, 22] width 73 height 24
click at [1355, 59] on div "Print / Email" at bounding box center [1370, 60] width 113 height 21
click at [1340, 89] on div "With pricing" at bounding box center [1370, 90] width 113 height 21
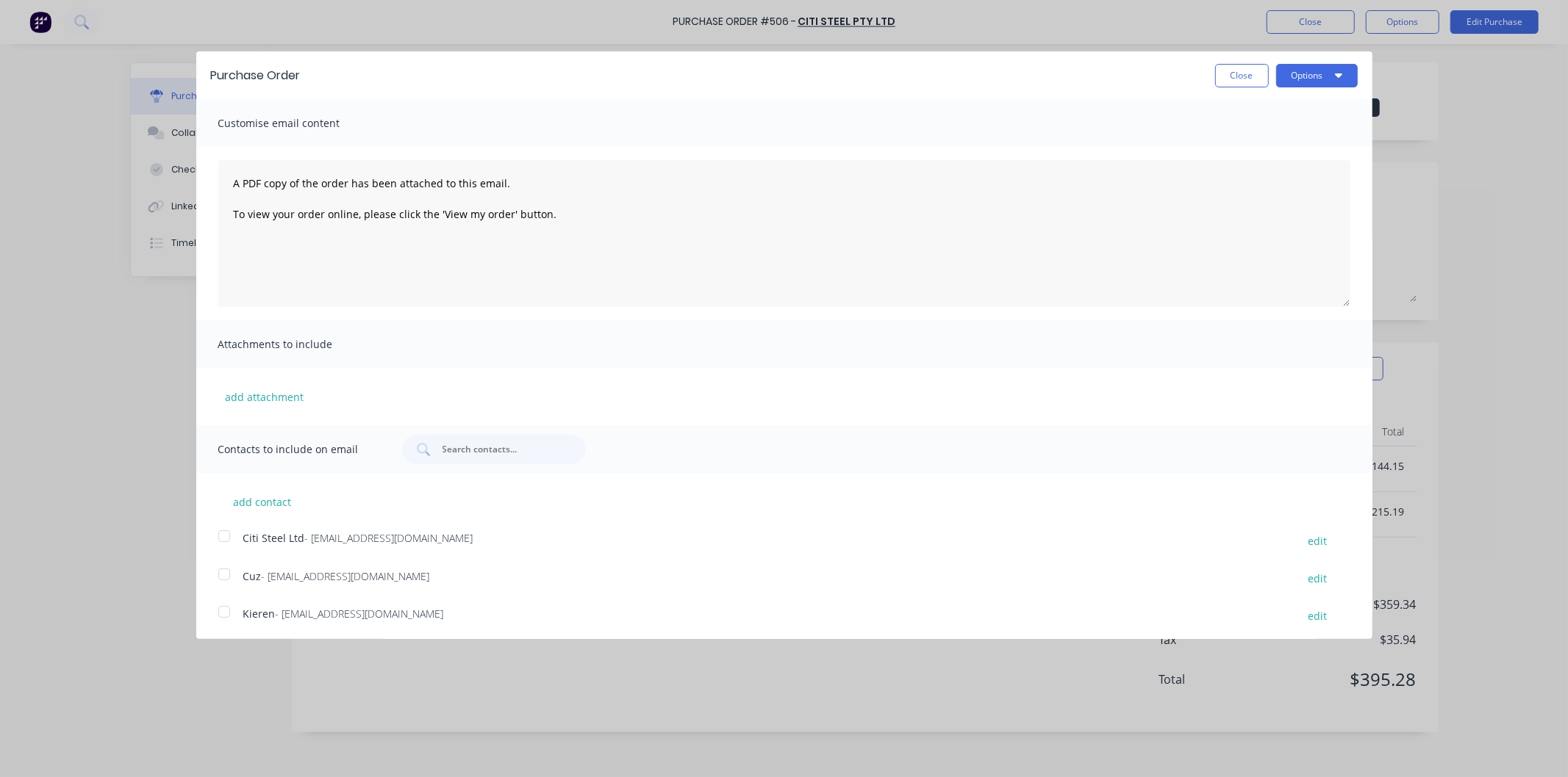
click at [224, 613] on div at bounding box center [224, 612] width 30 height 30
click at [228, 533] on div at bounding box center [224, 536] width 30 height 30
click at [1304, 71] on button "Options" at bounding box center [1317, 76] width 81 height 24
click at [1244, 141] on div "Email" at bounding box center [1288, 142] width 113 height 21
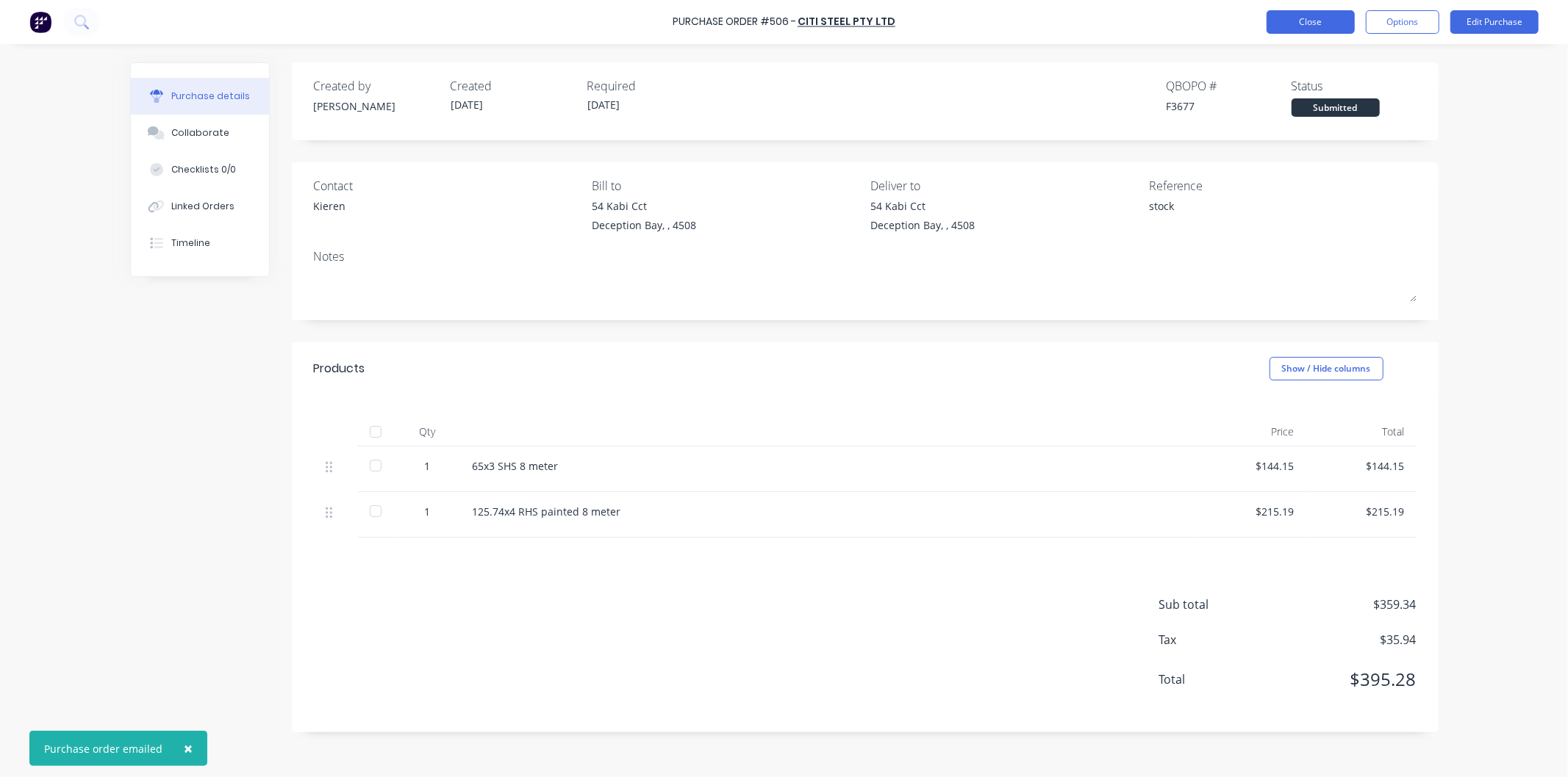
click at [1301, 17] on button "Close" at bounding box center [1310, 22] width 88 height 24
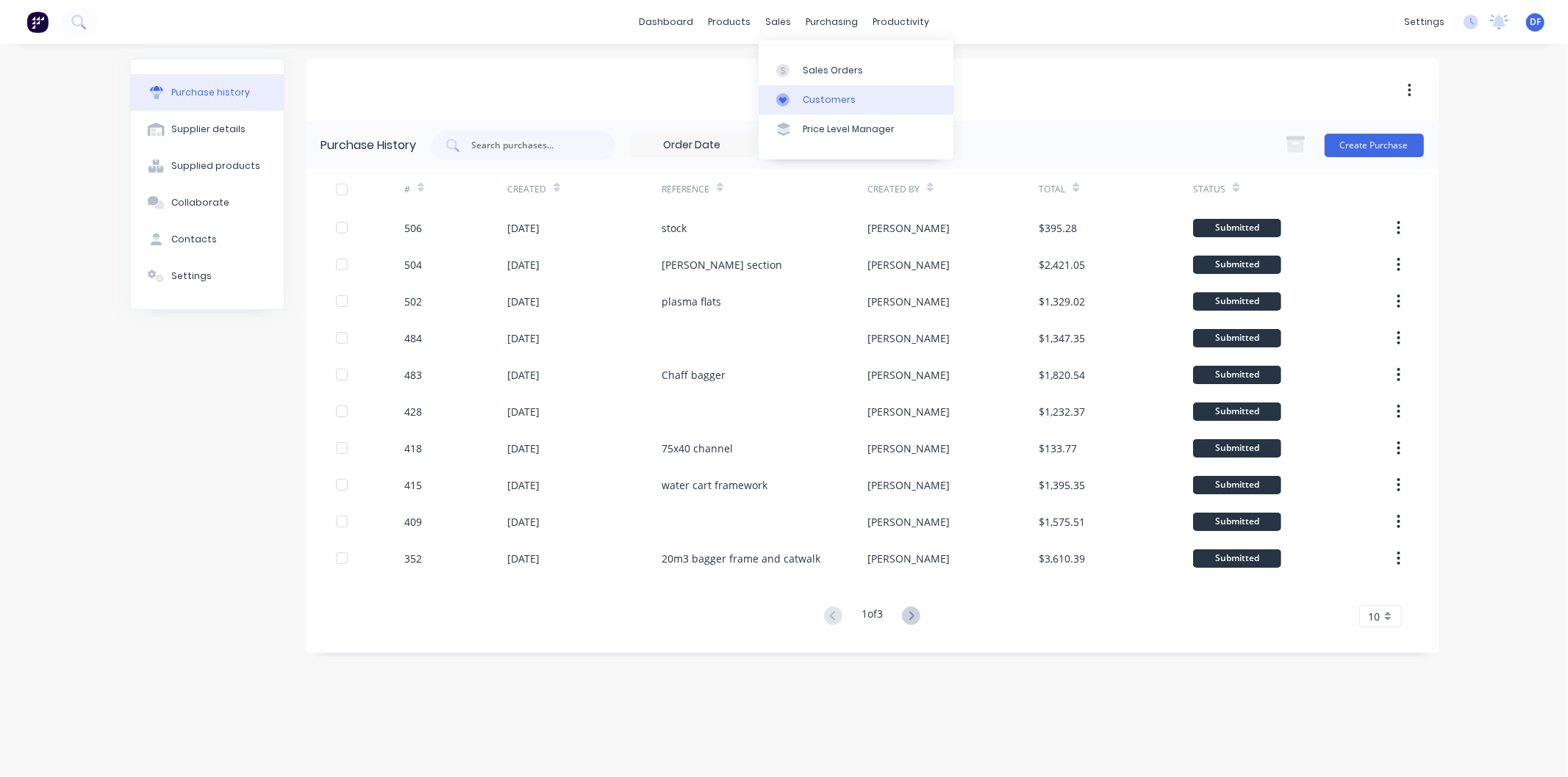
click at [819, 99] on div "Customers" at bounding box center [829, 100] width 53 height 13
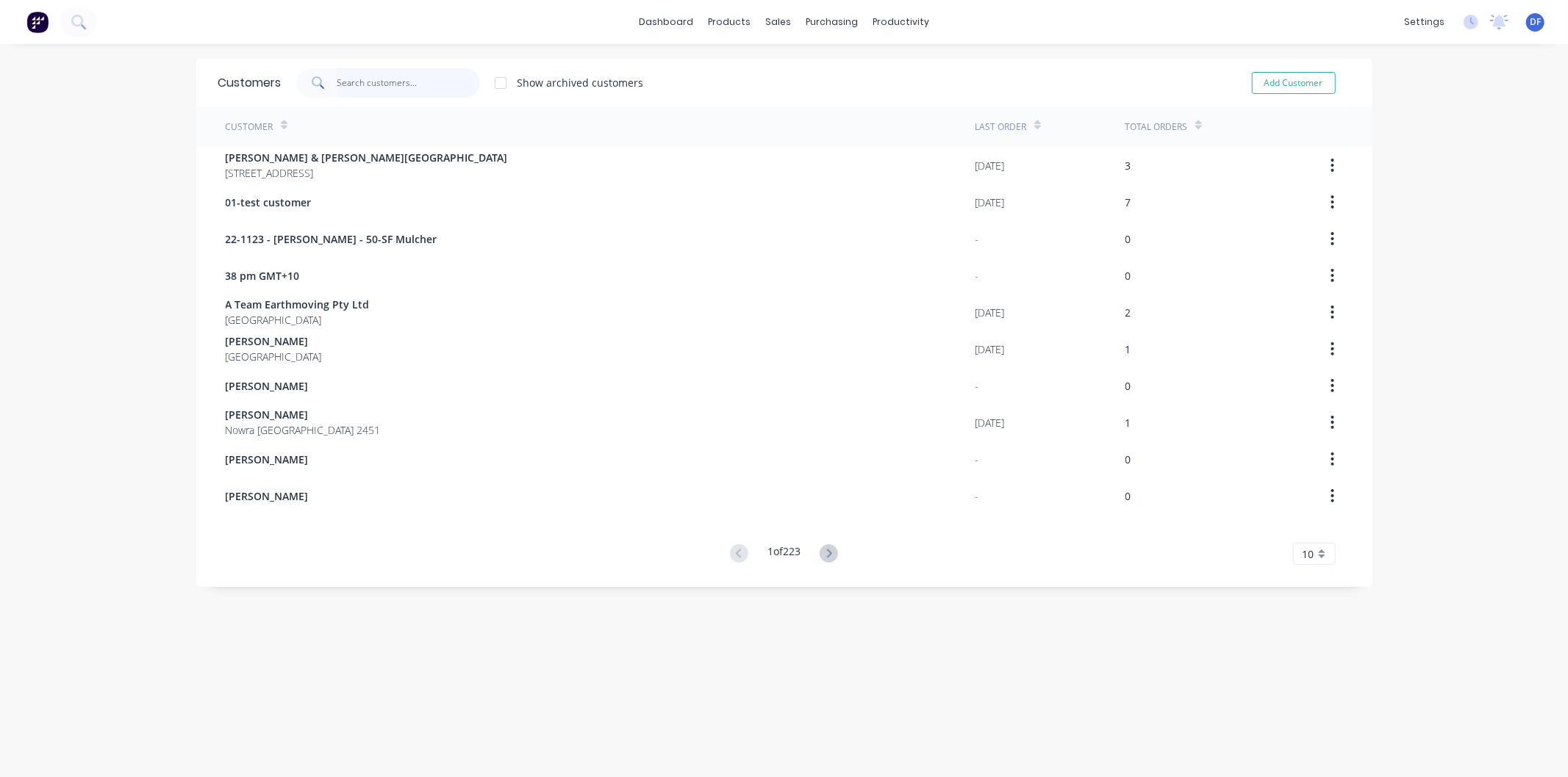
click at [360, 85] on input "text" at bounding box center [408, 83] width 143 height 30
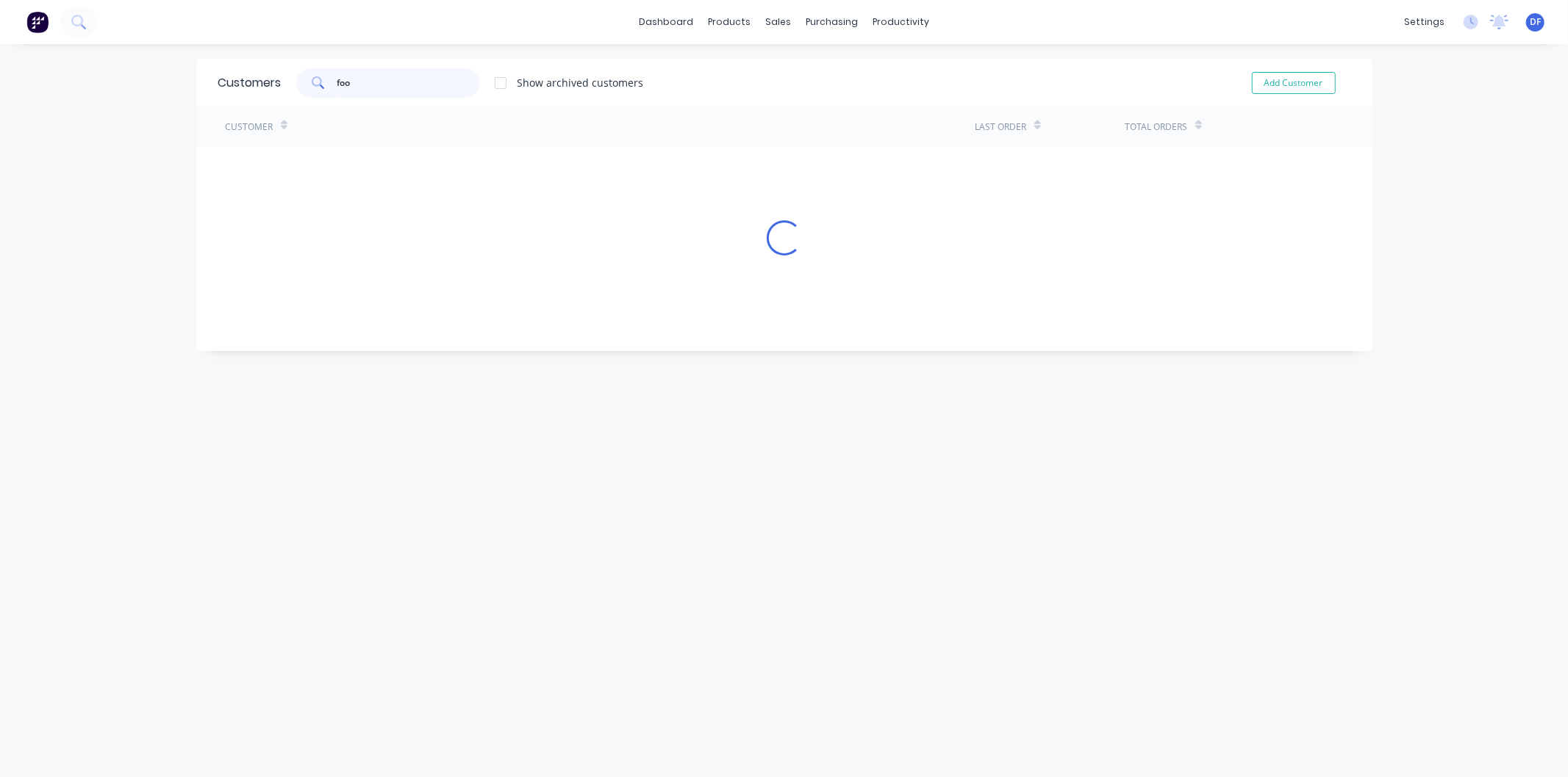
type input "food"
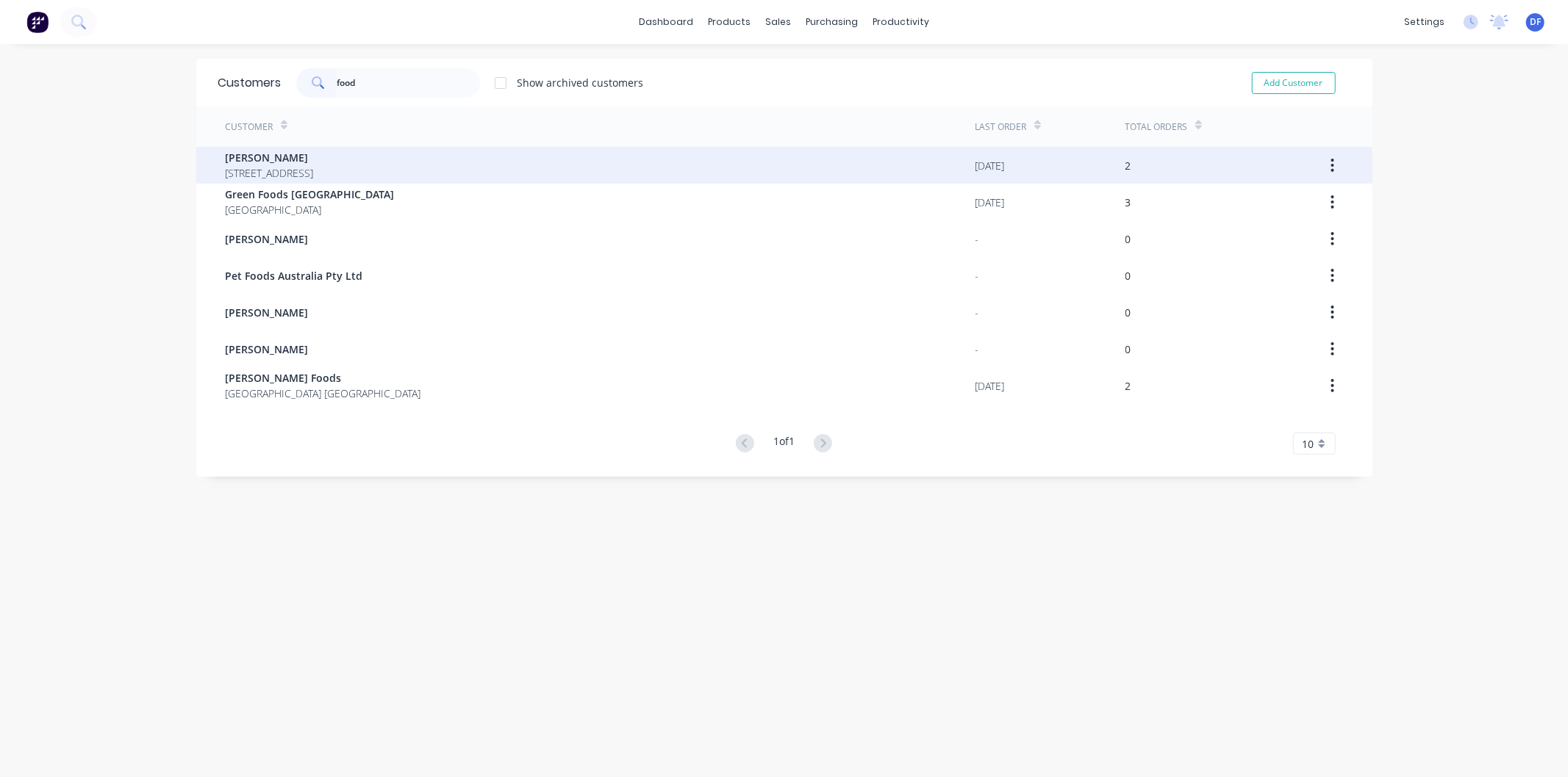
click at [281, 156] on span "[PERSON_NAME]" at bounding box center [270, 157] width 88 height 16
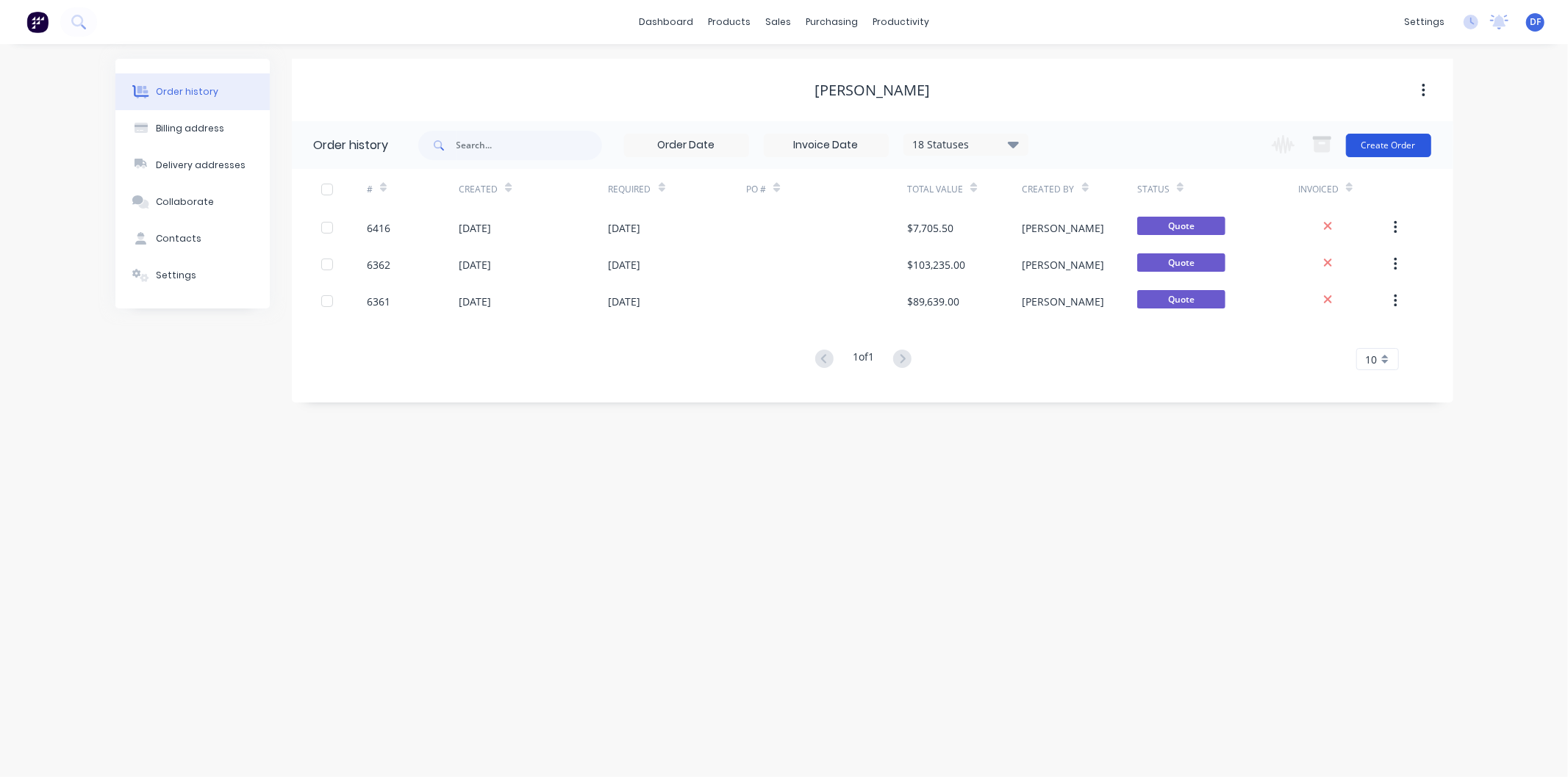
click at [1383, 140] on button "Create Order" at bounding box center [1389, 145] width 85 height 24
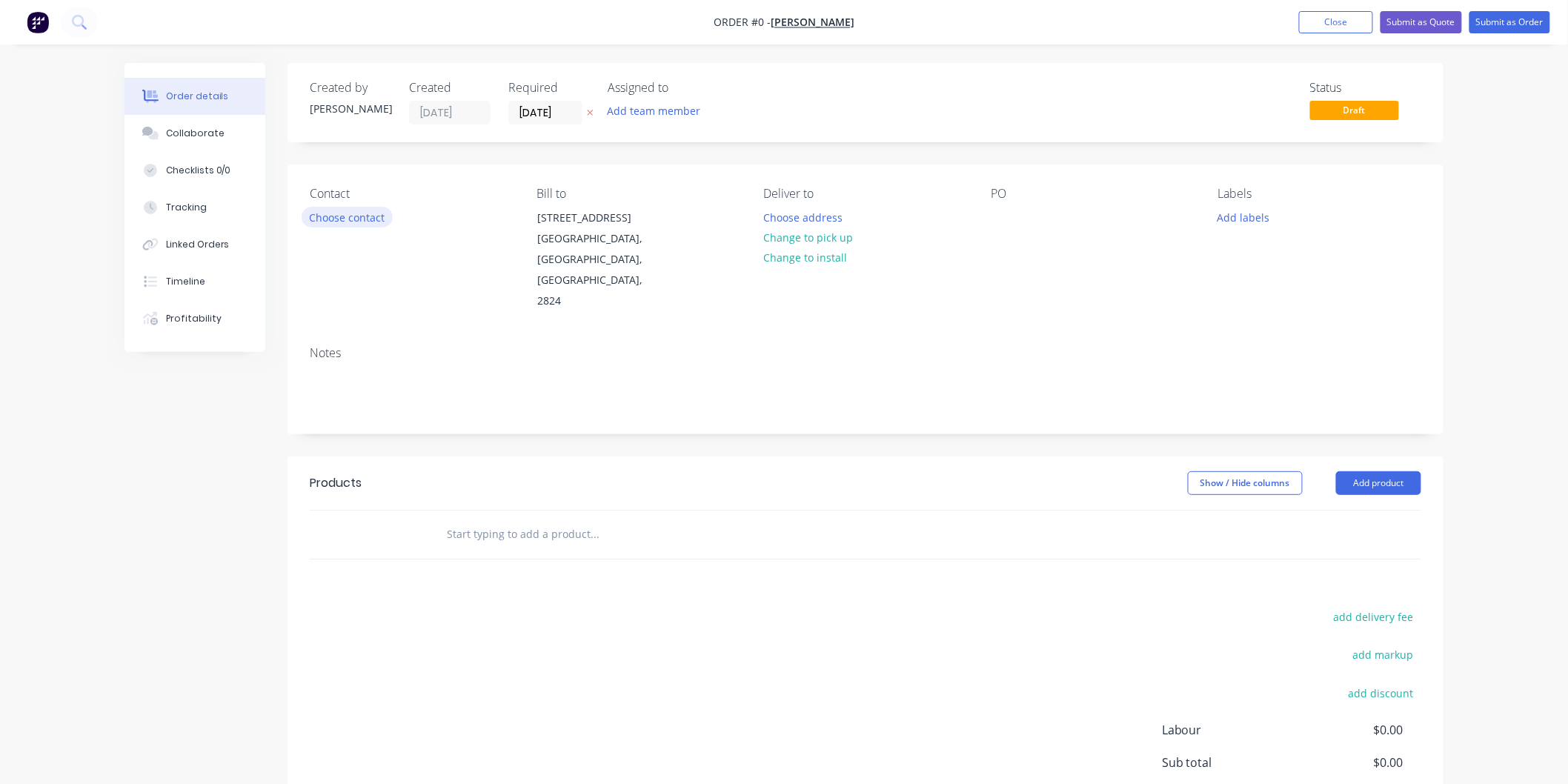
click at [360, 218] on button "Choose contact" at bounding box center [347, 217] width 91 height 20
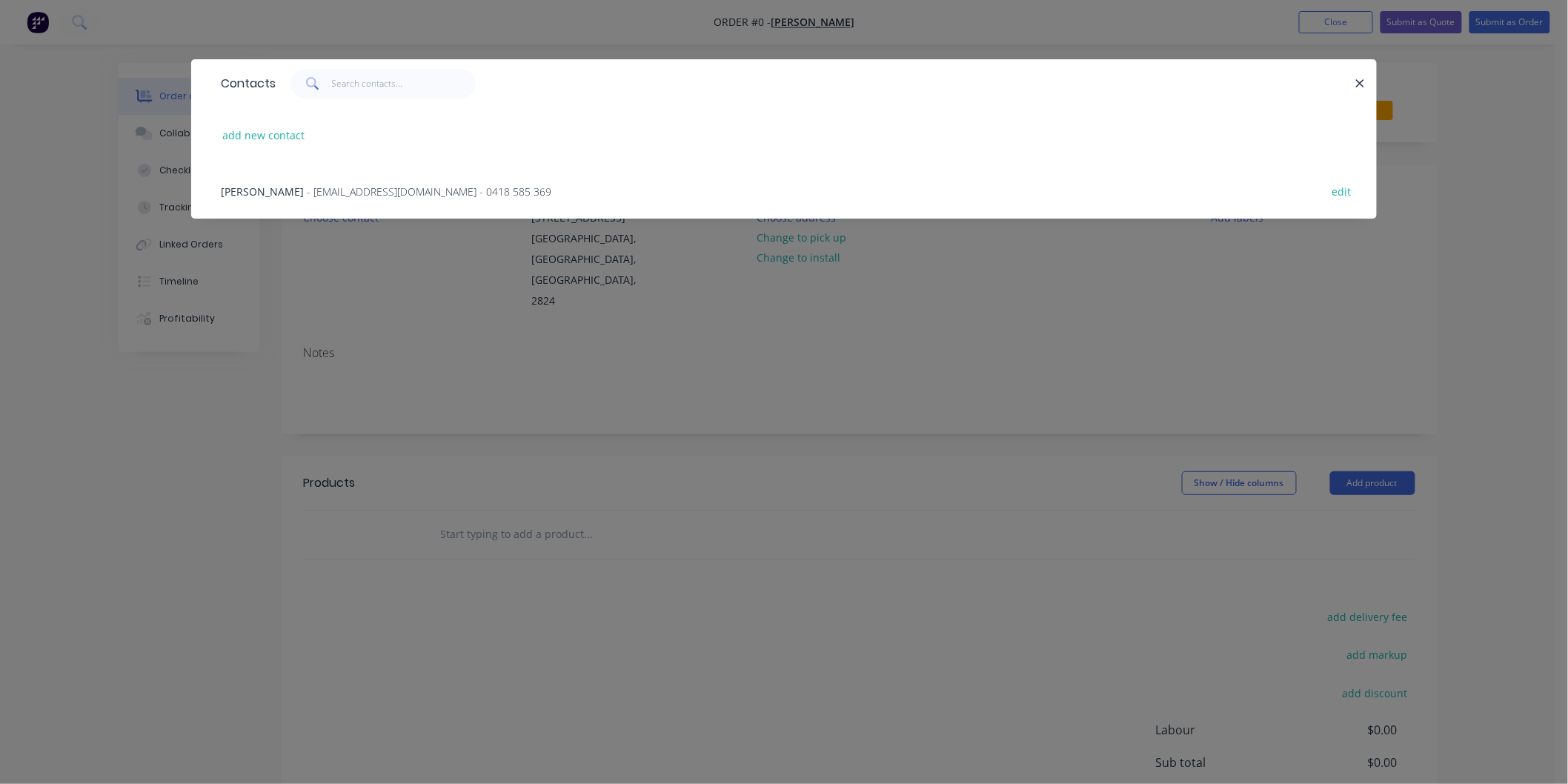
click at [349, 190] on span "- [EMAIL_ADDRESS][DOMAIN_NAME] - 0418 585 369" at bounding box center [428, 191] width 244 height 14
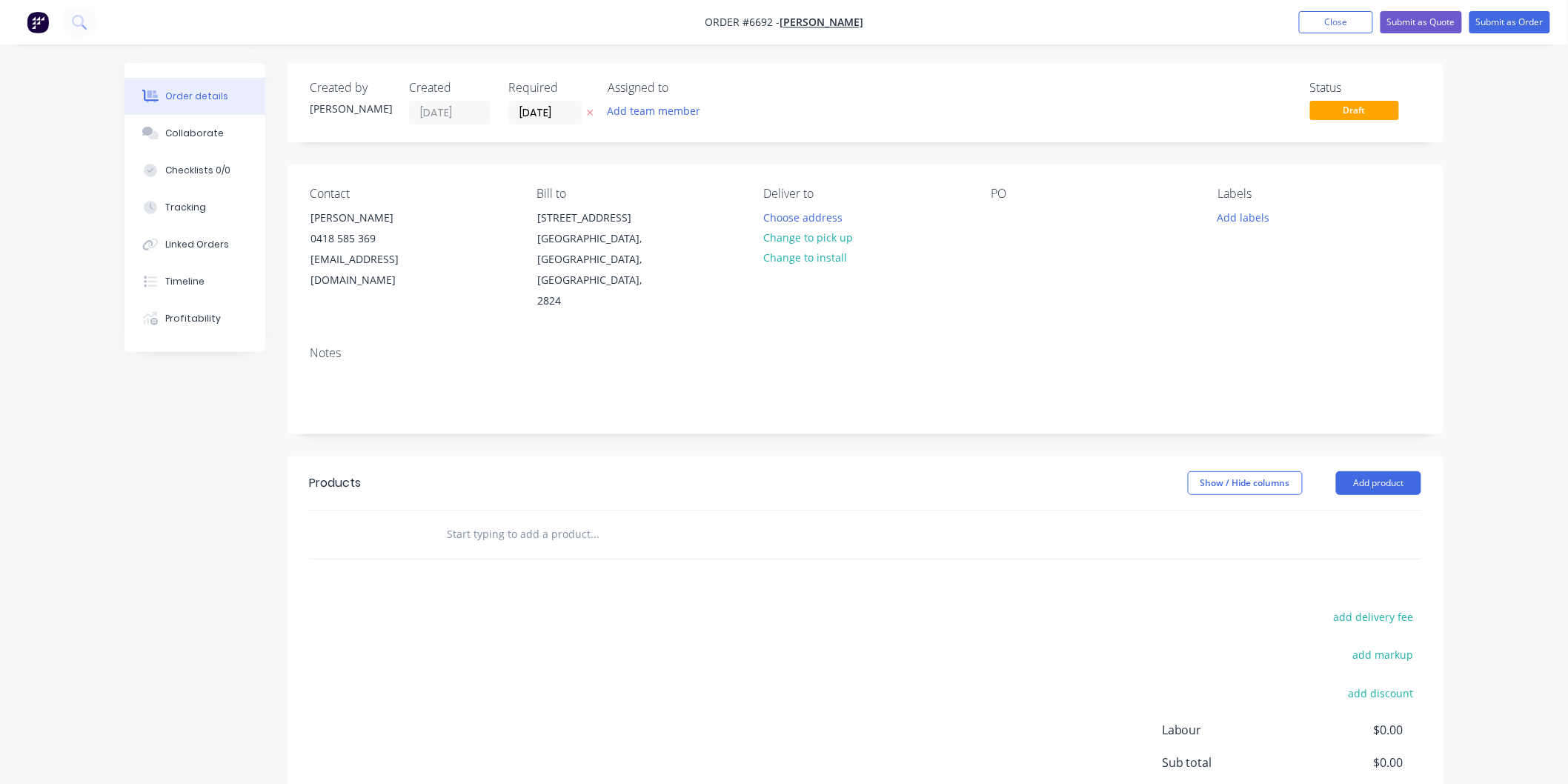
click at [480, 520] on input "text" at bounding box center [595, 535] width 297 height 30
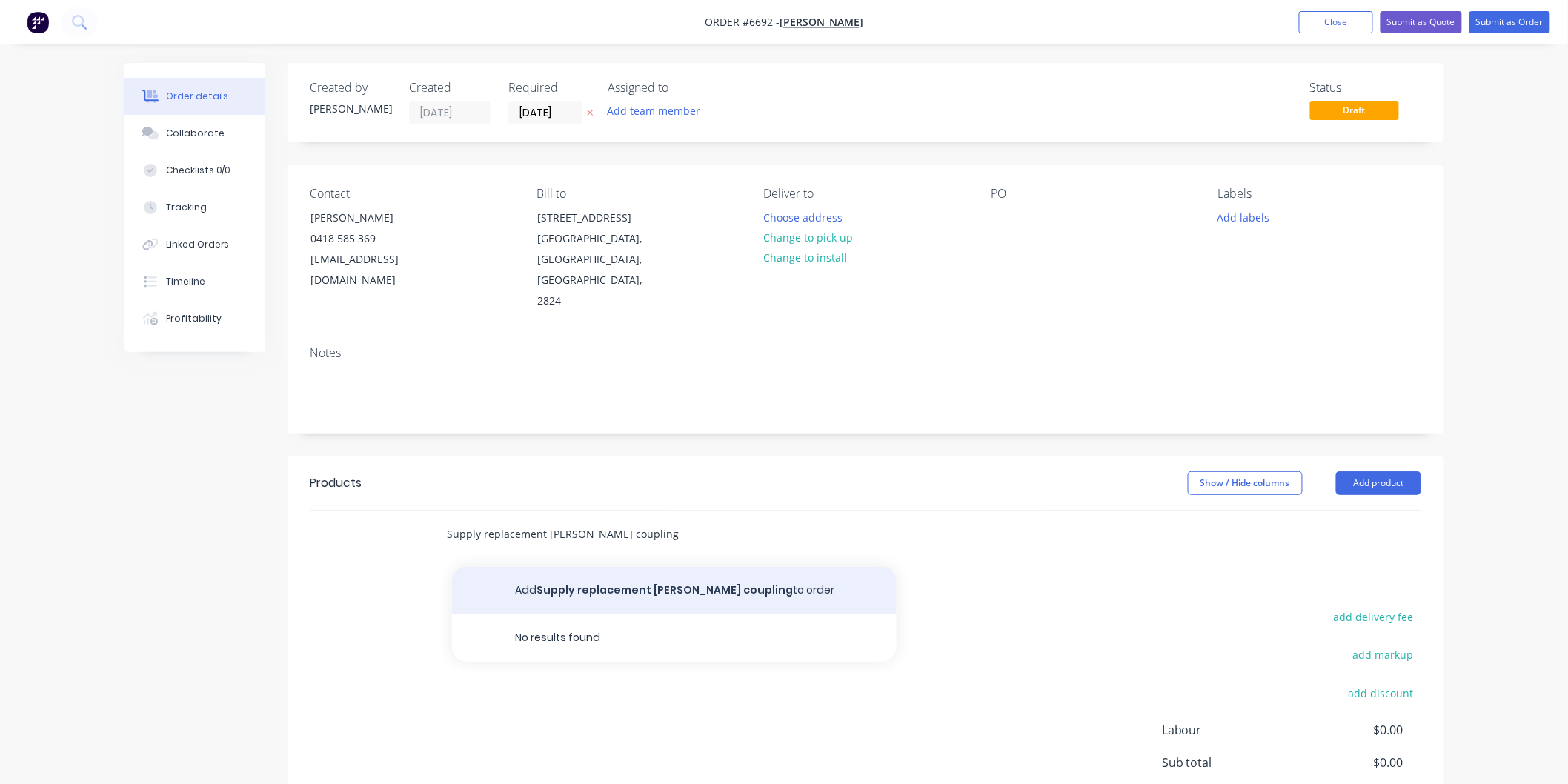
type input "Supply replacement [PERSON_NAME] coupling"
click at [692, 567] on button "Add Supply replacement [PERSON_NAME] coupling to order" at bounding box center [674, 590] width 445 height 47
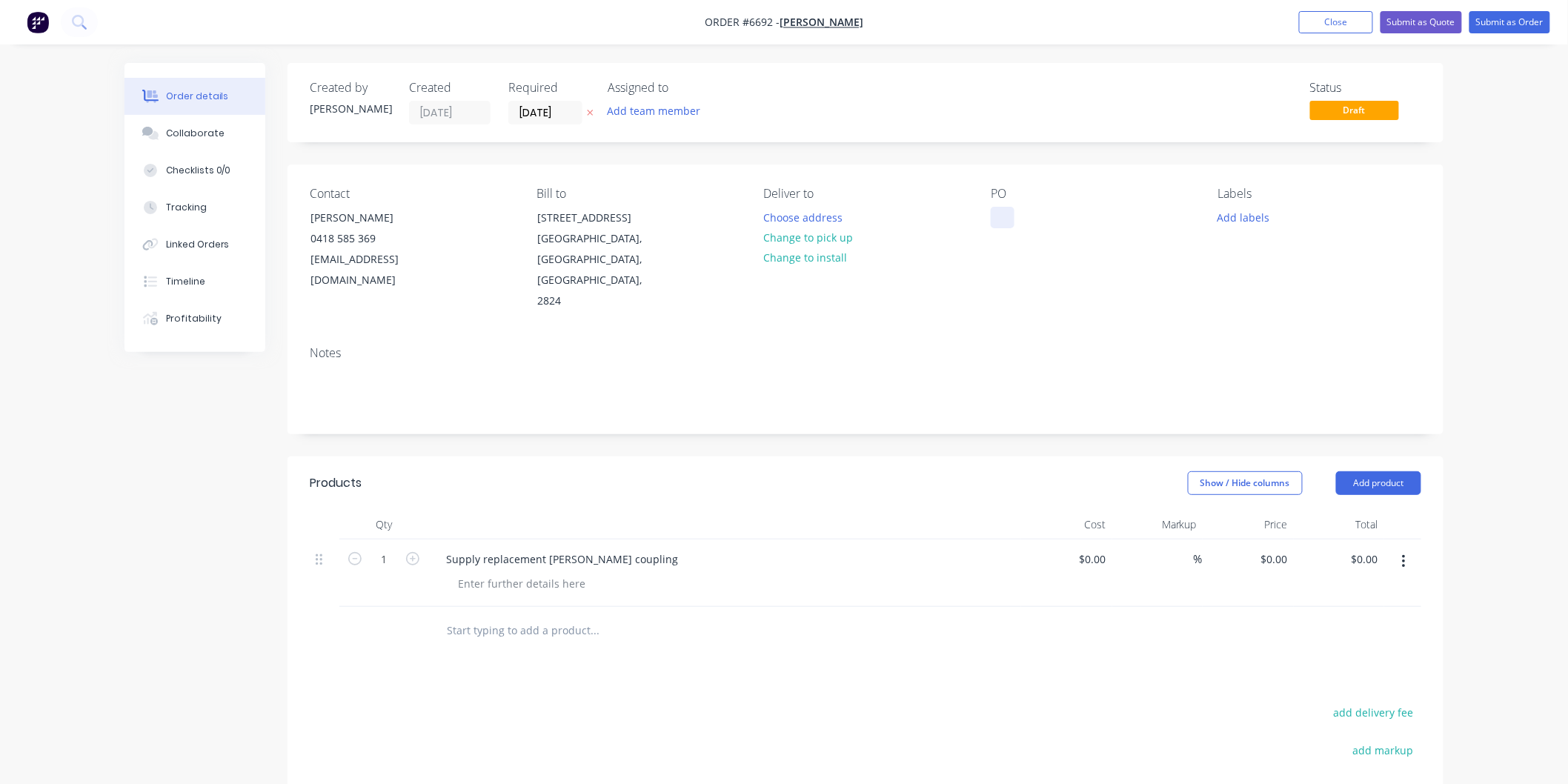
click at [994, 210] on div at bounding box center [1002, 218] width 24 height 22
click at [205, 135] on div "Collaborate" at bounding box center [195, 133] width 59 height 13
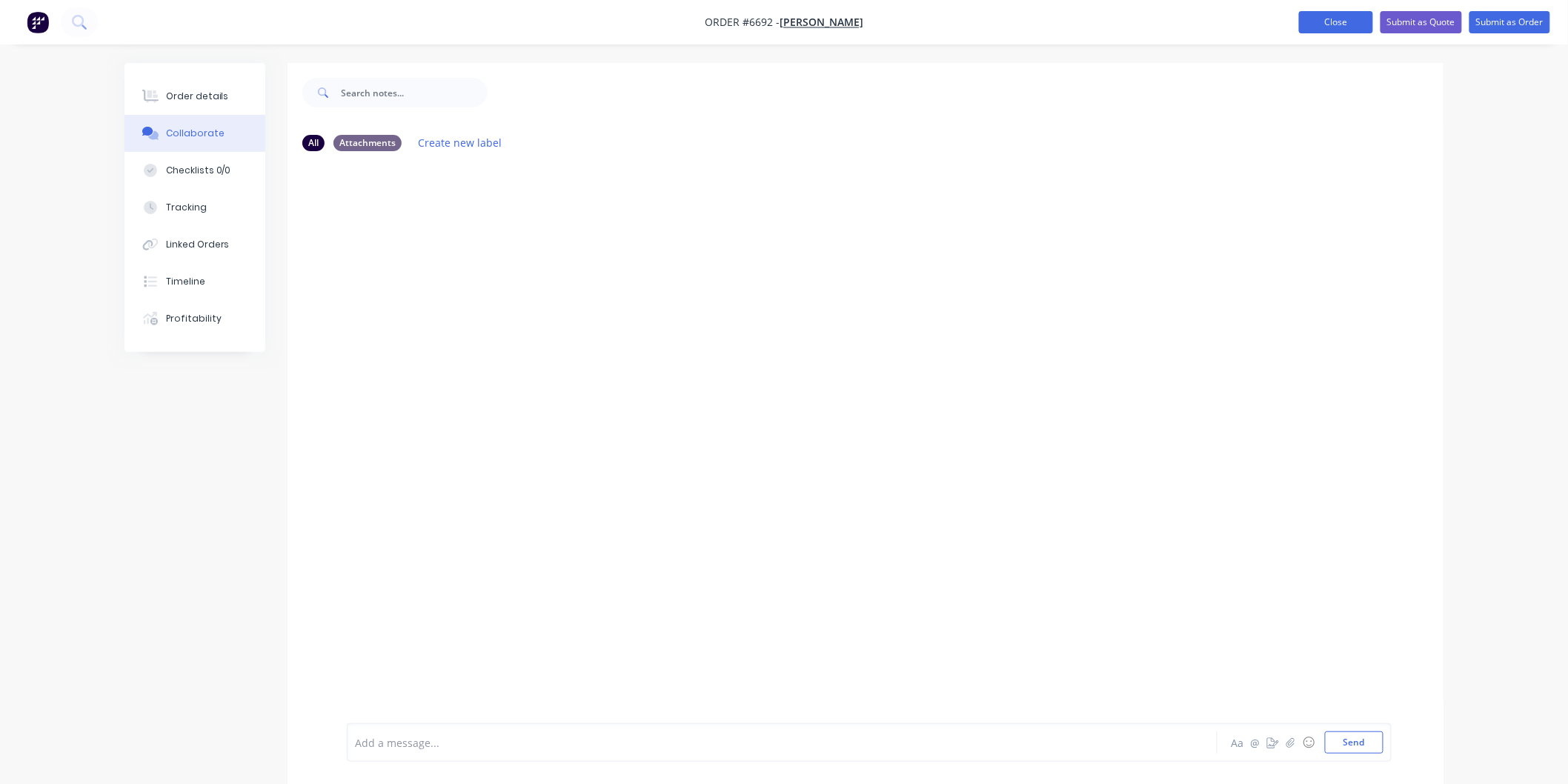
click at [1321, 19] on button "Close" at bounding box center [1335, 22] width 74 height 22
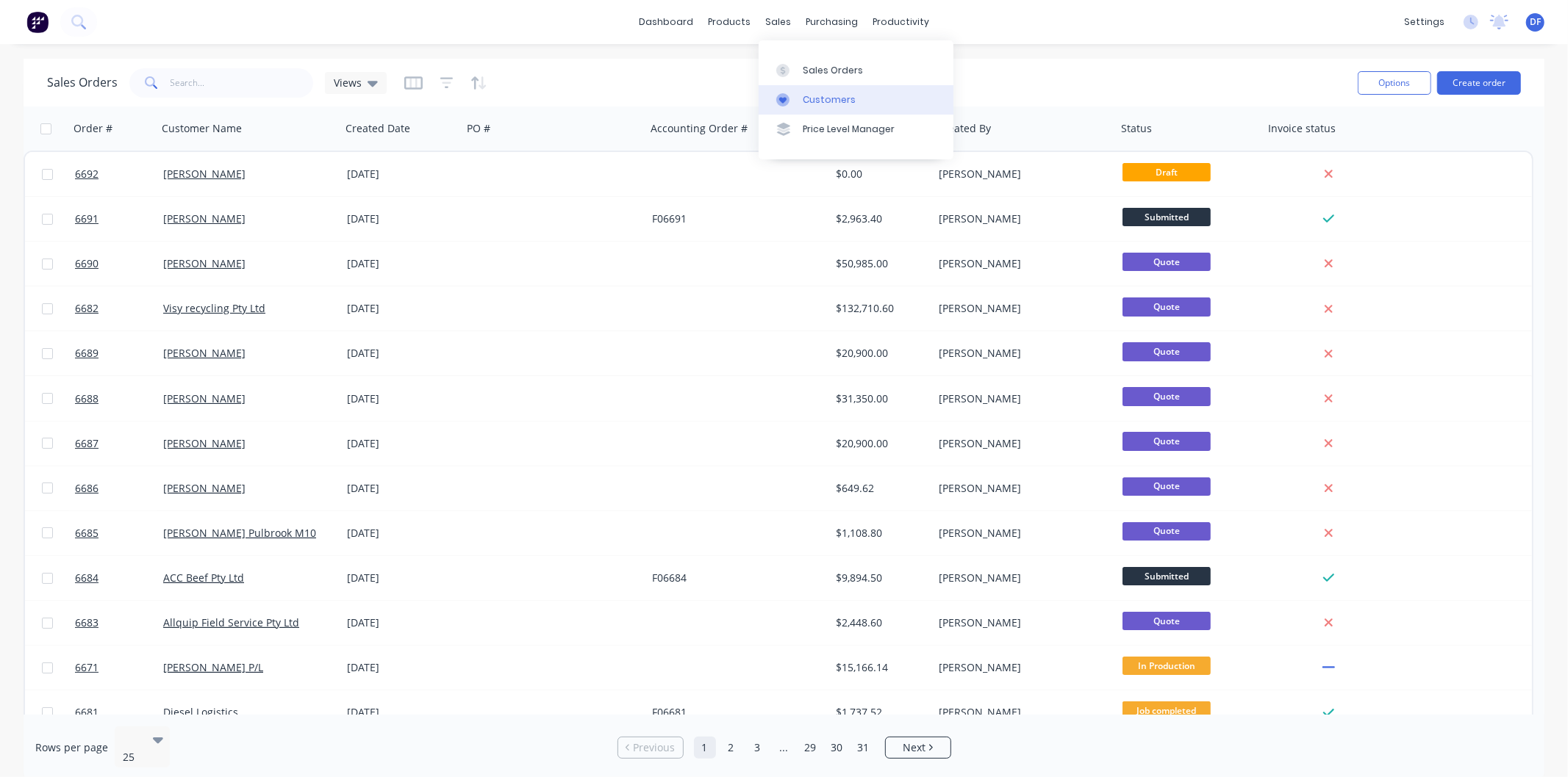
click at [813, 95] on div "Customers" at bounding box center [829, 100] width 53 height 13
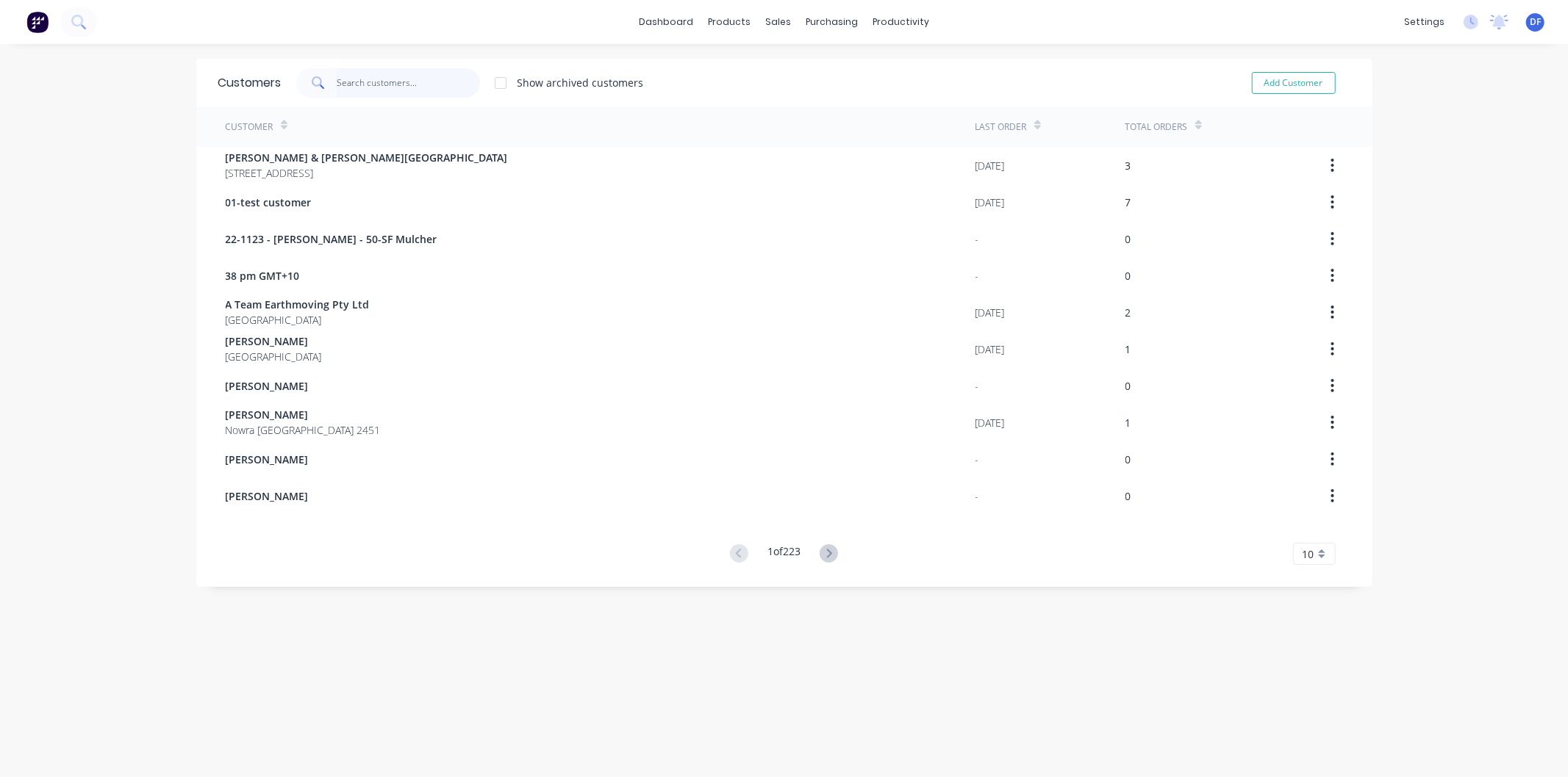
click at [364, 84] on input "text" at bounding box center [408, 83] width 143 height 30
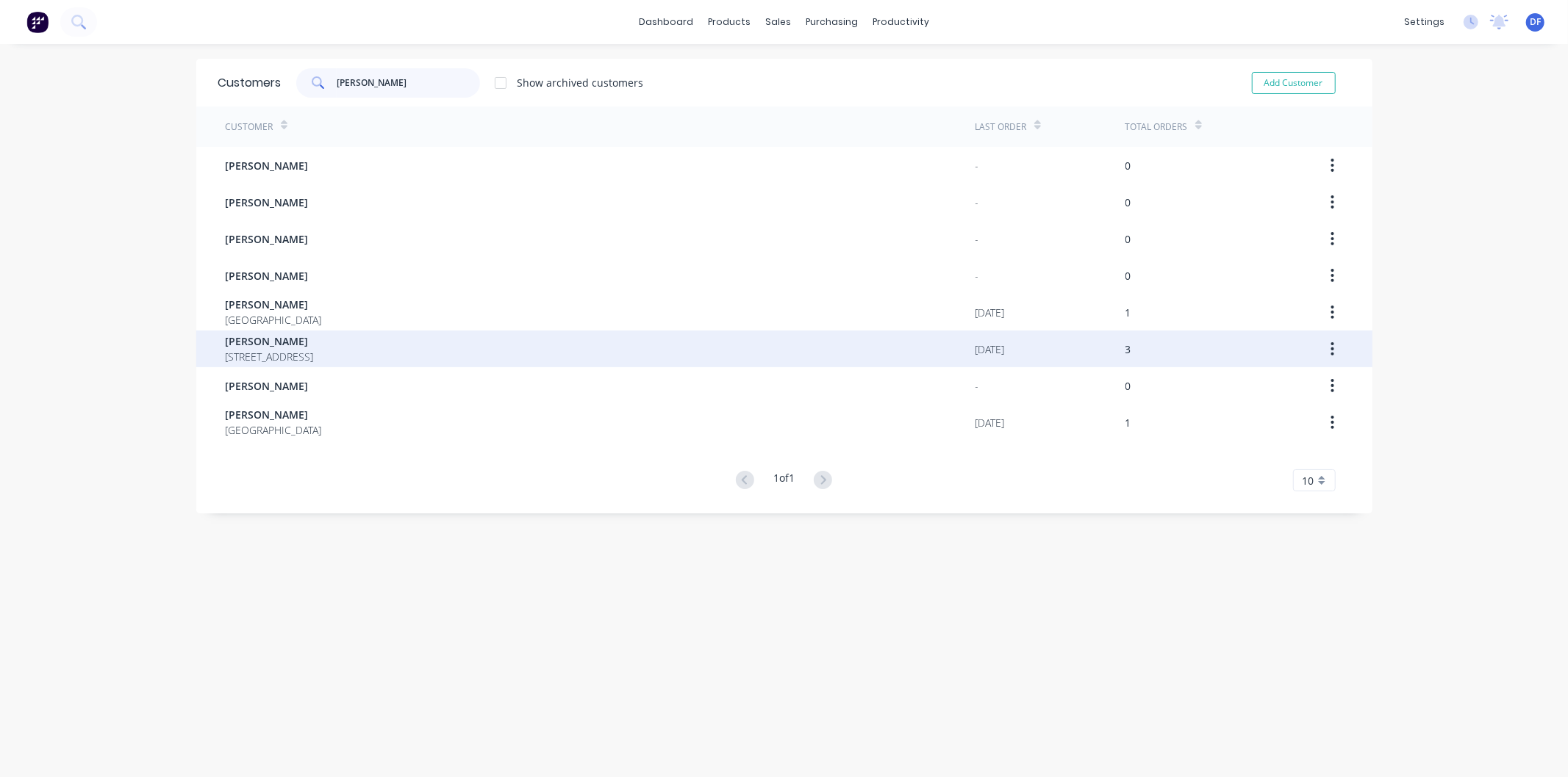
type input "[PERSON_NAME]"
click at [285, 341] on span "[PERSON_NAME]" at bounding box center [270, 341] width 88 height 16
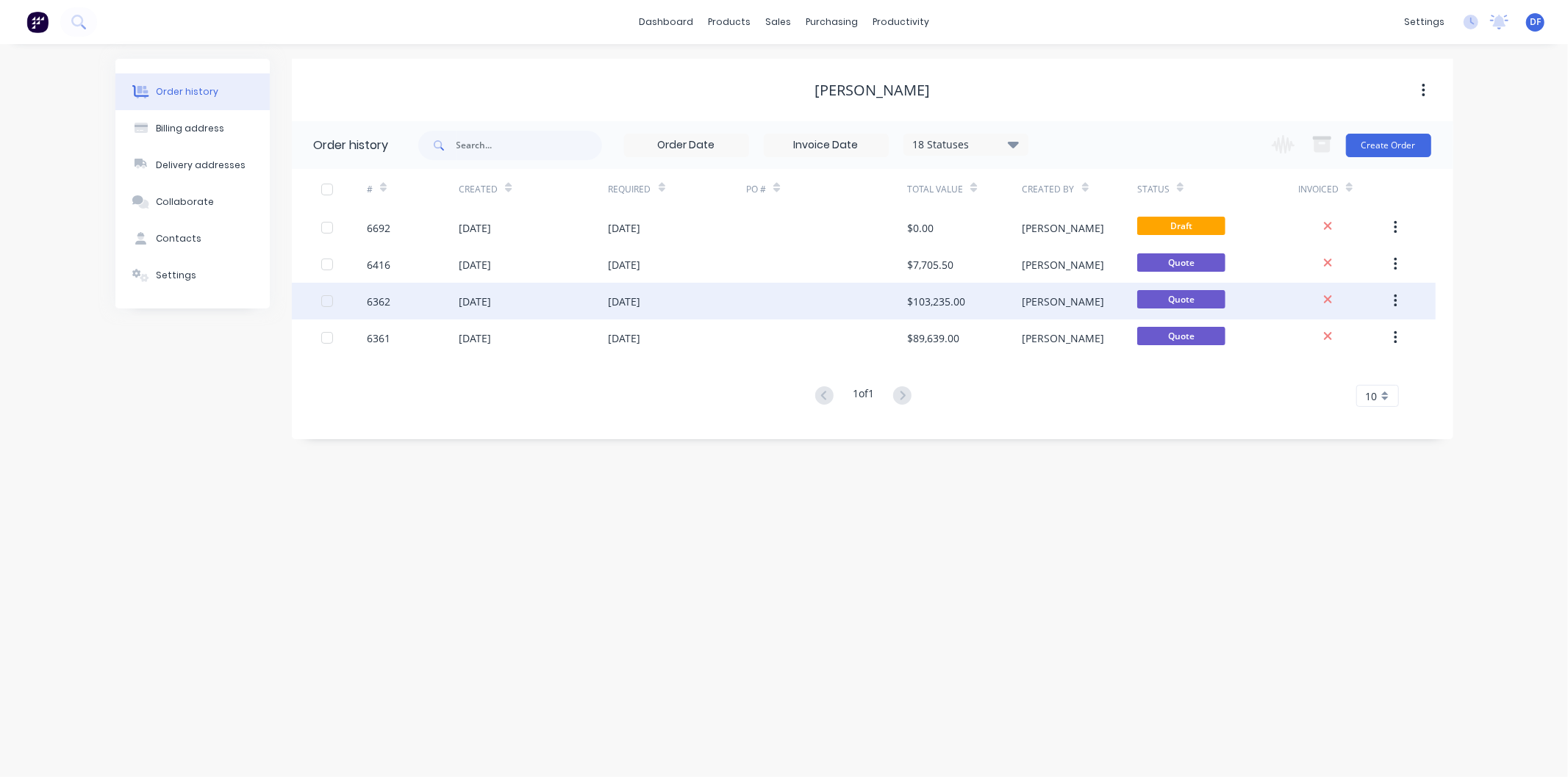
click at [641, 297] on div "[DATE]" at bounding box center [625, 301] width 32 height 16
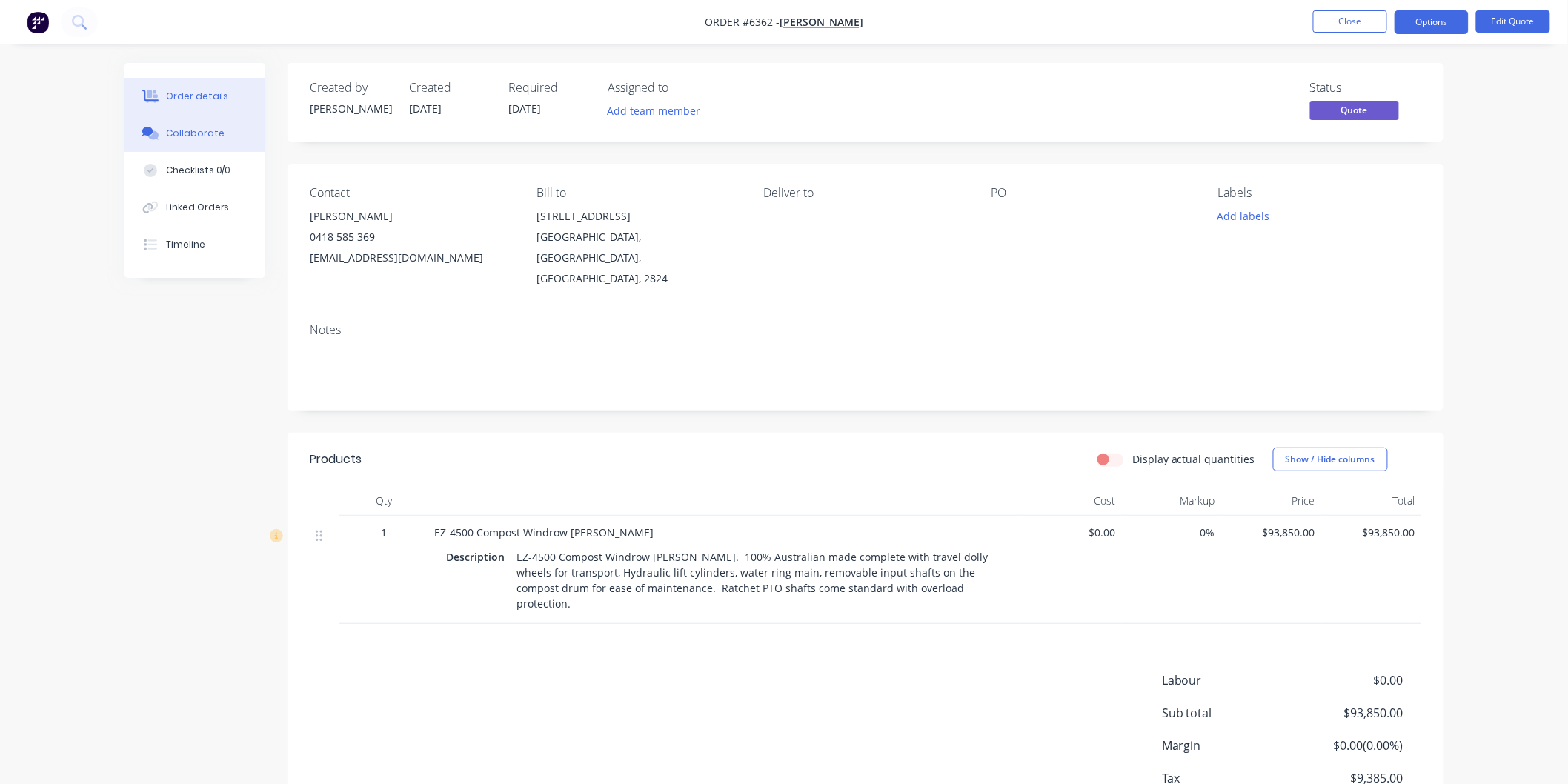
click at [197, 131] on div "Collaborate" at bounding box center [195, 133] width 59 height 13
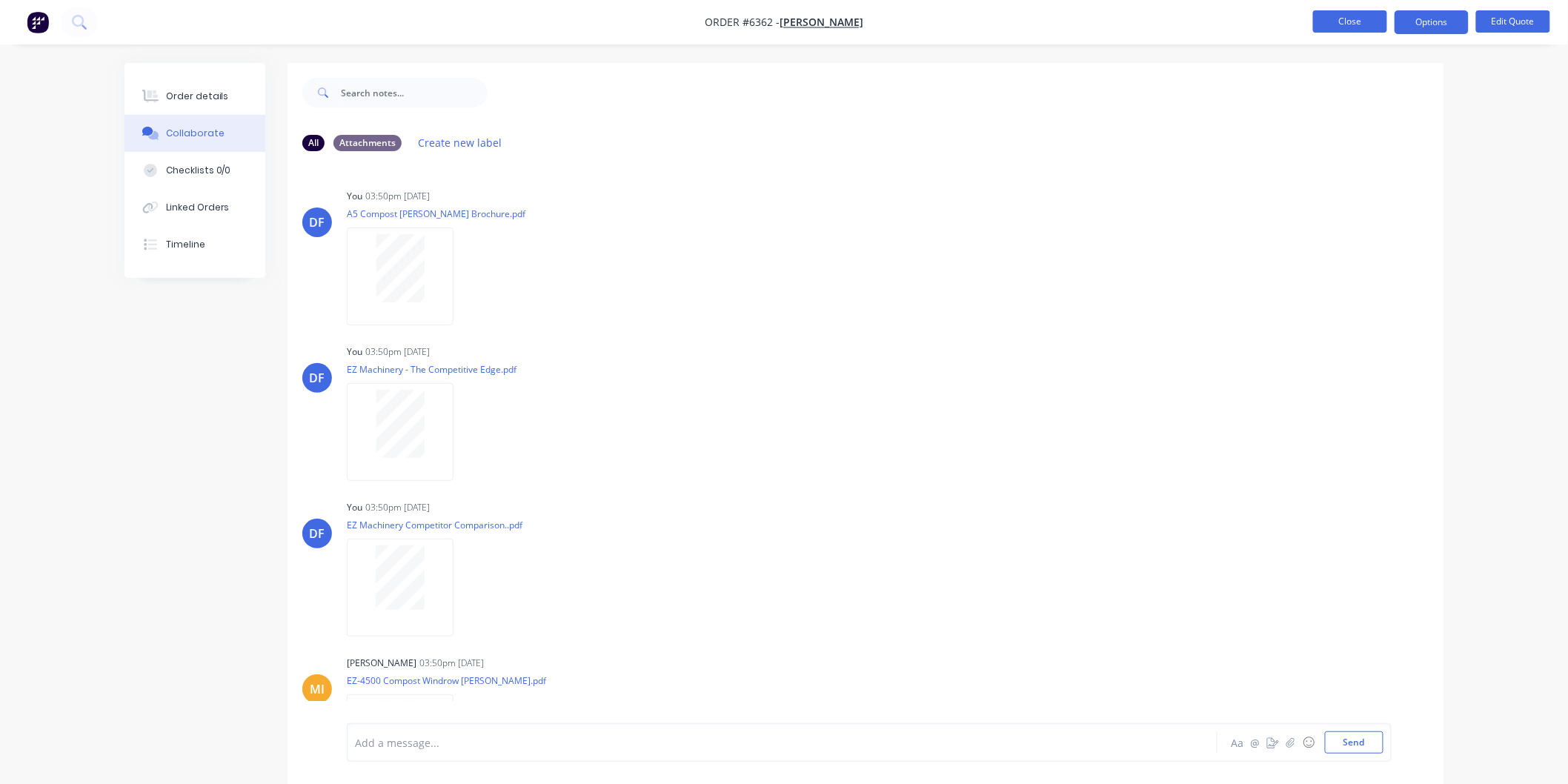
click at [1348, 20] on button "Close" at bounding box center [1349, 22] width 74 height 22
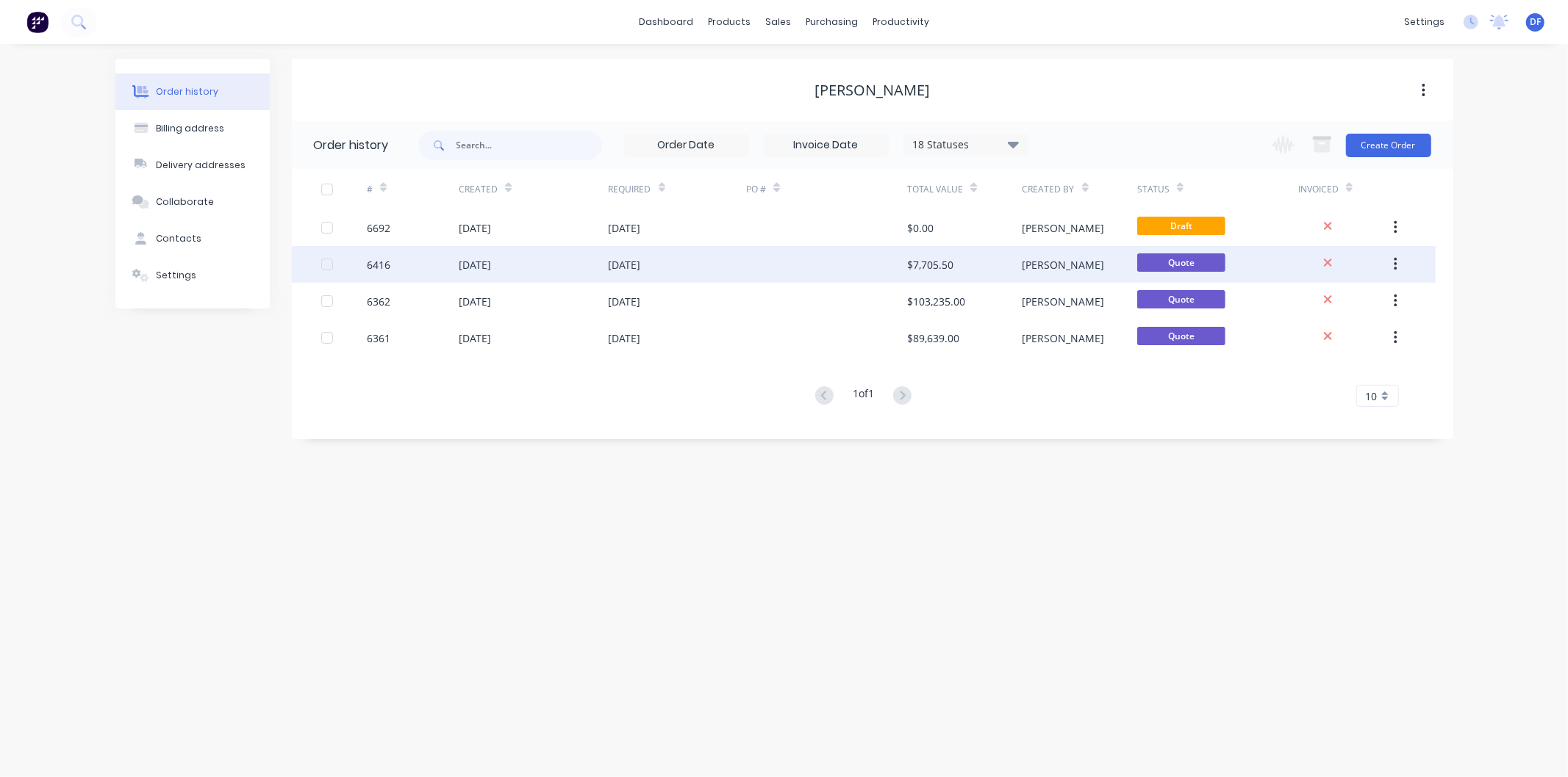
click at [641, 260] on div "[DATE]" at bounding box center [625, 264] width 32 height 16
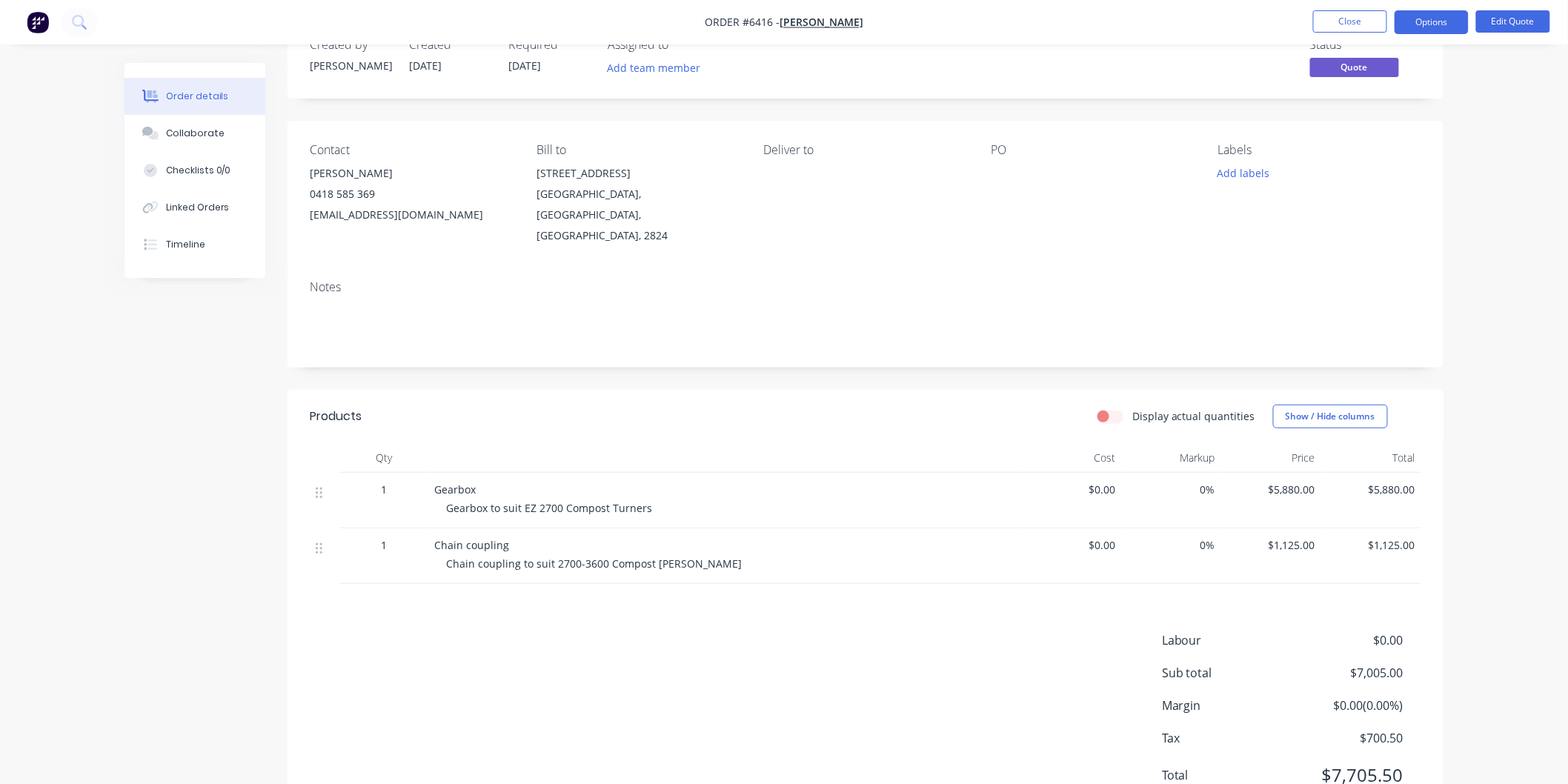
scroll to position [82, 0]
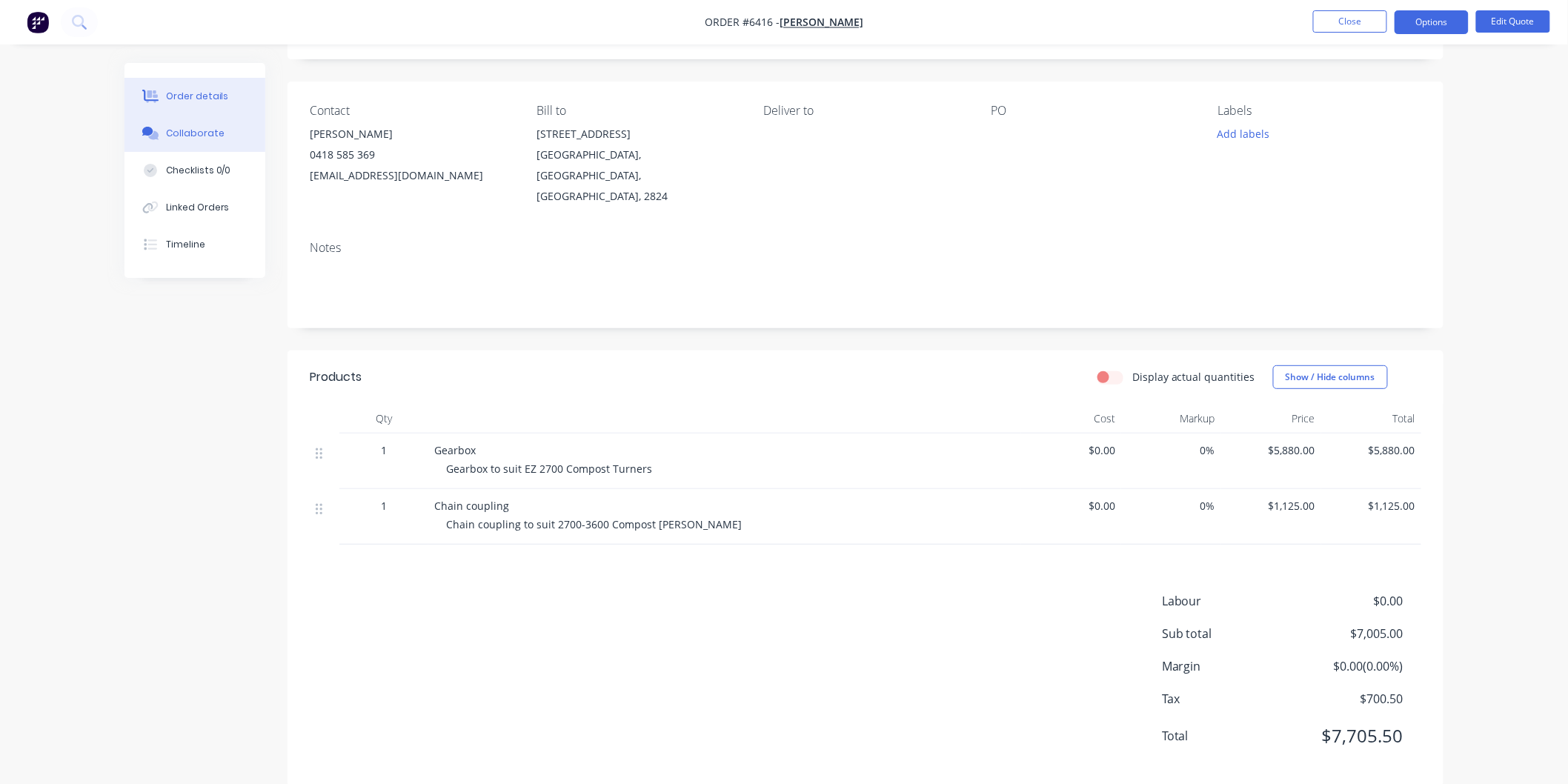
click at [191, 127] on div "Collaborate" at bounding box center [195, 133] width 59 height 13
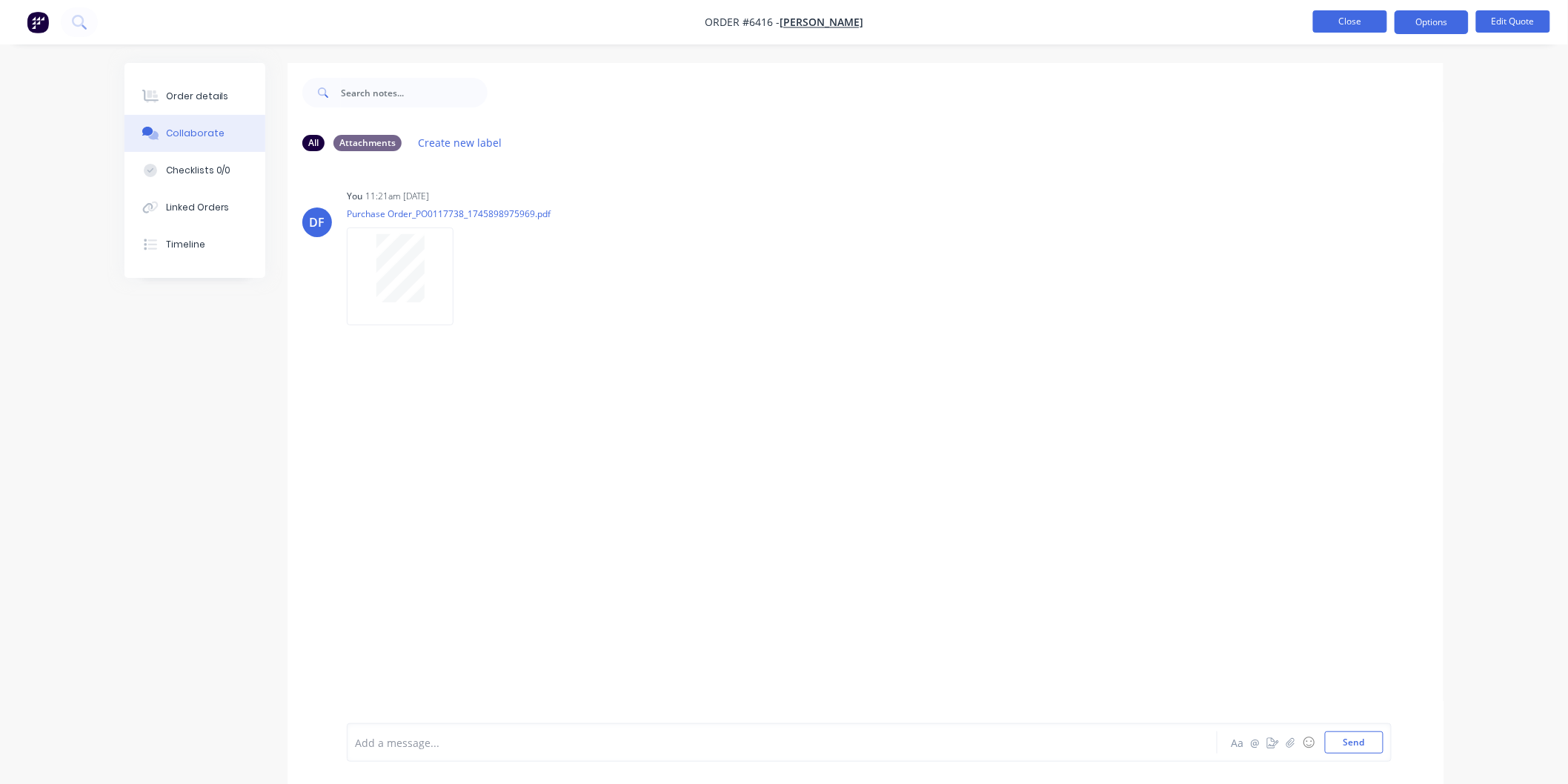
click at [1323, 16] on button "Close" at bounding box center [1349, 22] width 74 height 22
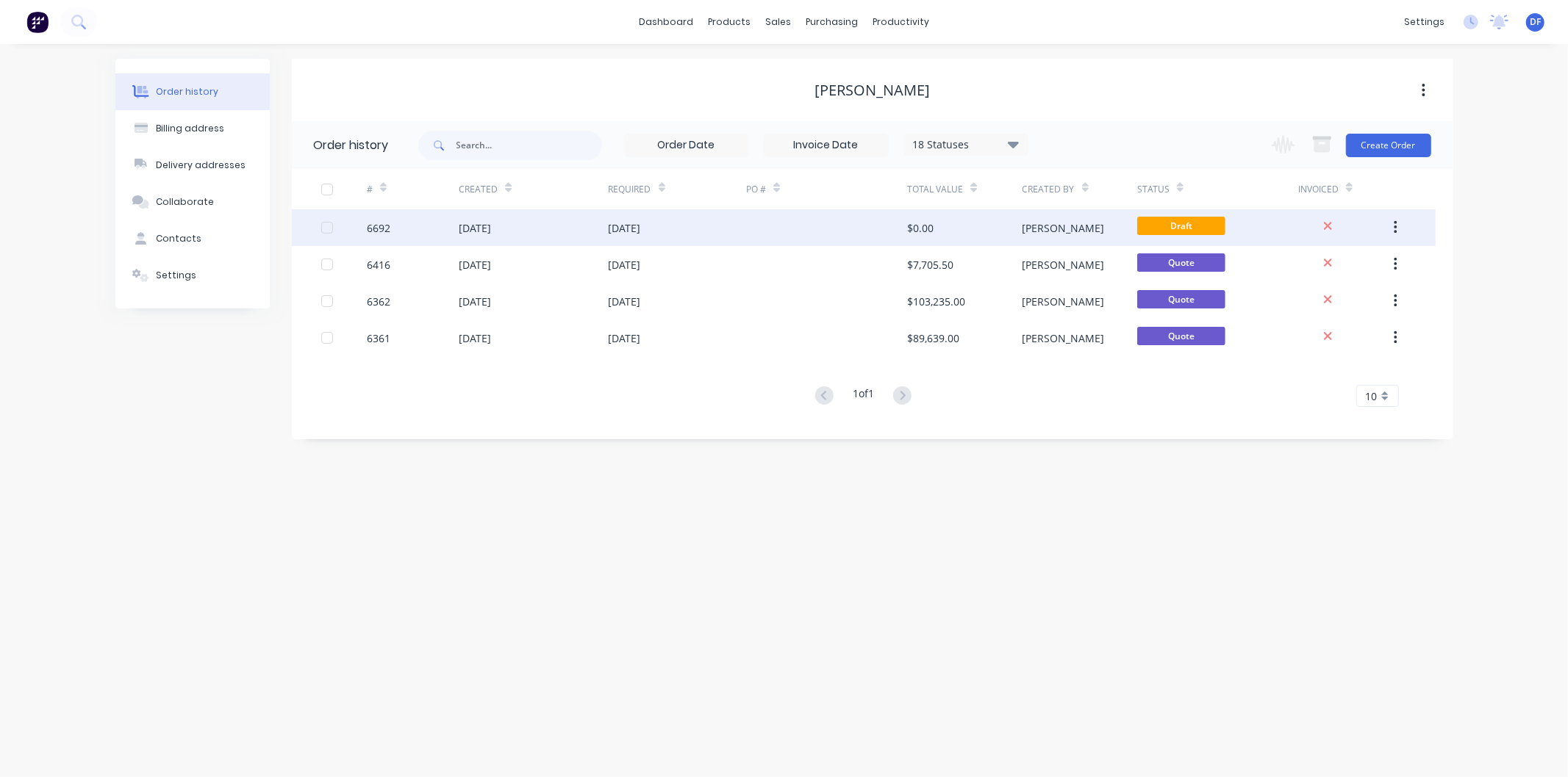
click at [630, 220] on div "[DATE]" at bounding box center [625, 228] width 32 height 16
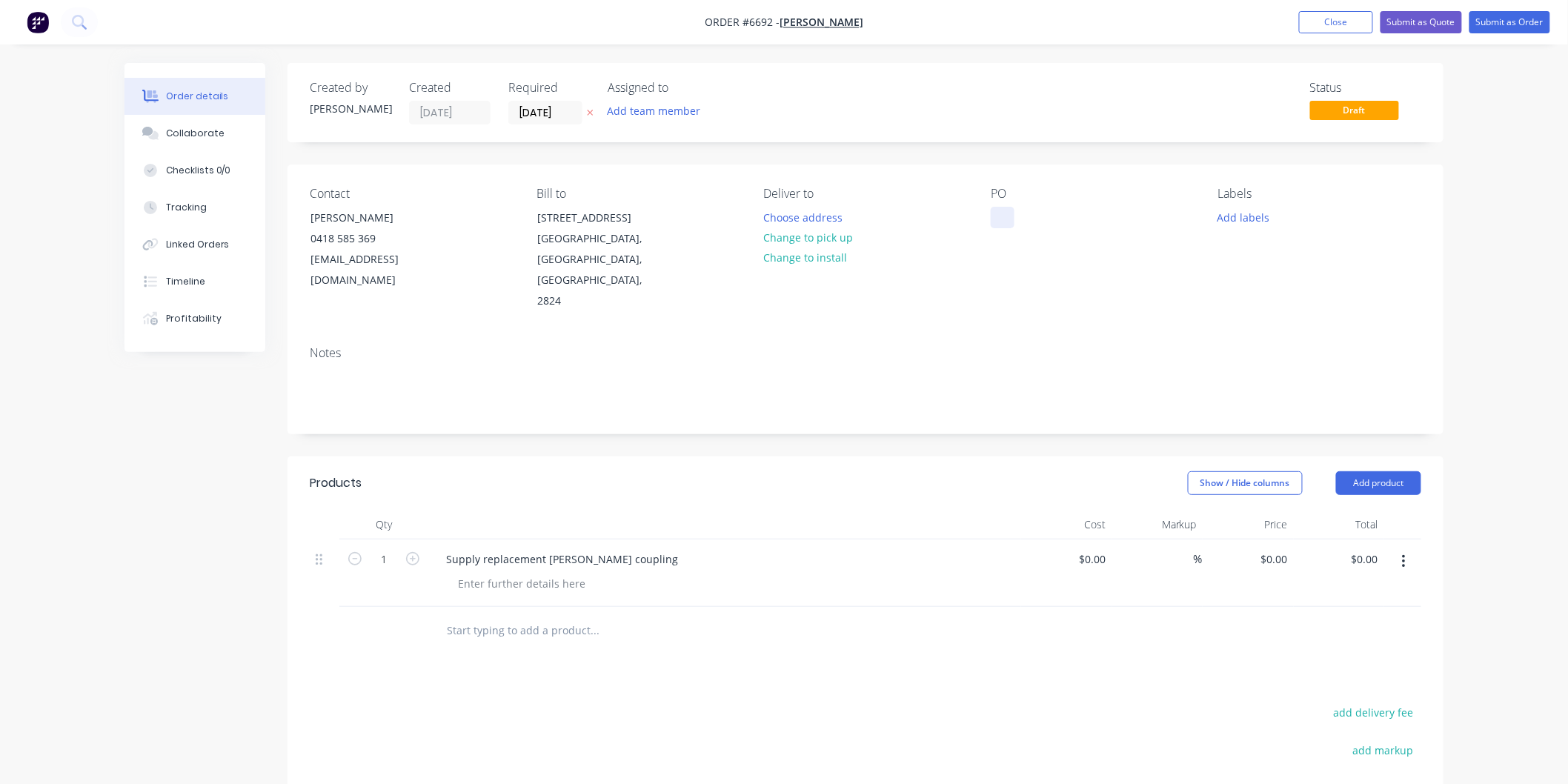
click at [1003, 216] on div at bounding box center [1002, 218] width 24 height 22
paste div
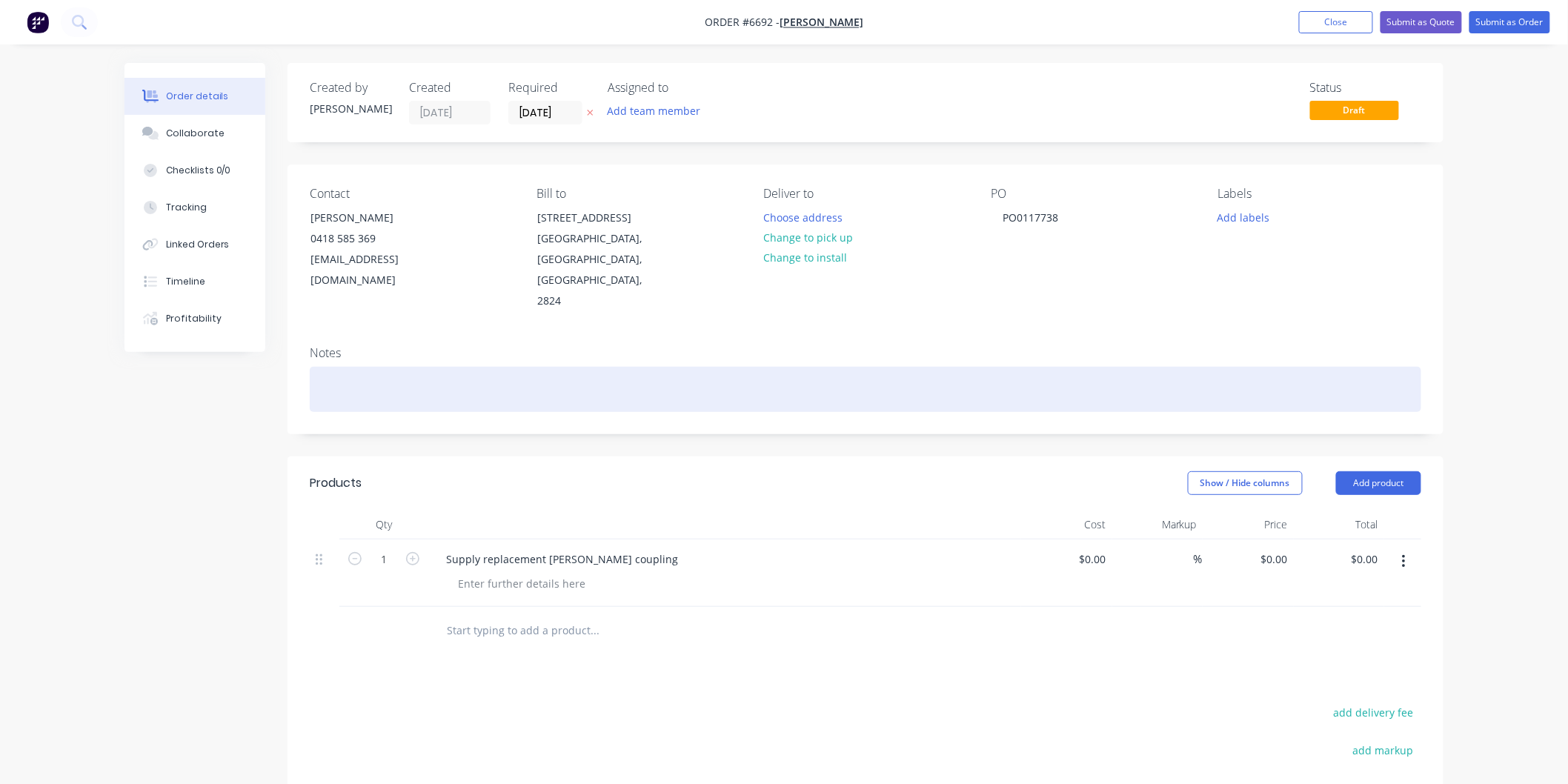
click at [998, 367] on div at bounding box center [866, 390] width 1112 height 46
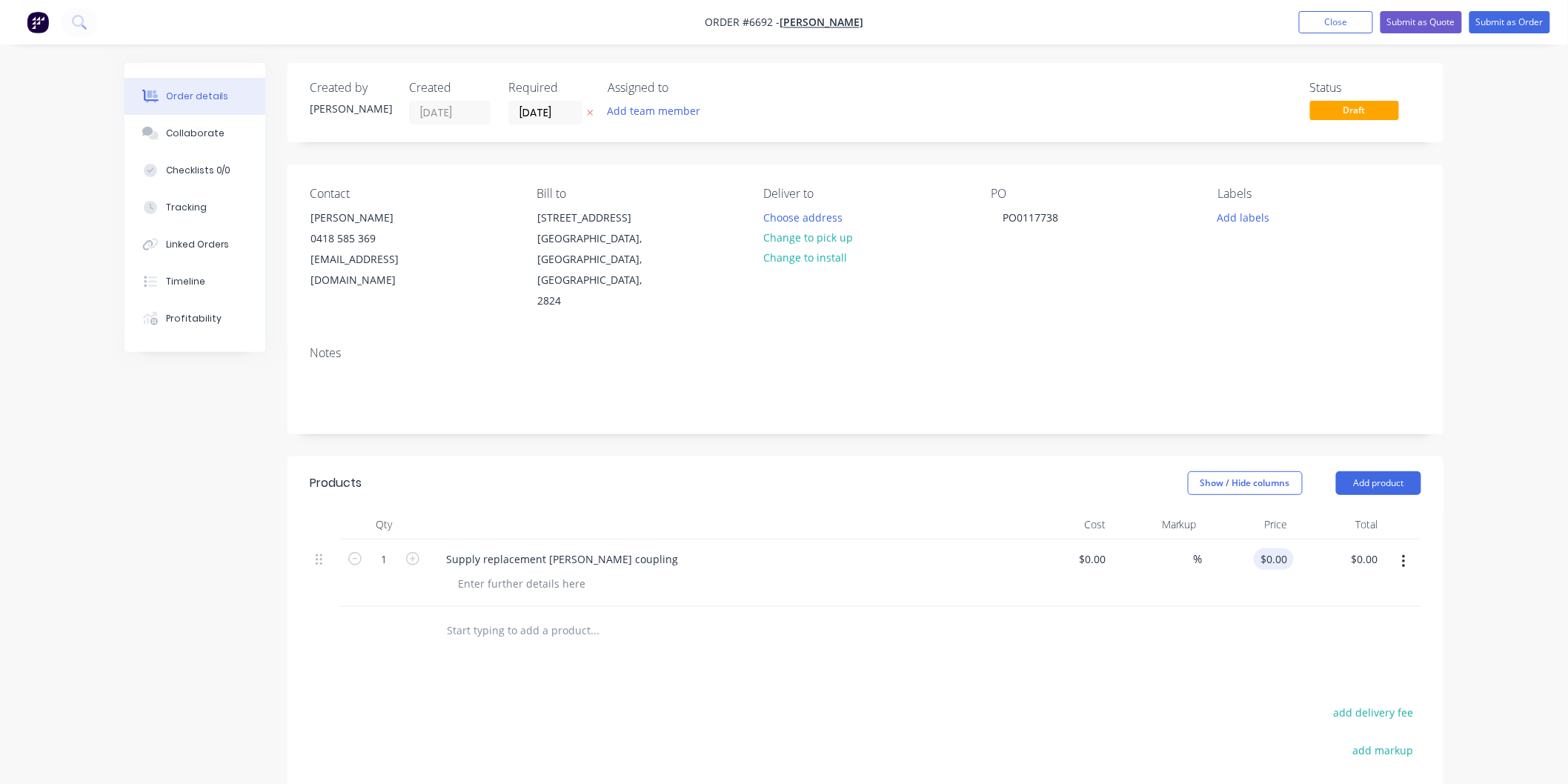
click at [1279, 549] on input "$0.00" at bounding box center [1276, 559] width 34 height 22
type input "$1,125.00"
click at [1242, 540] on div "$1,125.00 $1,125.00" at bounding box center [1248, 573] width 91 height 67
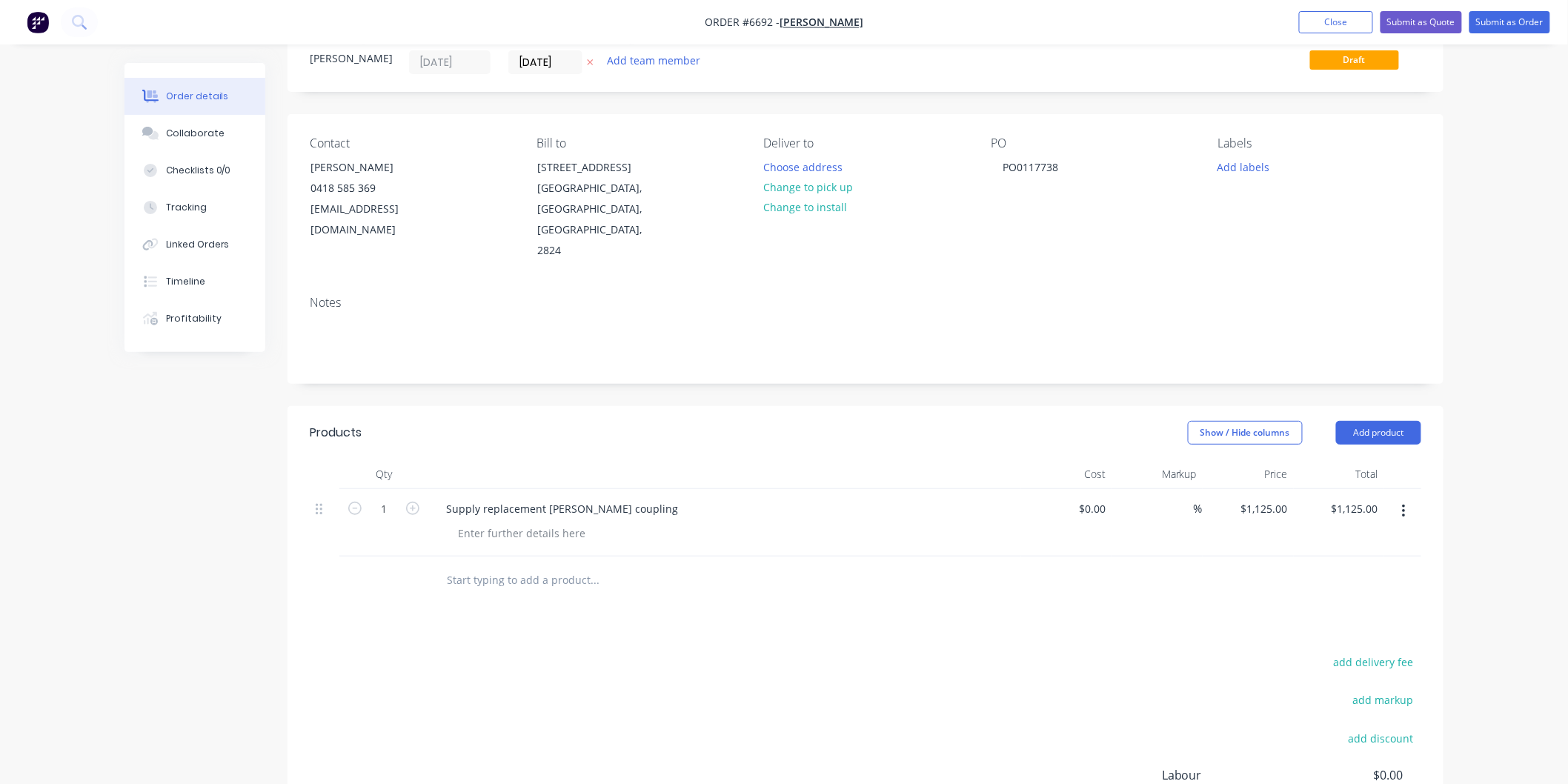
scroll to position [165, 0]
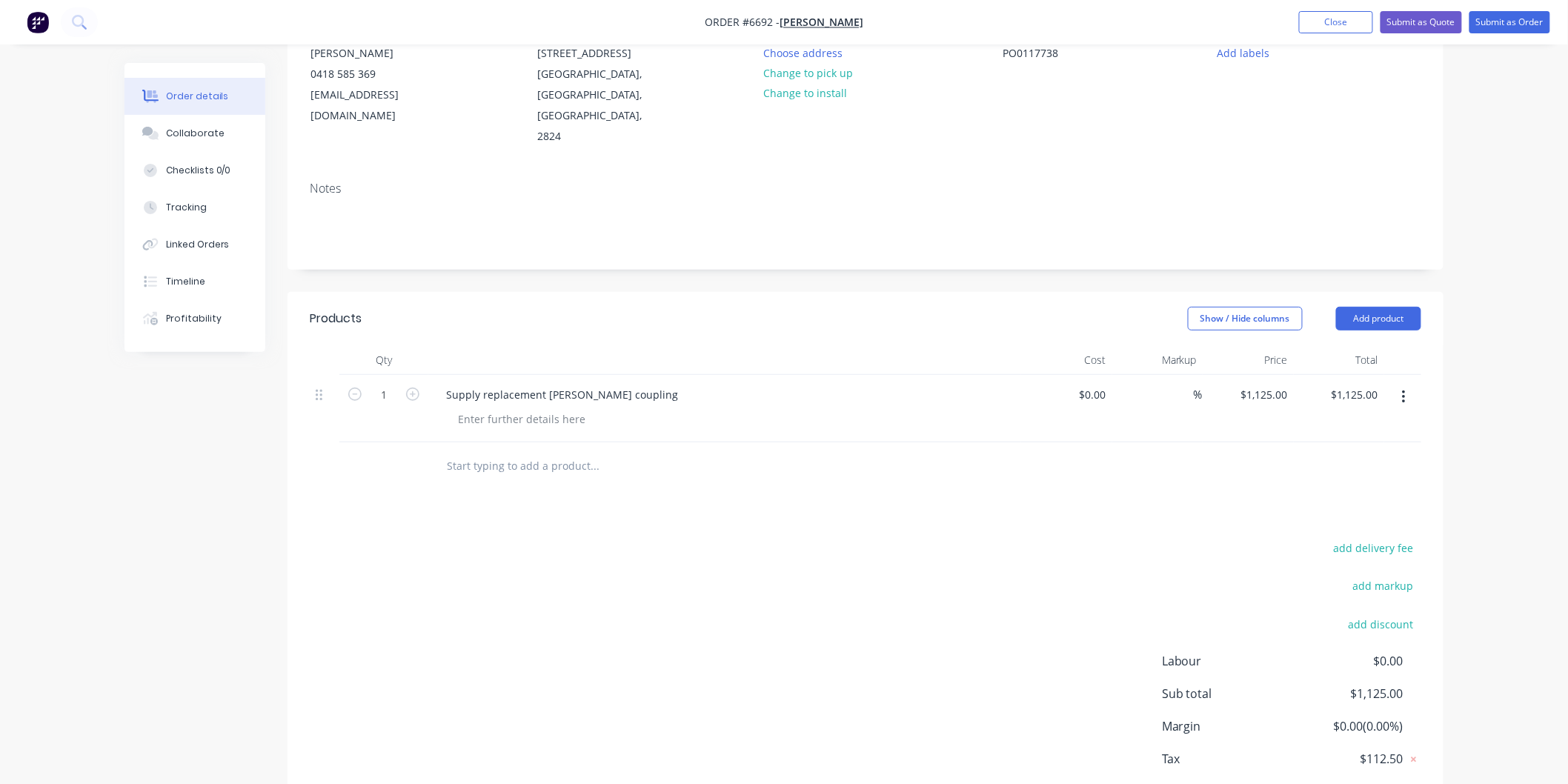
click at [503, 452] on input "text" at bounding box center [595, 467] width 297 height 30
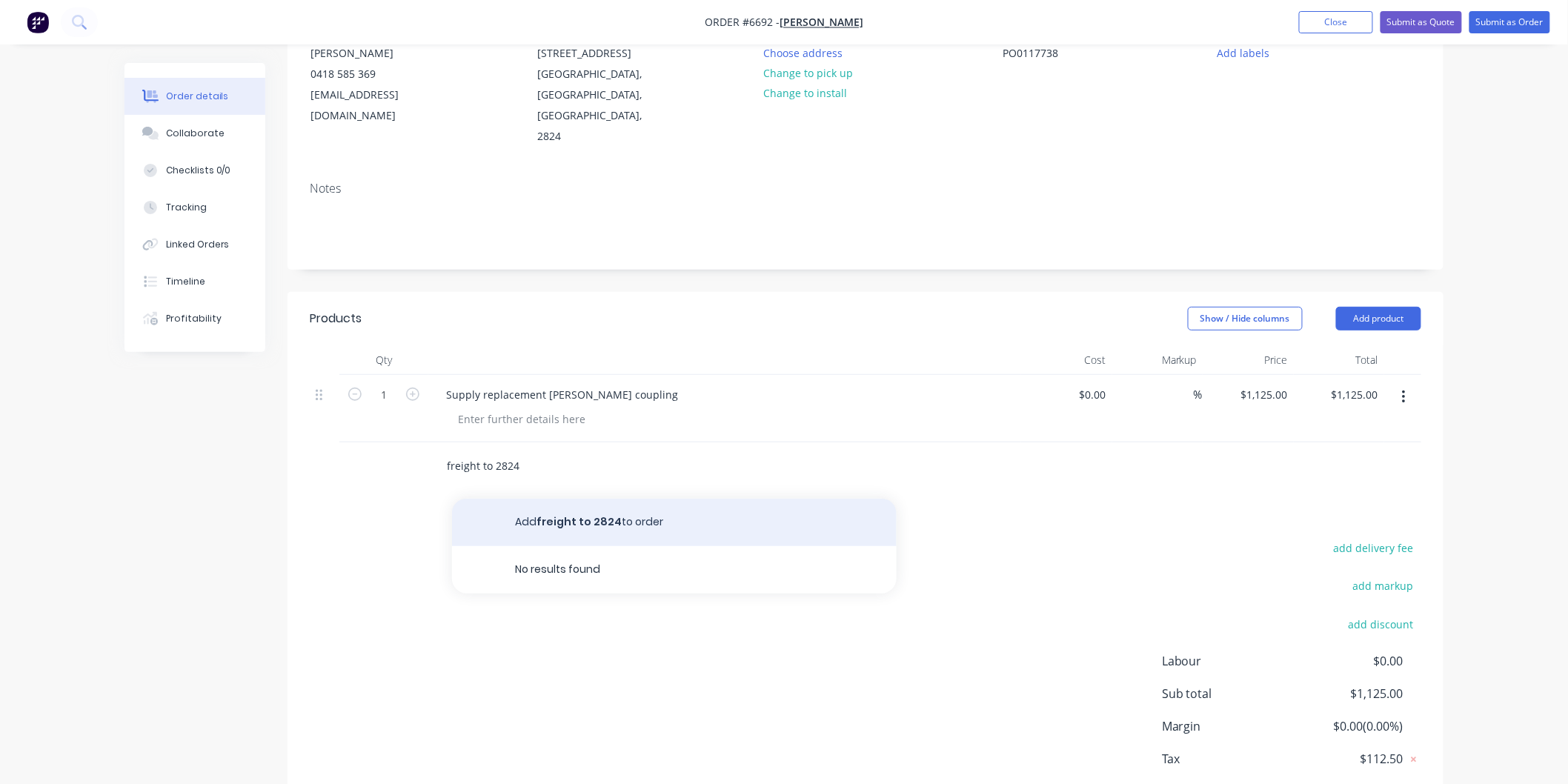
type input "freight to 2824"
click at [586, 499] on button "Add freight to 2824 to order" at bounding box center [674, 522] width 445 height 47
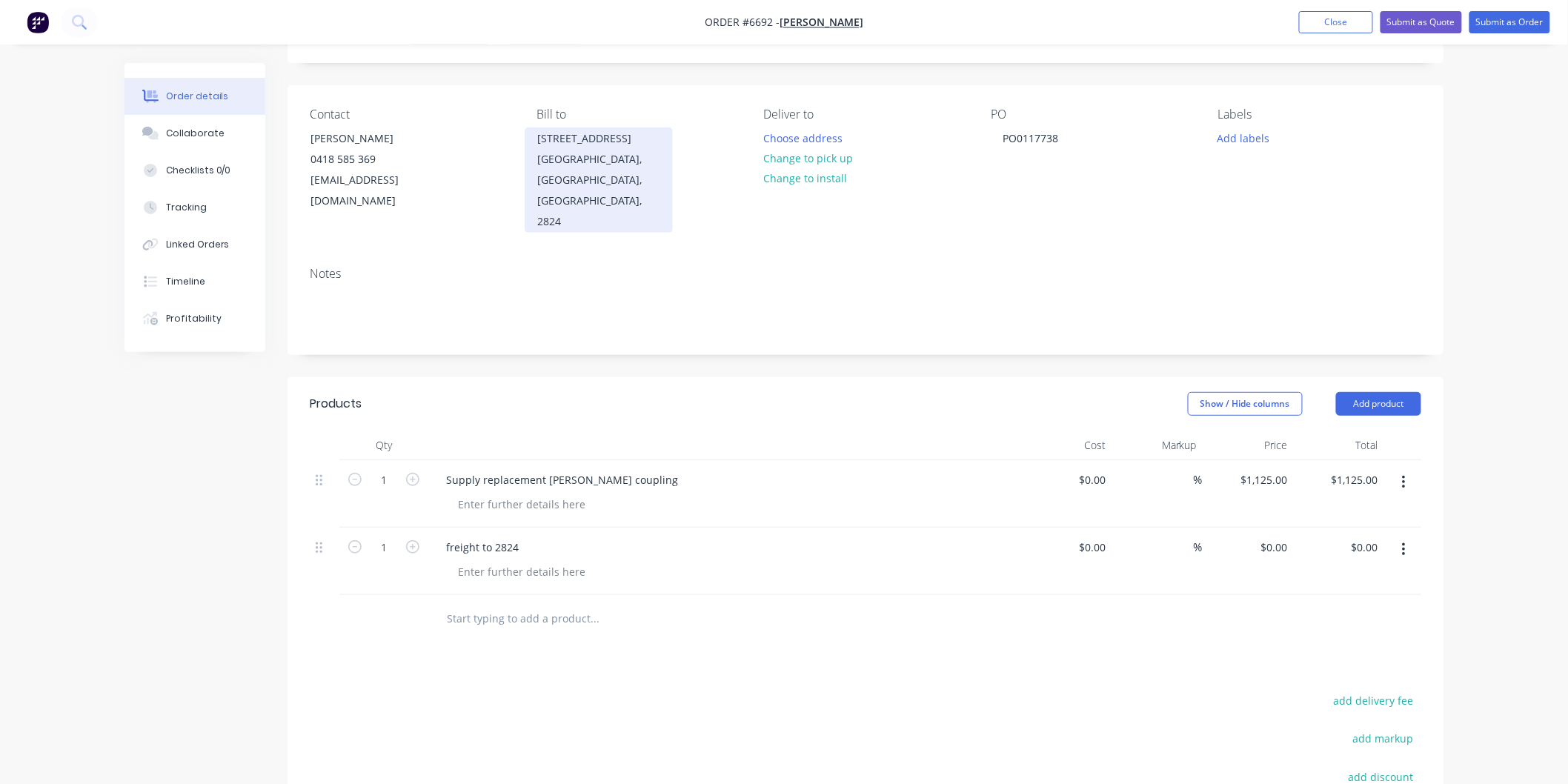
scroll to position [0, 0]
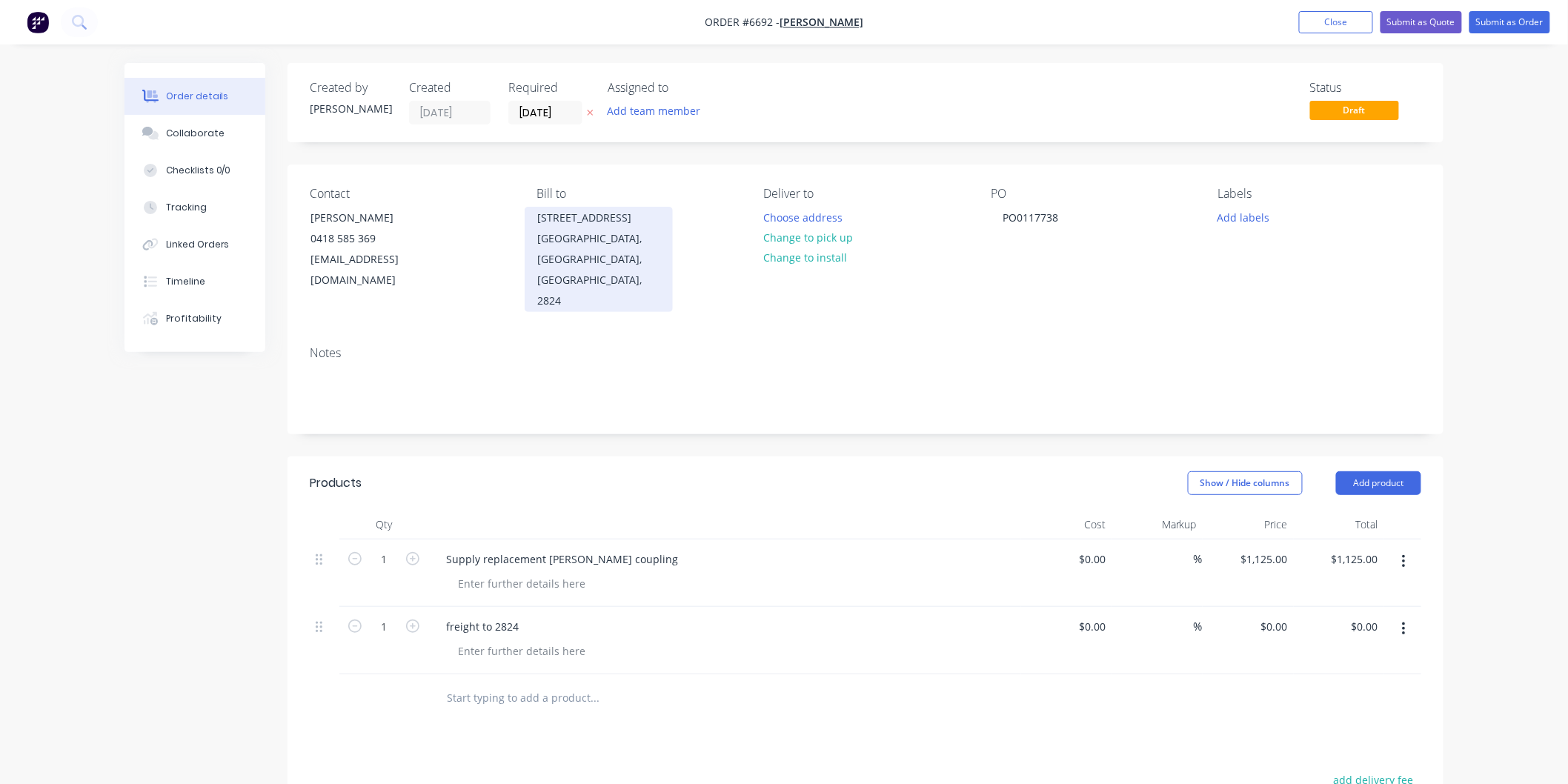
drag, startPoint x: 537, startPoint y: 215, endPoint x: 636, endPoint y: 219, distance: 99.1
click at [636, 219] on div "[STREET_ADDRESS]" at bounding box center [598, 259] width 148 height 105
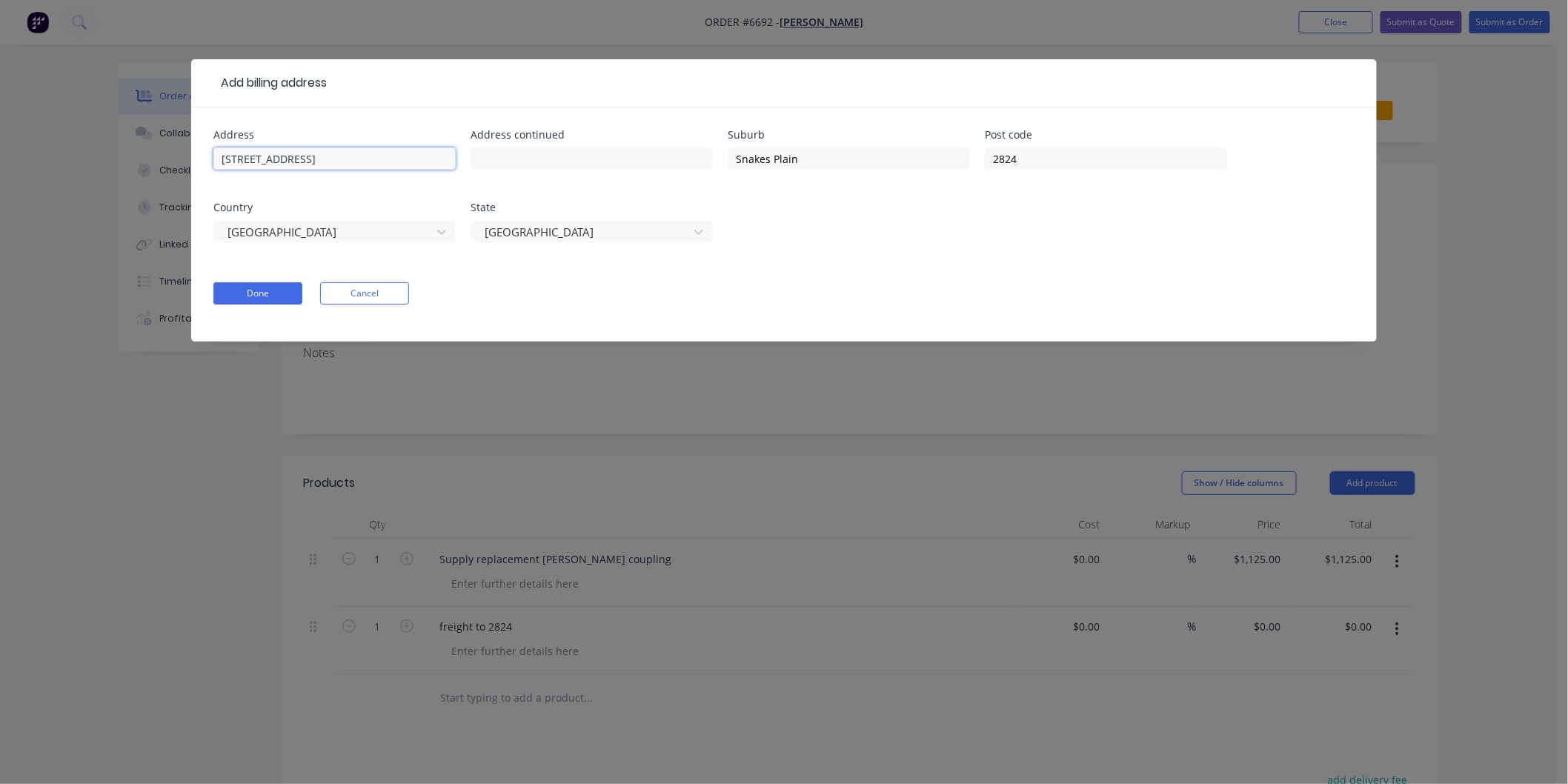
drag, startPoint x: 220, startPoint y: 158, endPoint x: 320, endPoint y: 156, distance: 100.0
click at [320, 156] on input "[STREET_ADDRESS]" at bounding box center [335, 158] width 243 height 22
click at [361, 294] on button "Cancel" at bounding box center [364, 293] width 89 height 22
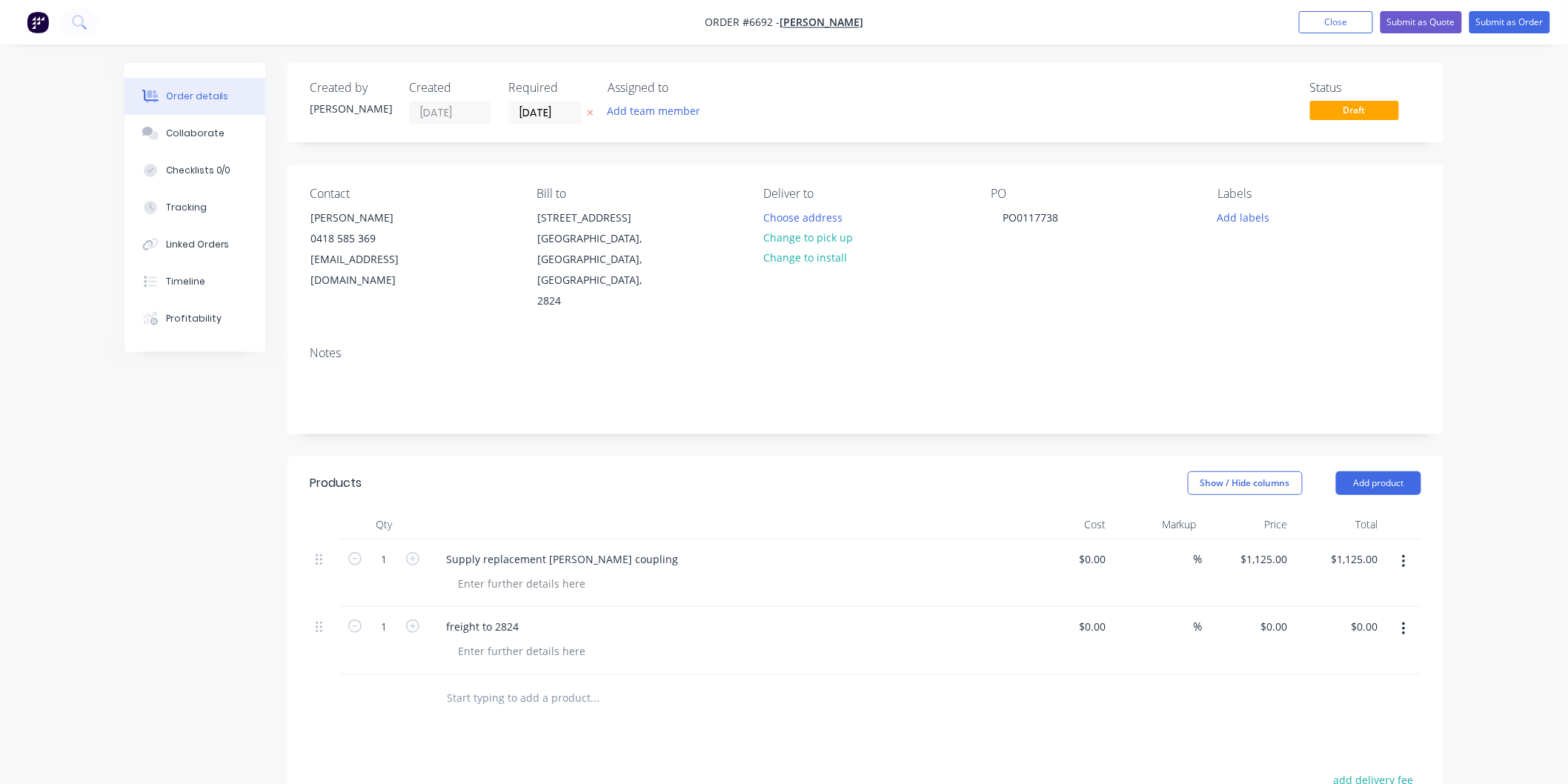
drag, startPoint x: 310, startPoint y: 260, endPoint x: 453, endPoint y: 271, distance: 143.4
click at [478, 267] on div "Contact [PERSON_NAME] [PHONE_NUMBER] [EMAIL_ADDRESS][DOMAIN_NAME]" at bounding box center [411, 249] width 203 height 125
click at [1343, 18] on button "Close" at bounding box center [1335, 22] width 74 height 22
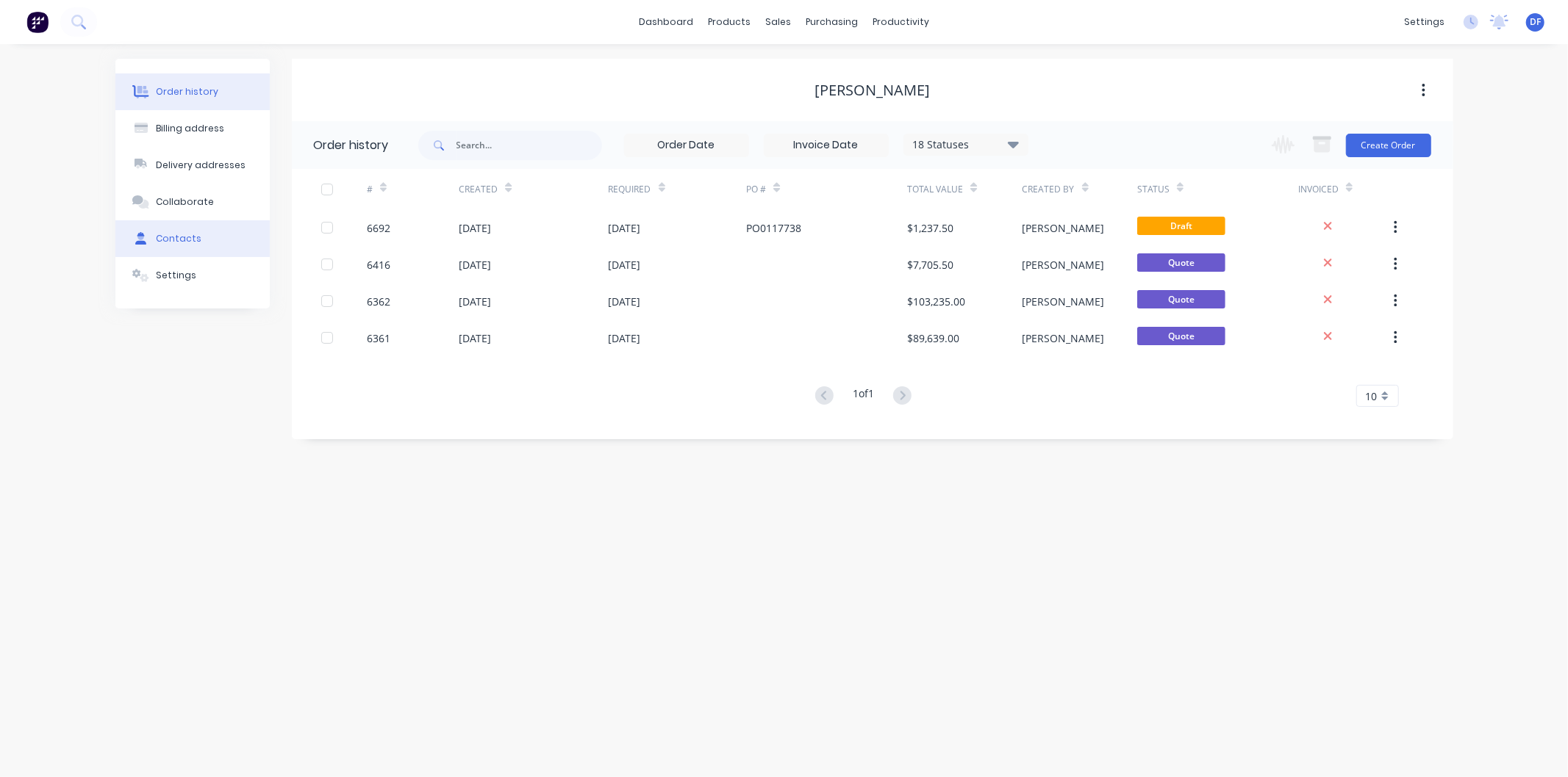
click at [169, 228] on button "Contacts" at bounding box center [192, 238] width 154 height 37
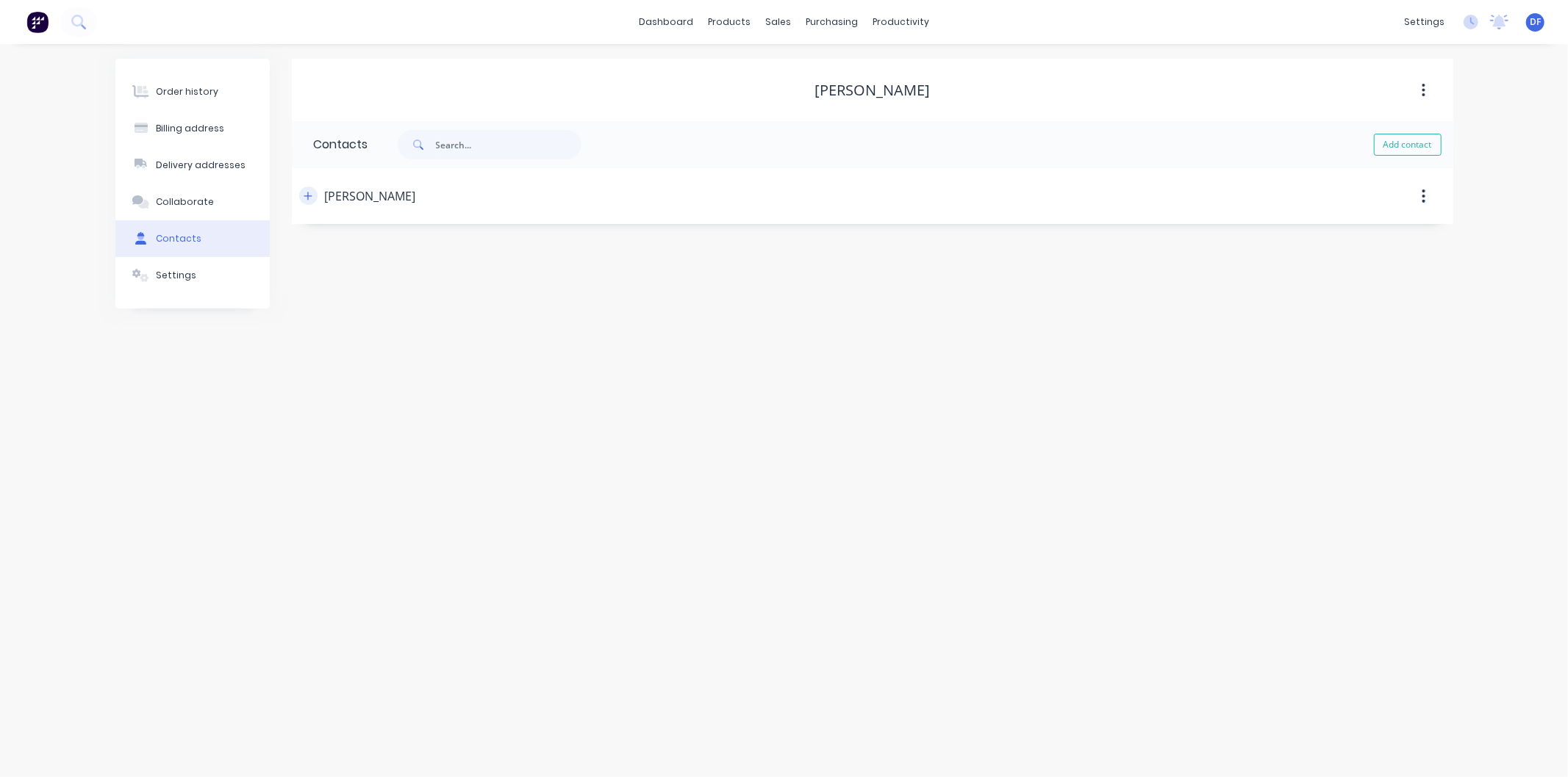
click at [305, 191] on icon "button" at bounding box center [307, 196] width 9 height 11
drag, startPoint x: 528, startPoint y: 306, endPoint x: 331, endPoint y: 310, distance: 197.0
click at [322, 313] on input "[EMAIL_ADDRESS][DOMAIN_NAME]" at bounding box center [434, 310] width 241 height 22
drag, startPoint x: 445, startPoint y: 423, endPoint x: 373, endPoint y: 427, distance: 72.1
click at [359, 424] on div "International [GEOGRAPHIC_DATA] [GEOGRAPHIC_DATA] [GEOGRAPHIC_DATA] [GEOGRAPHIC…" at bounding box center [434, 425] width 241 height 22
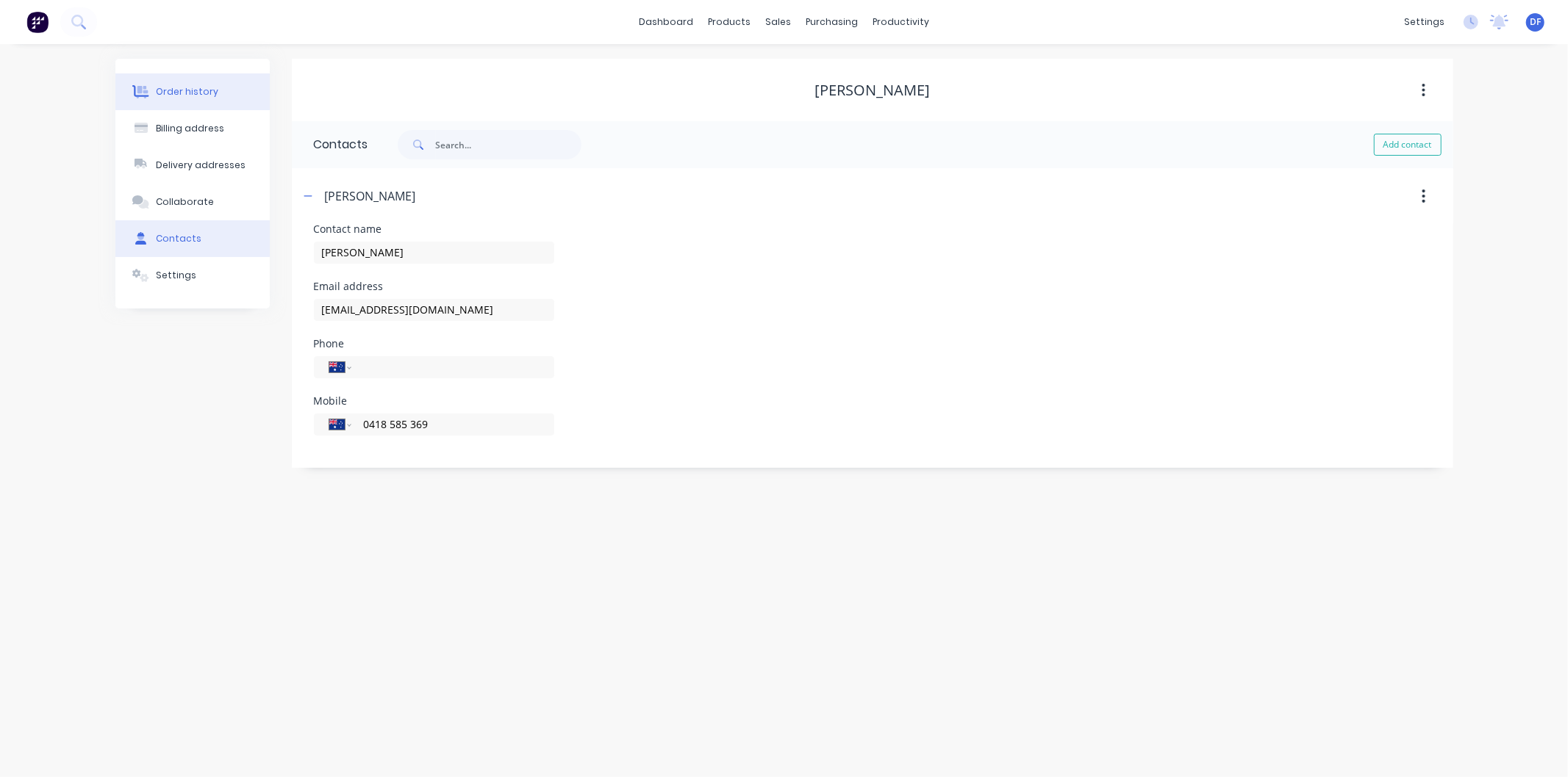
click at [180, 88] on div "Order history" at bounding box center [187, 92] width 62 height 13
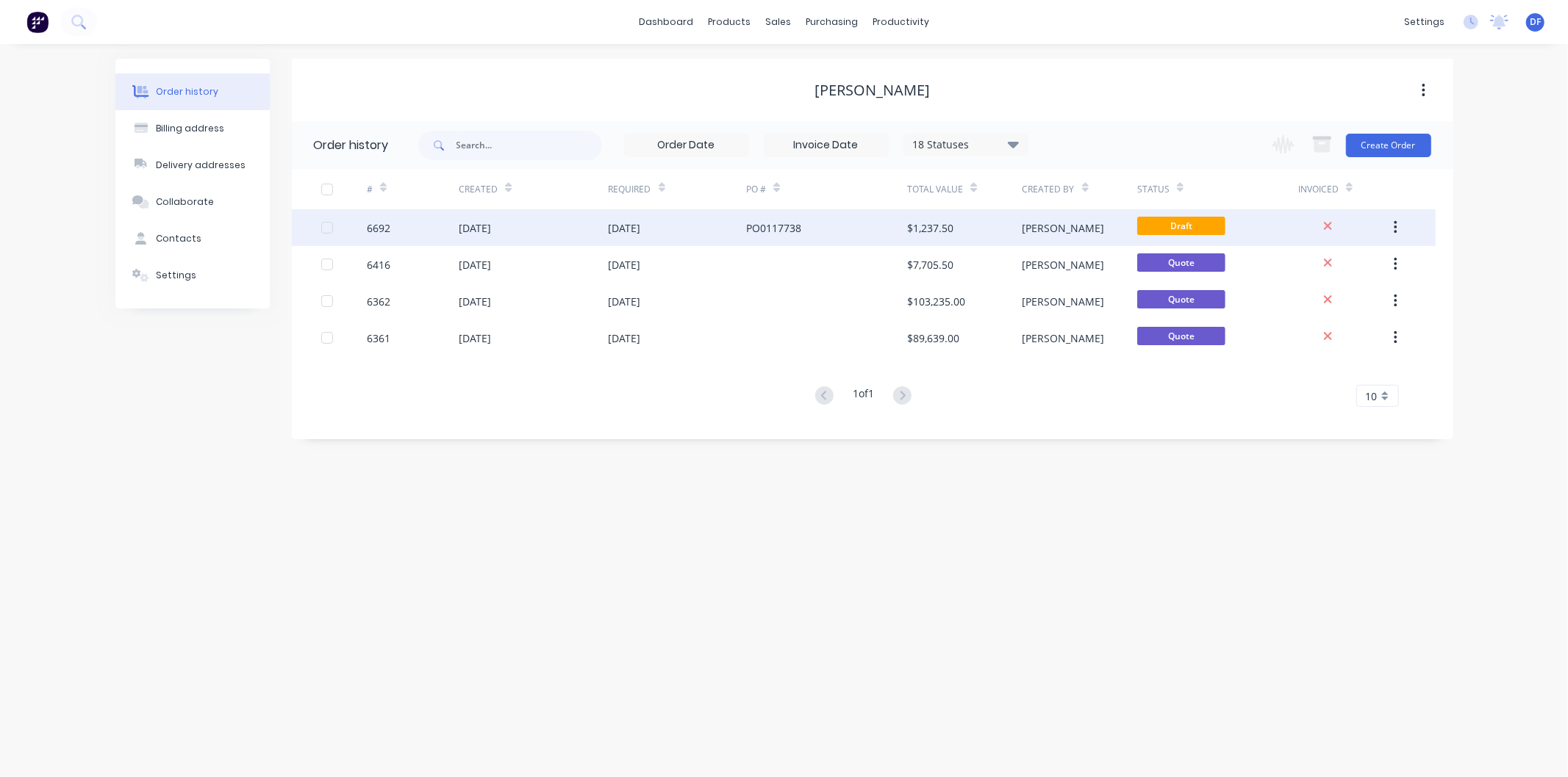
click at [491, 224] on div "[DATE]" at bounding box center [474, 228] width 32 height 16
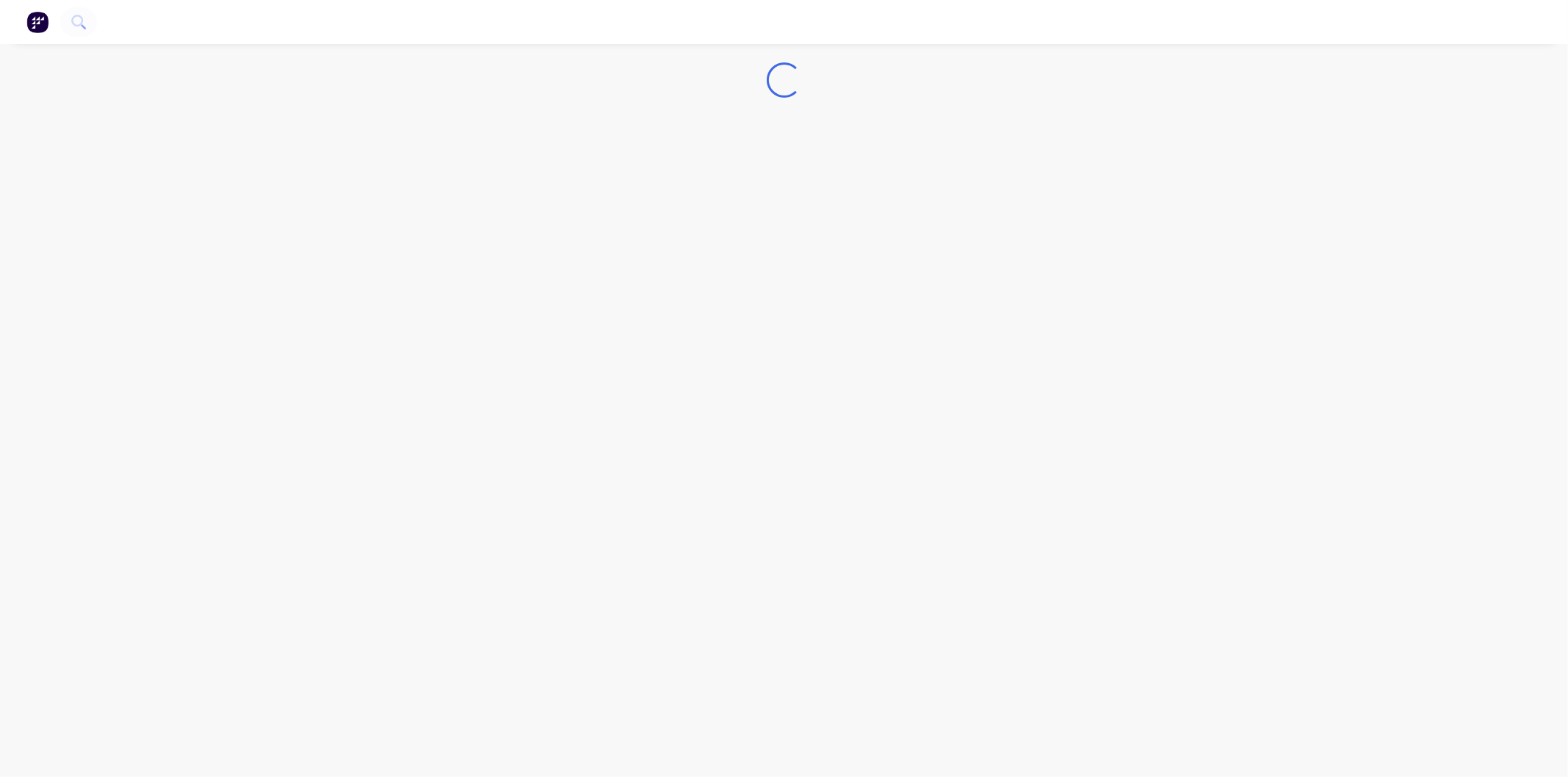
click at [493, 224] on div "Loading..." at bounding box center [784, 388] width 1568 height 777
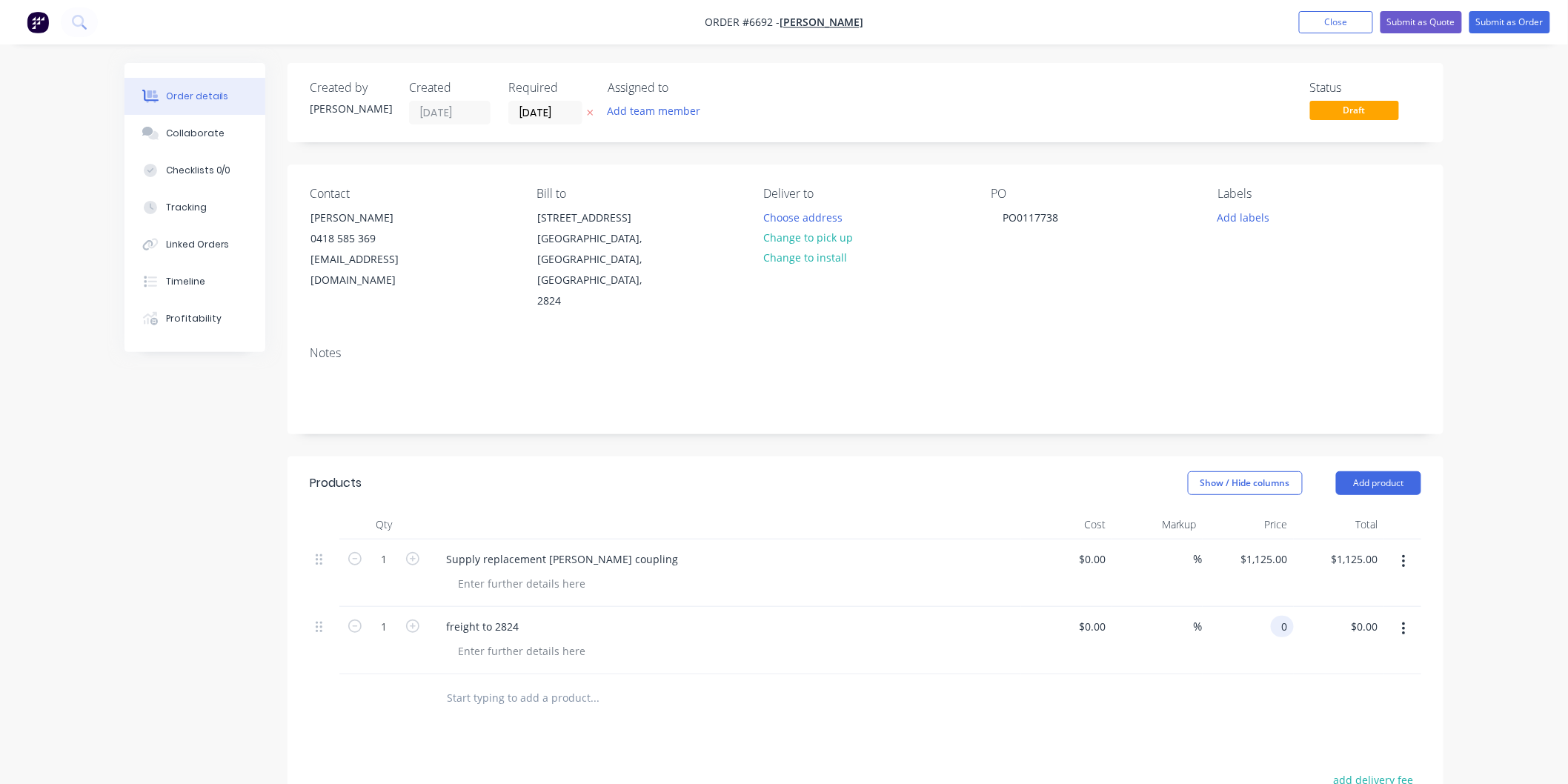
click at [1262, 607] on div "0 0" at bounding box center [1248, 641] width 91 height 67
type input "$125.87"
click at [1047, 607] on div "$0.00 $0.00" at bounding box center [1067, 641] width 91 height 67
click at [1505, 19] on button "Submit as Order" at bounding box center [1510, 22] width 81 height 22
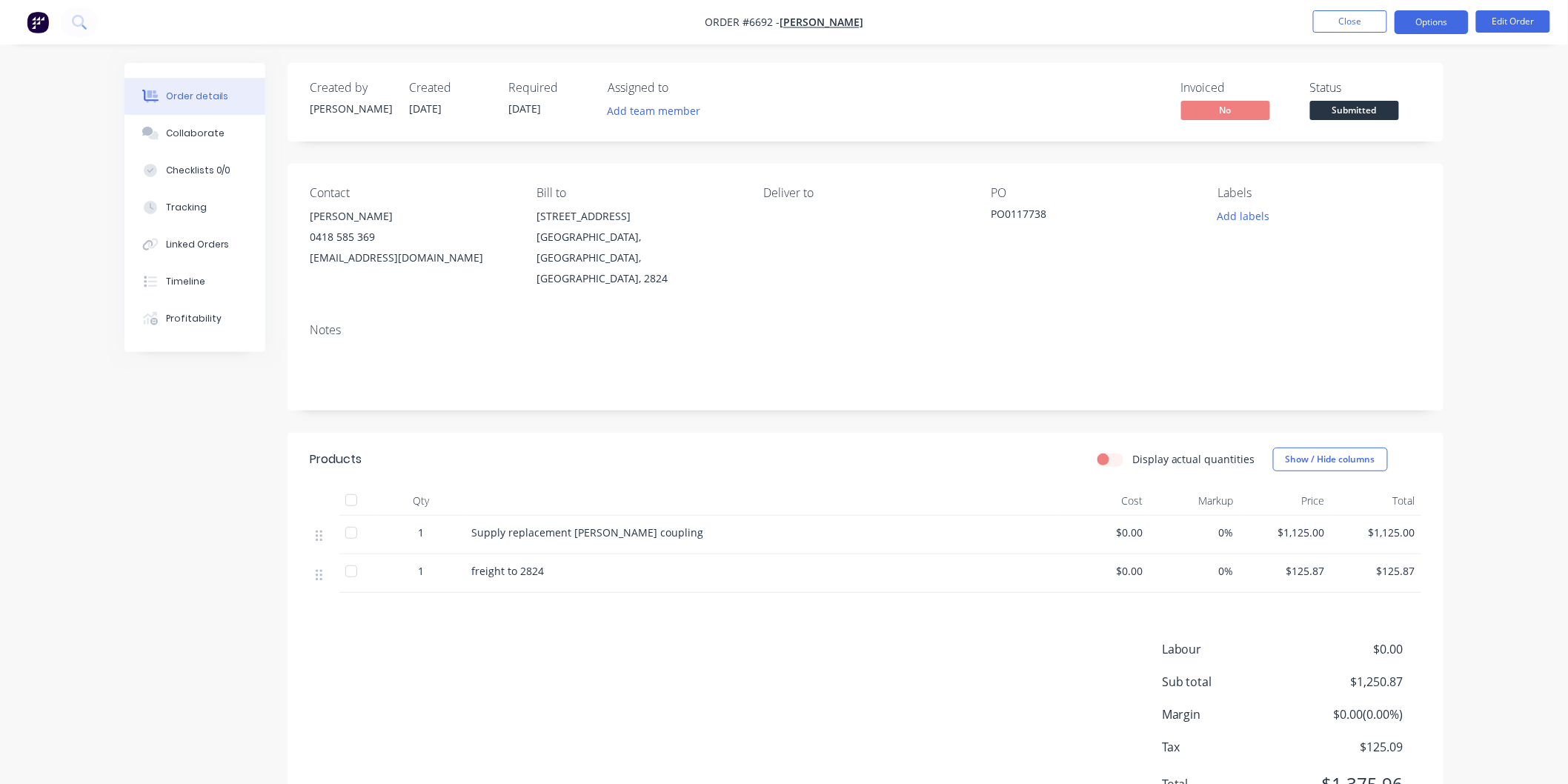
click at [1436, 22] on button "Options" at bounding box center [1431, 22] width 74 height 24
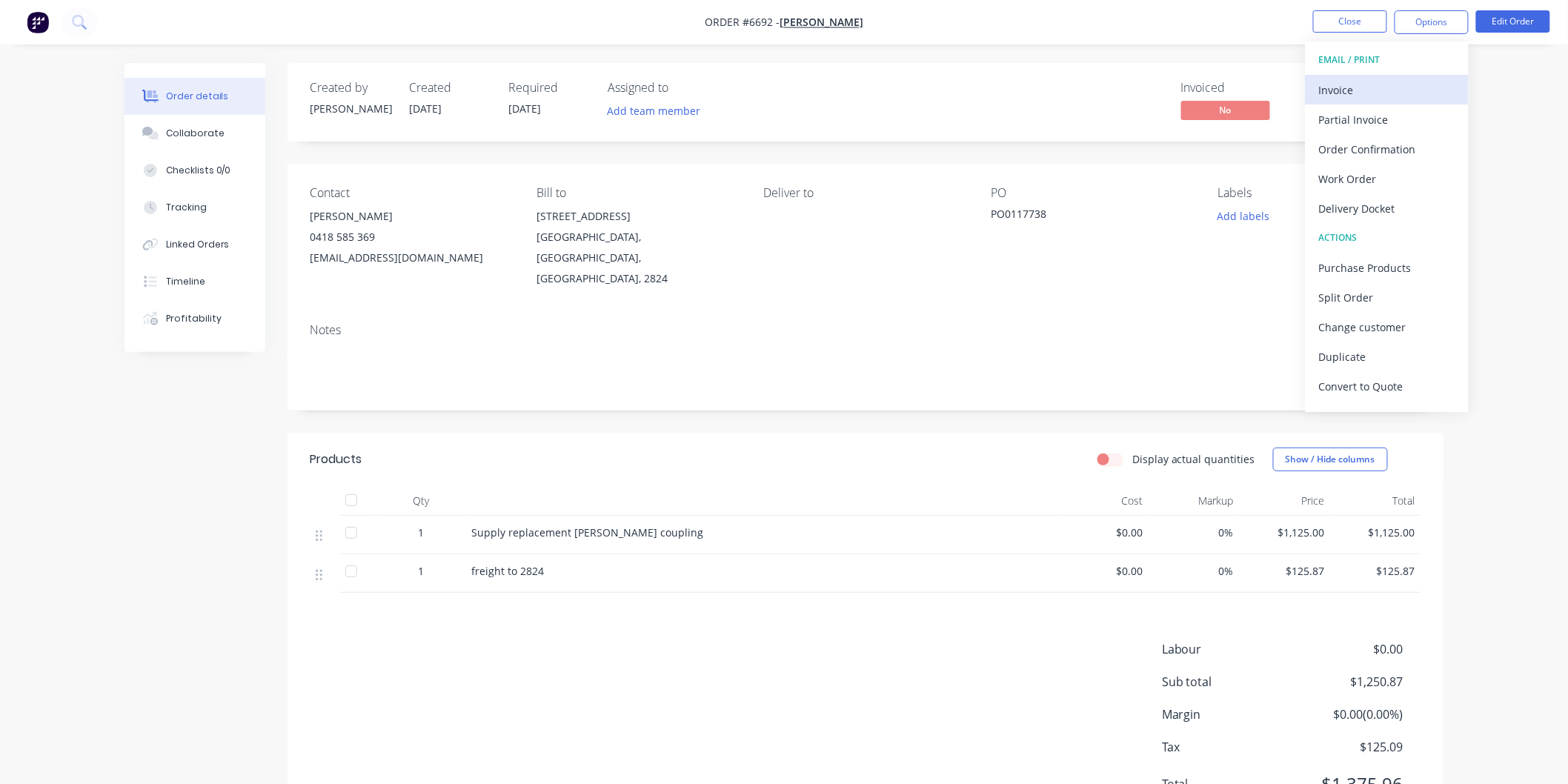
click at [1353, 87] on div "Invoice" at bounding box center [1387, 90] width 137 height 22
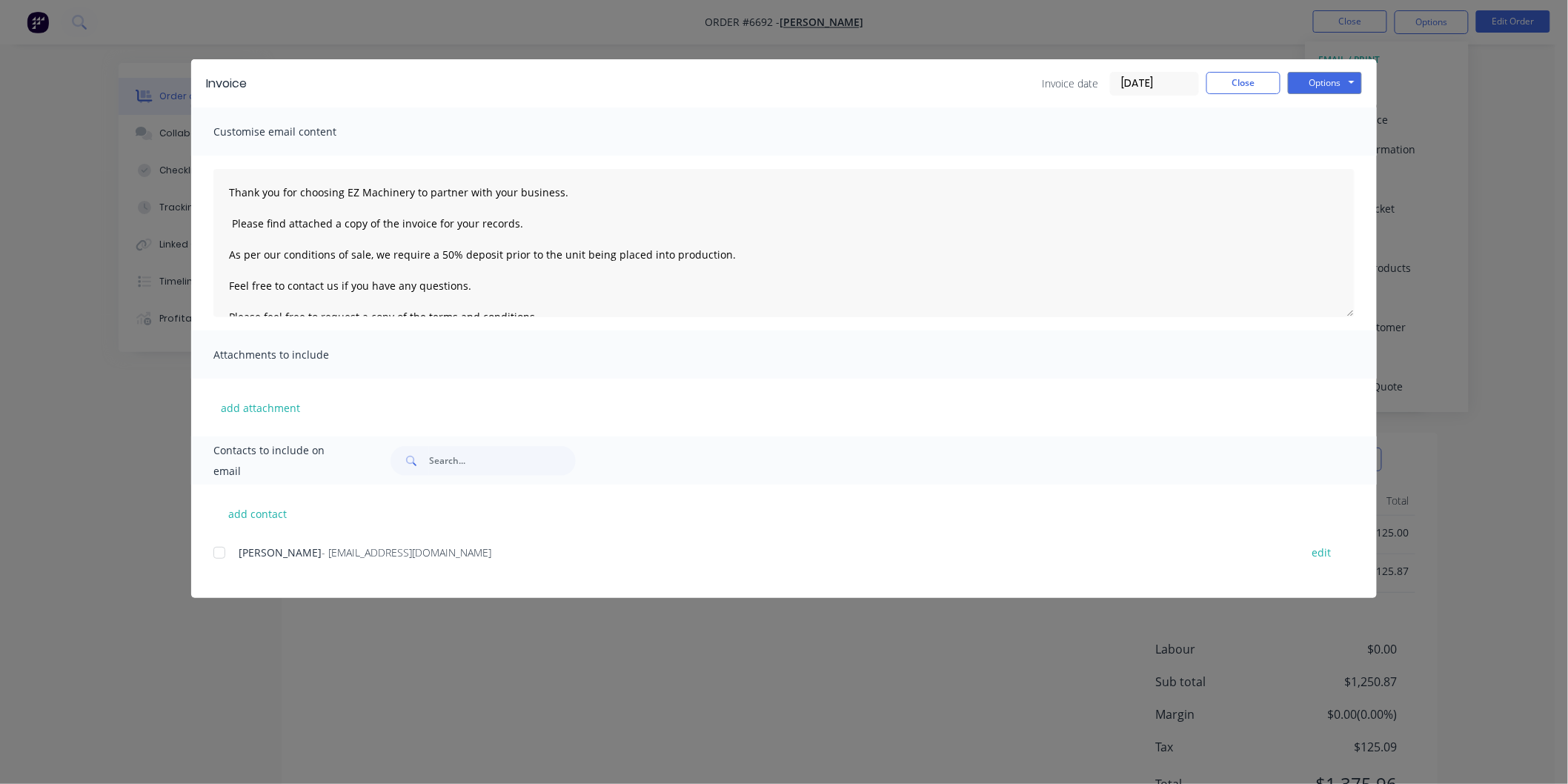
click at [224, 554] on div at bounding box center [220, 553] width 30 height 30
click at [228, 186] on textarea "Thank you for choosing EZ Machinery to partner with your business. Please find …" at bounding box center [784, 243] width 1141 height 148
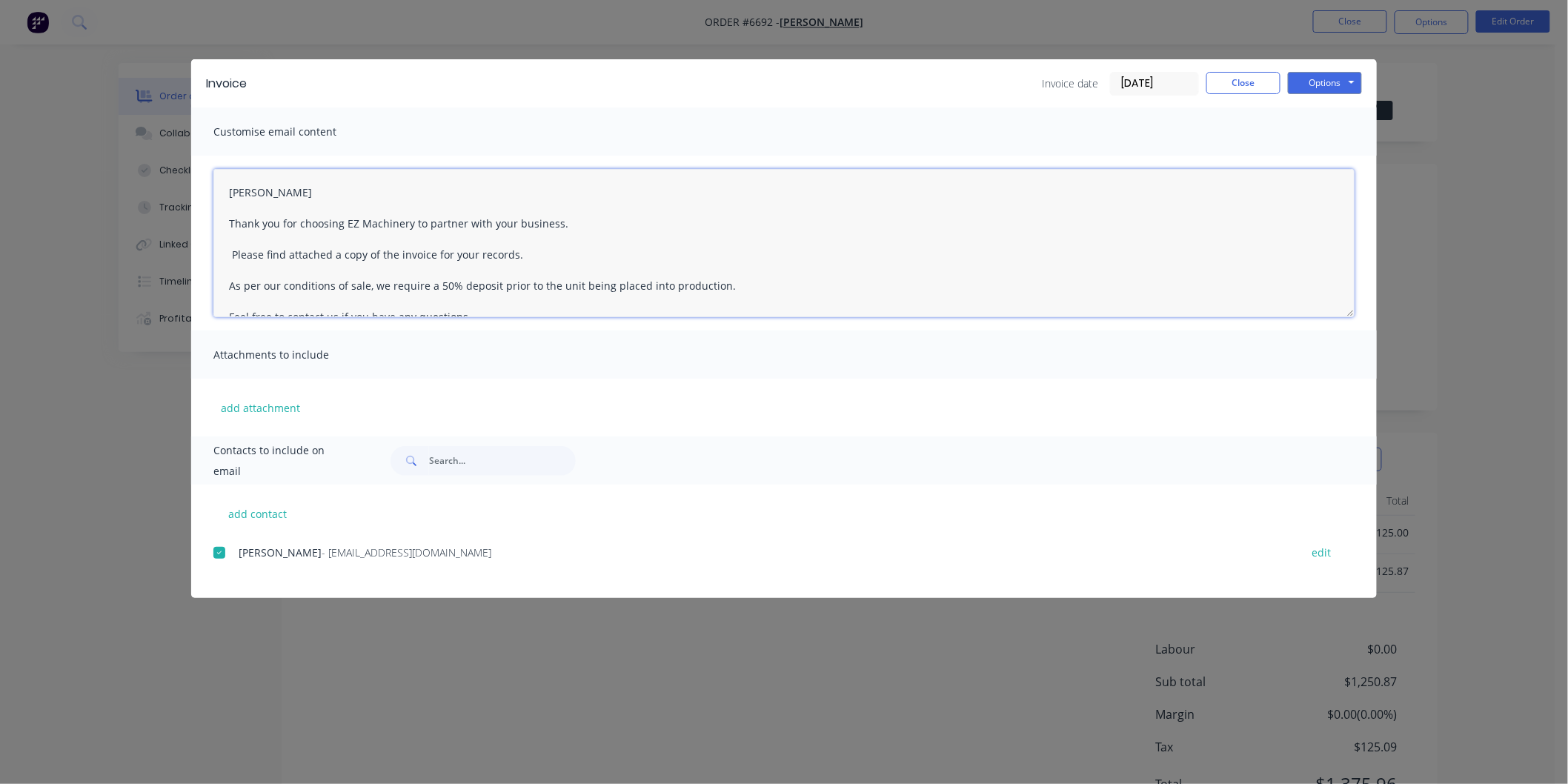
drag, startPoint x: 690, startPoint y: 292, endPoint x: 201, endPoint y: 289, distance: 489.0
click at [202, 289] on div "[PERSON_NAME] Thank you for choosing EZ Machinery to partner with your business…" at bounding box center [784, 243] width 1185 height 175
type textarea "[PERSON_NAME] Thank you for choosing EZ Machinery to partner with your business…"
click at [1320, 76] on button "Options" at bounding box center [1324, 83] width 74 height 22
click at [1320, 157] on button "Email" at bounding box center [1335, 158] width 95 height 25
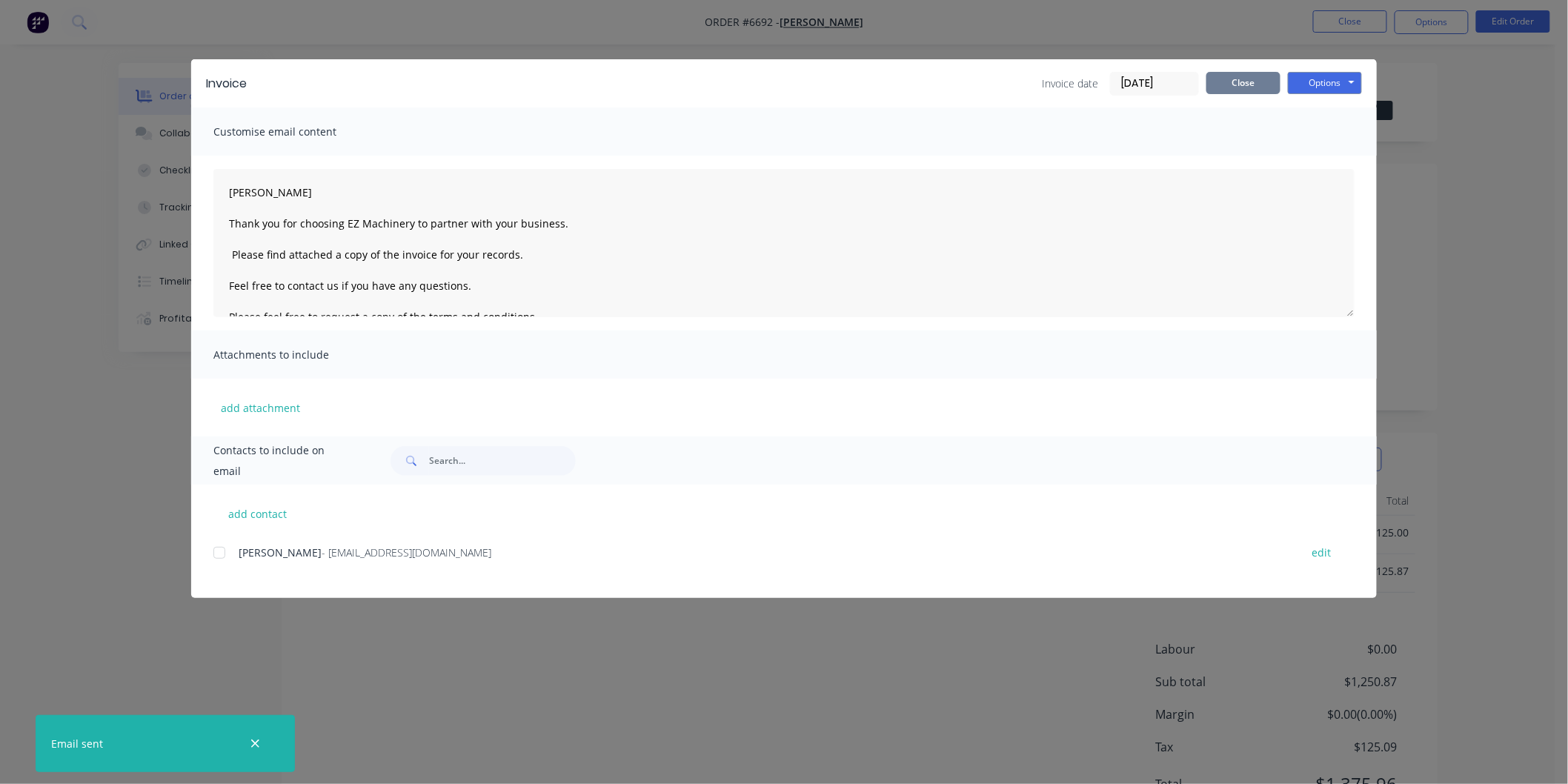
click at [1242, 80] on button "Close" at bounding box center [1242, 83] width 74 height 22
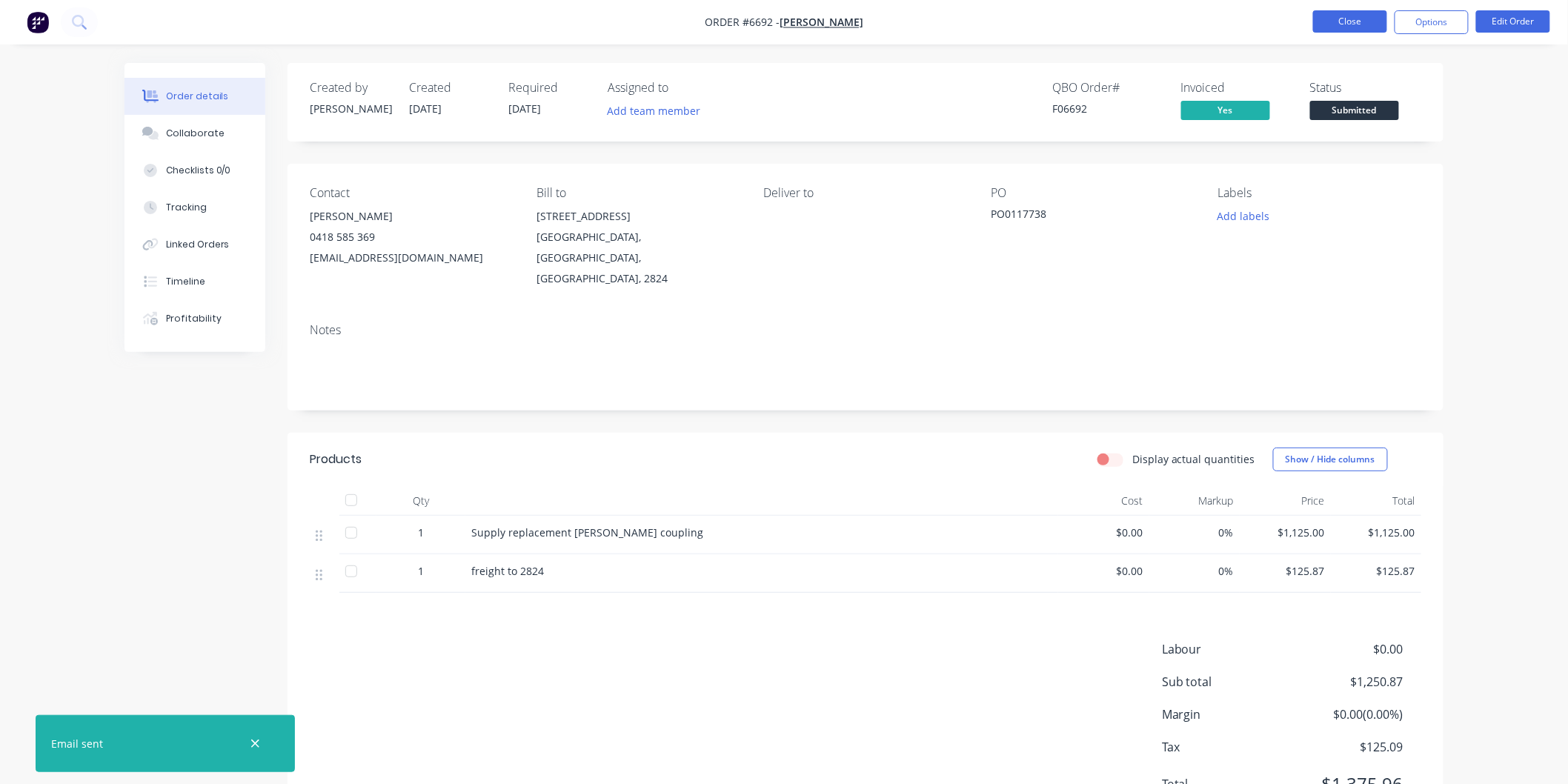
click at [1354, 17] on button "Close" at bounding box center [1349, 22] width 74 height 22
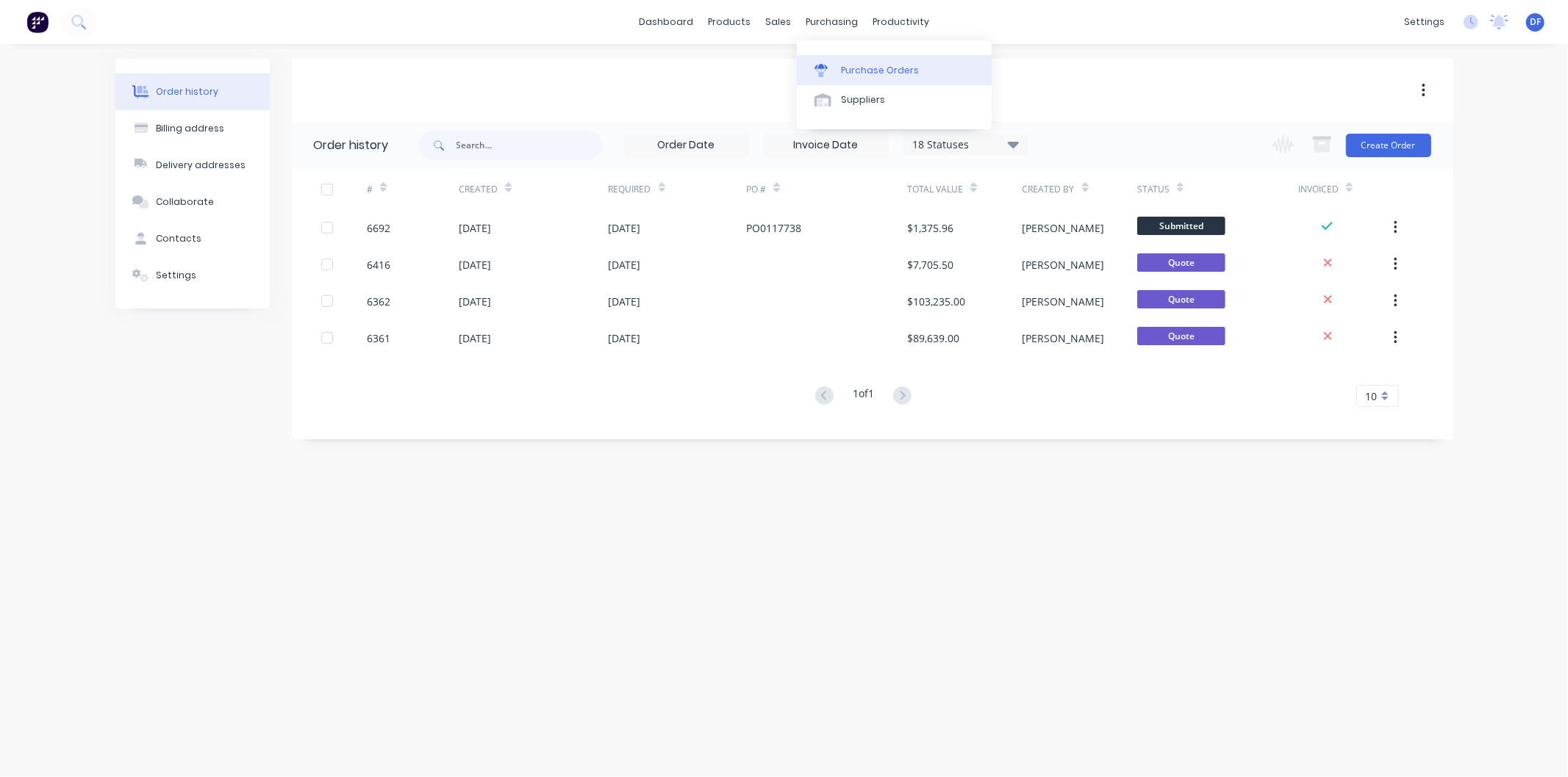
click at [861, 67] on div "Purchase Orders" at bounding box center [879, 71] width 78 height 13
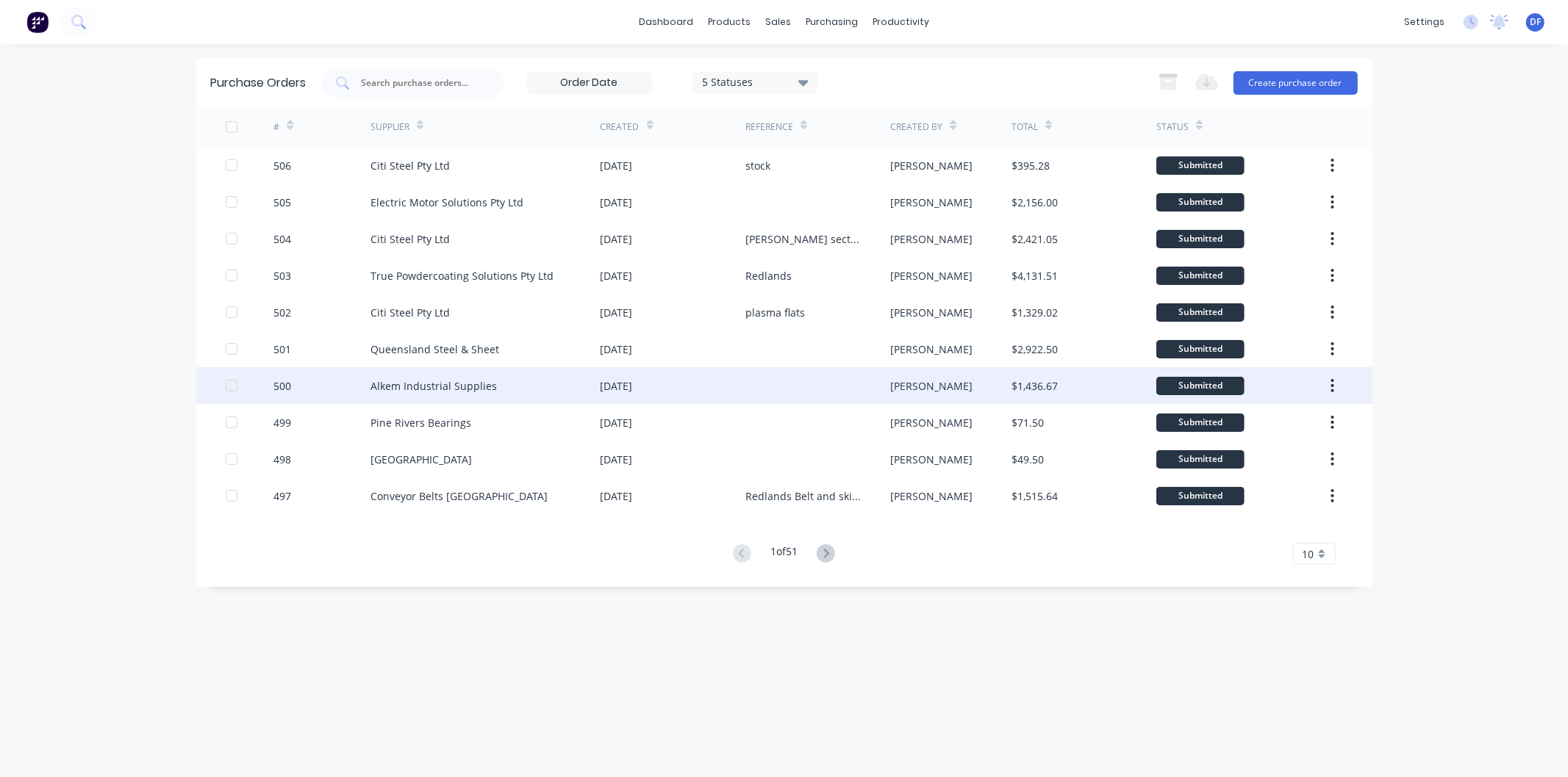
click at [445, 375] on div "Alkem Industrial Supplies" at bounding box center [486, 385] width 230 height 37
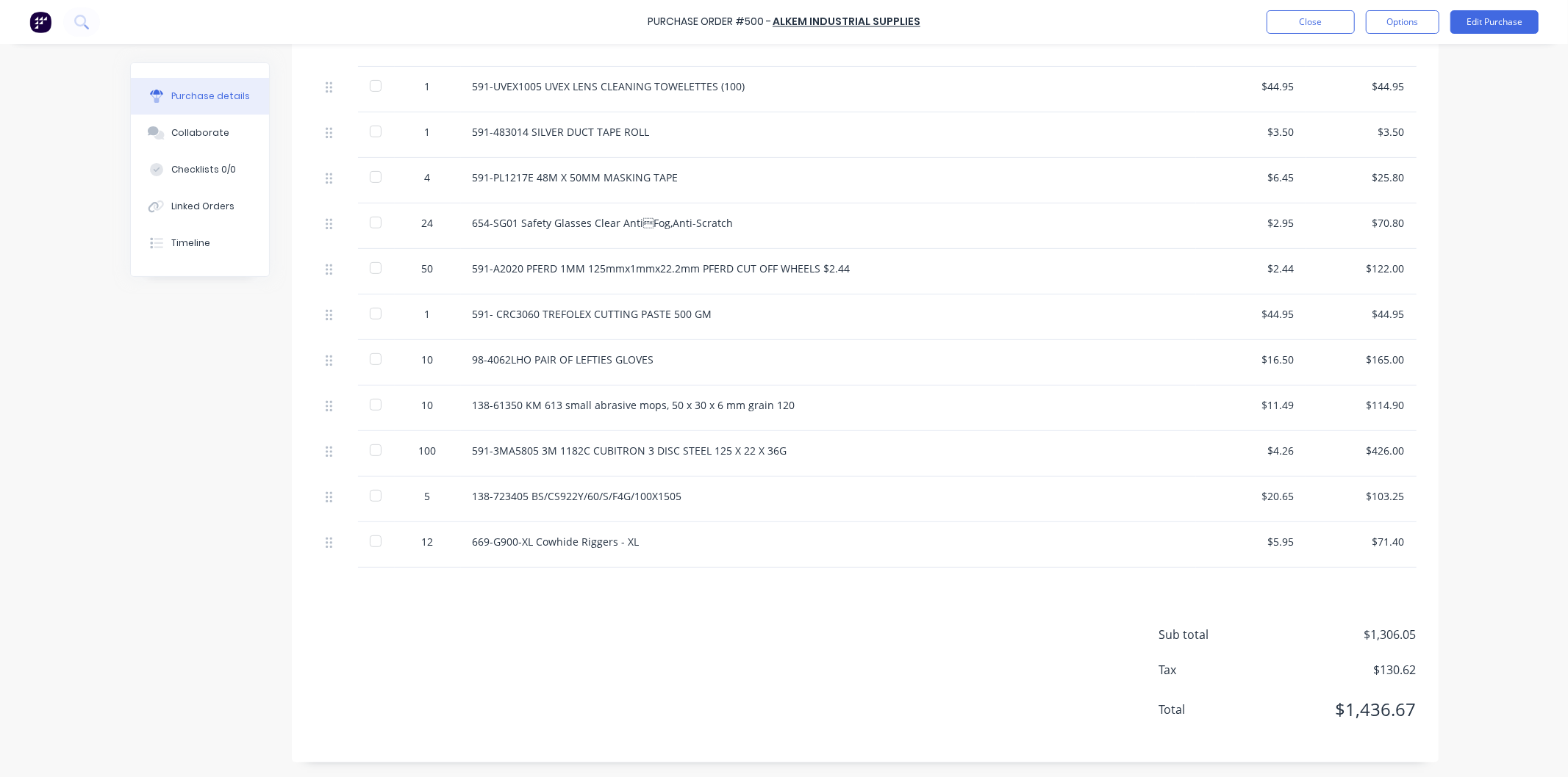
scroll to position [181, 0]
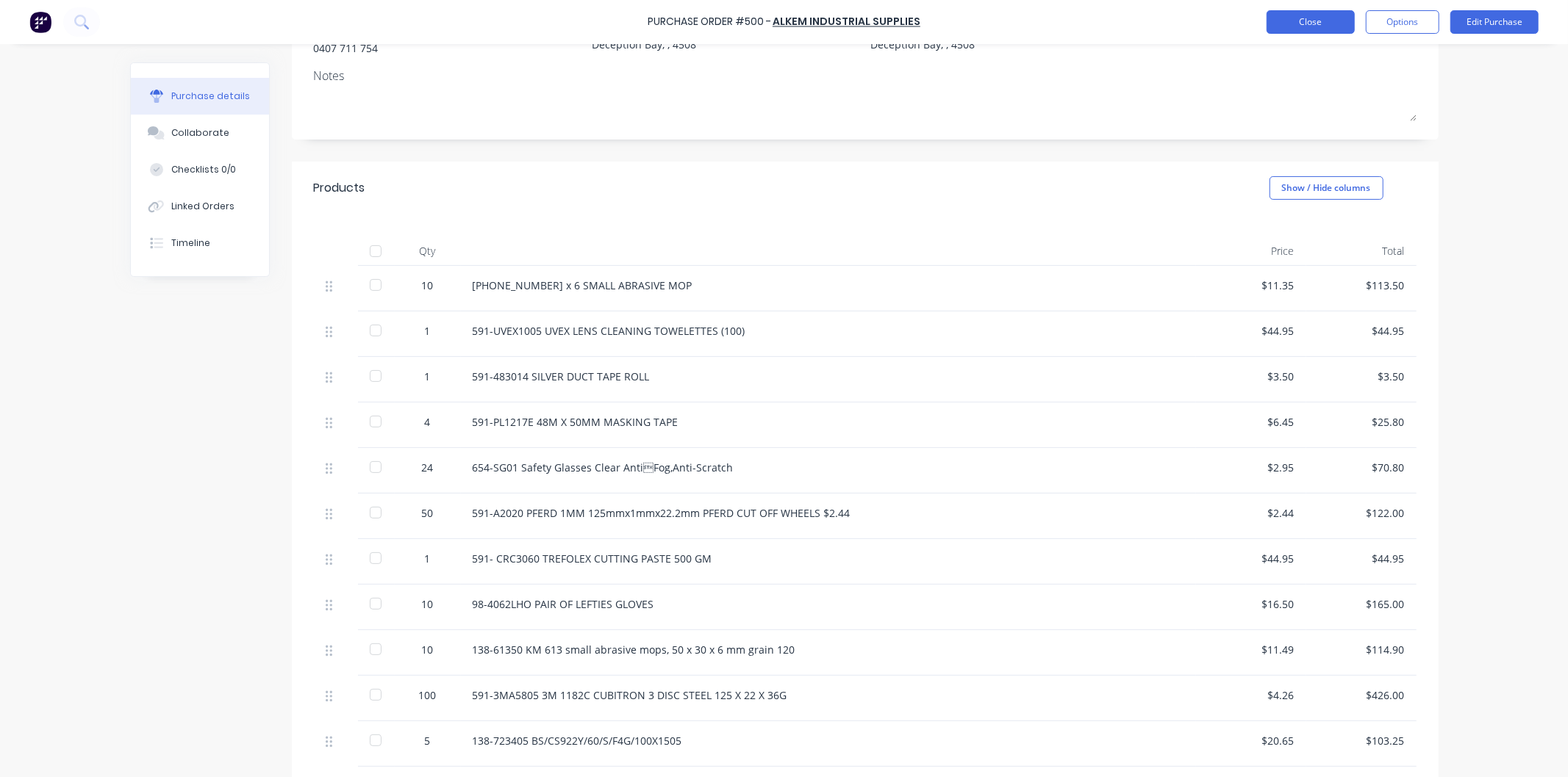
click at [1312, 21] on button "Close" at bounding box center [1310, 22] width 88 height 24
